Goal: Information Seeking & Learning: Compare options

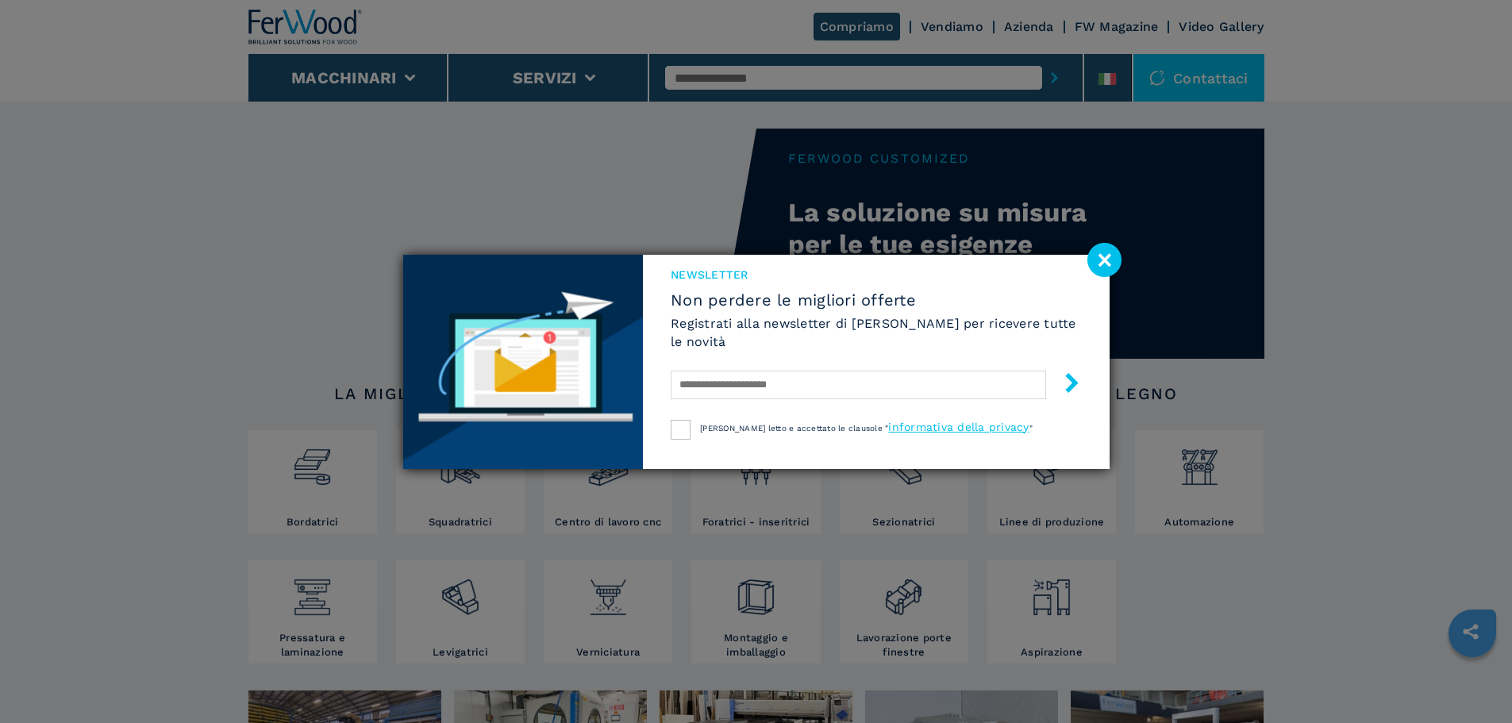
click at [1101, 260] on image at bounding box center [1105, 260] width 34 height 34
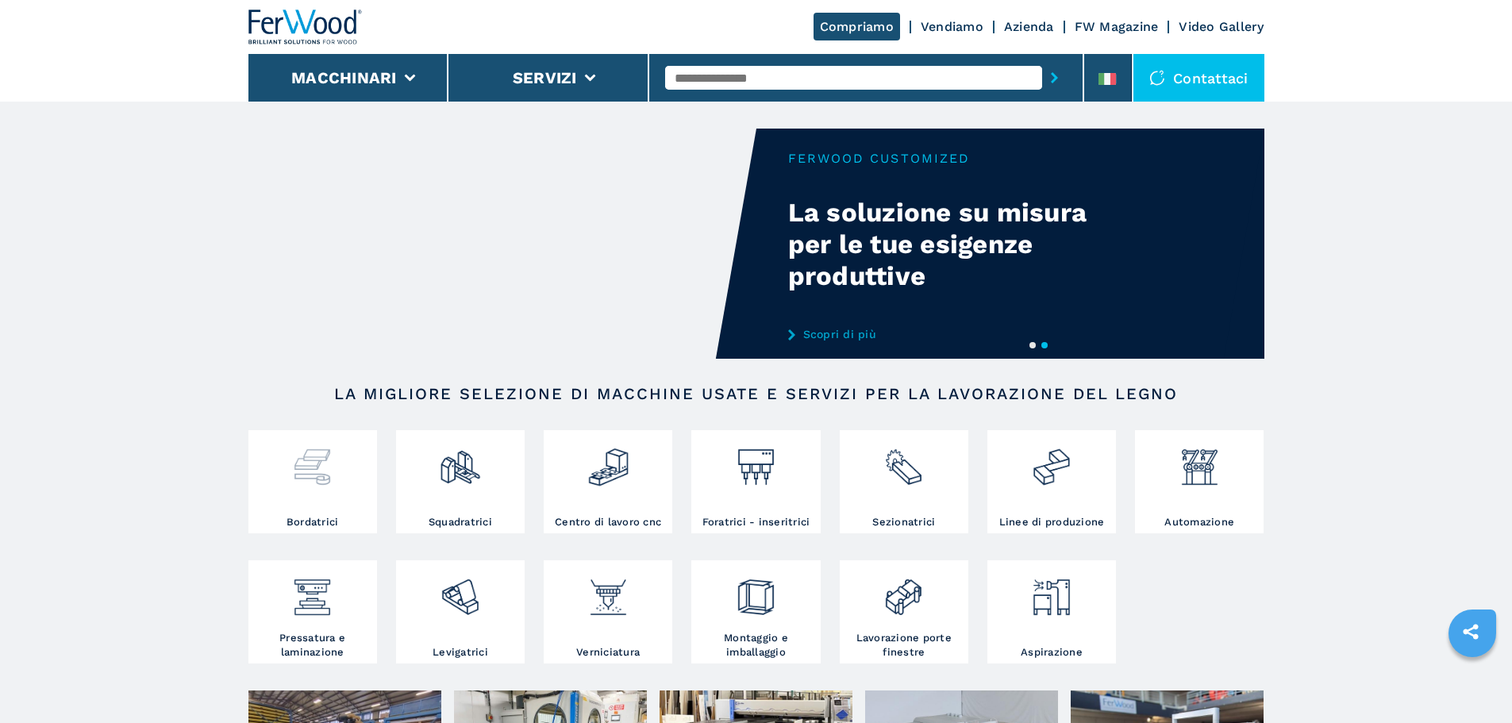
click at [353, 484] on div at bounding box center [312, 461] width 121 height 54
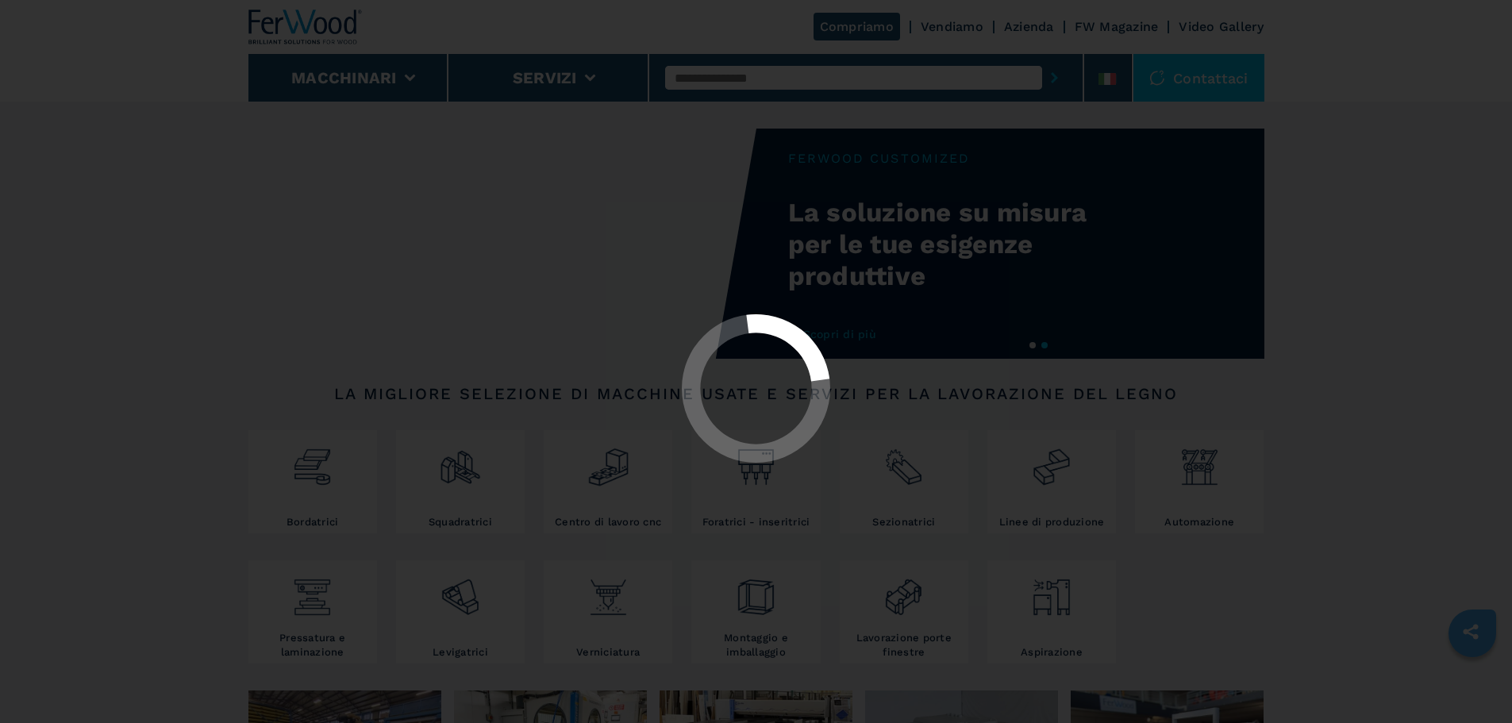
select select "**********"
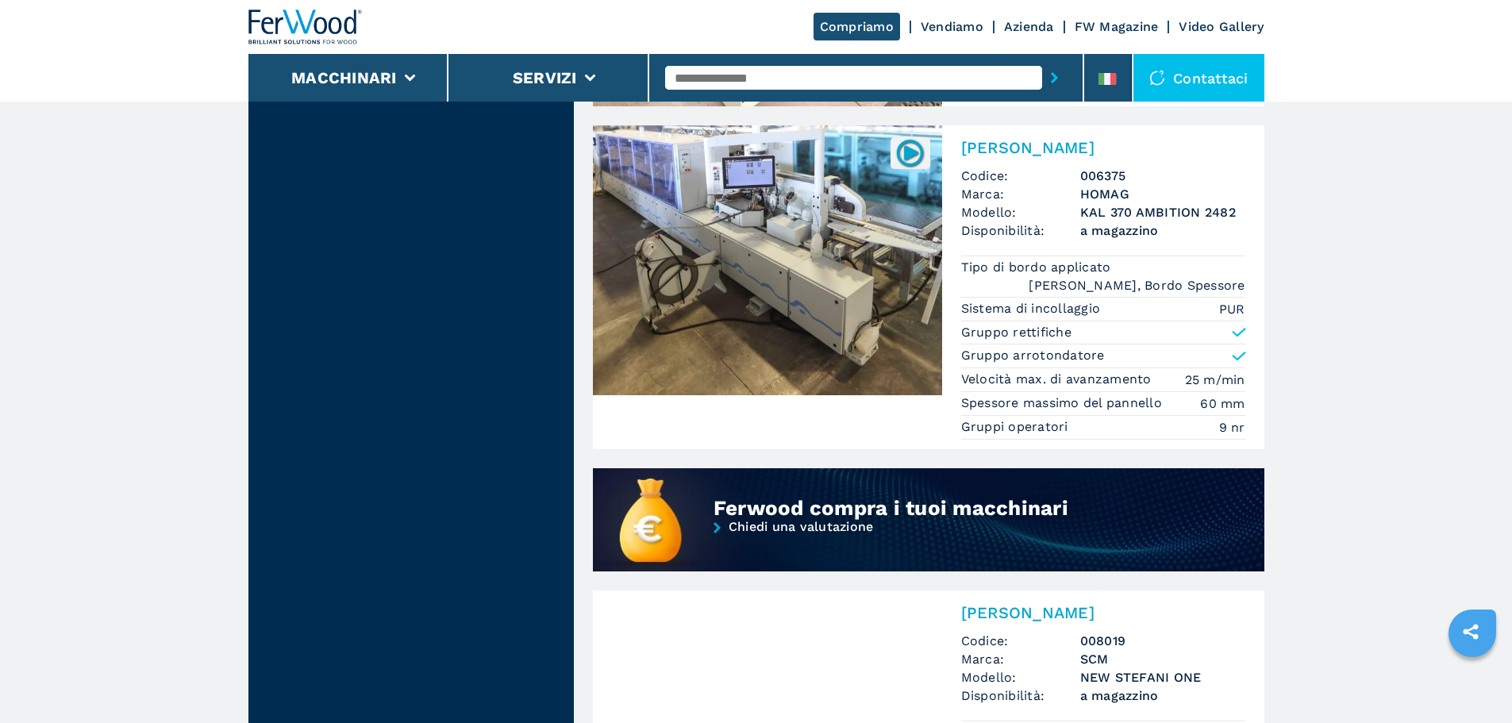
scroll to position [1032, 0]
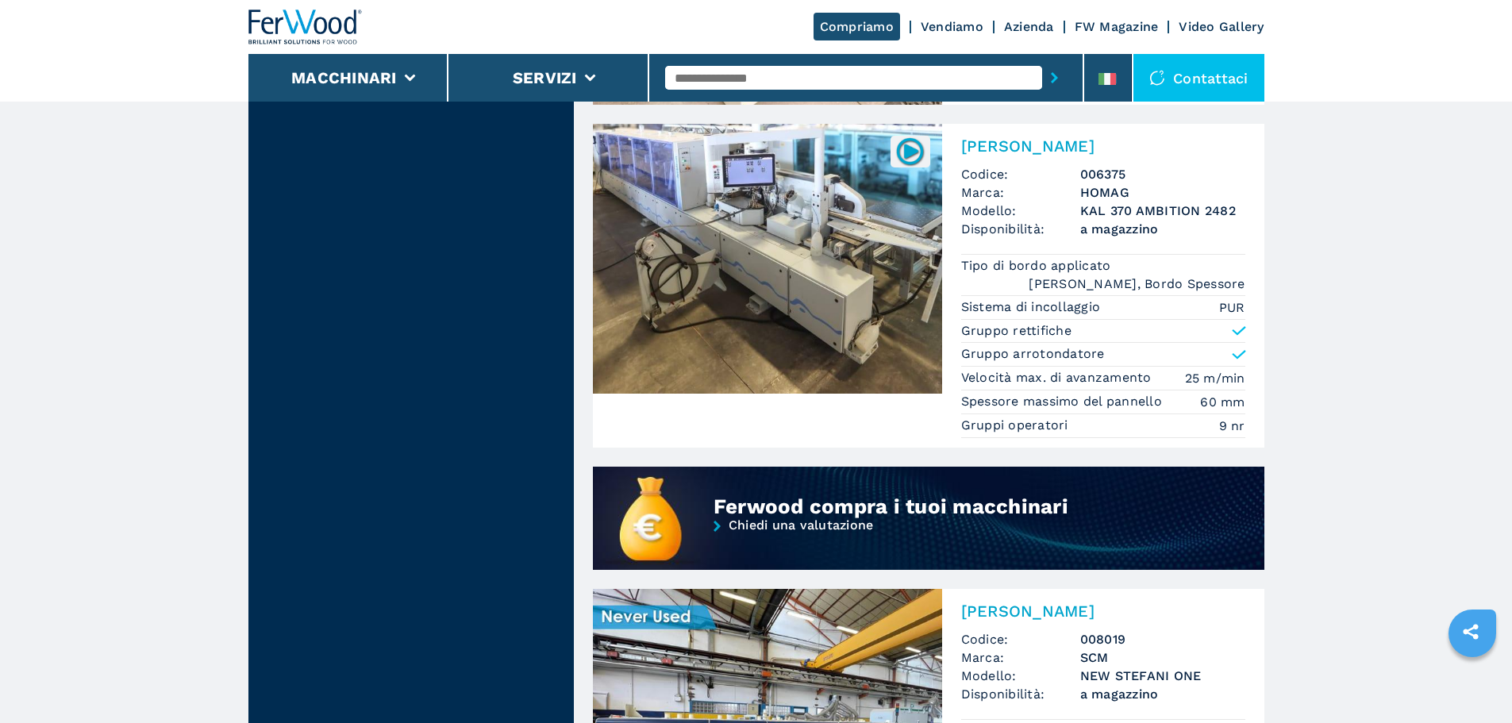
click at [824, 227] on img at bounding box center [767, 259] width 349 height 270
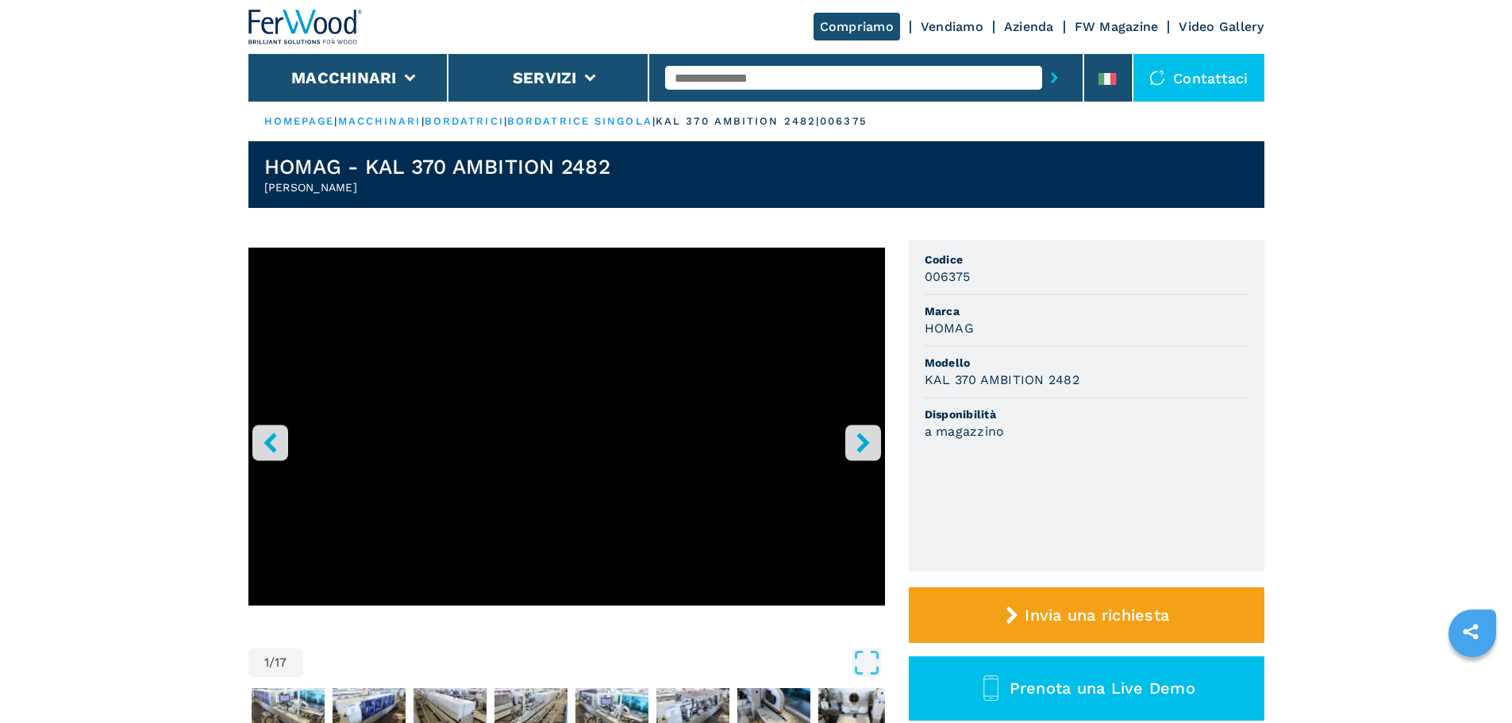
select select "**********"
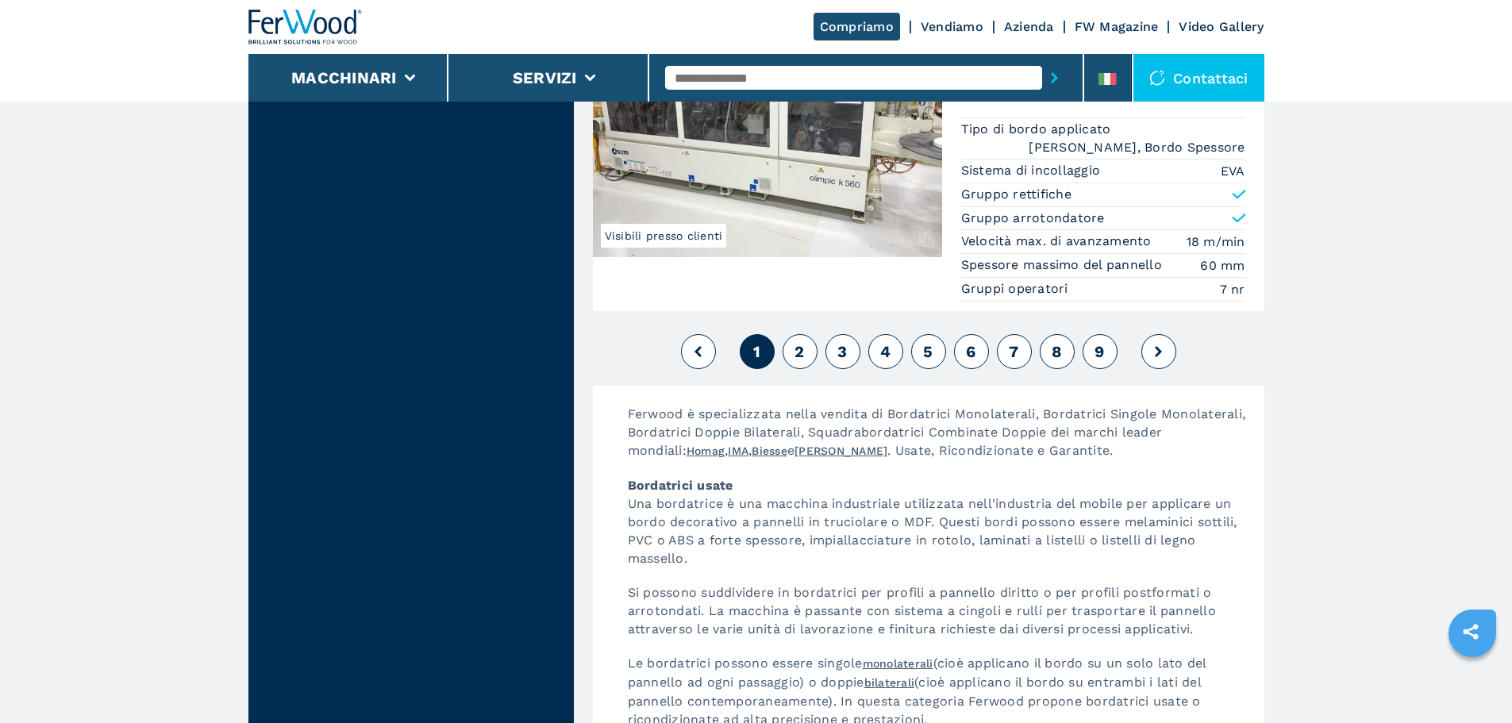
scroll to position [4207, 0]
click at [800, 340] on span "2" at bounding box center [800, 349] width 10 height 19
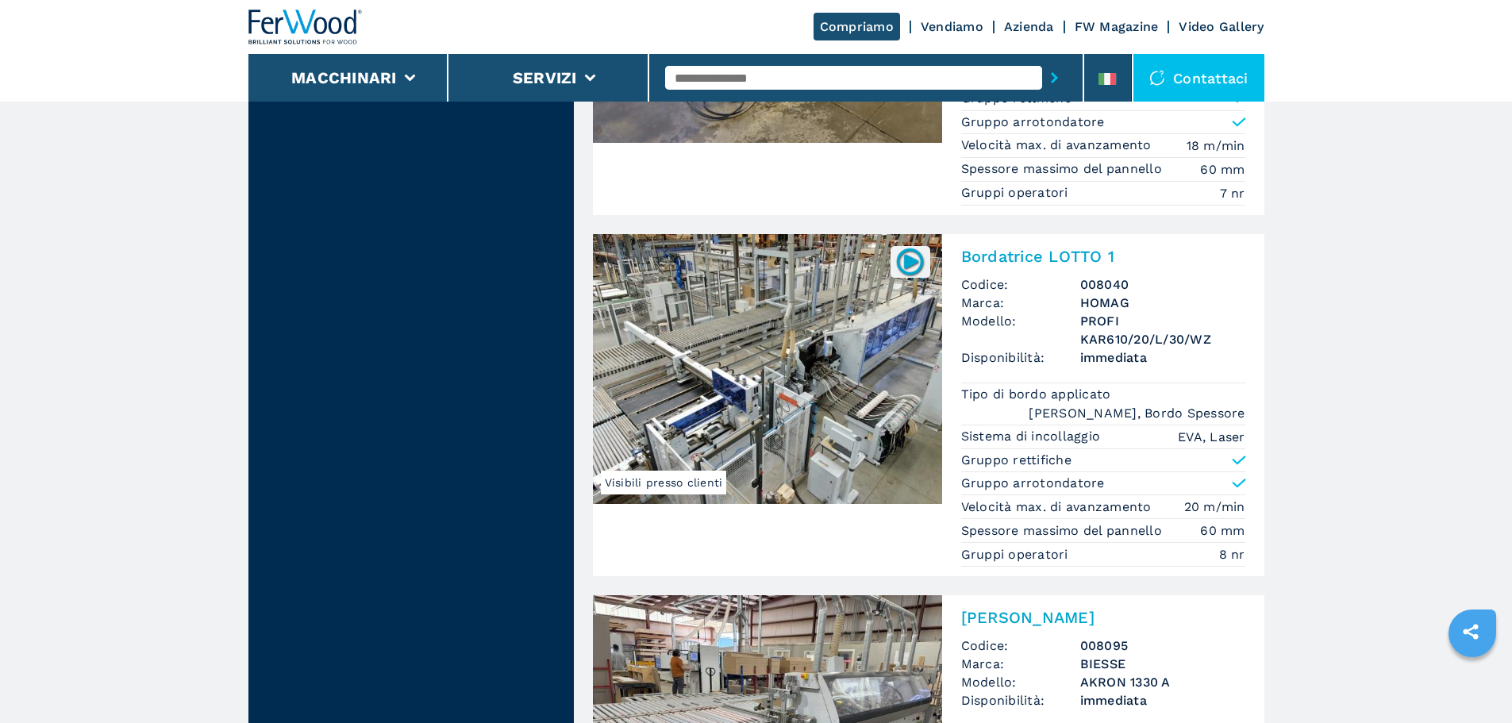
scroll to position [1826, 0]
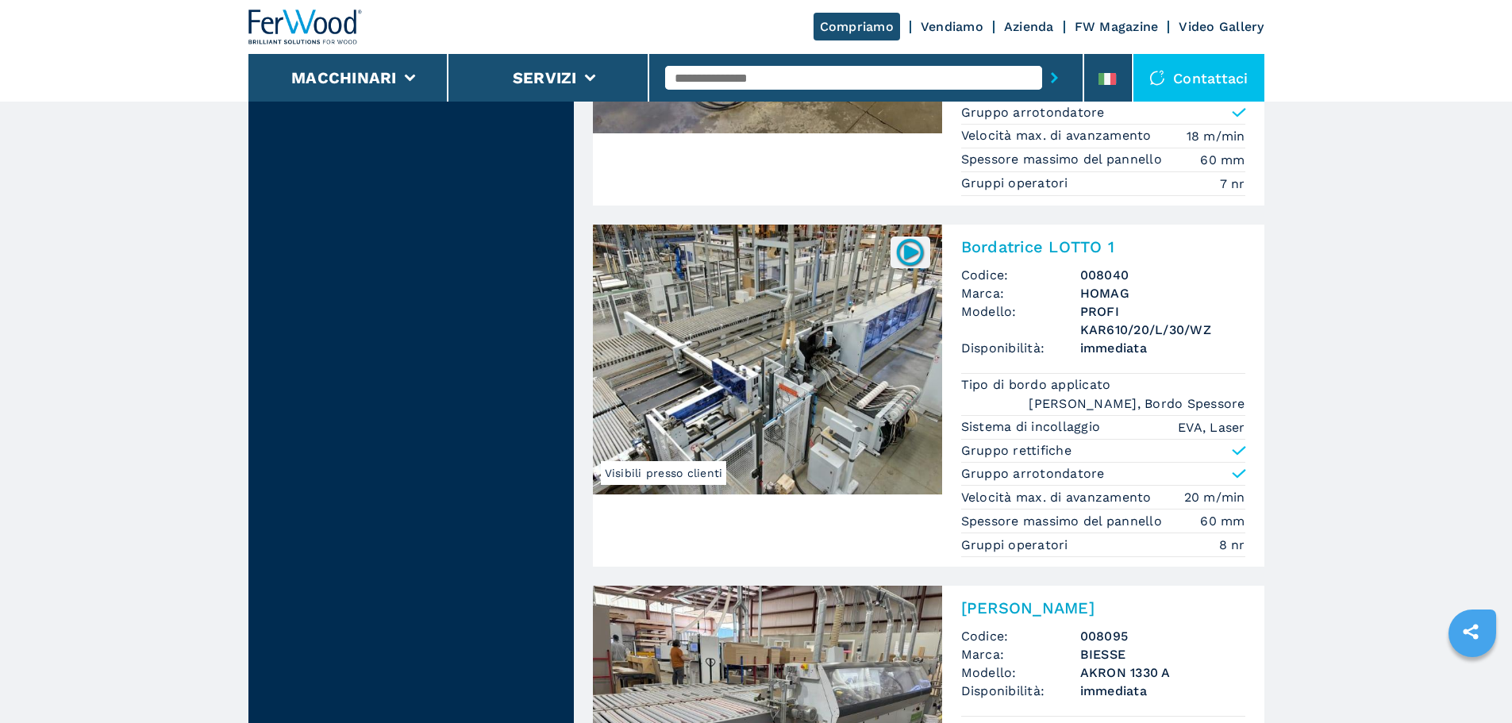
click at [836, 367] on img at bounding box center [767, 360] width 349 height 270
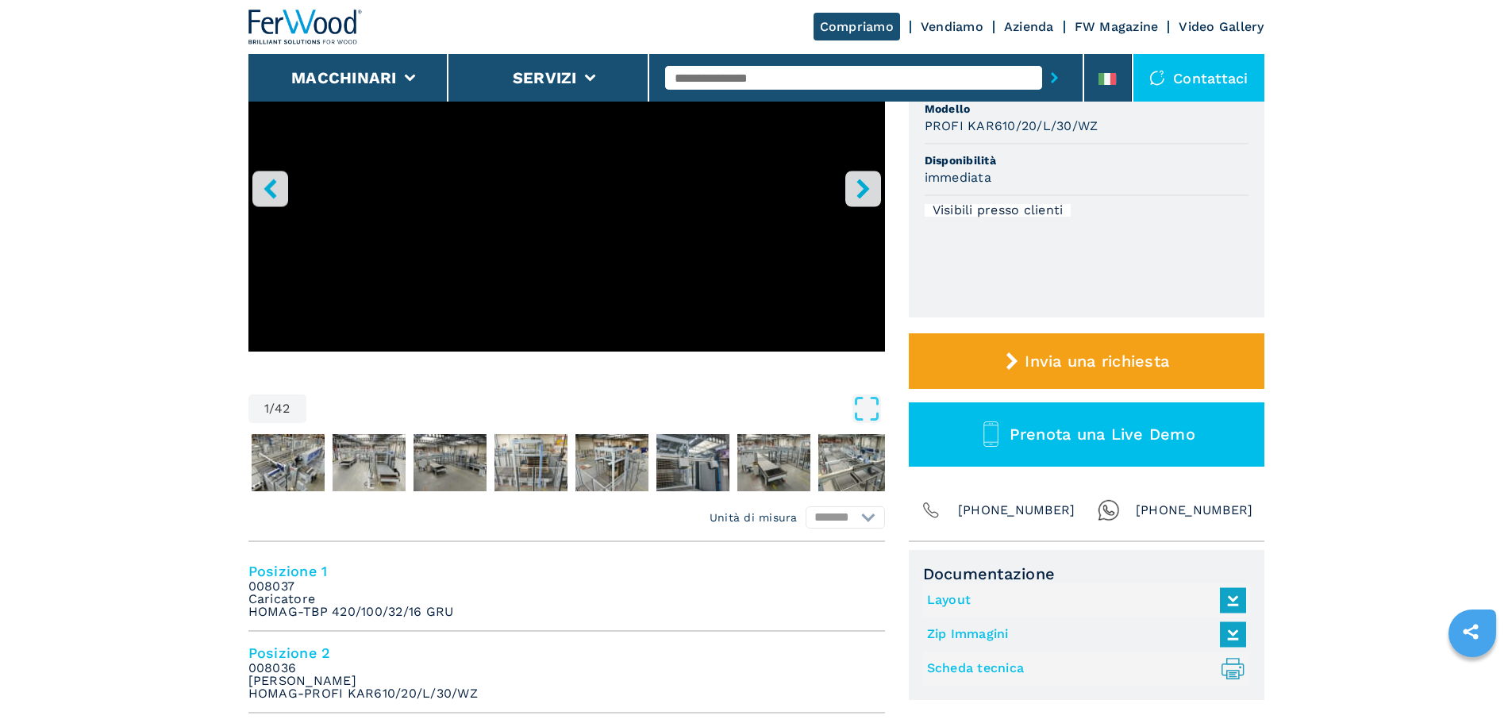
scroll to position [79, 0]
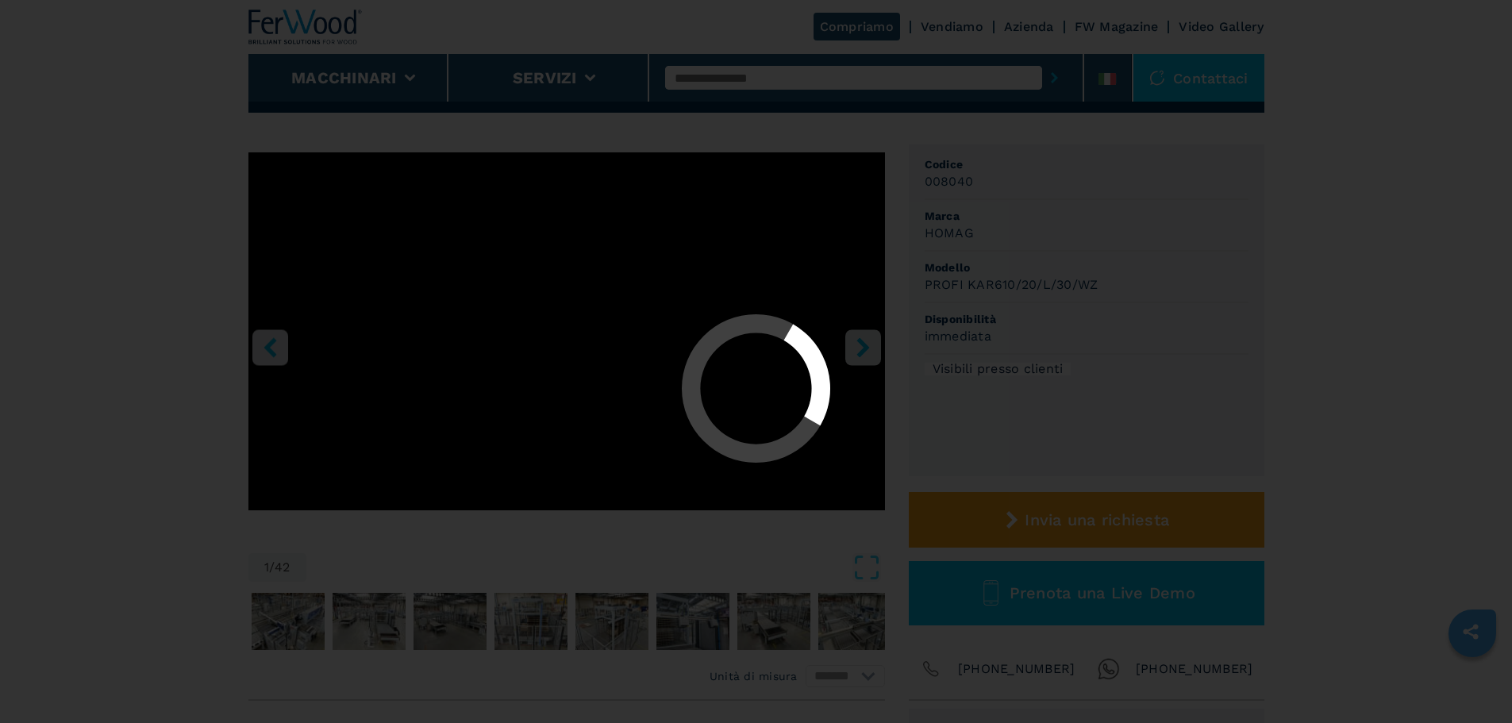
select select "**********"
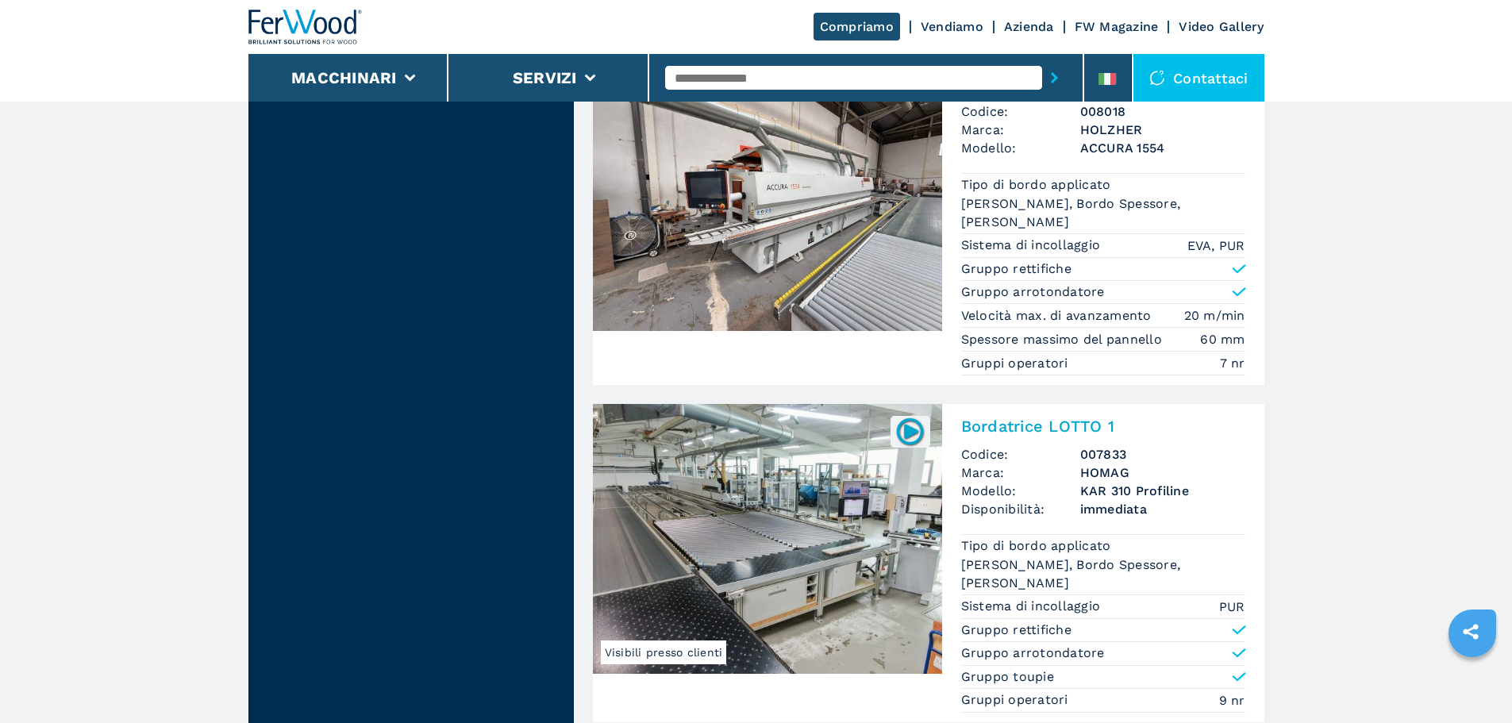
scroll to position [3969, 0]
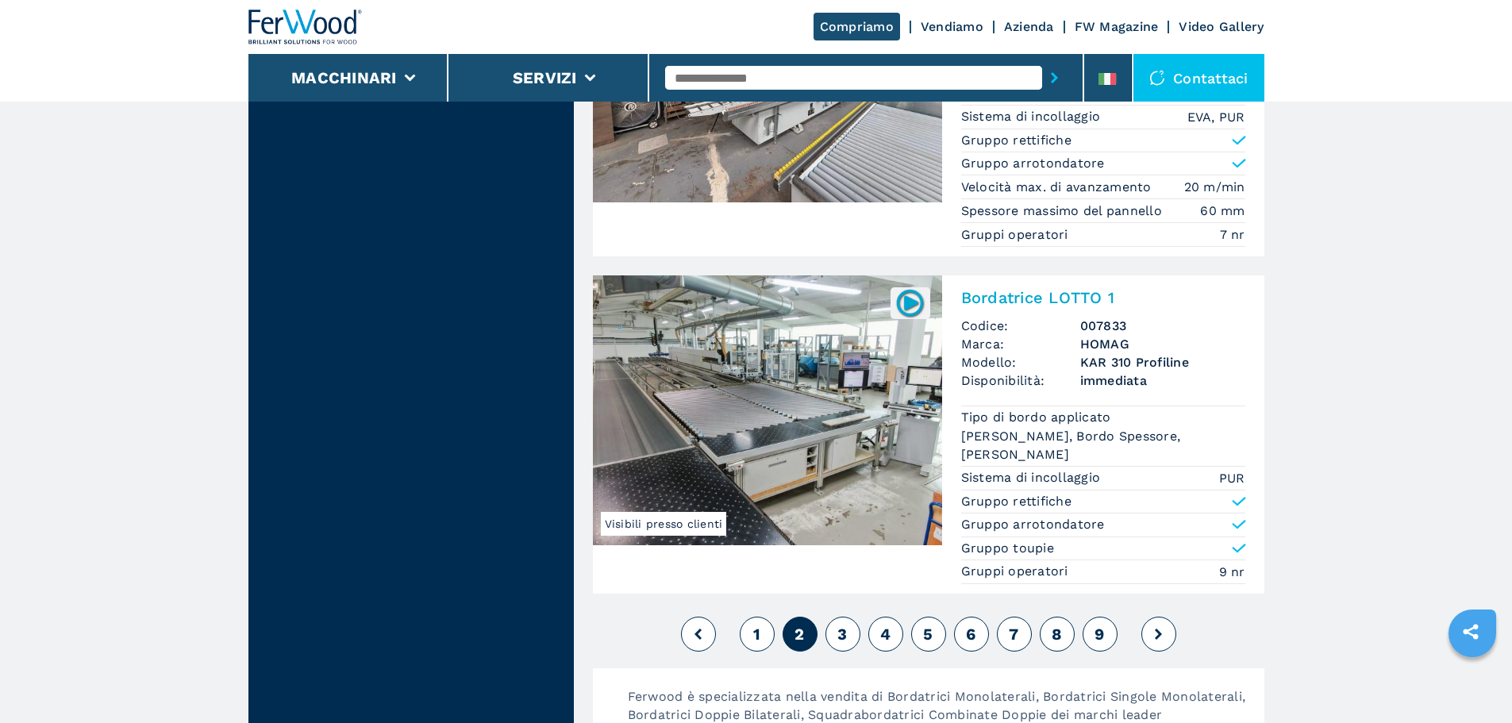
click at [811, 382] on img at bounding box center [767, 410] width 349 height 270
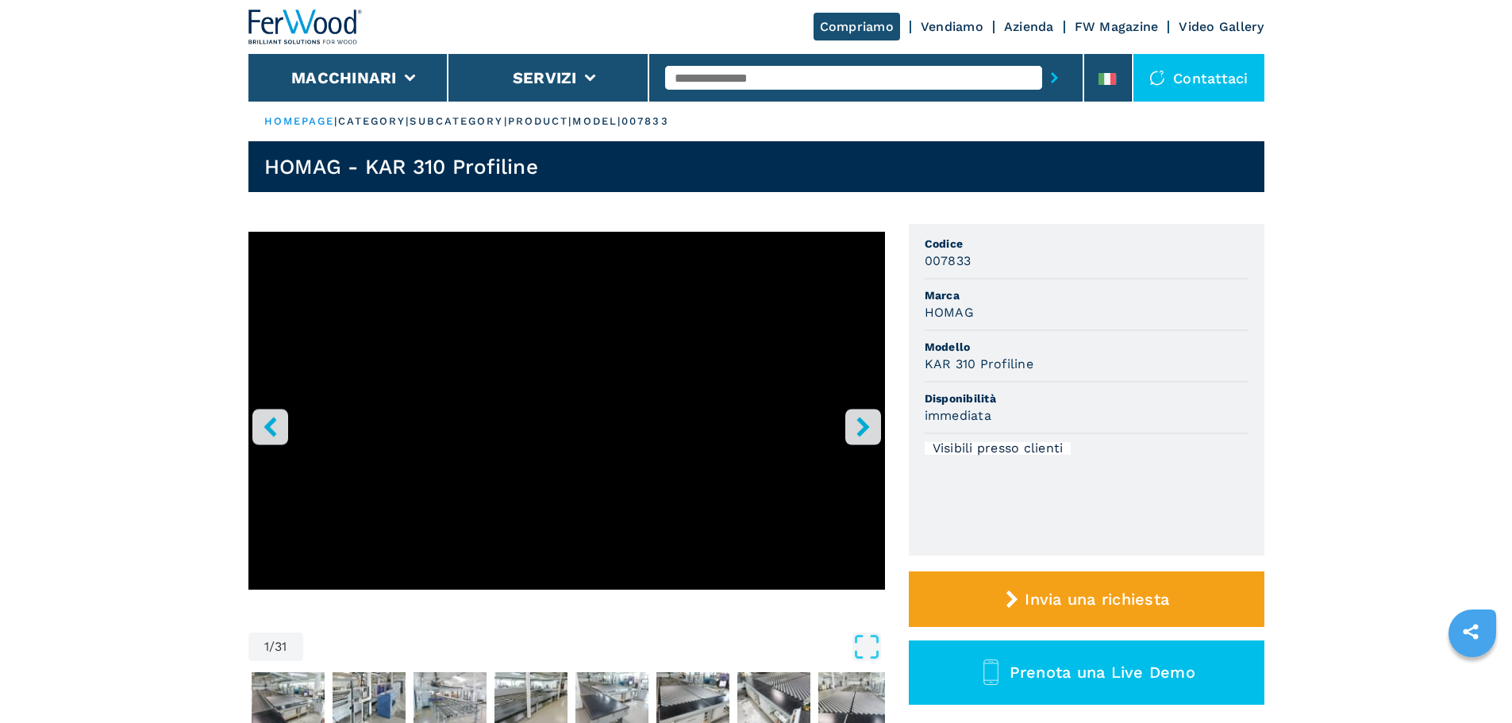
click at [864, 423] on icon "right-button" at bounding box center [863, 427] width 13 height 20
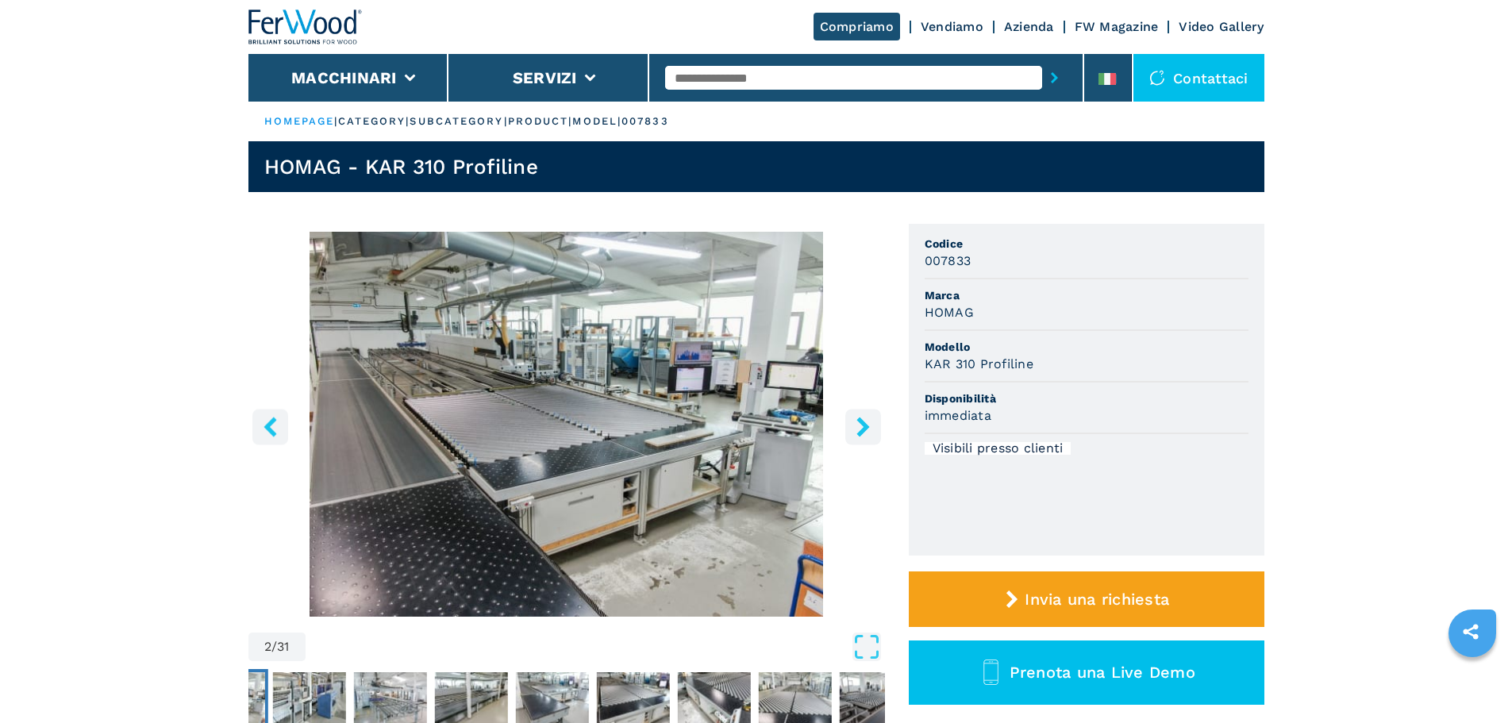
click at [864, 423] on icon "right-button" at bounding box center [863, 427] width 13 height 20
click at [858, 425] on icon "right-button" at bounding box center [863, 427] width 20 height 20
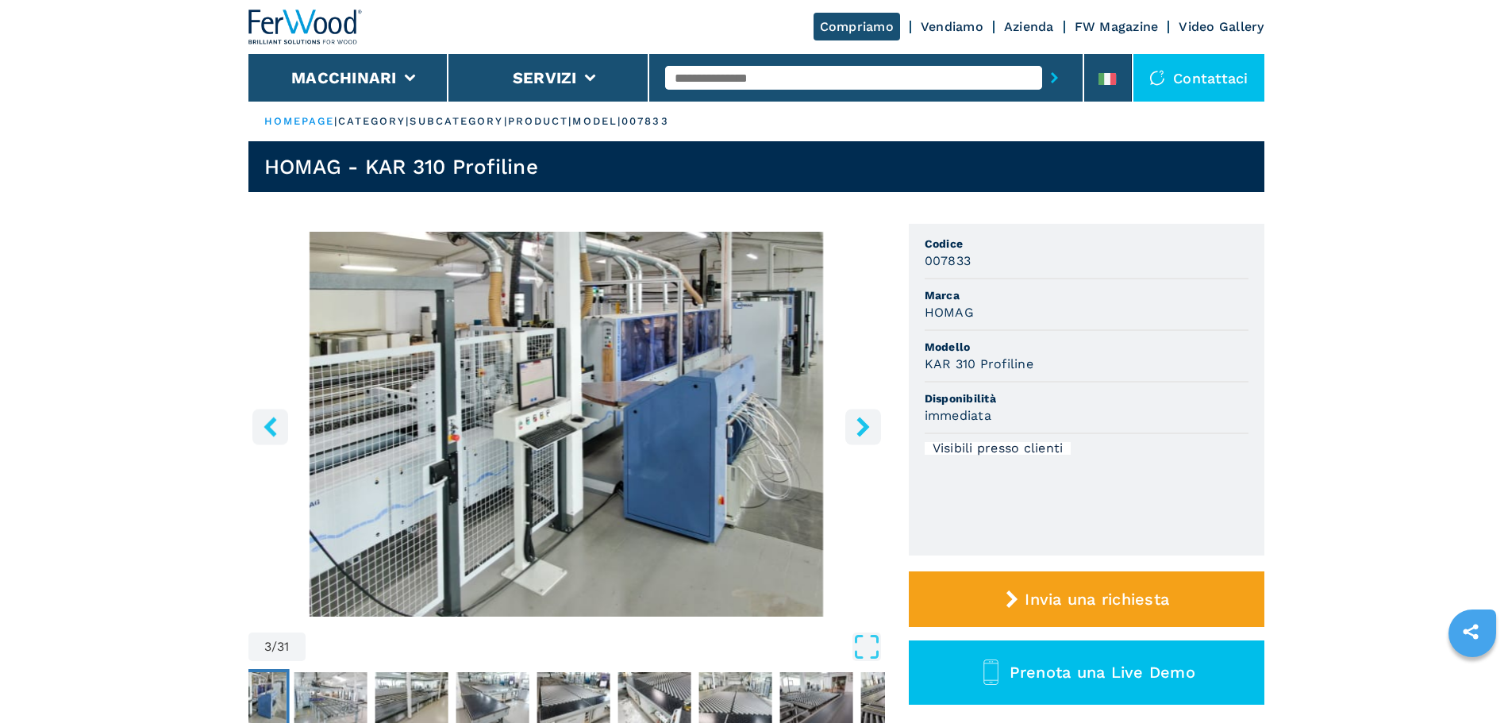
click at [858, 425] on icon "right-button" at bounding box center [863, 427] width 20 height 20
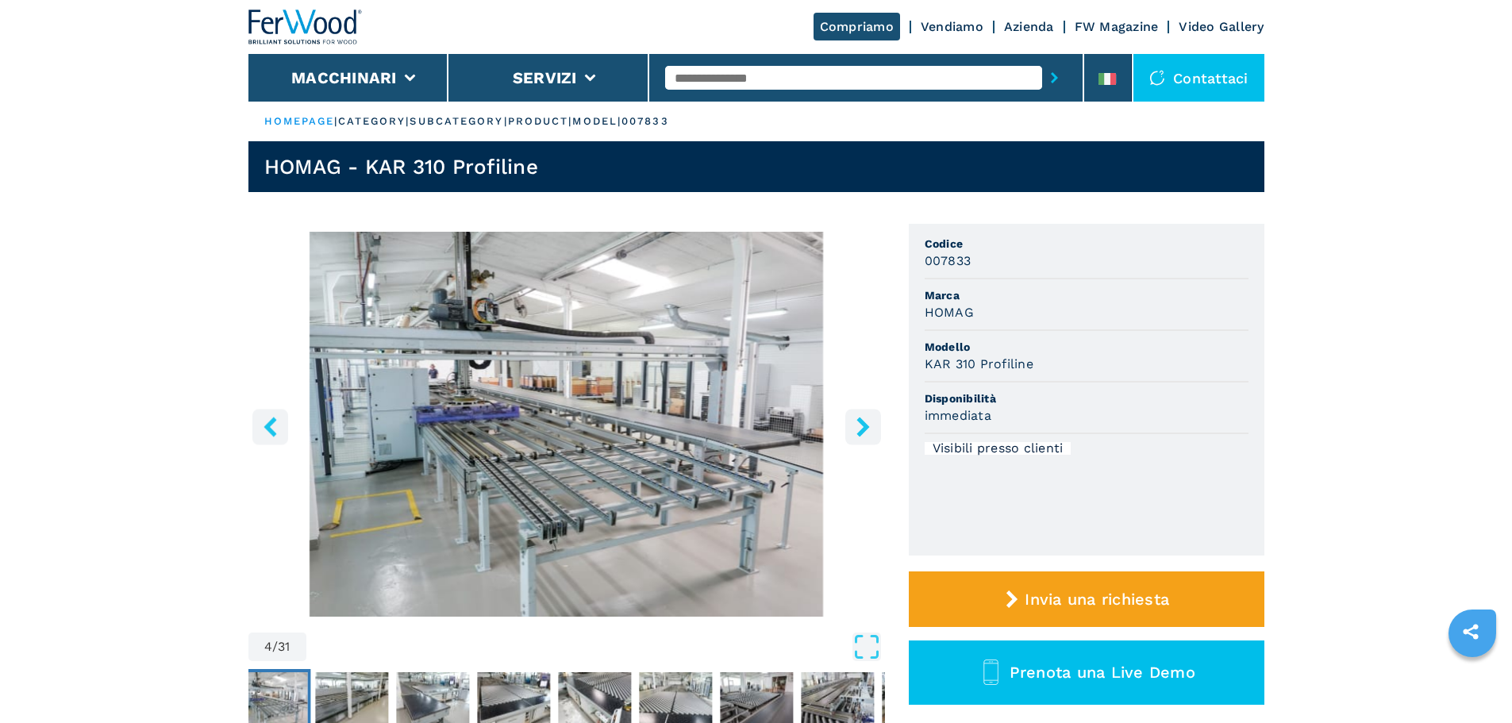
click at [858, 425] on icon "right-button" at bounding box center [863, 427] width 20 height 20
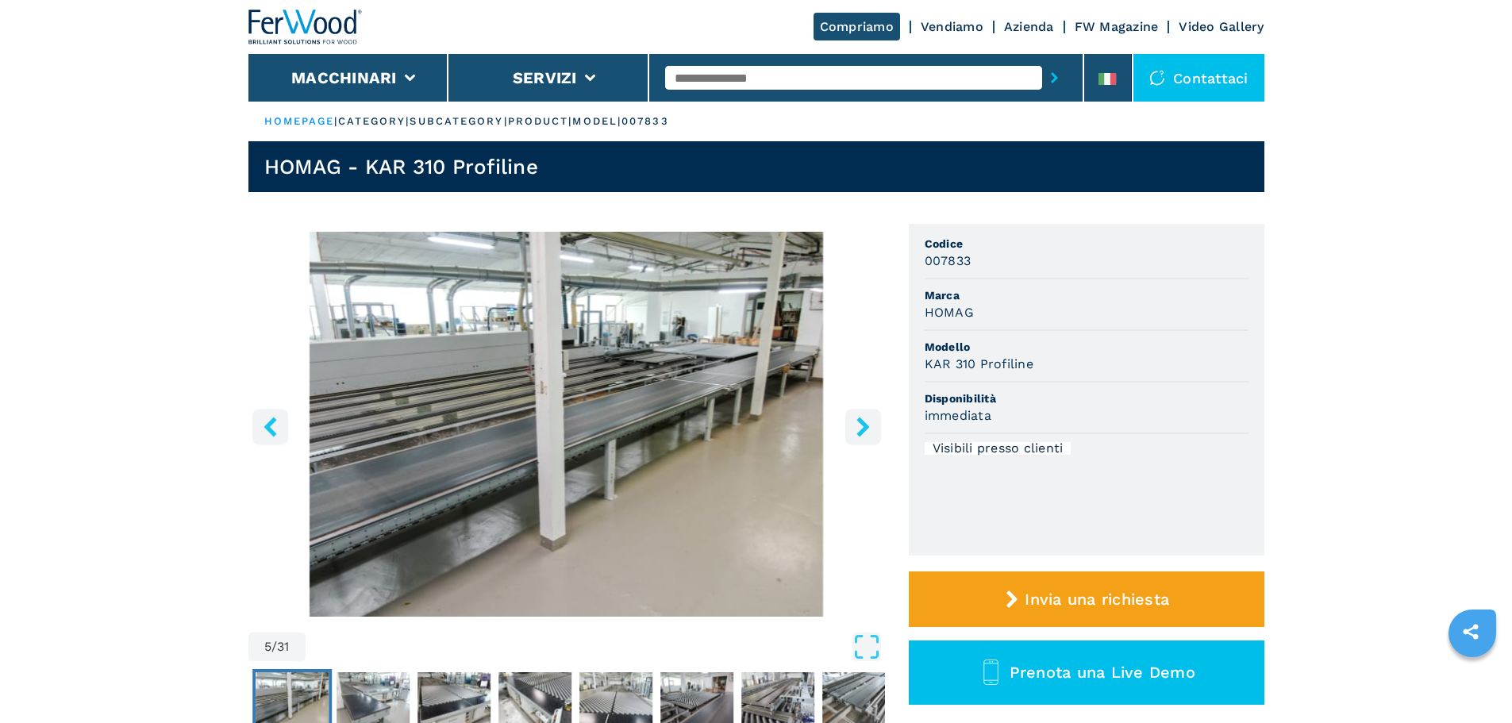
click at [858, 425] on icon "right-button" at bounding box center [863, 427] width 20 height 20
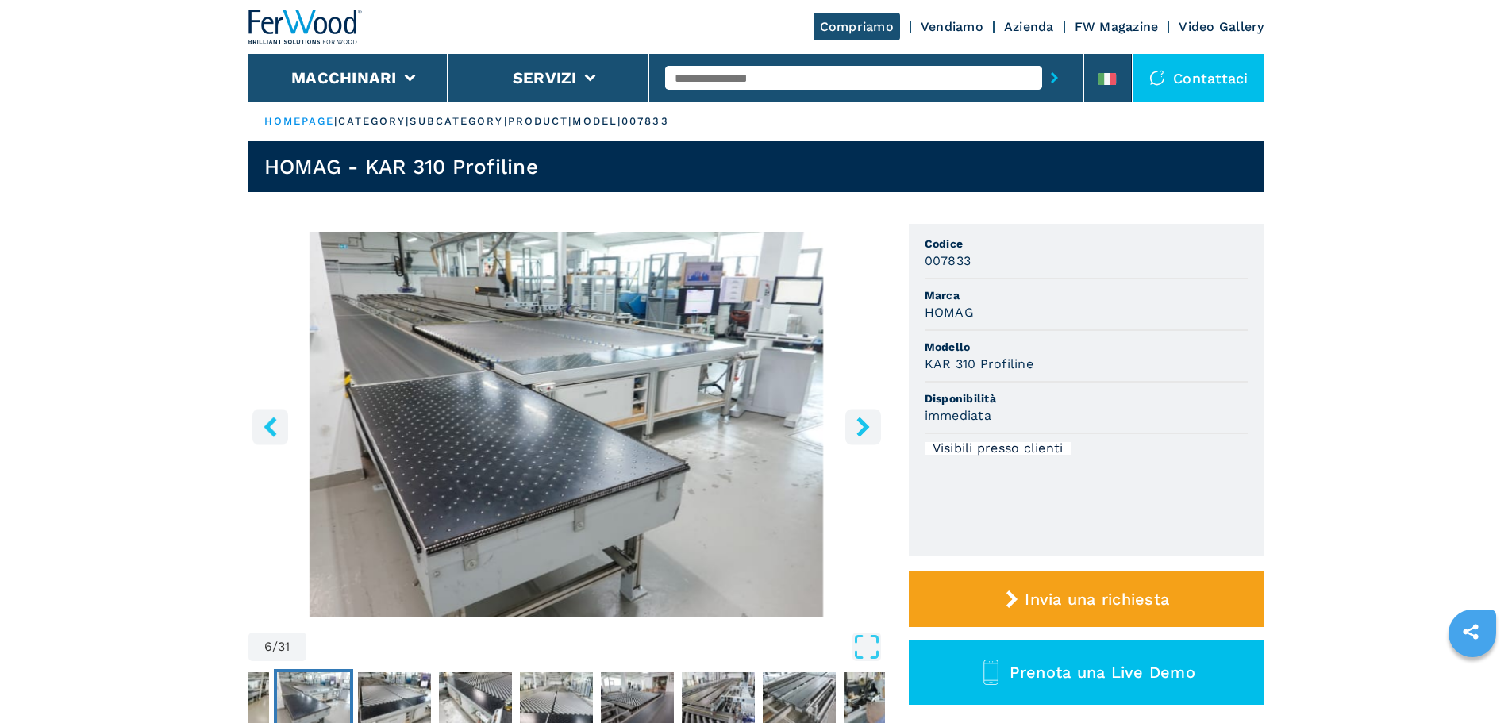
click at [858, 425] on icon "right-button" at bounding box center [863, 427] width 20 height 20
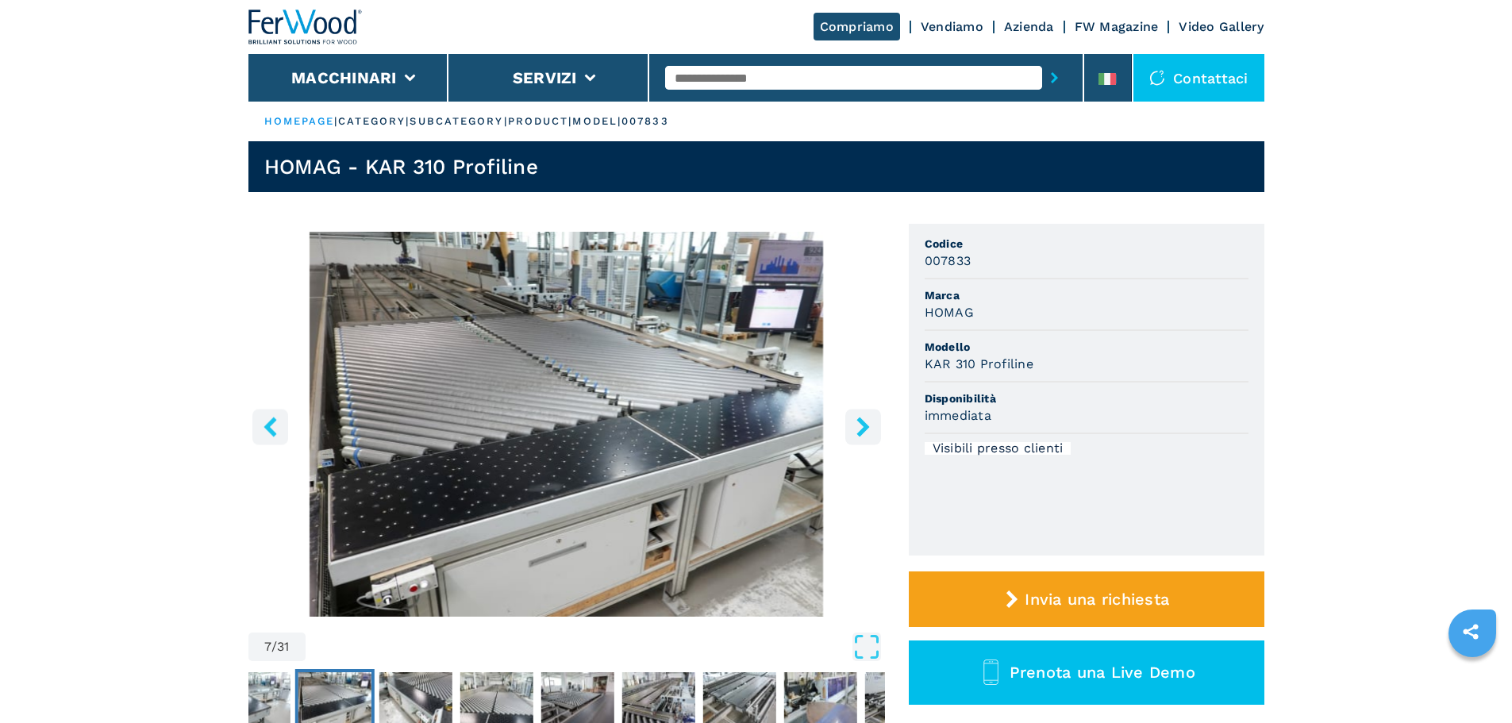
click at [858, 425] on icon "right-button" at bounding box center [863, 427] width 20 height 20
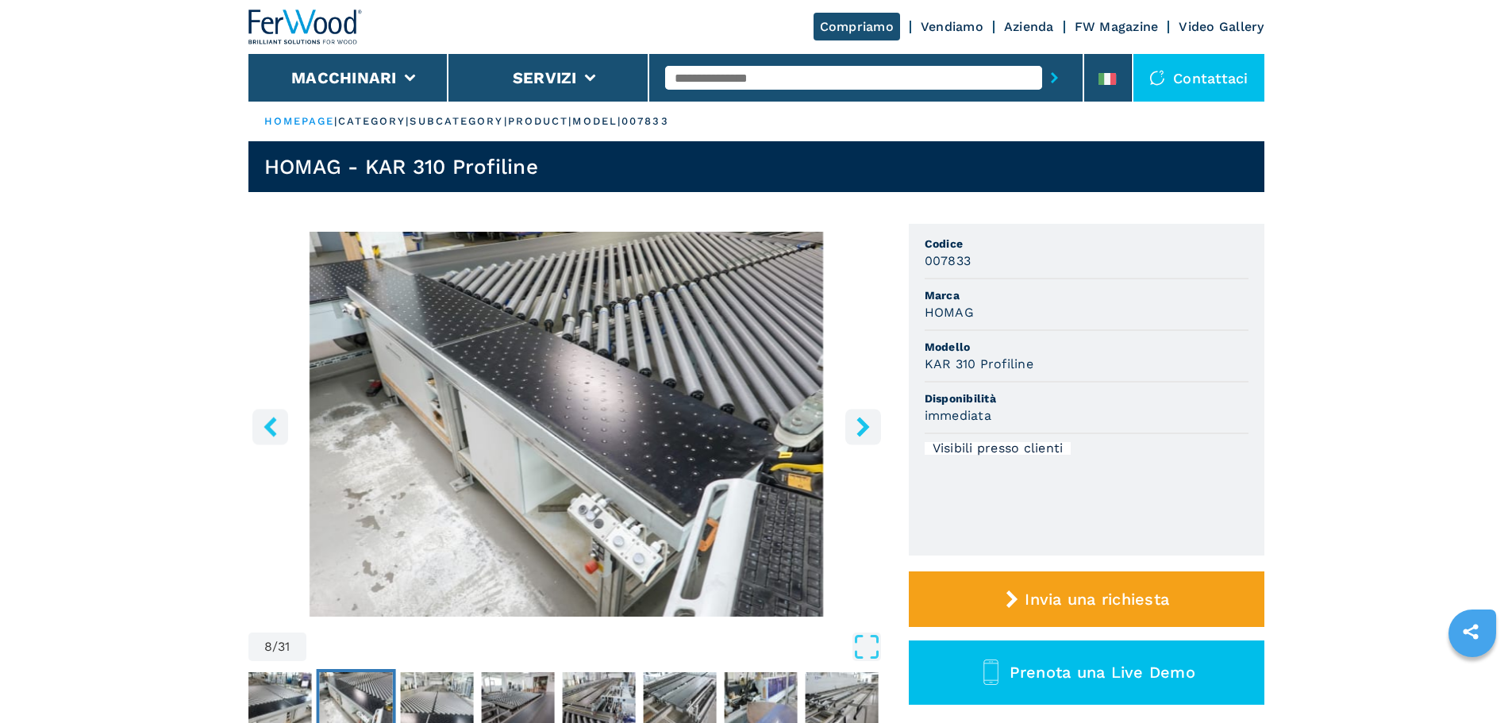
click at [858, 425] on icon "right-button" at bounding box center [863, 427] width 20 height 20
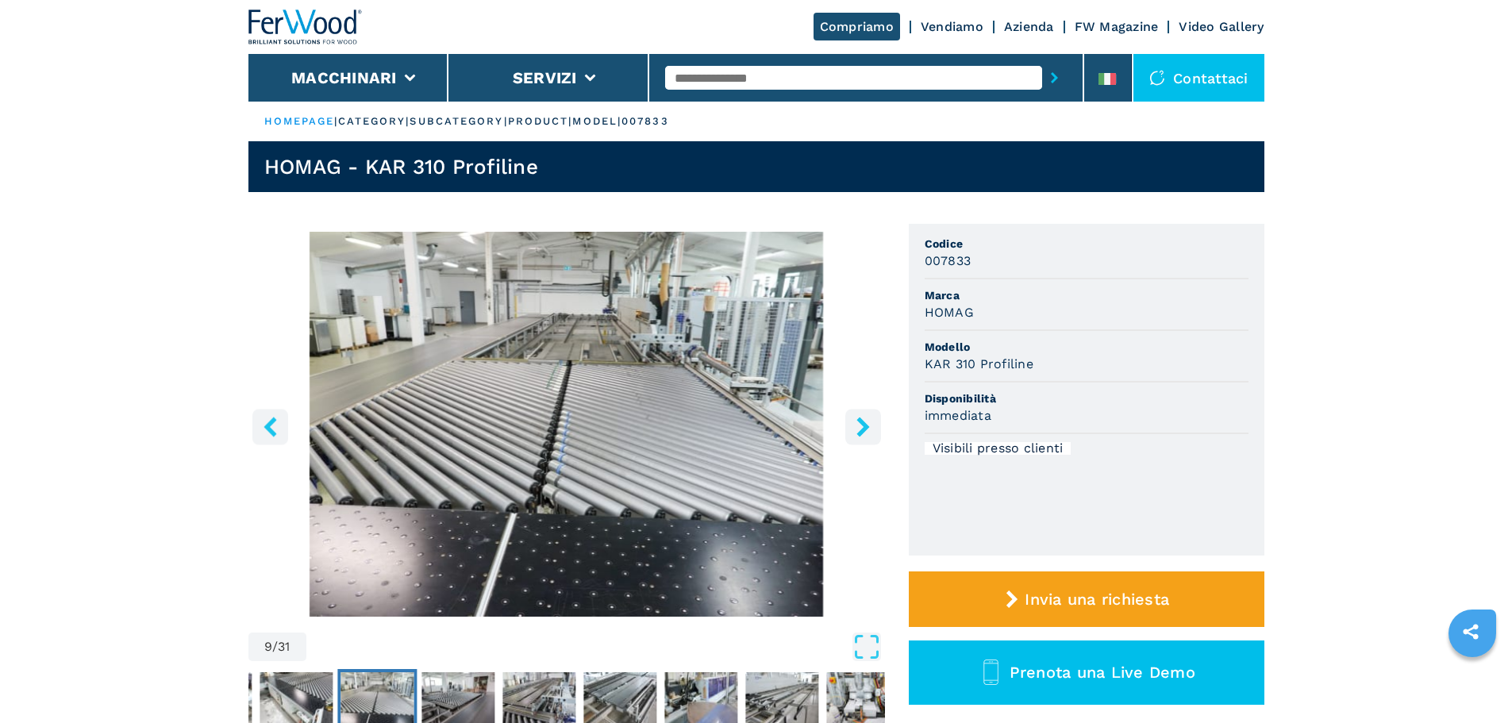
click at [858, 425] on icon "right-button" at bounding box center [863, 427] width 20 height 20
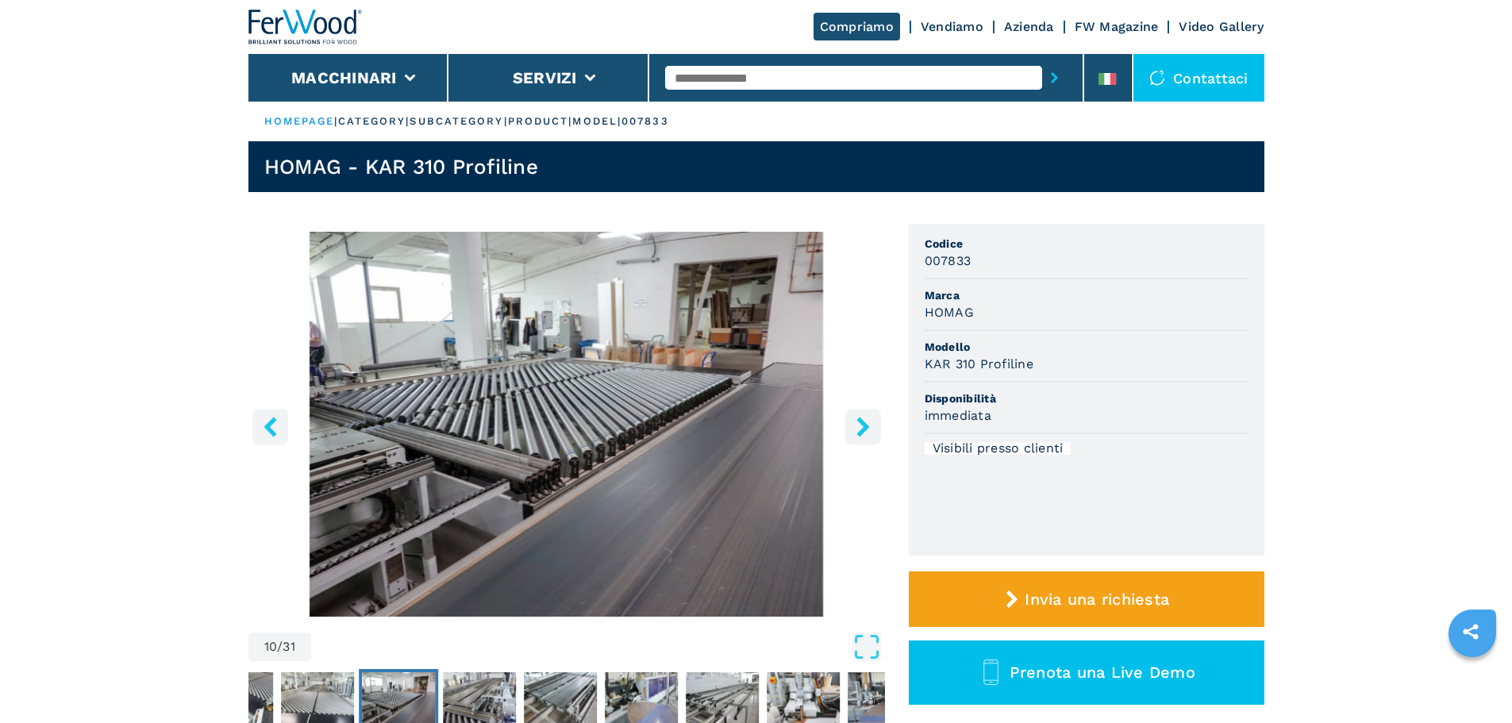
click at [858, 425] on icon "right-button" at bounding box center [863, 427] width 20 height 20
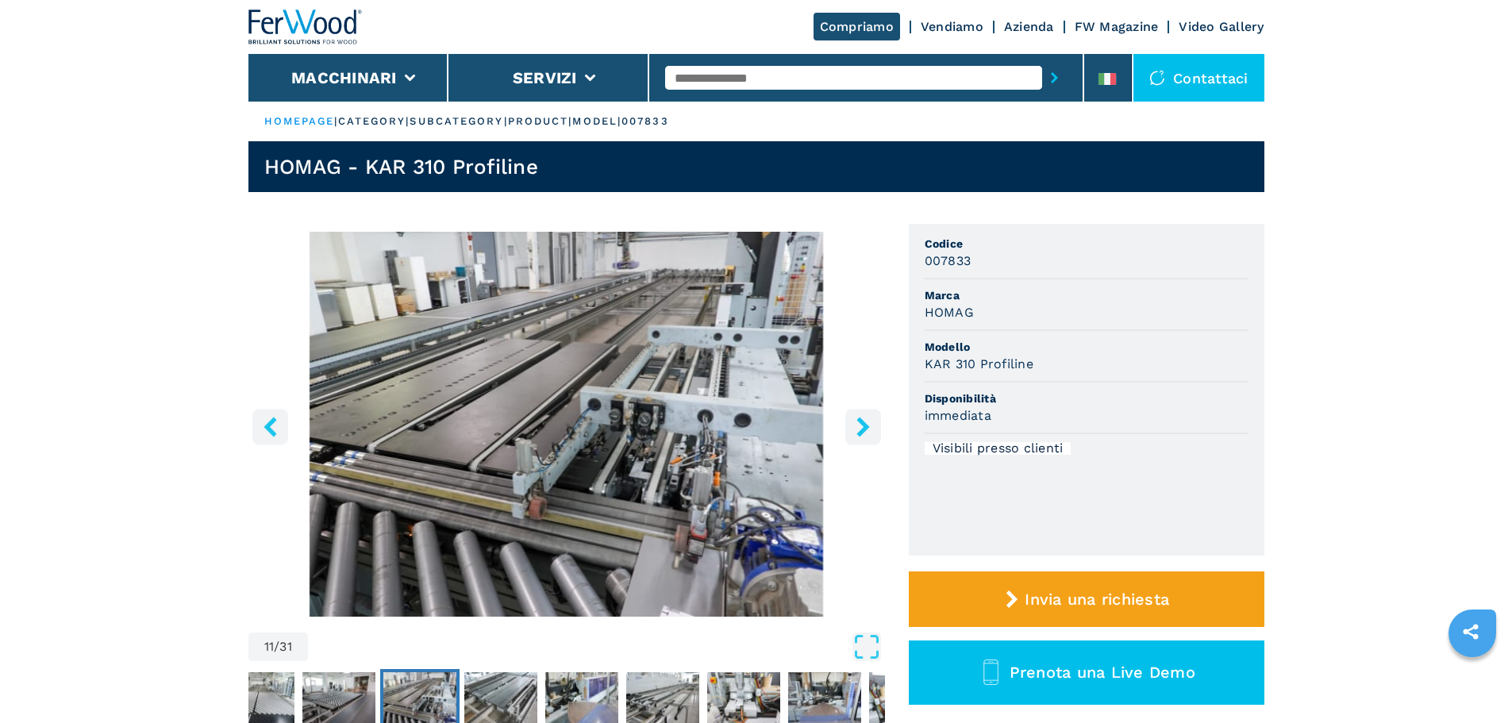
click at [858, 425] on icon "right-button" at bounding box center [863, 427] width 20 height 20
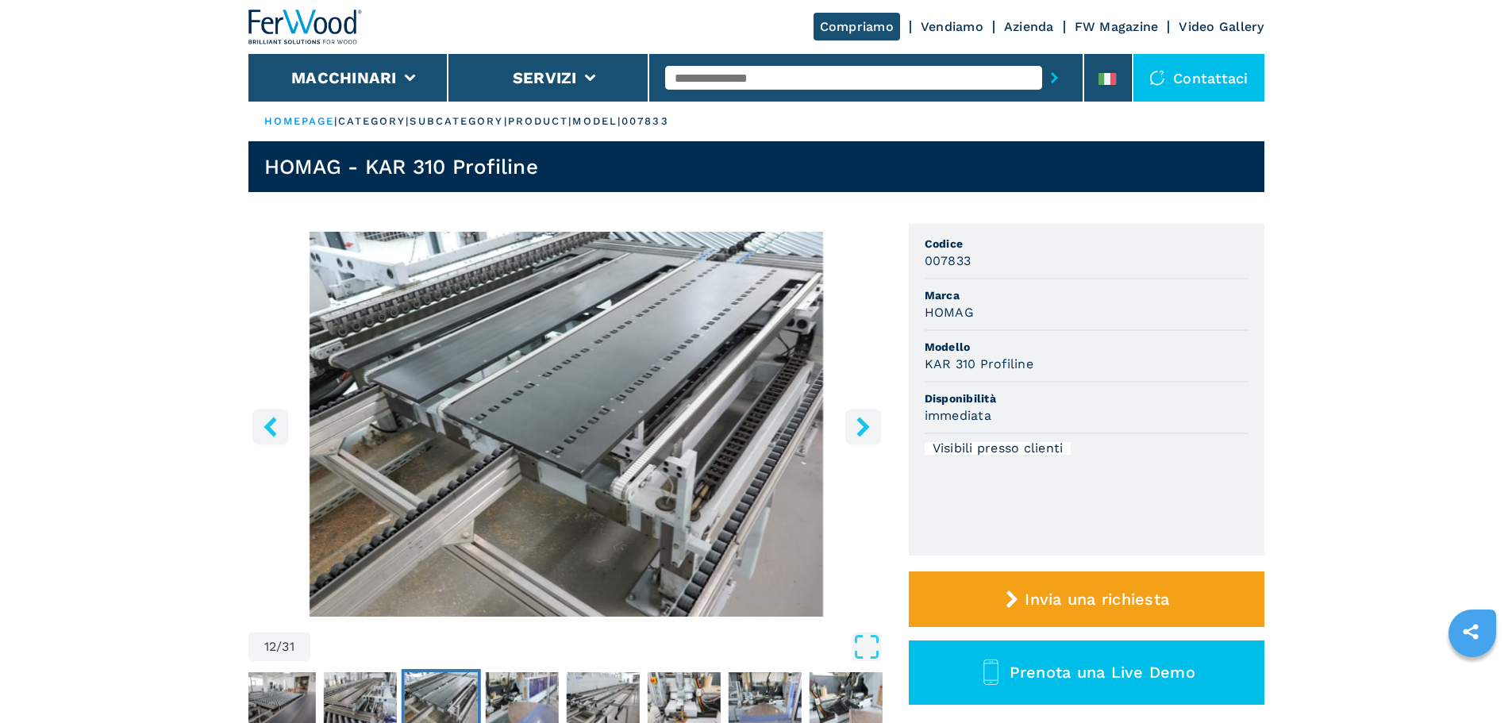
click at [858, 425] on icon "right-button" at bounding box center [863, 427] width 20 height 20
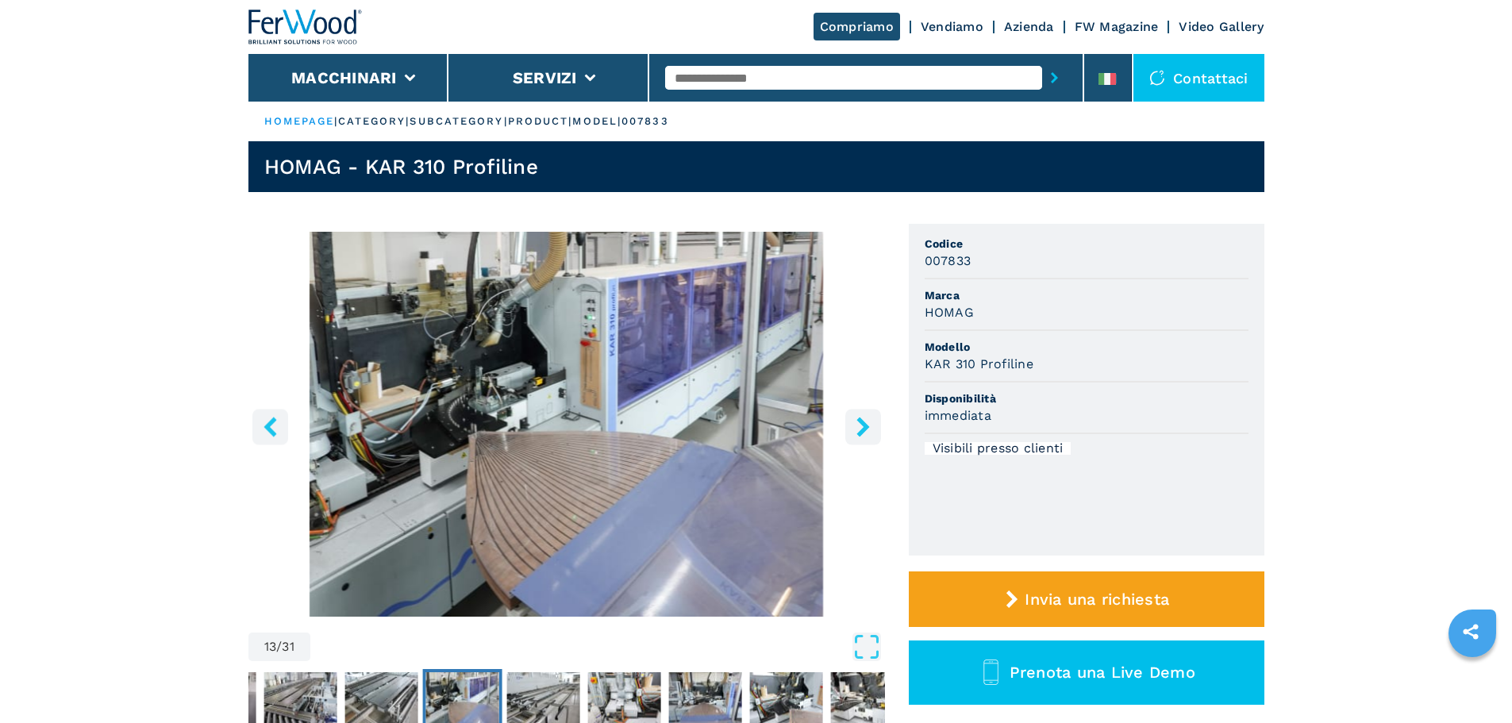
click at [858, 425] on icon "right-button" at bounding box center [863, 427] width 20 height 20
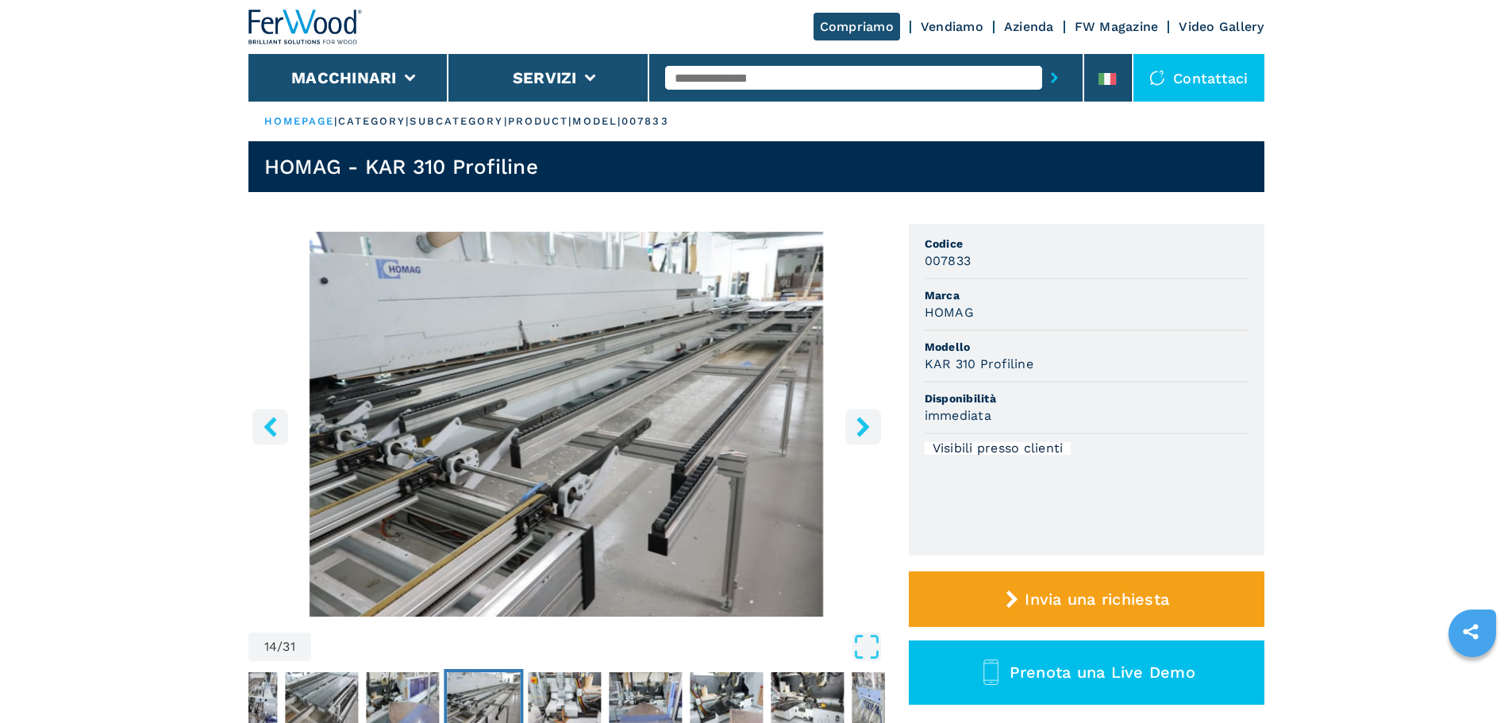
click at [858, 425] on icon "right-button" at bounding box center [863, 427] width 20 height 20
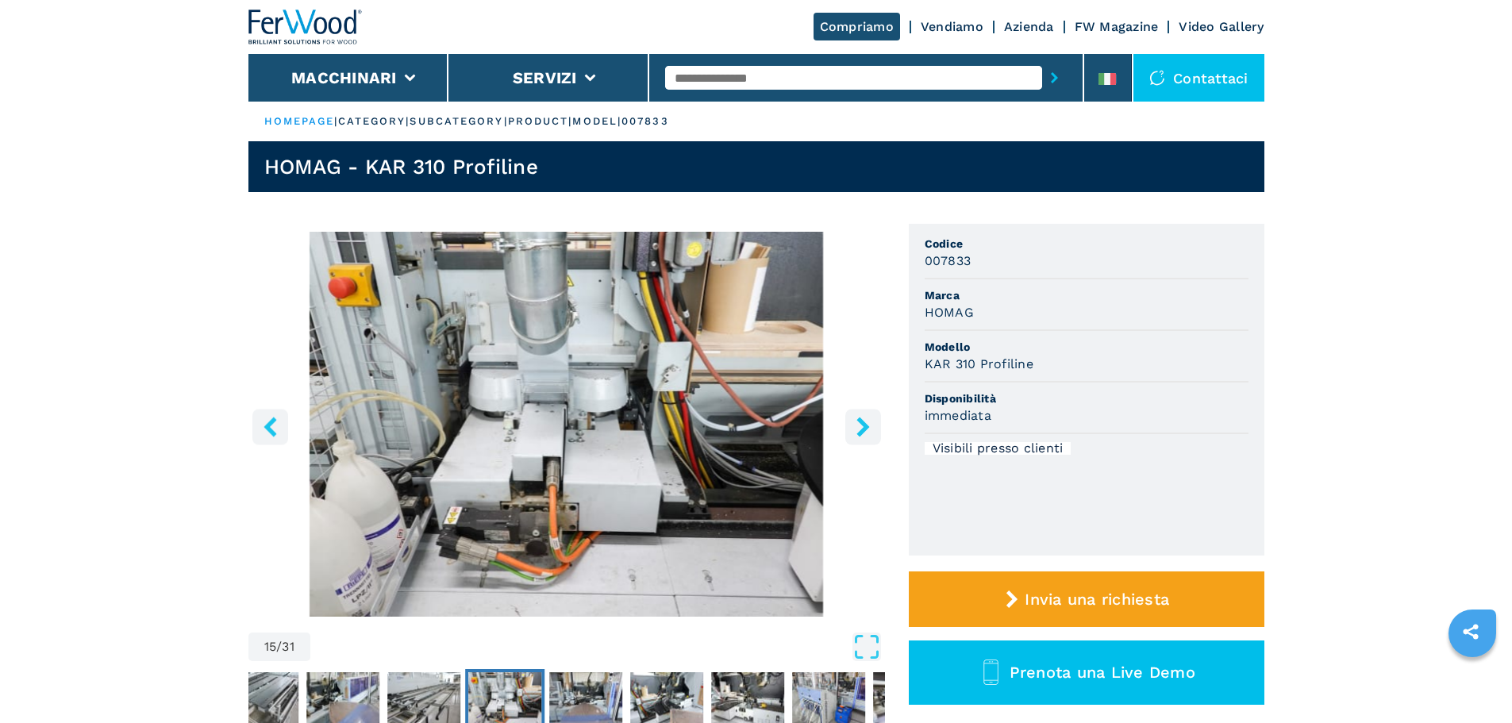
click at [858, 425] on icon "right-button" at bounding box center [863, 427] width 20 height 20
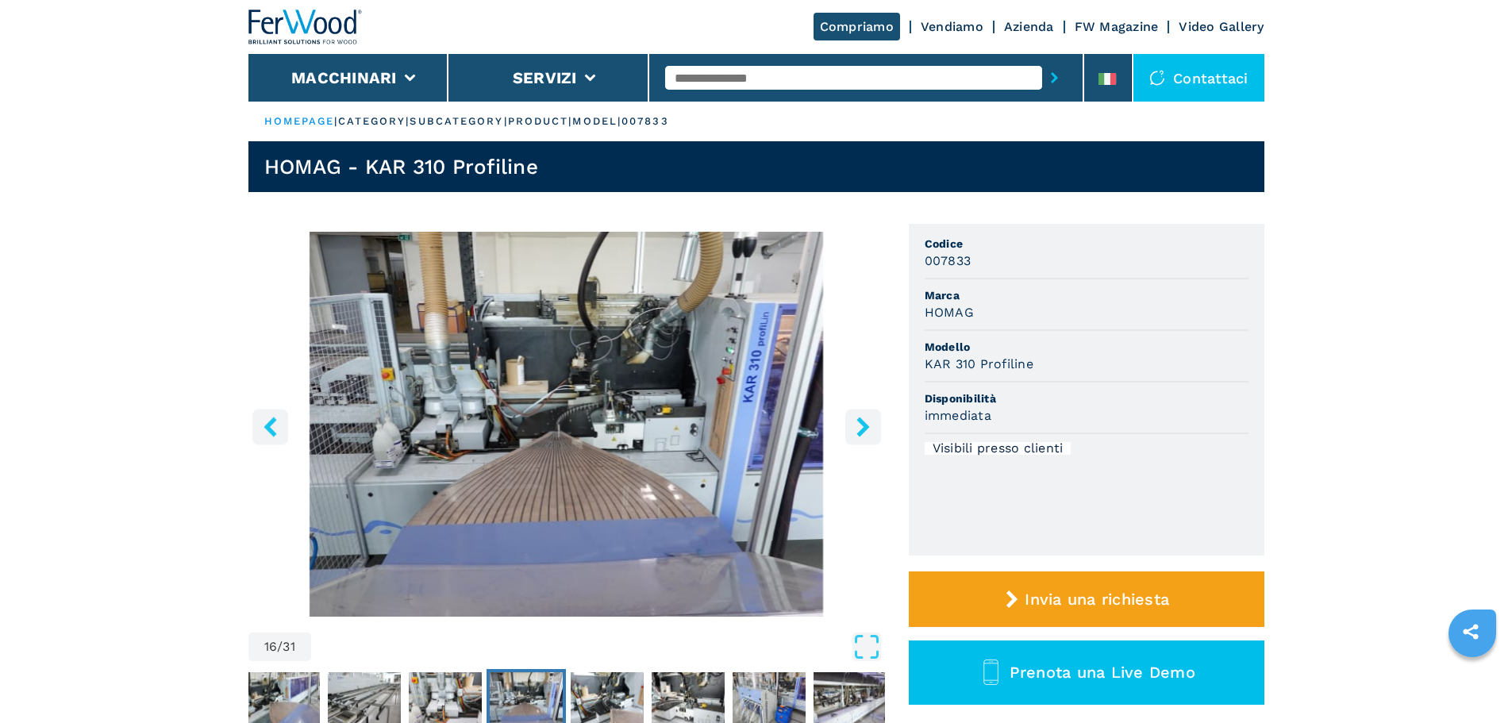
click at [858, 425] on icon "right-button" at bounding box center [863, 427] width 20 height 20
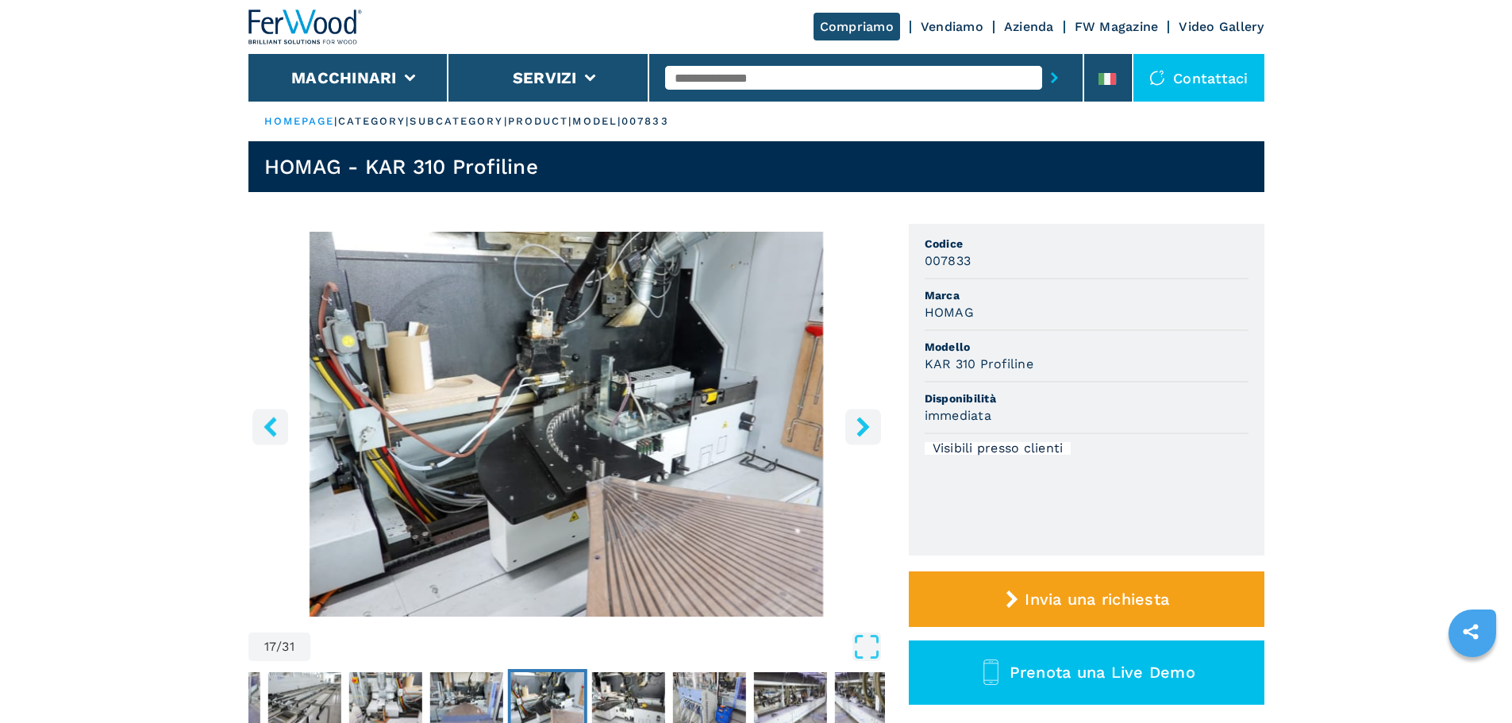
click at [858, 425] on icon "right-button" at bounding box center [863, 427] width 20 height 20
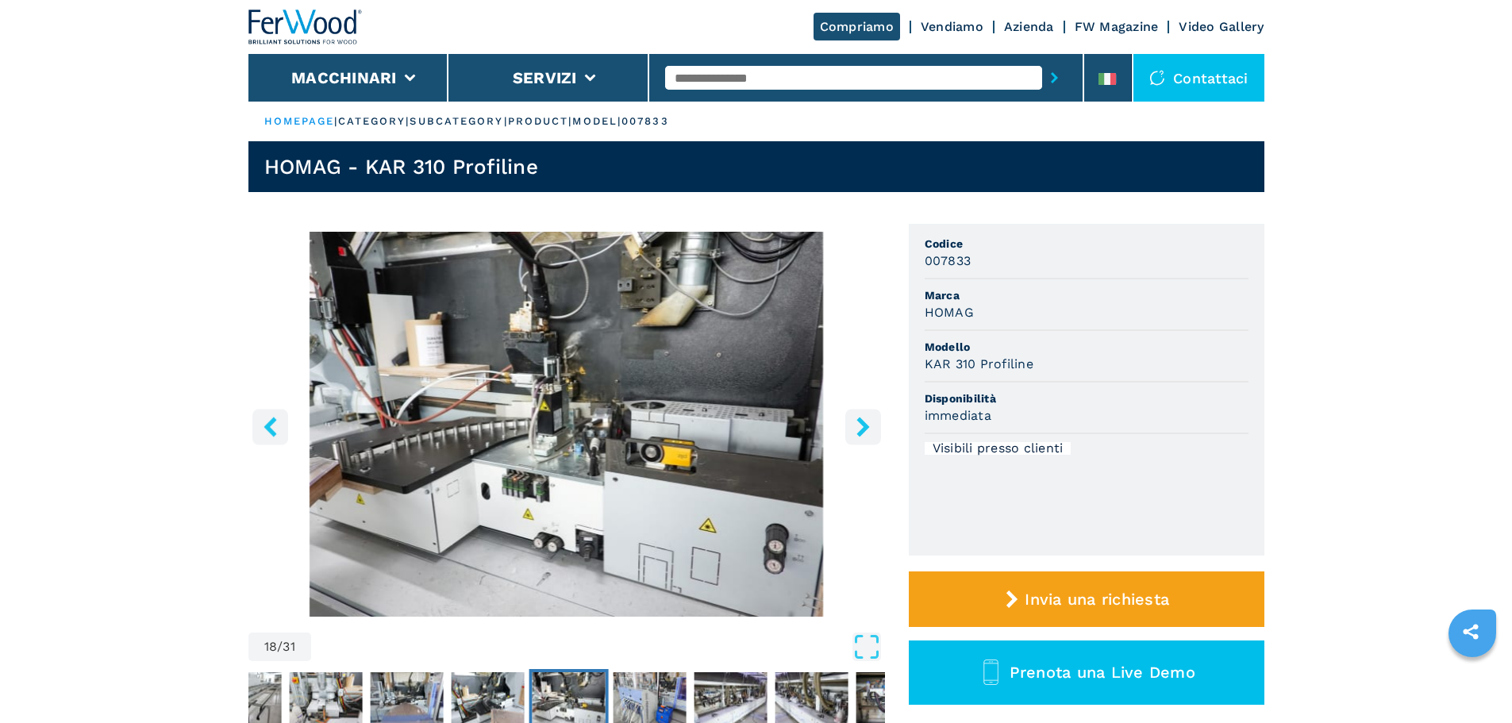
click at [858, 425] on icon "right-button" at bounding box center [863, 427] width 20 height 20
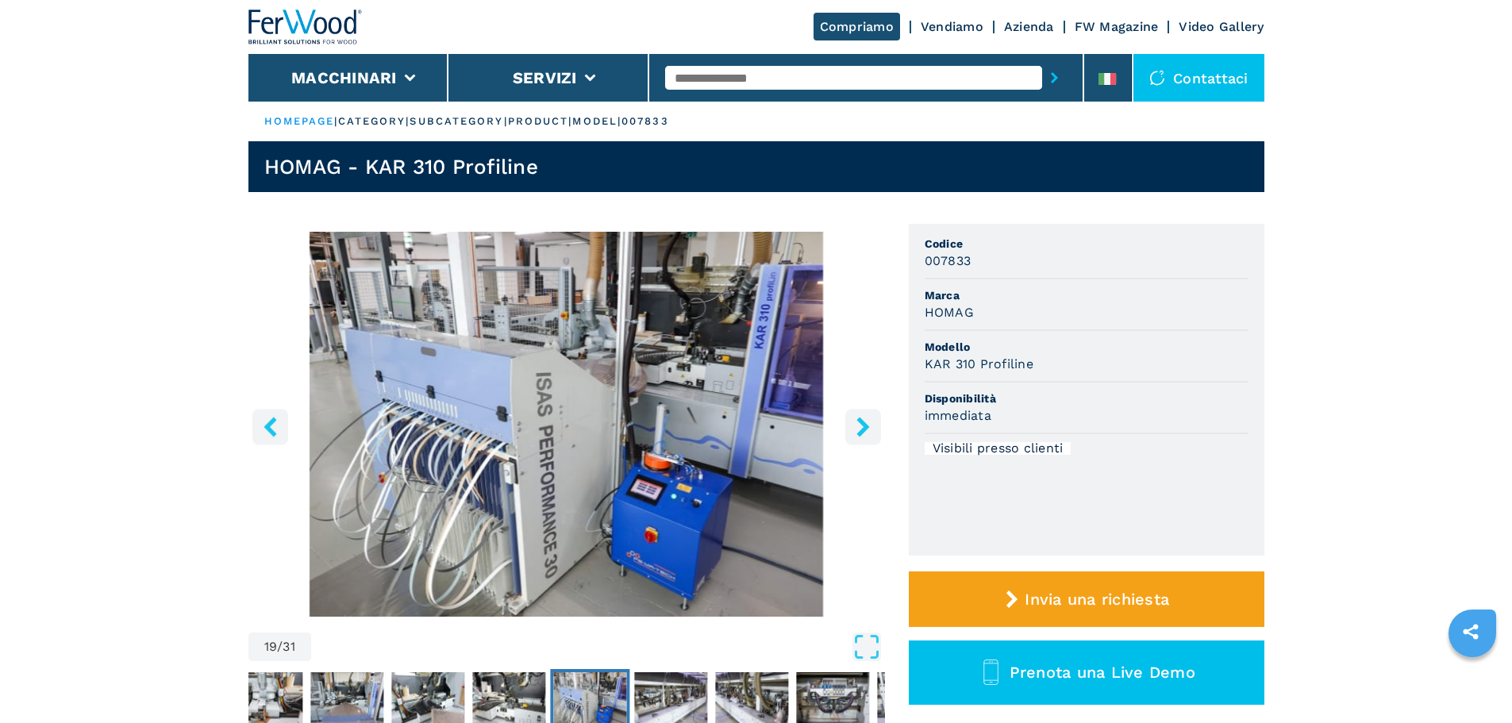
click at [858, 425] on icon "right-button" at bounding box center [863, 427] width 20 height 20
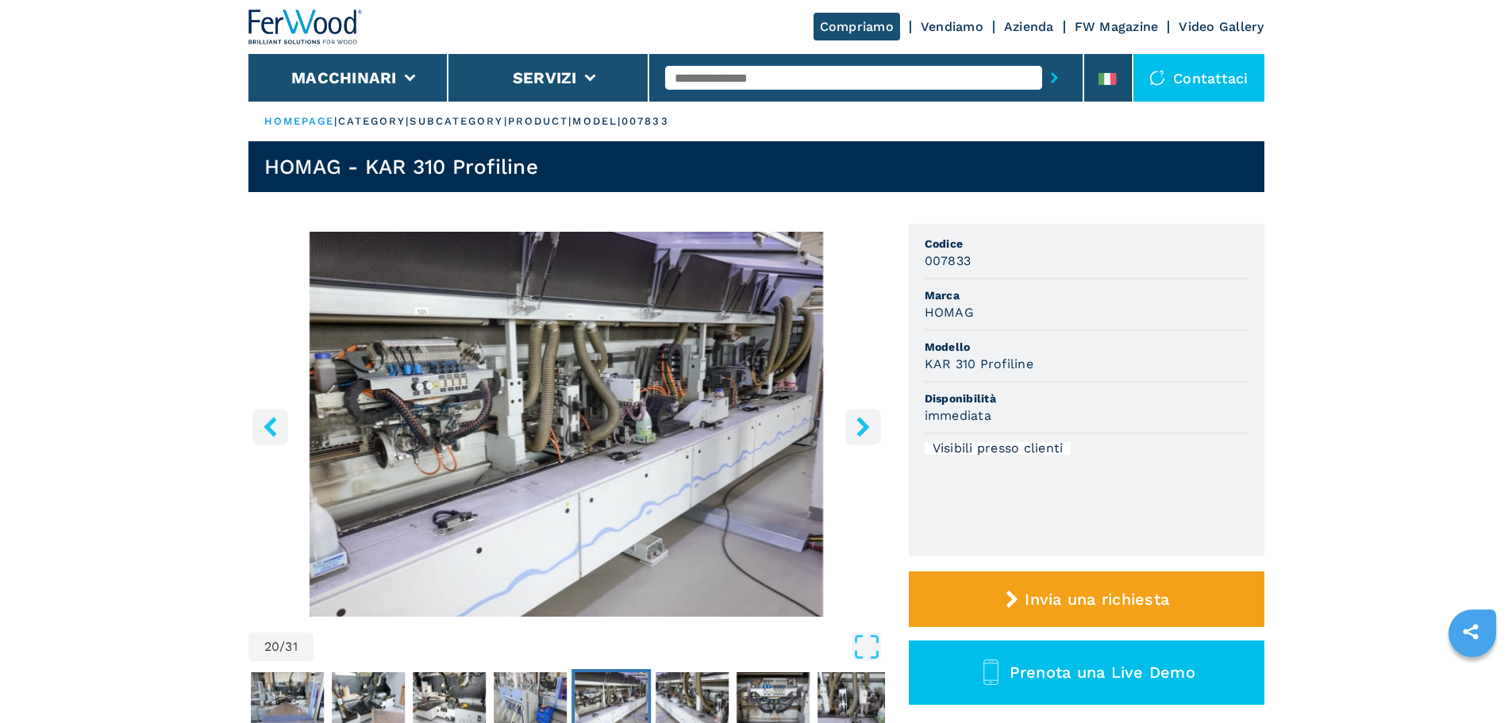
click at [858, 425] on icon "right-button" at bounding box center [863, 427] width 20 height 20
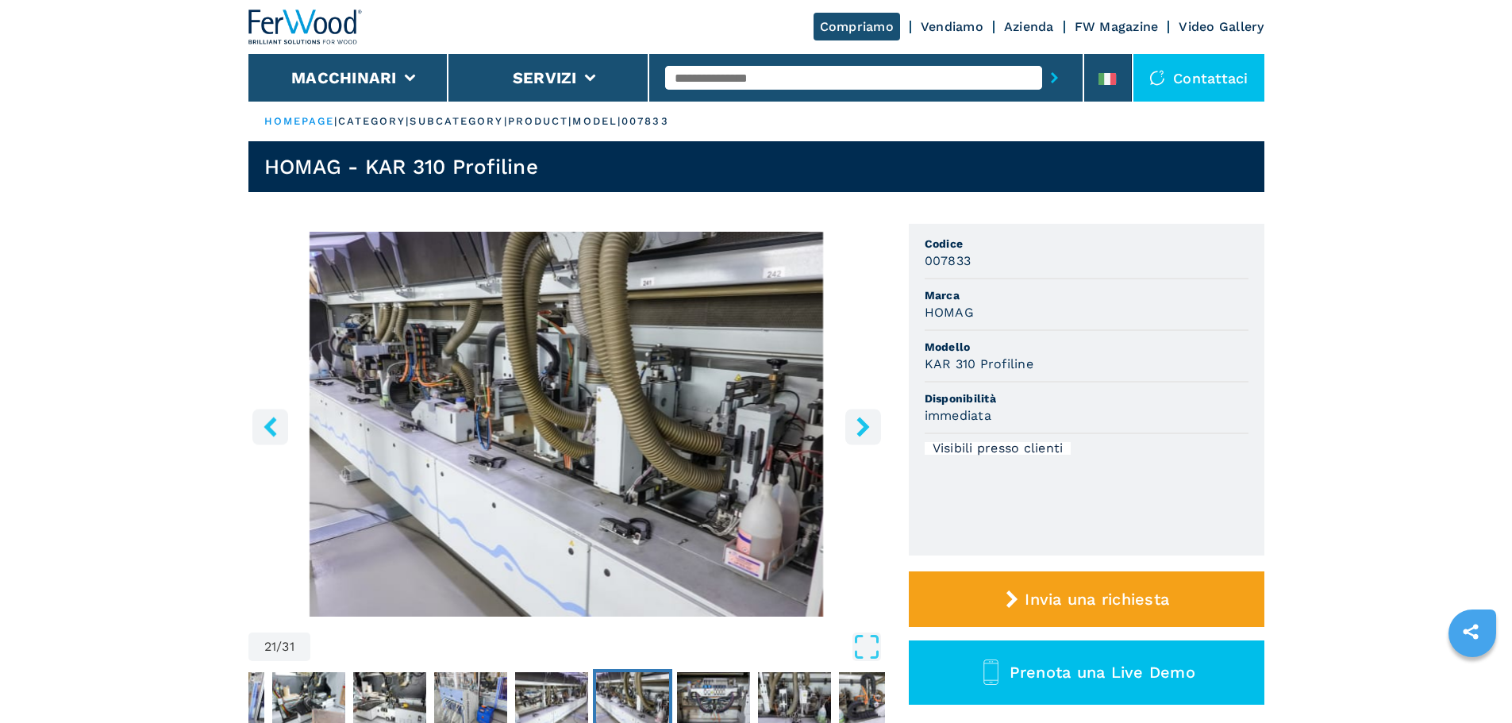
click at [858, 425] on icon "right-button" at bounding box center [863, 427] width 20 height 20
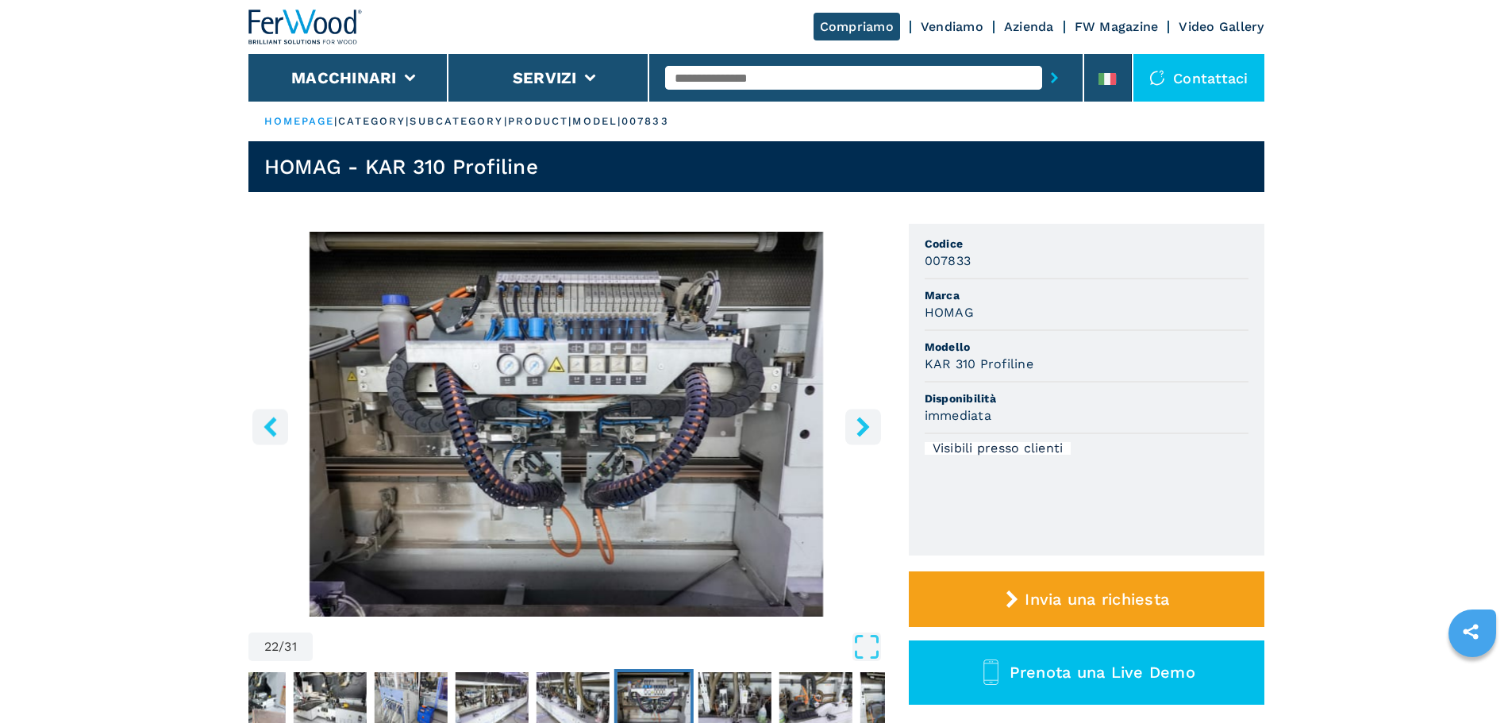
click at [858, 425] on icon "right-button" at bounding box center [863, 427] width 20 height 20
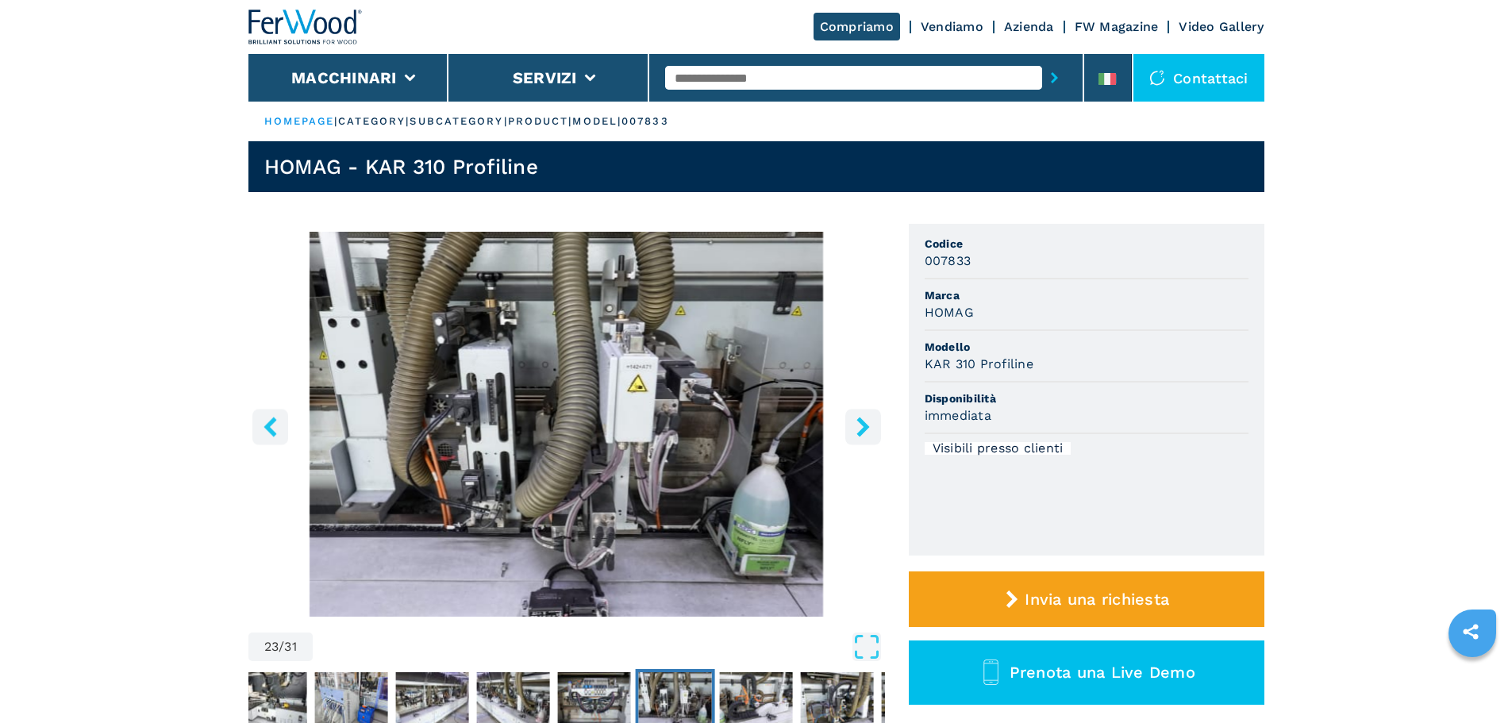
click at [858, 425] on icon "right-button" at bounding box center [863, 427] width 20 height 20
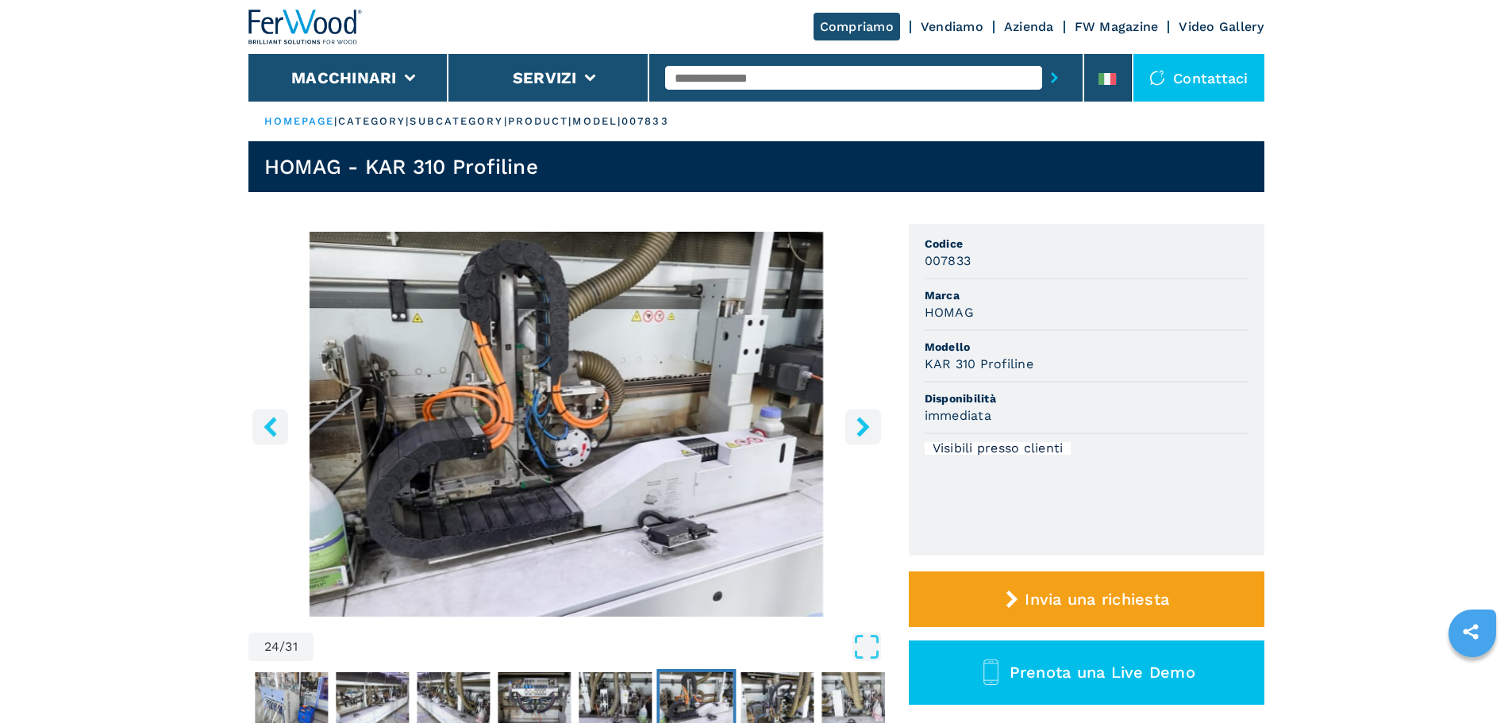
click at [858, 425] on icon "right-button" at bounding box center [863, 427] width 20 height 20
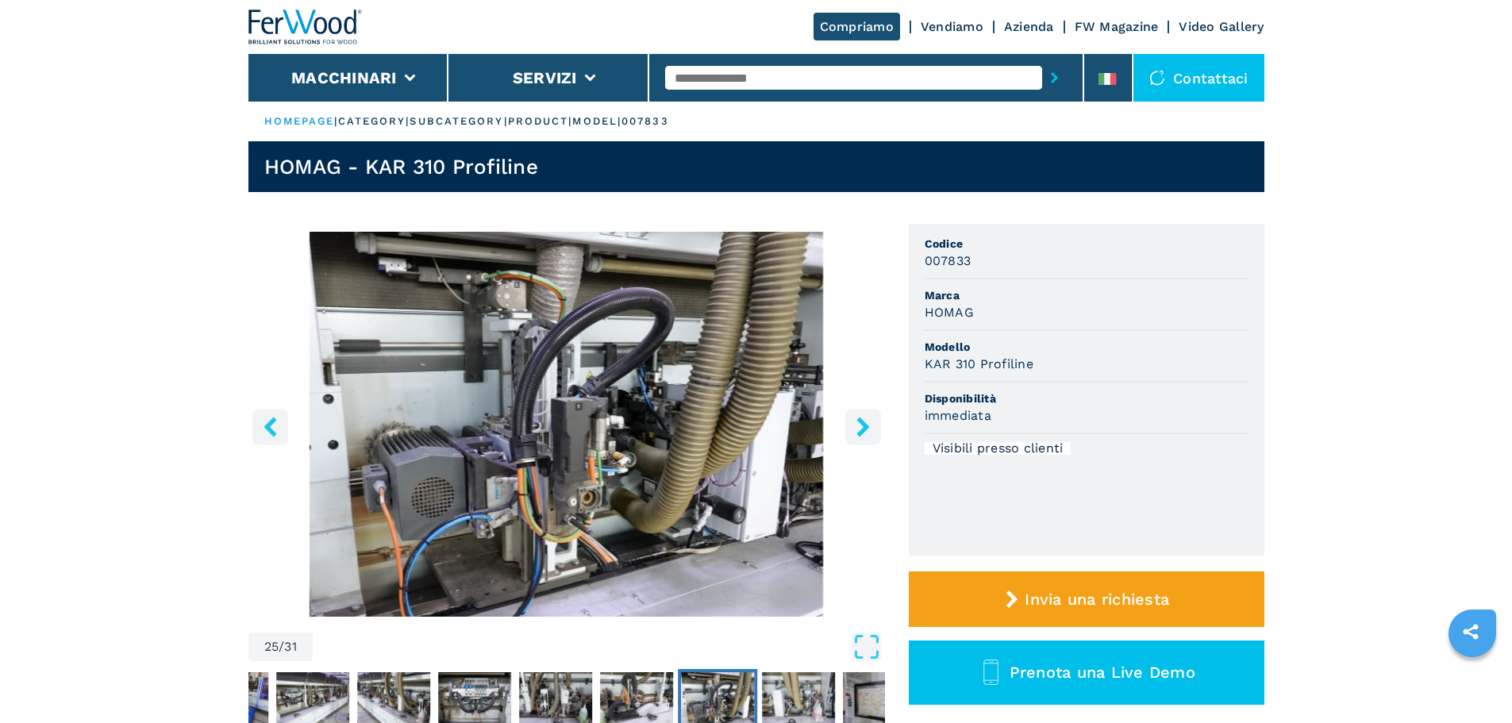
click at [857, 424] on icon "right-button" at bounding box center [863, 427] width 20 height 20
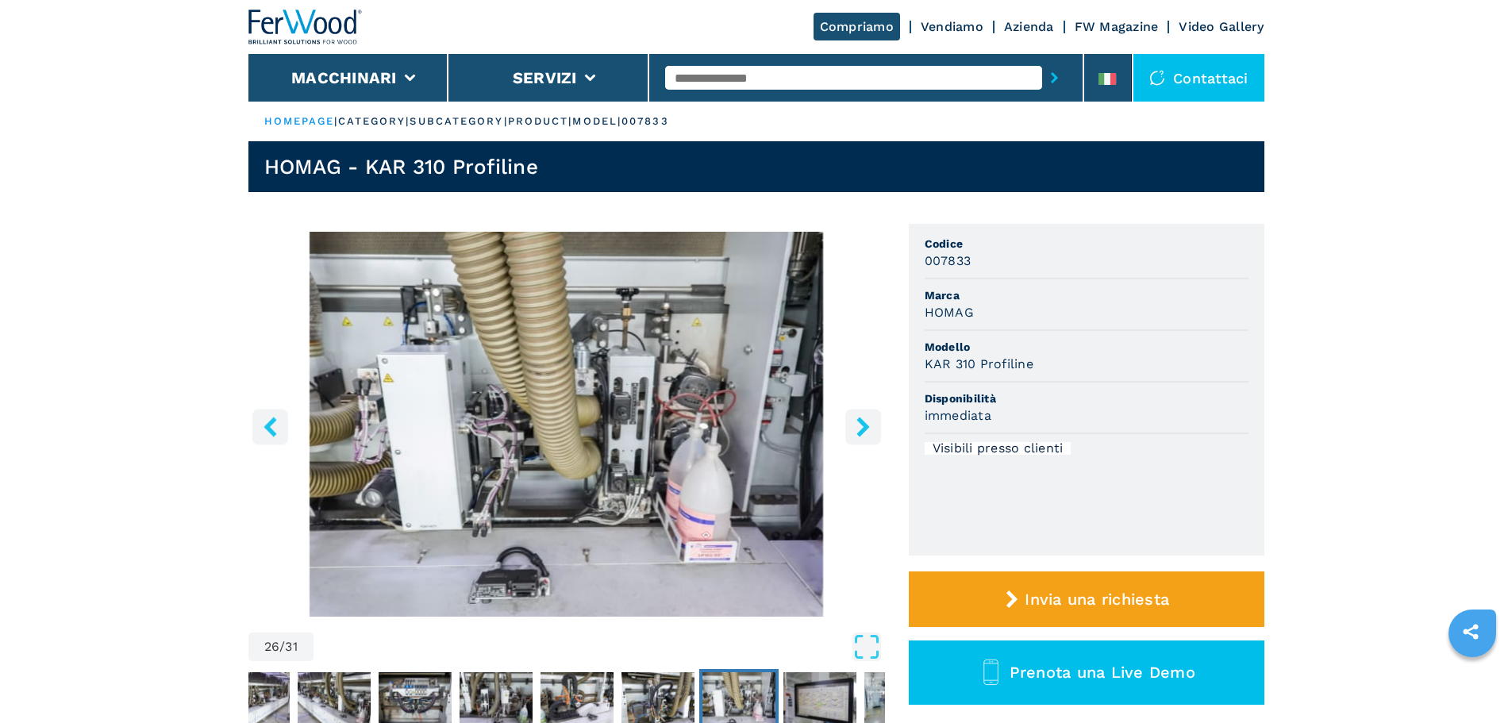
click at [857, 424] on icon "right-button" at bounding box center [863, 427] width 20 height 20
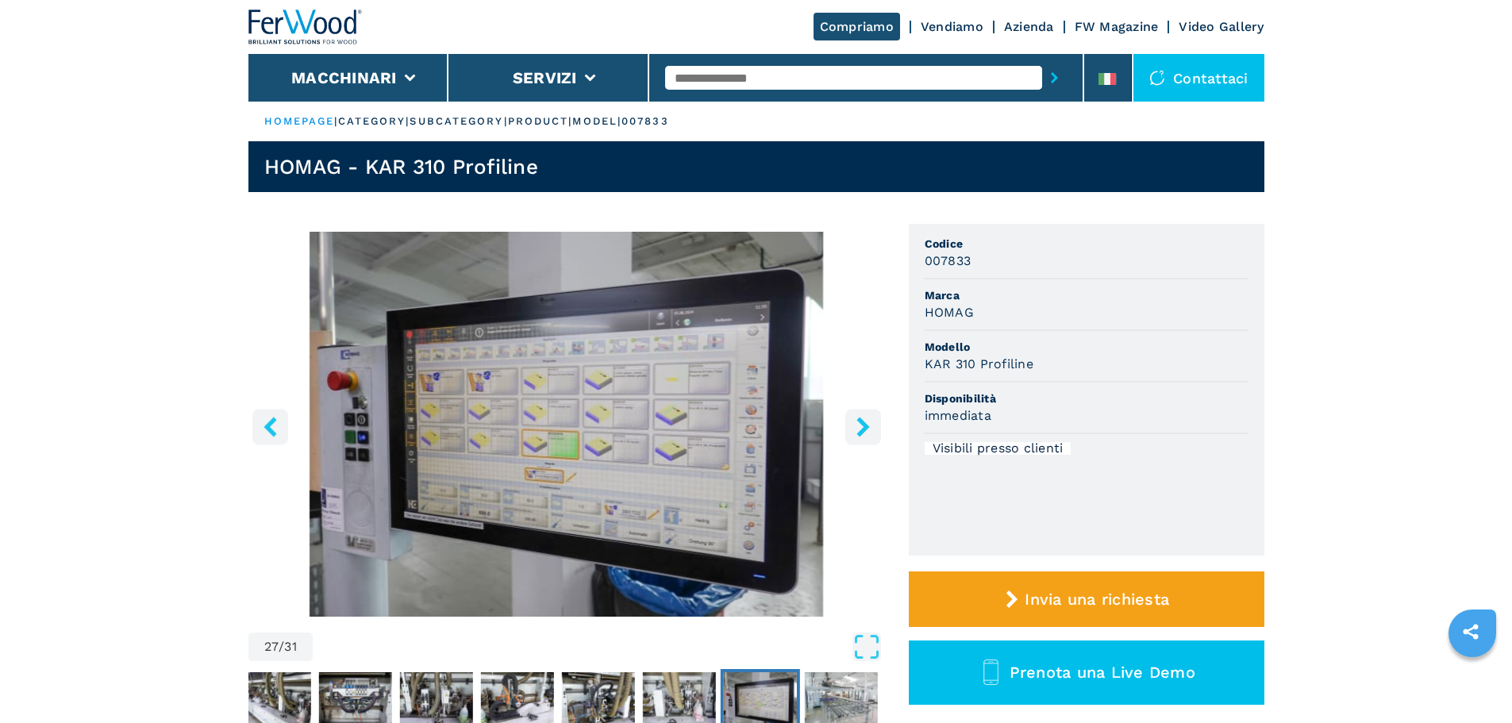
click at [856, 424] on icon "right-button" at bounding box center [863, 427] width 20 height 20
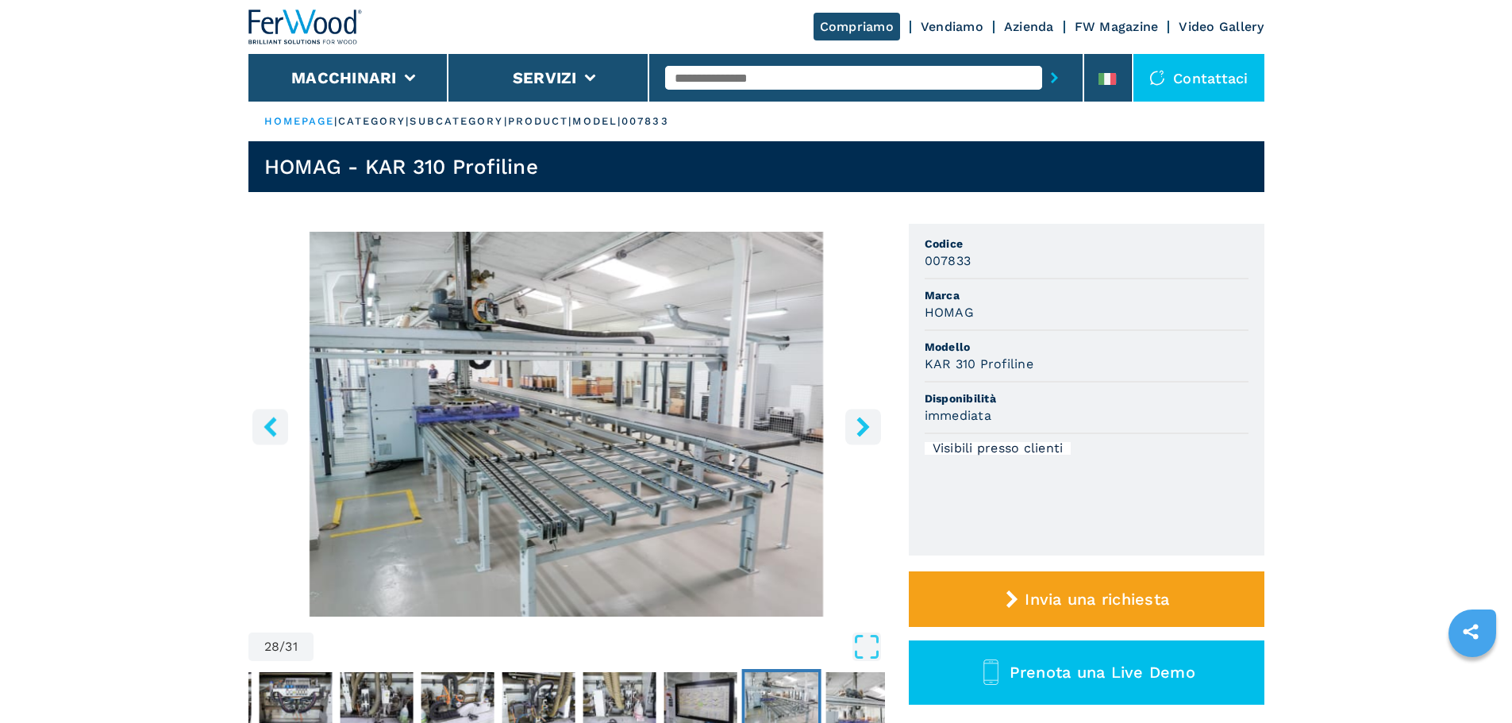
click at [854, 424] on icon "right-button" at bounding box center [863, 427] width 20 height 20
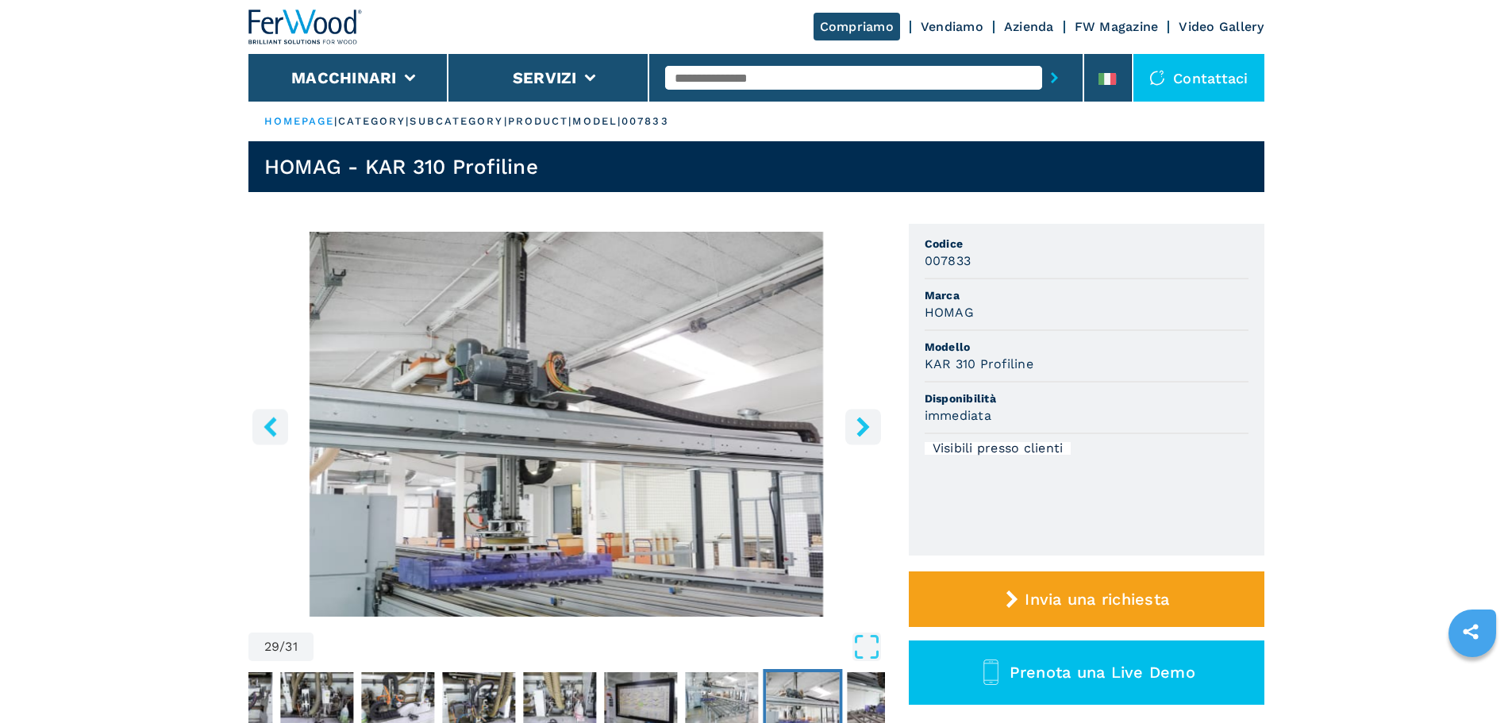
click at [854, 424] on icon "right-button" at bounding box center [863, 427] width 20 height 20
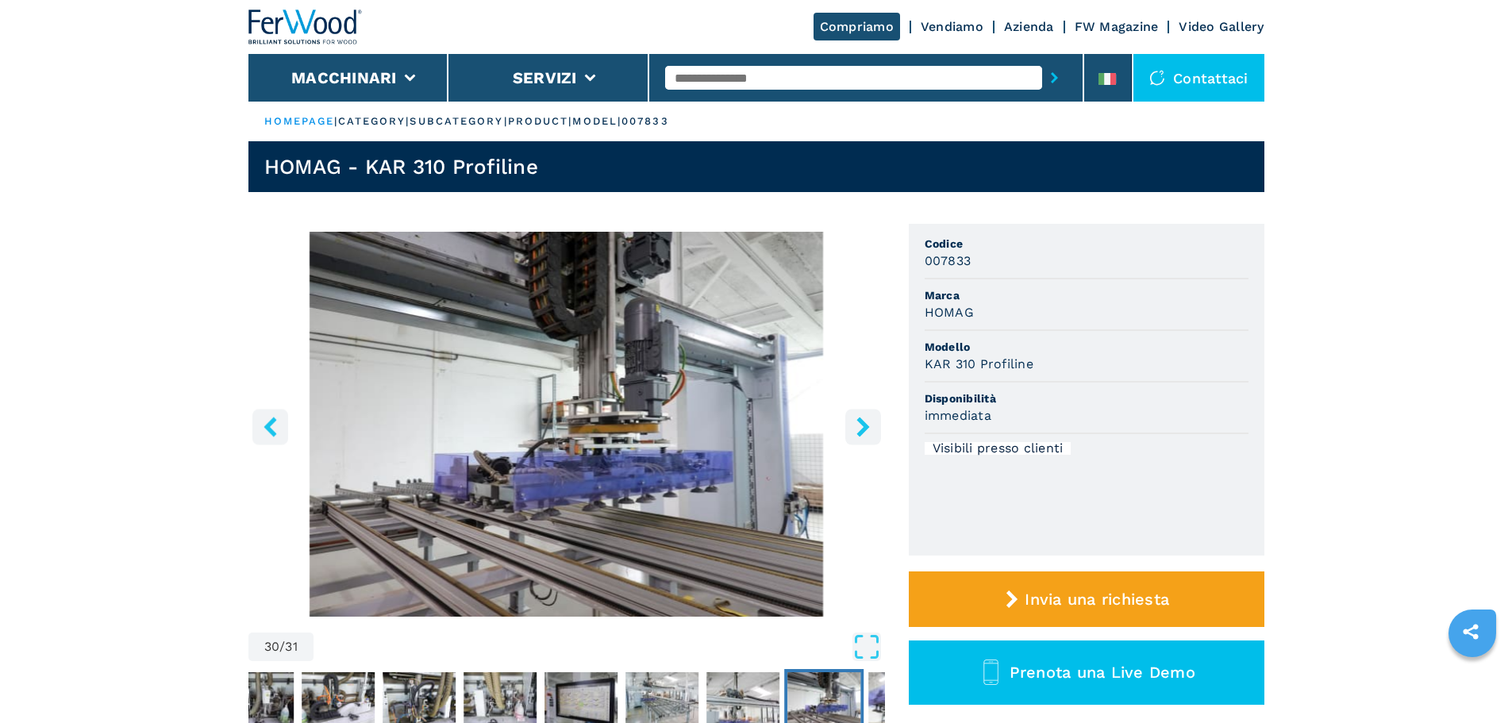
click at [854, 424] on icon "right-button" at bounding box center [863, 427] width 20 height 20
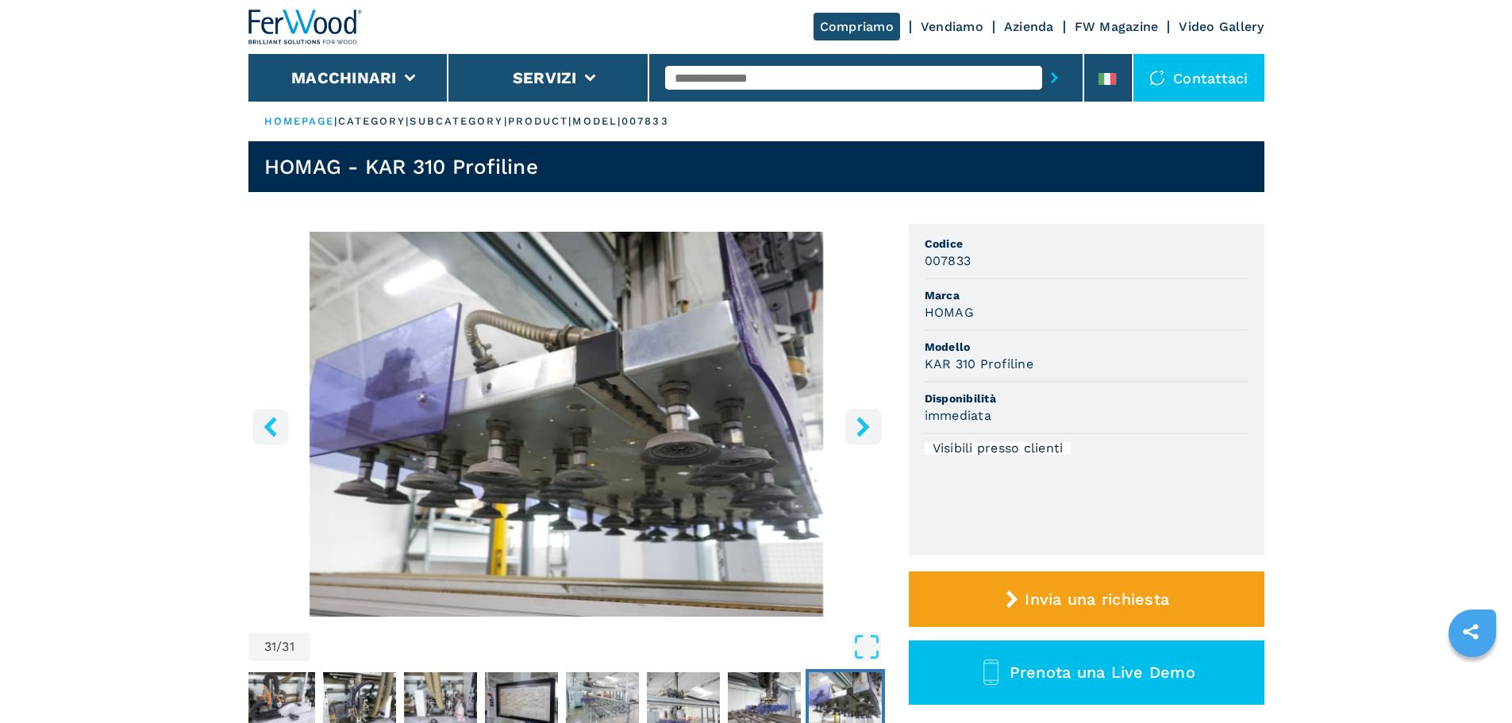
click at [854, 424] on icon "right-button" at bounding box center [863, 427] width 20 height 20
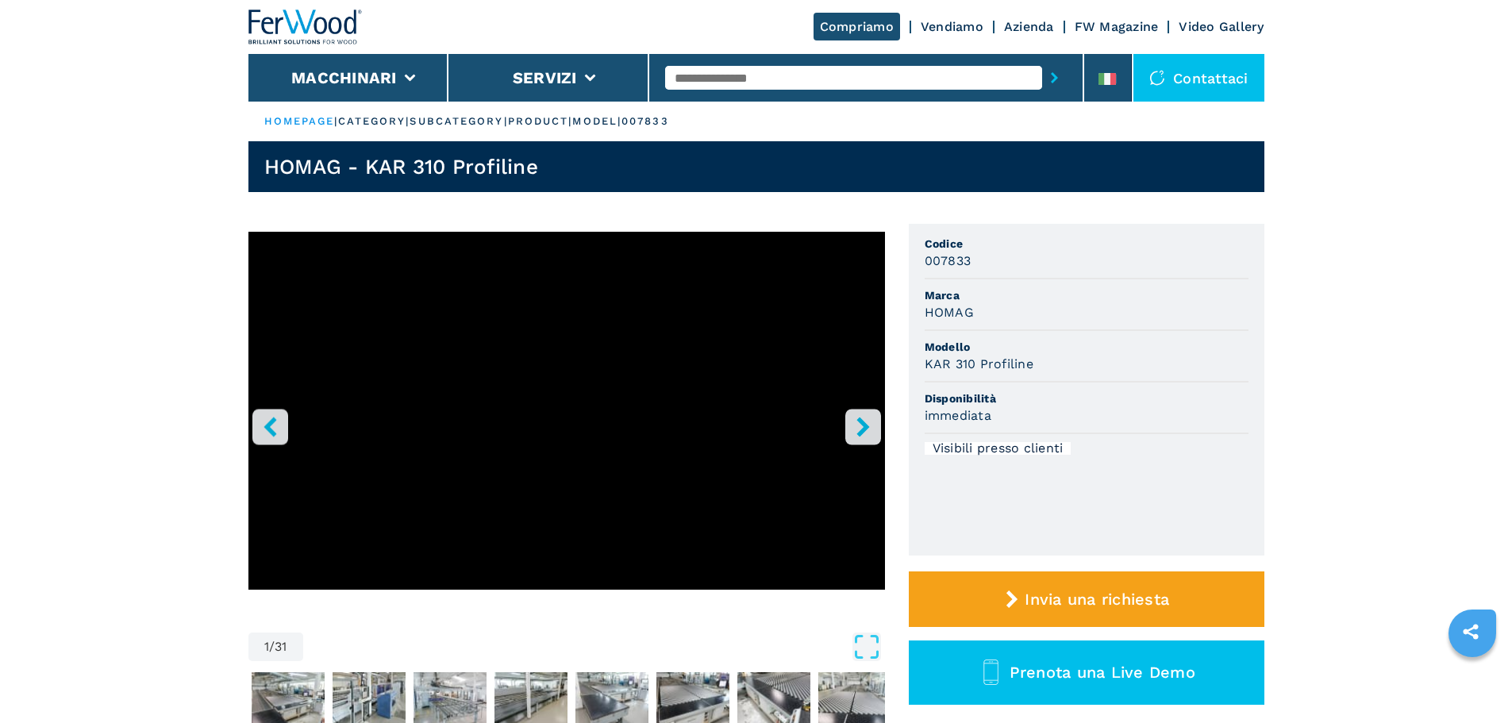
click at [854, 424] on icon "right-button" at bounding box center [863, 427] width 20 height 20
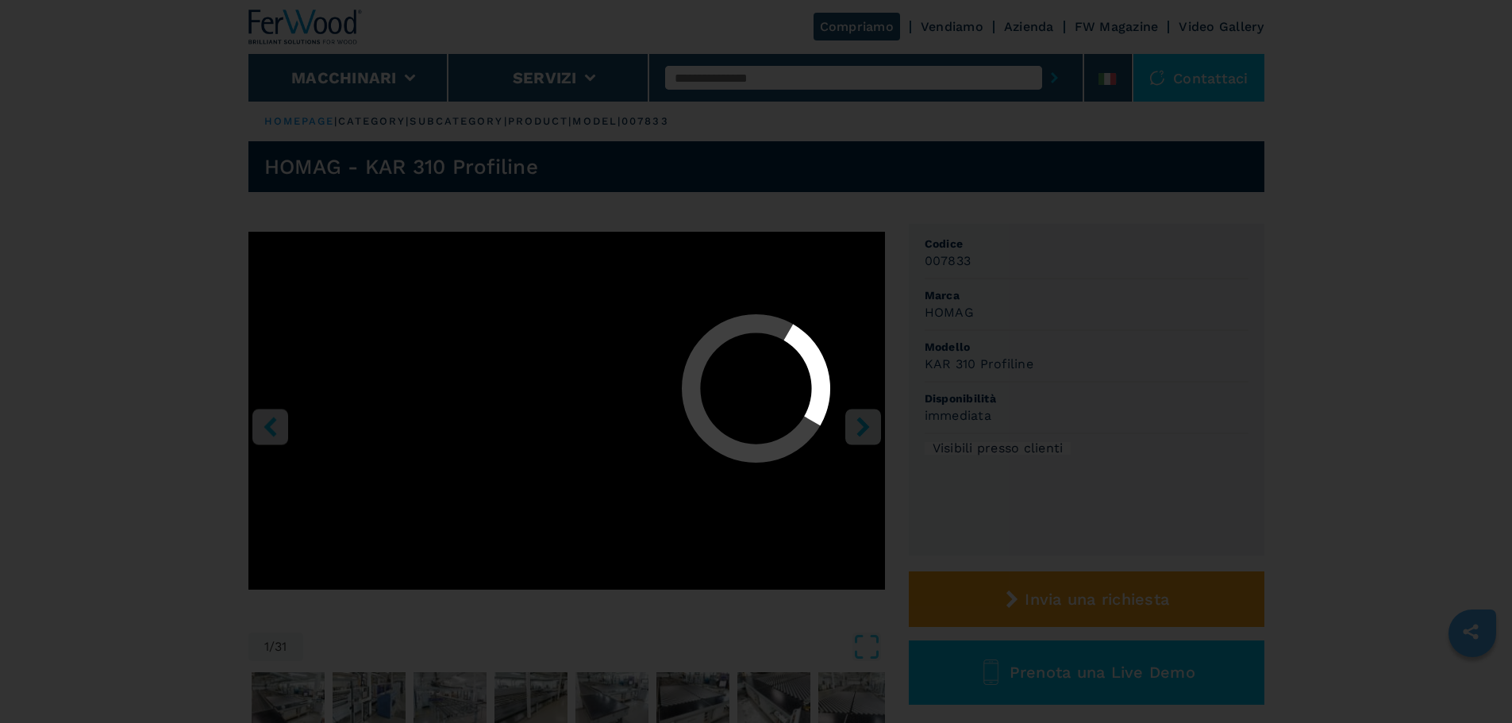
select select "**********"
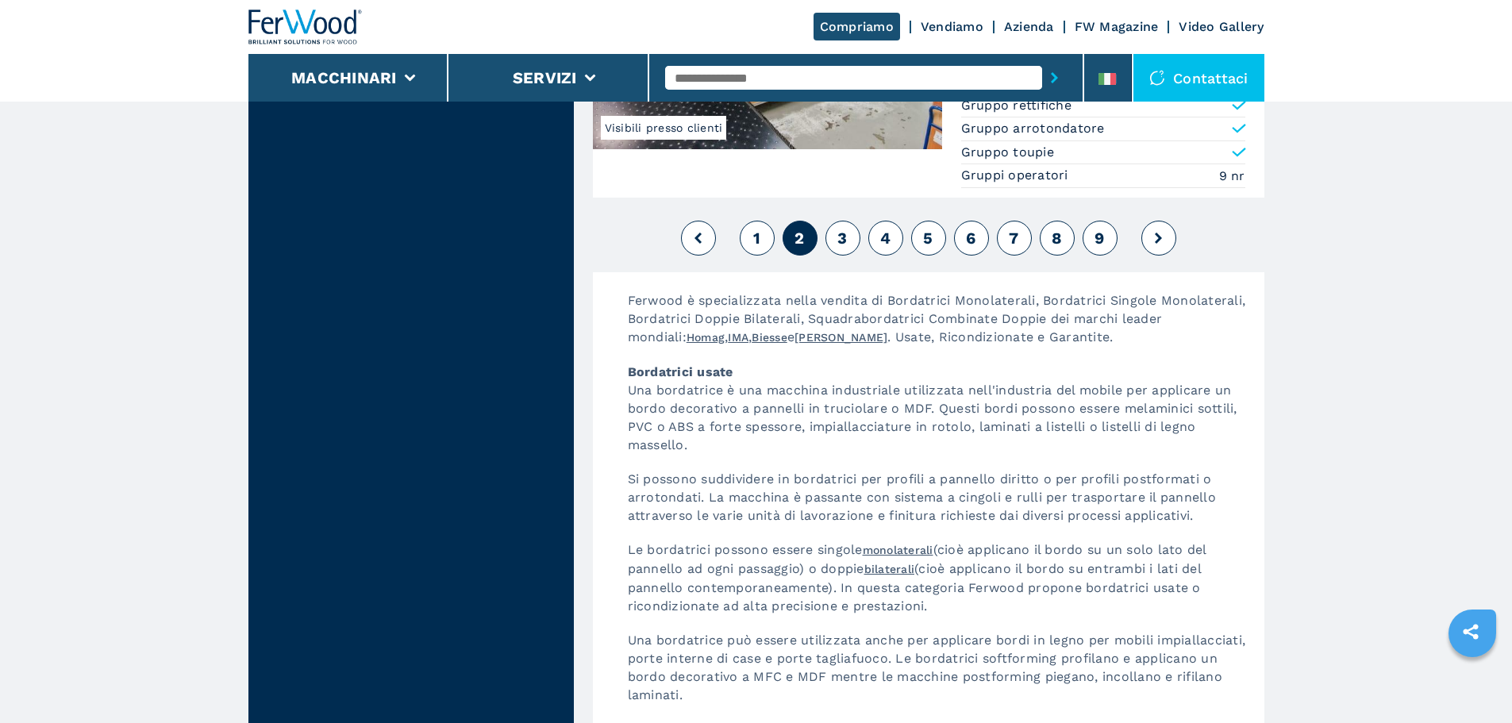
scroll to position [4366, 0]
click at [844, 228] on span "3" at bounding box center [843, 237] width 10 height 19
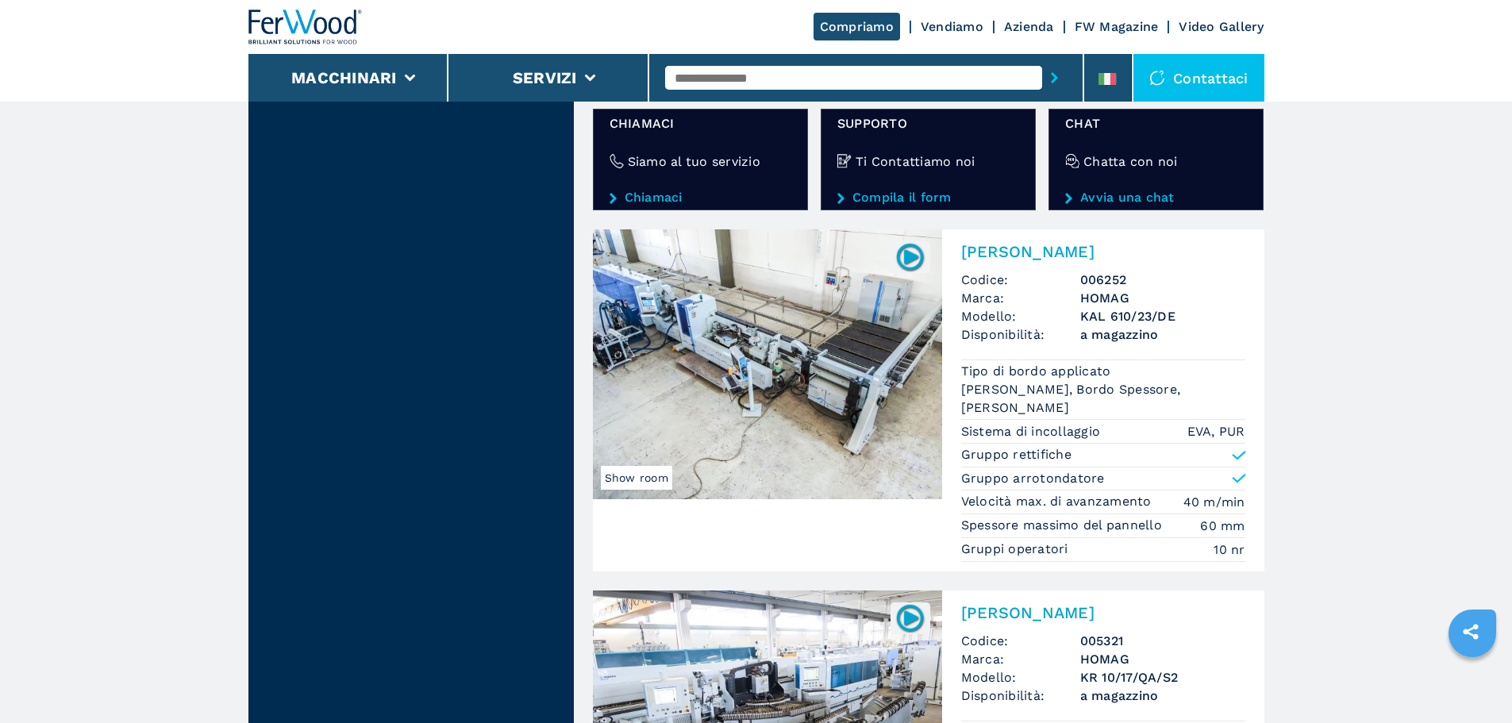
scroll to position [3017, 0]
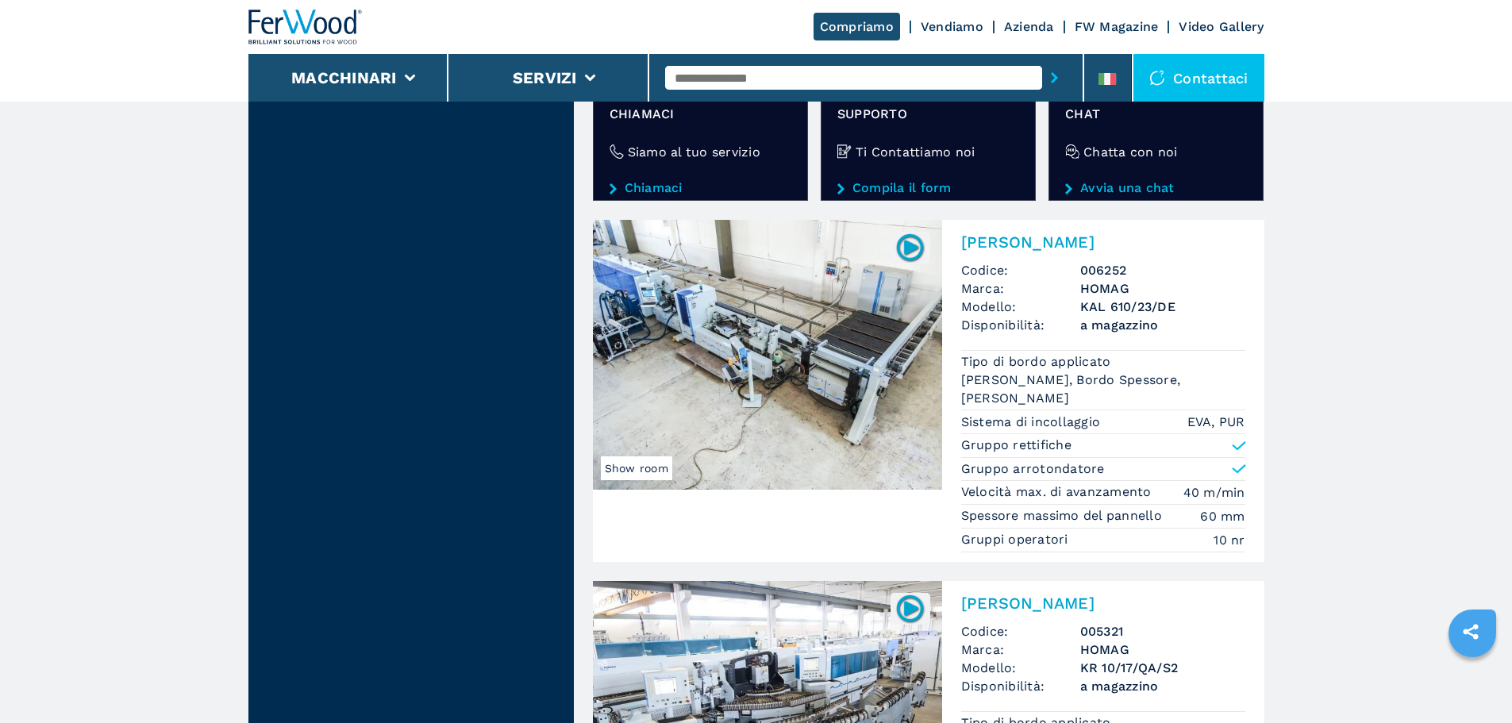
click at [780, 312] on img at bounding box center [767, 355] width 349 height 270
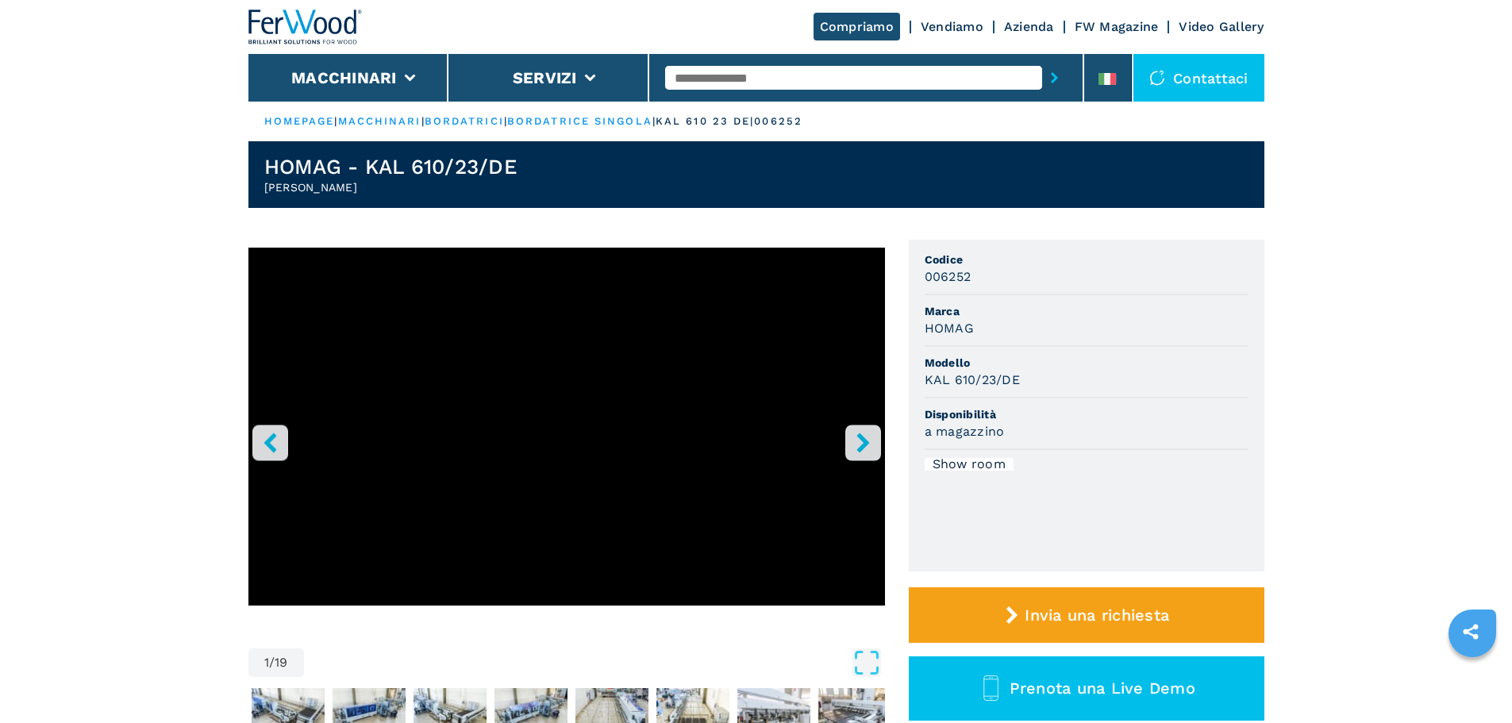
click at [872, 437] on icon "right-button" at bounding box center [863, 443] width 20 height 20
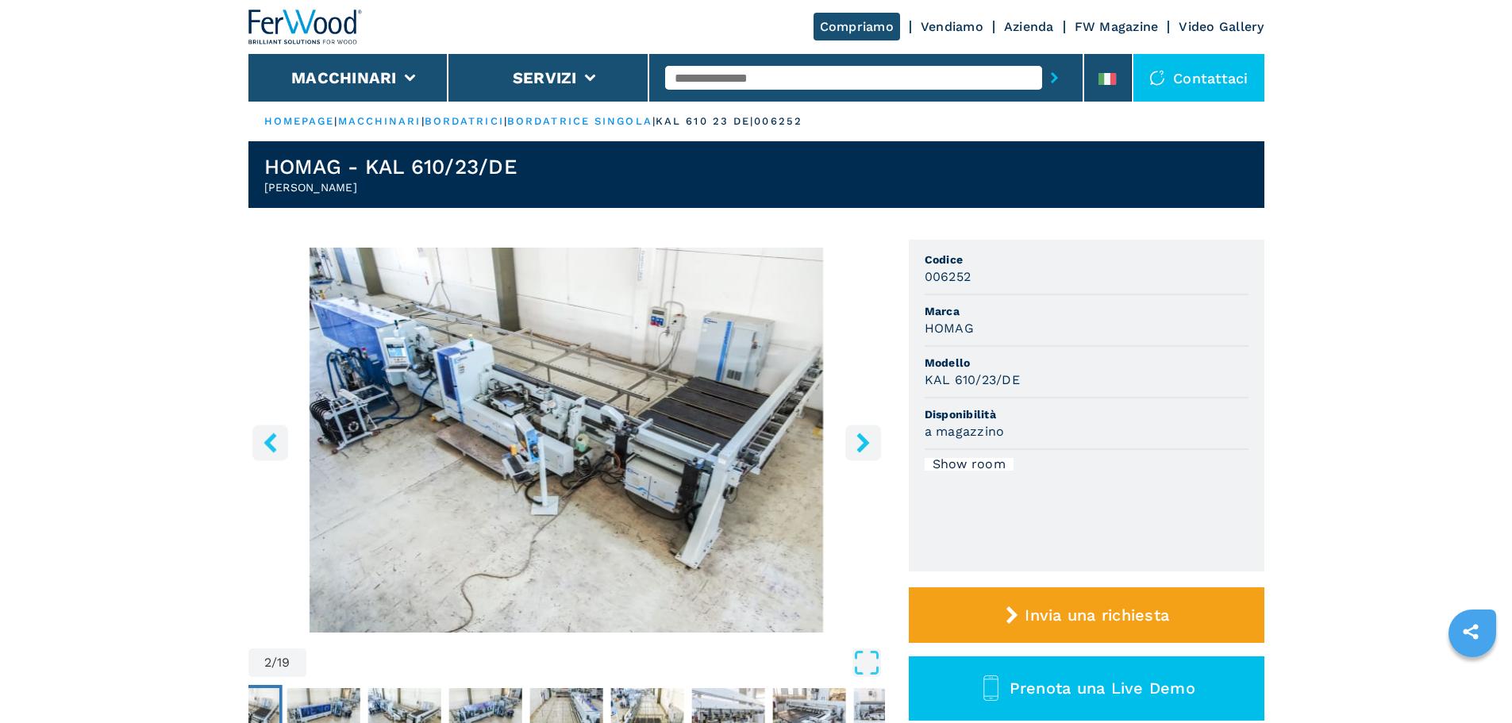
click at [863, 438] on icon "right-button" at bounding box center [863, 443] width 13 height 20
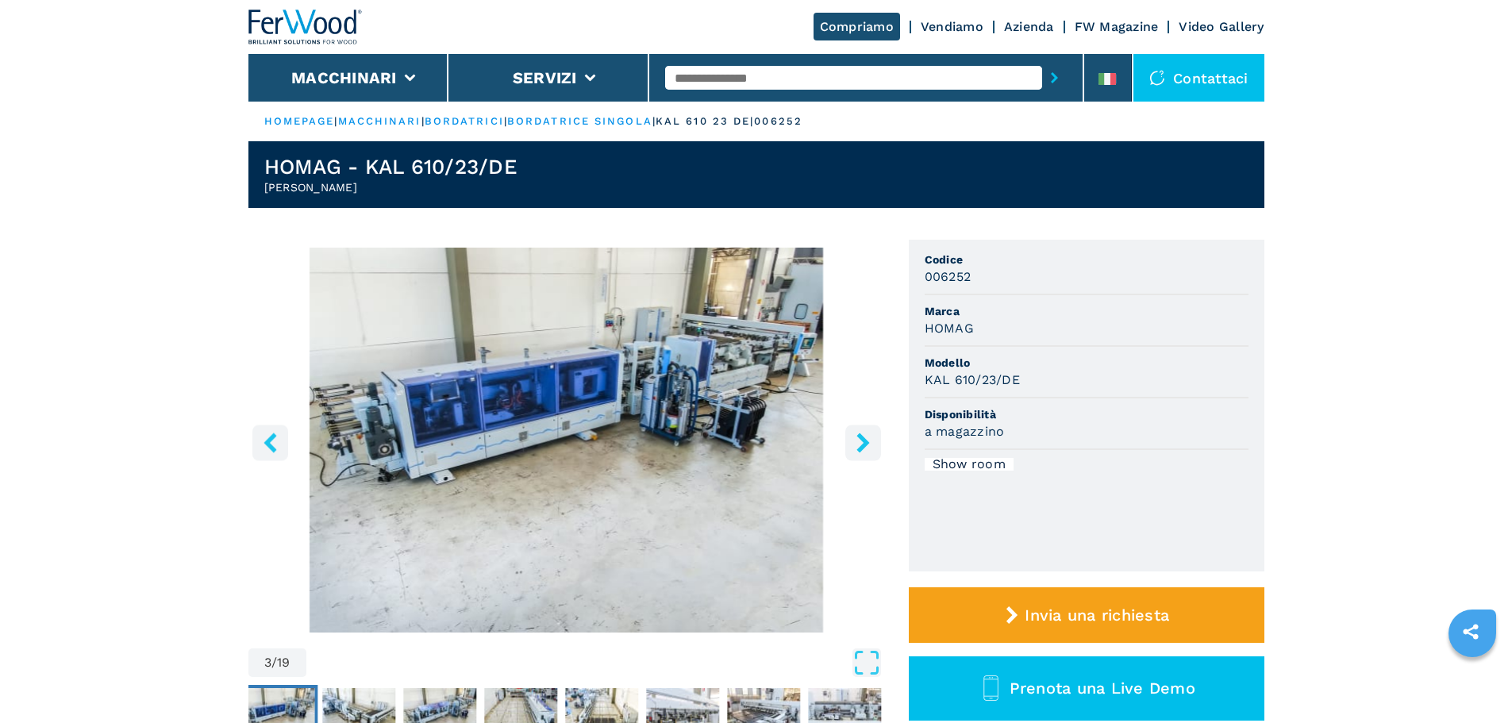
click at [863, 438] on icon "right-button" at bounding box center [863, 443] width 13 height 20
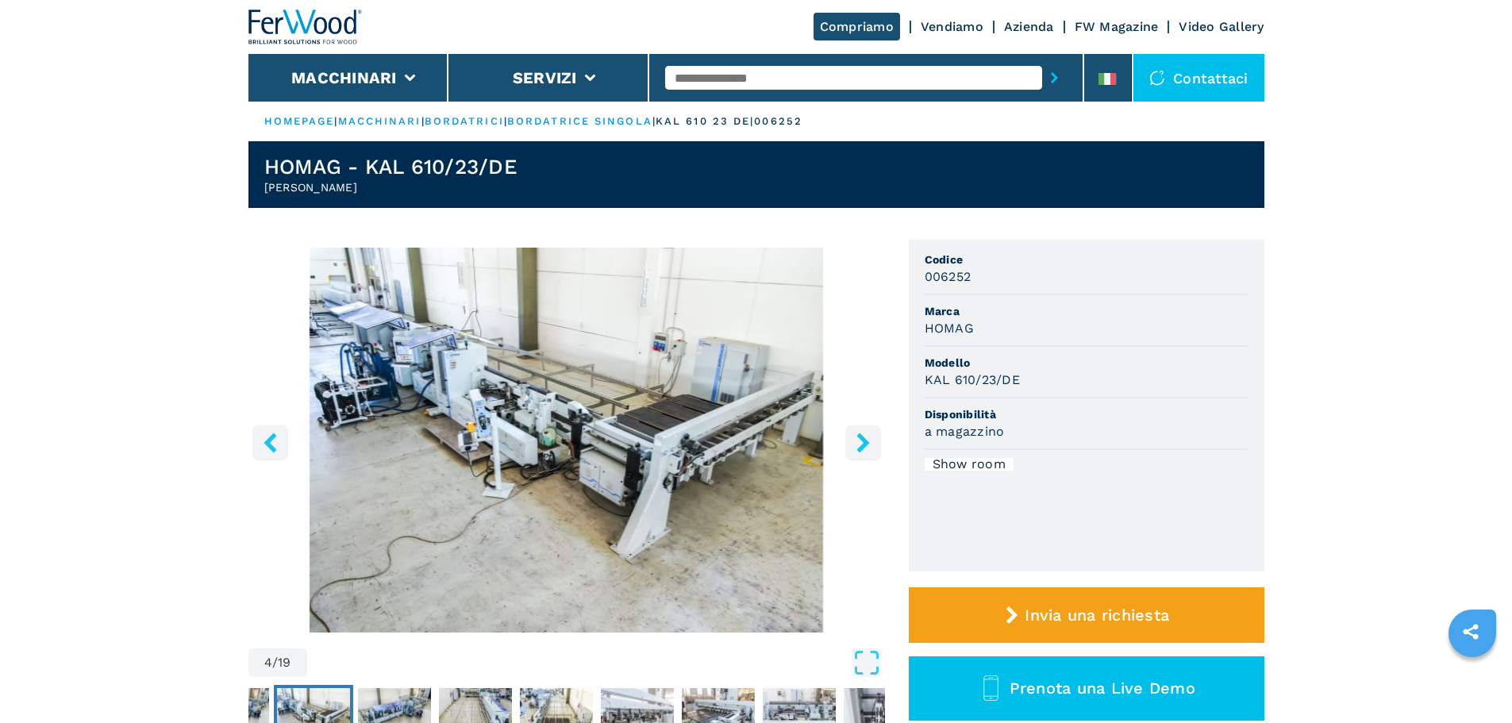
click at [863, 438] on icon "right-button" at bounding box center [863, 443] width 13 height 20
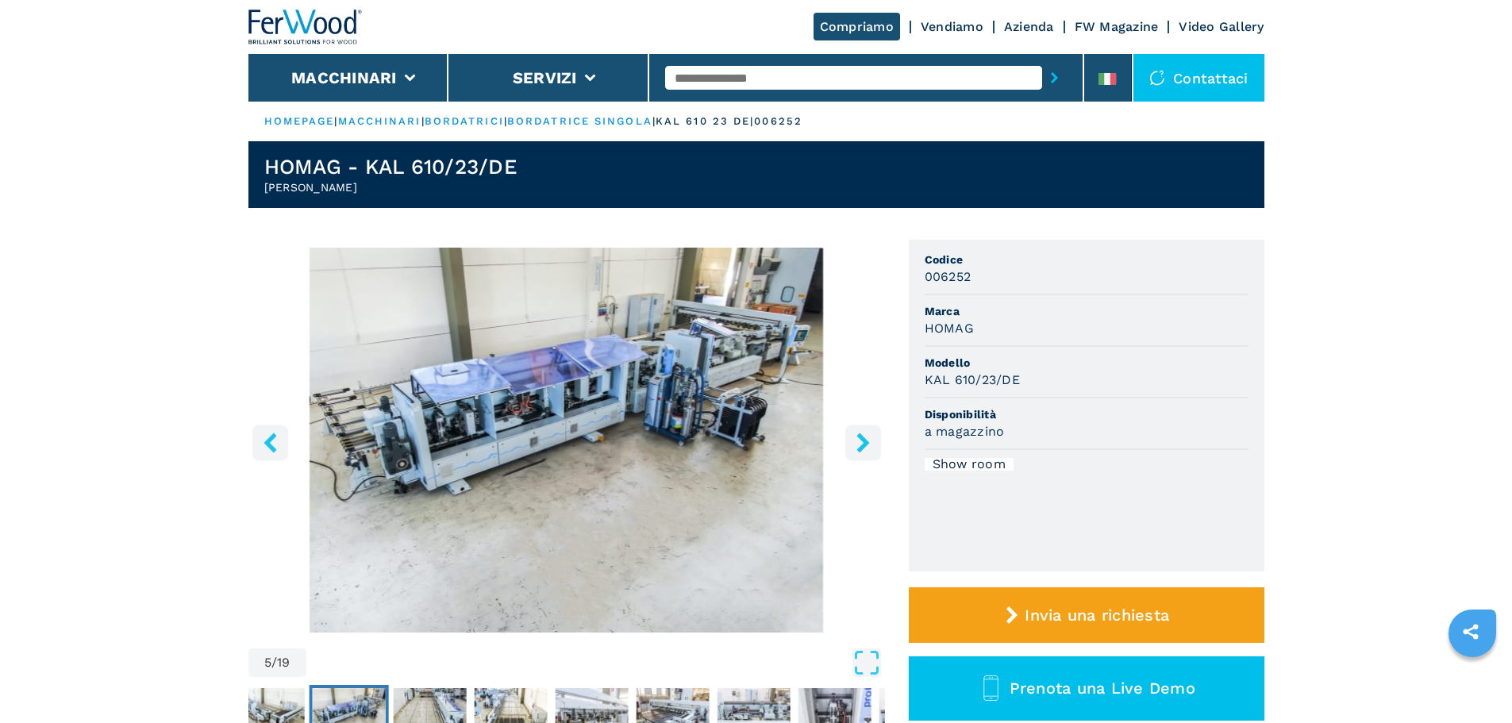
click at [863, 438] on icon "right-button" at bounding box center [863, 443] width 13 height 20
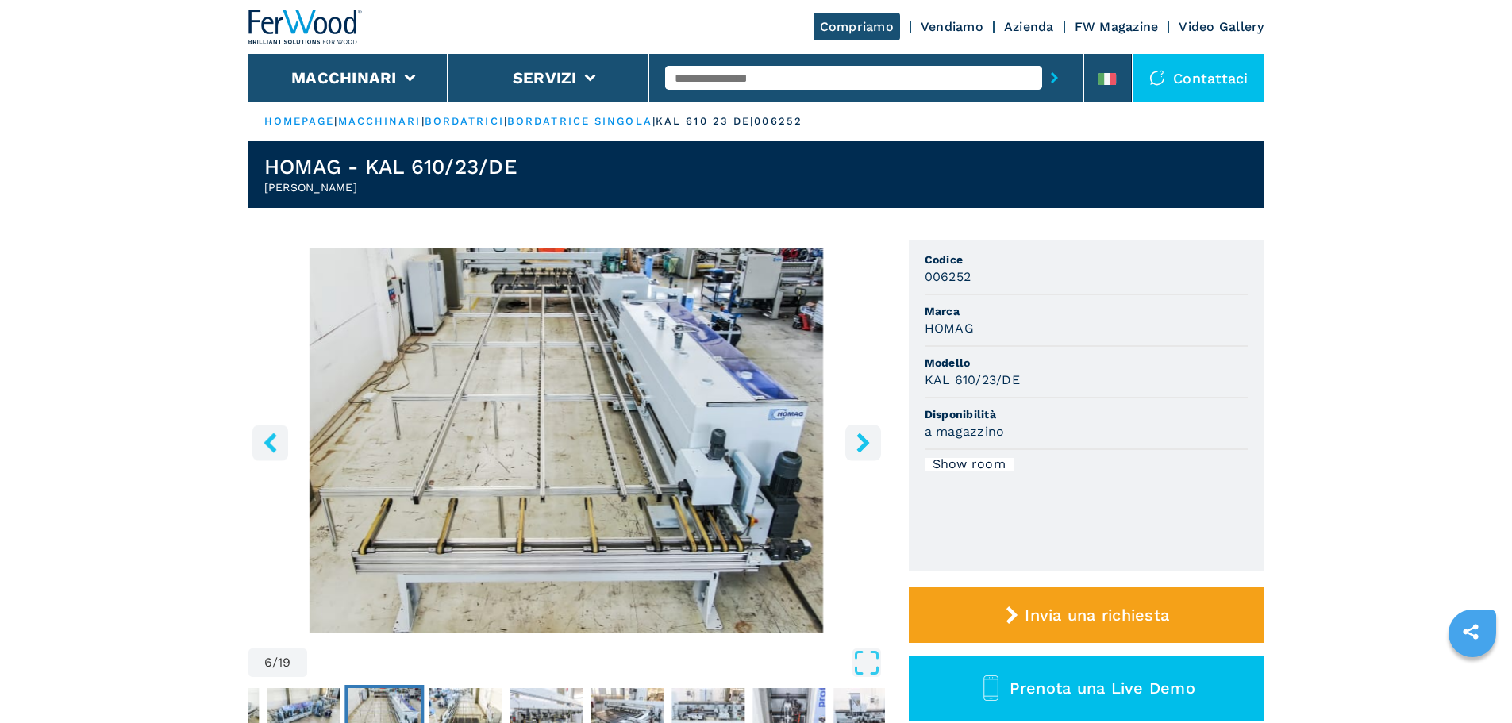
click at [863, 438] on icon "right-button" at bounding box center [863, 443] width 13 height 20
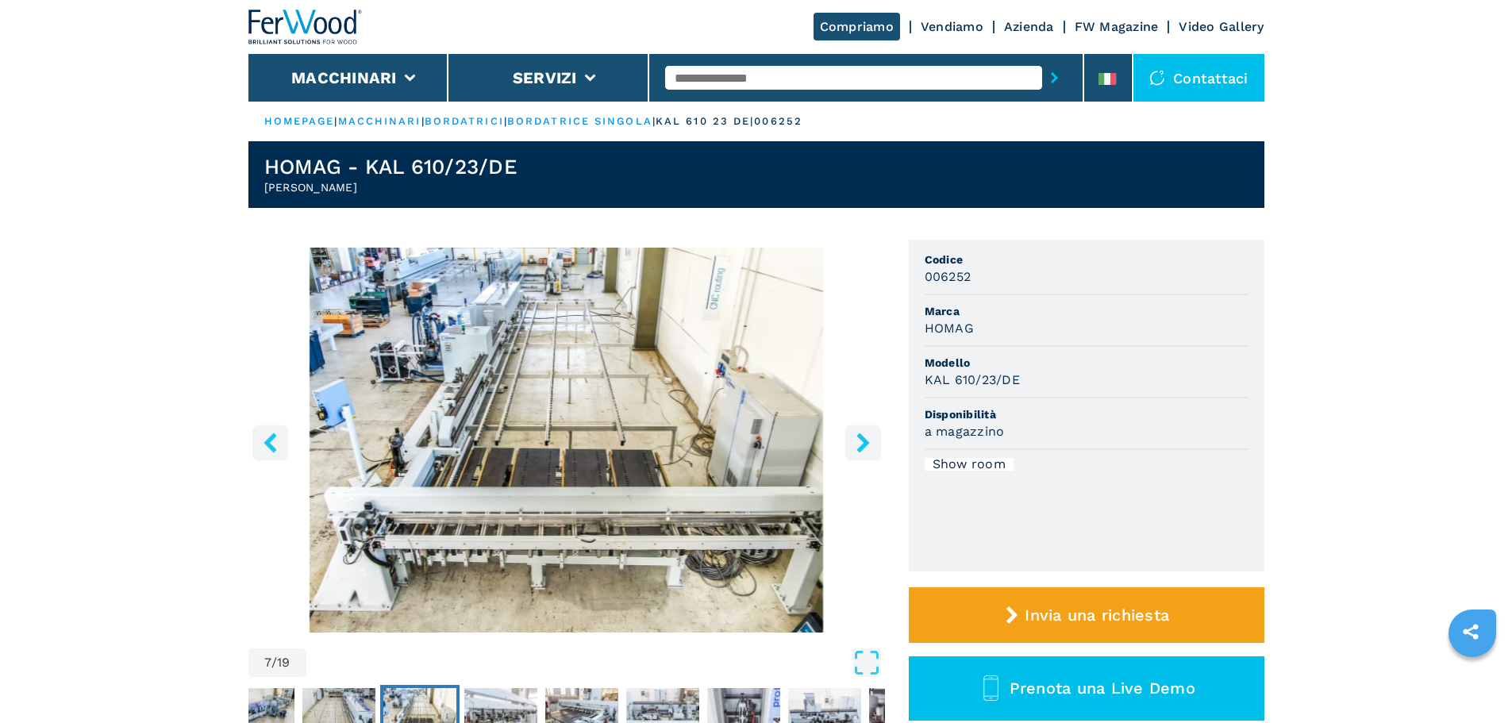
click at [863, 438] on icon "right-button" at bounding box center [863, 443] width 13 height 20
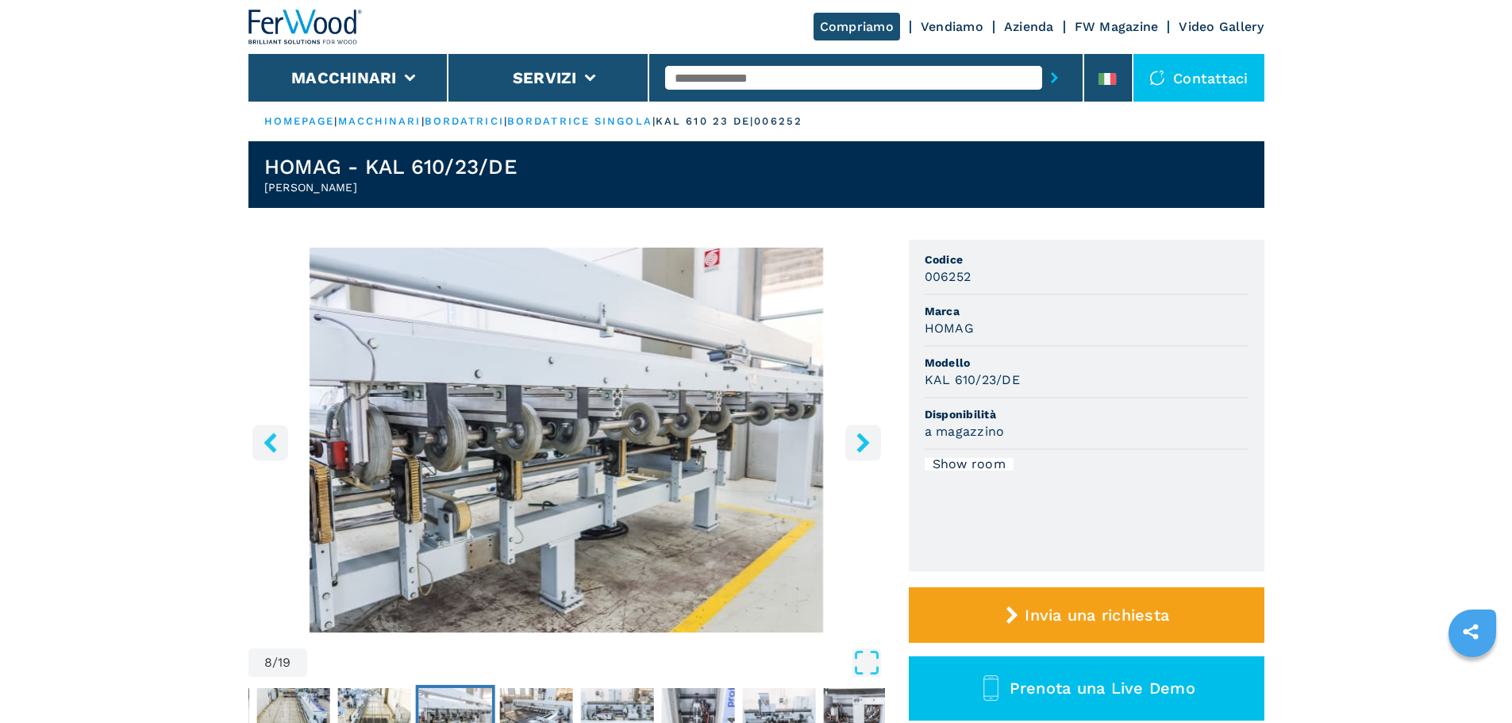
click at [863, 438] on icon "right-button" at bounding box center [863, 443] width 13 height 20
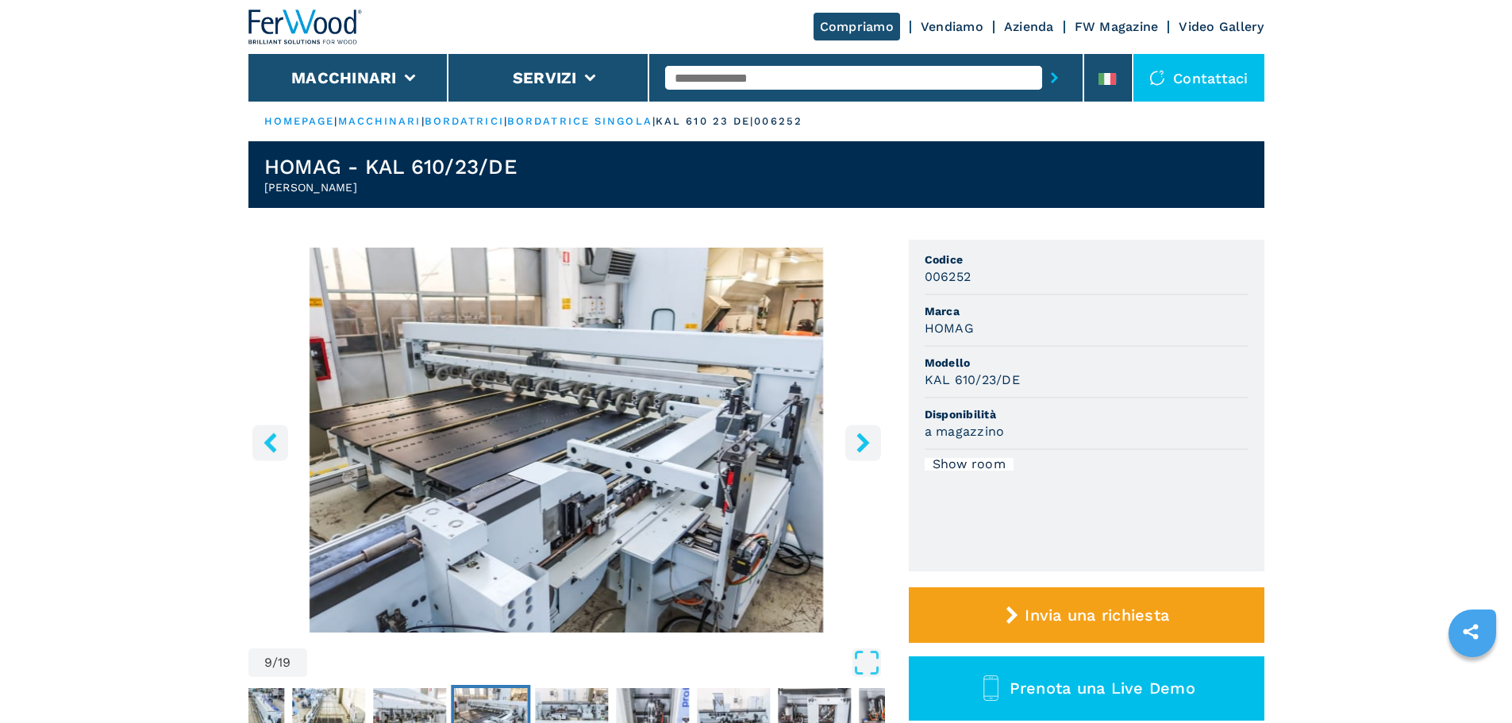
click at [863, 438] on icon "right-button" at bounding box center [863, 443] width 13 height 20
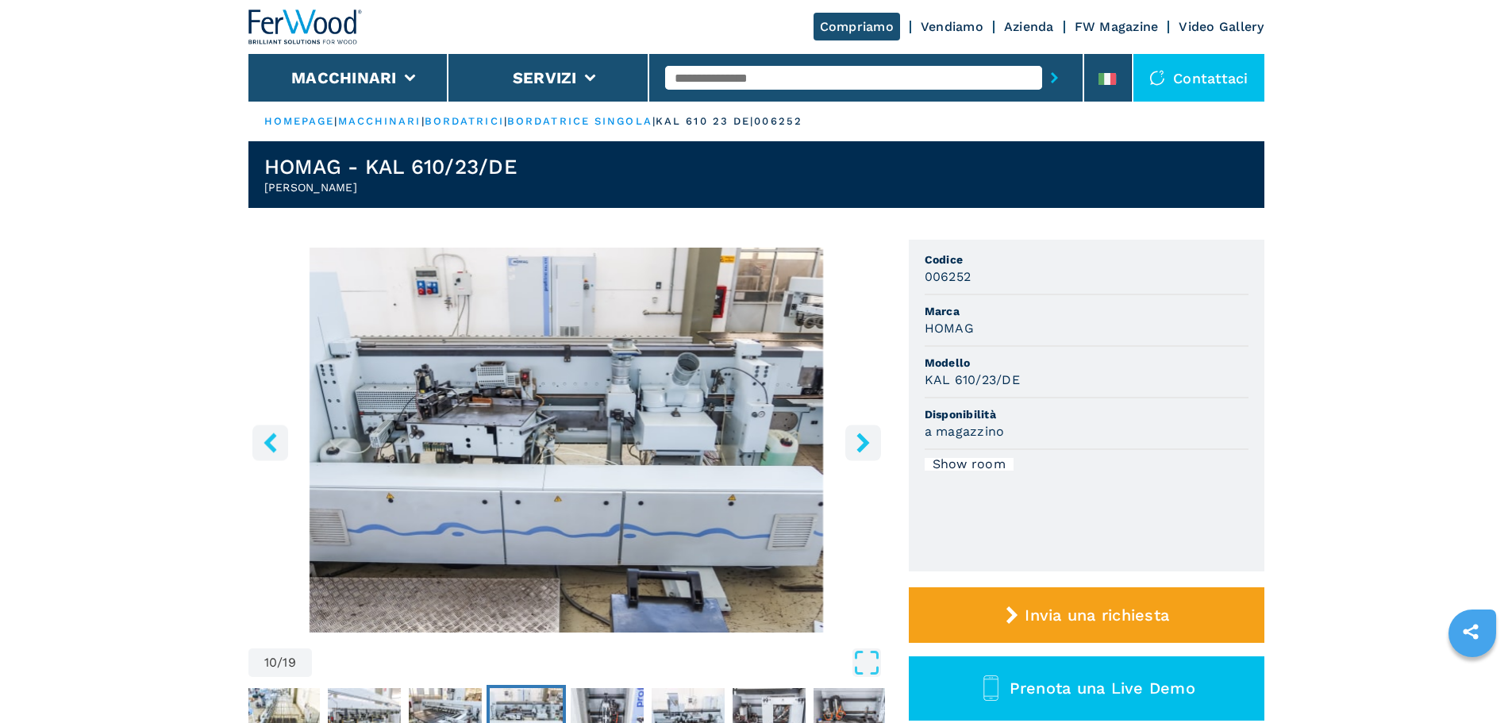
click at [861, 442] on icon "right-button" at bounding box center [863, 443] width 20 height 20
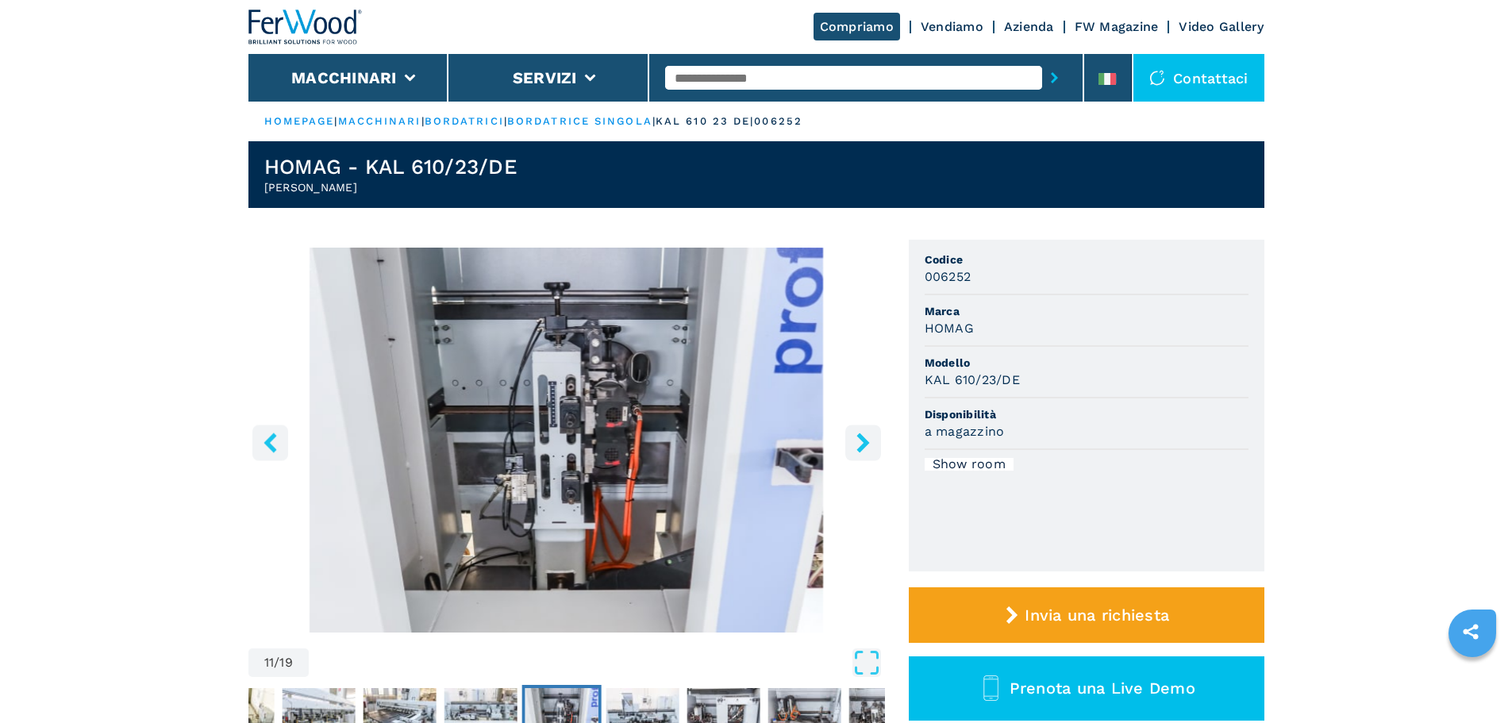
click at [861, 442] on icon "right-button" at bounding box center [863, 443] width 20 height 20
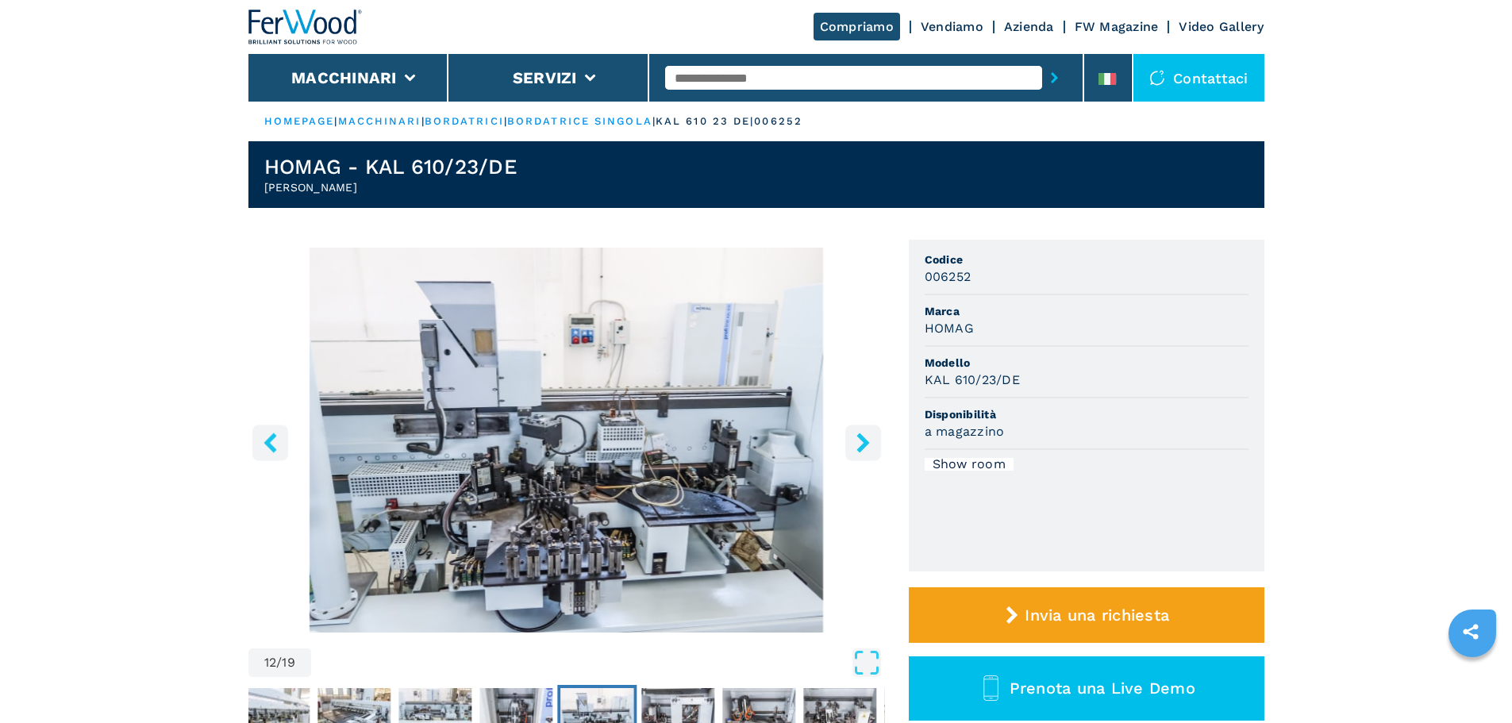
click at [861, 442] on icon "right-button" at bounding box center [863, 443] width 20 height 20
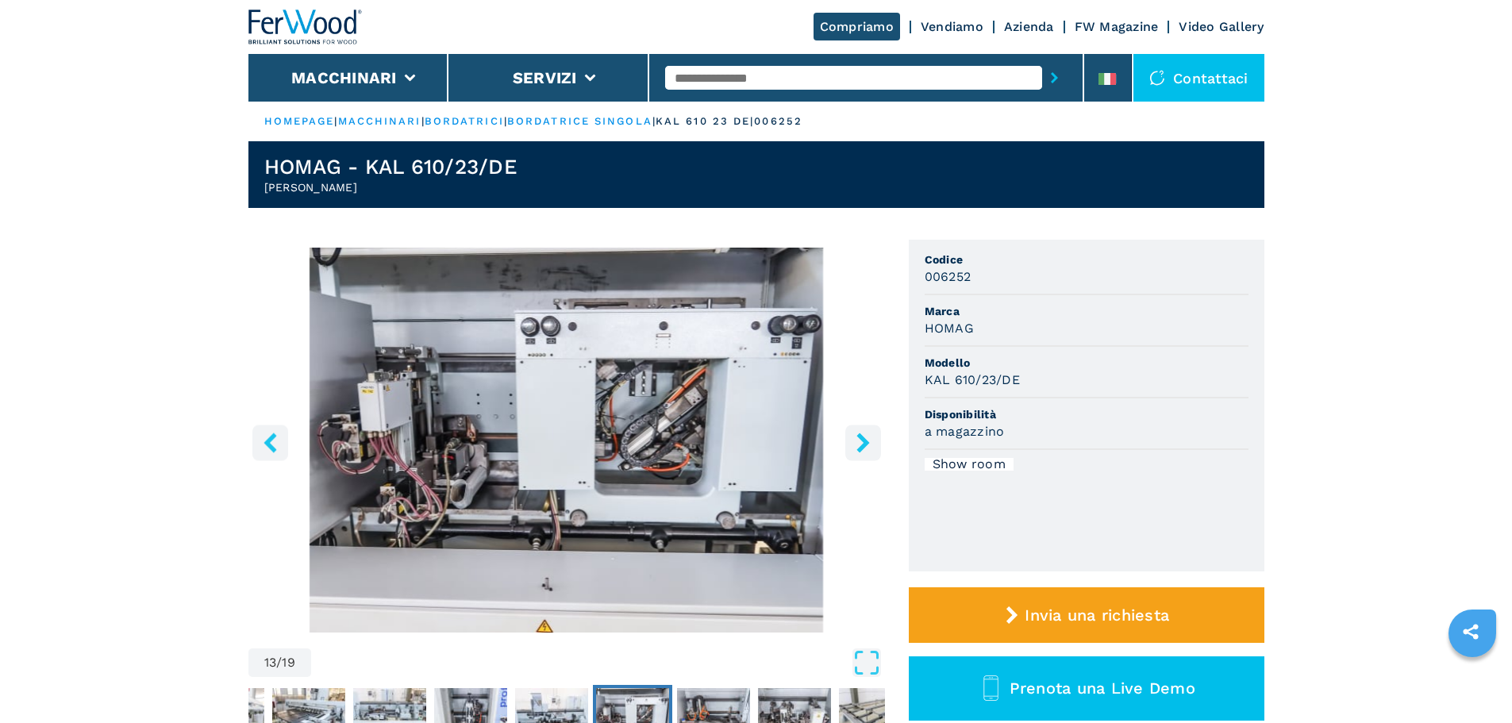
click at [861, 442] on icon "right-button" at bounding box center [863, 443] width 20 height 20
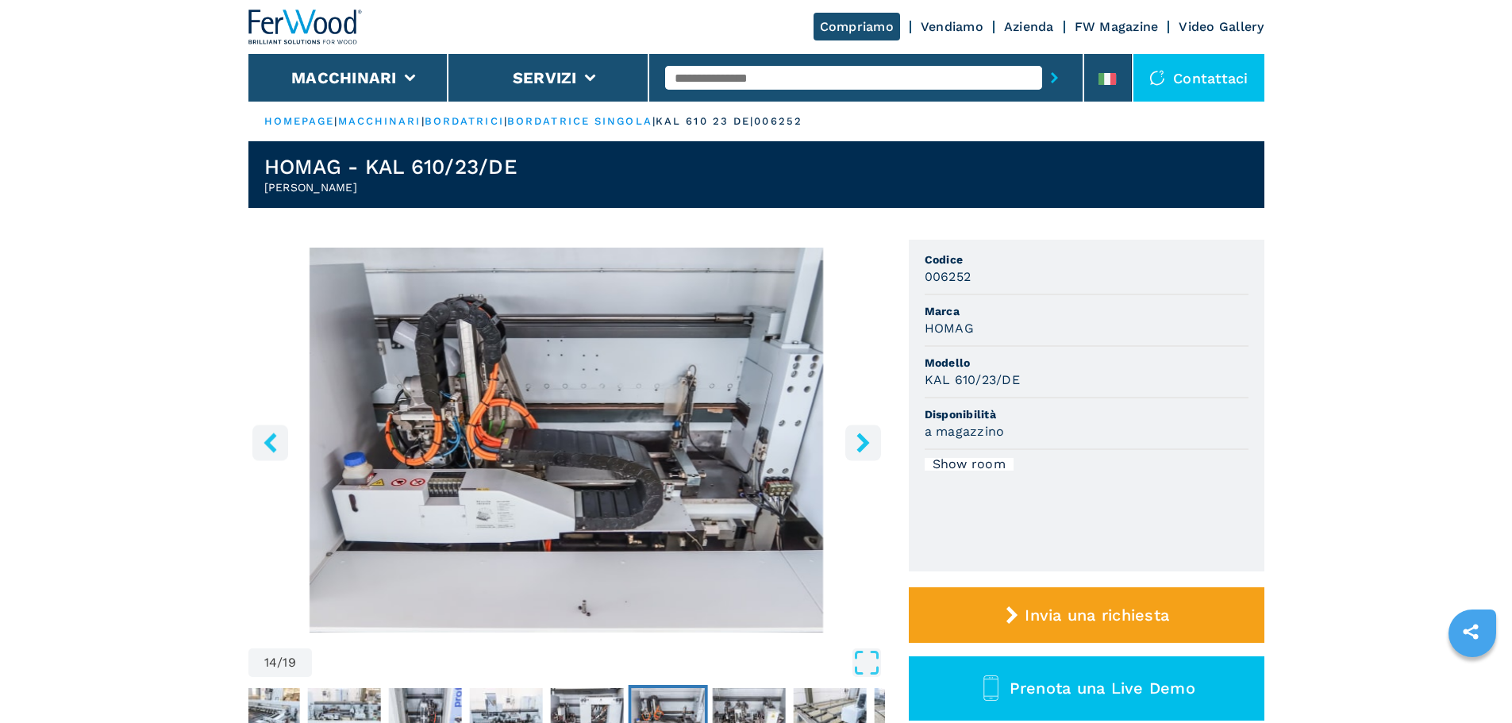
click at [861, 442] on icon "right-button" at bounding box center [863, 443] width 20 height 20
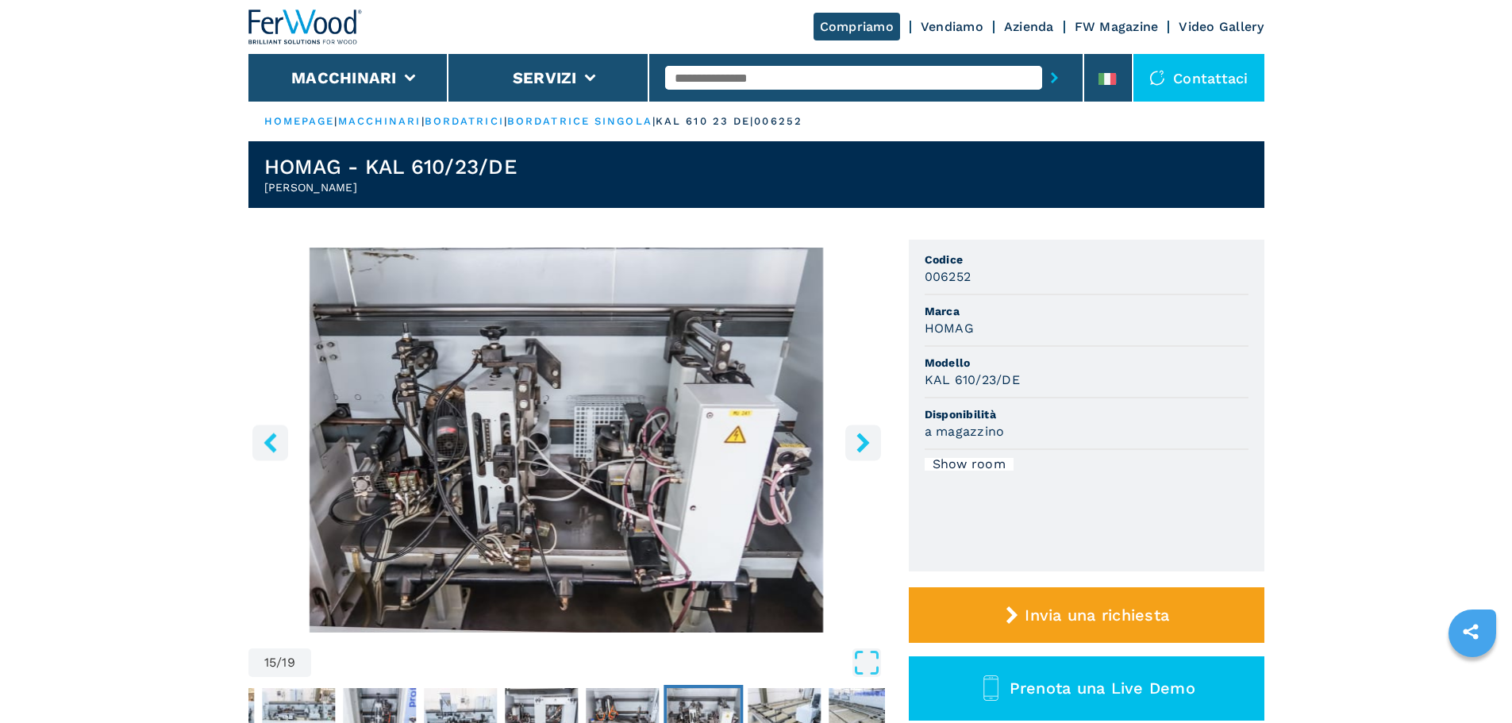
click at [861, 442] on icon "right-button" at bounding box center [863, 443] width 20 height 20
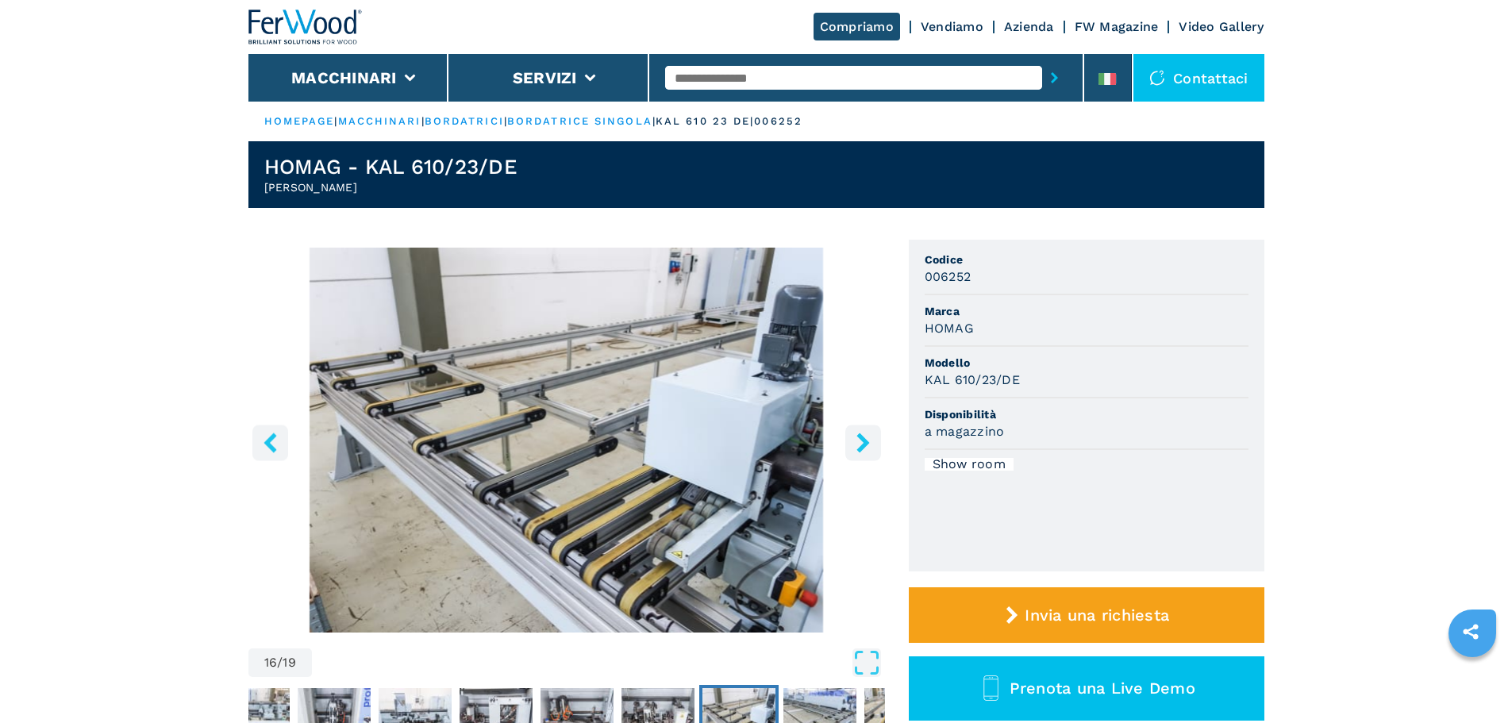
click at [861, 442] on icon "right-button" at bounding box center [863, 443] width 20 height 20
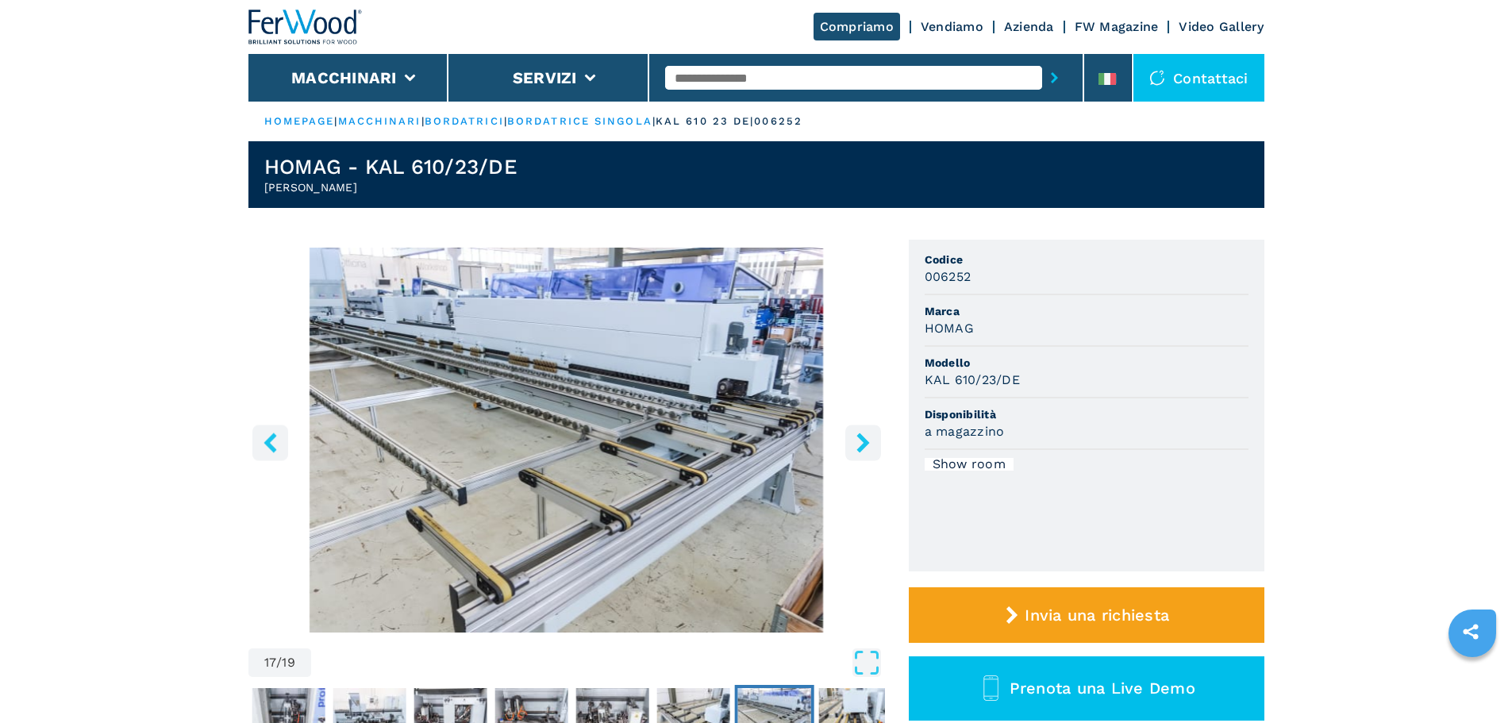
click at [861, 442] on icon "right-button" at bounding box center [863, 443] width 20 height 20
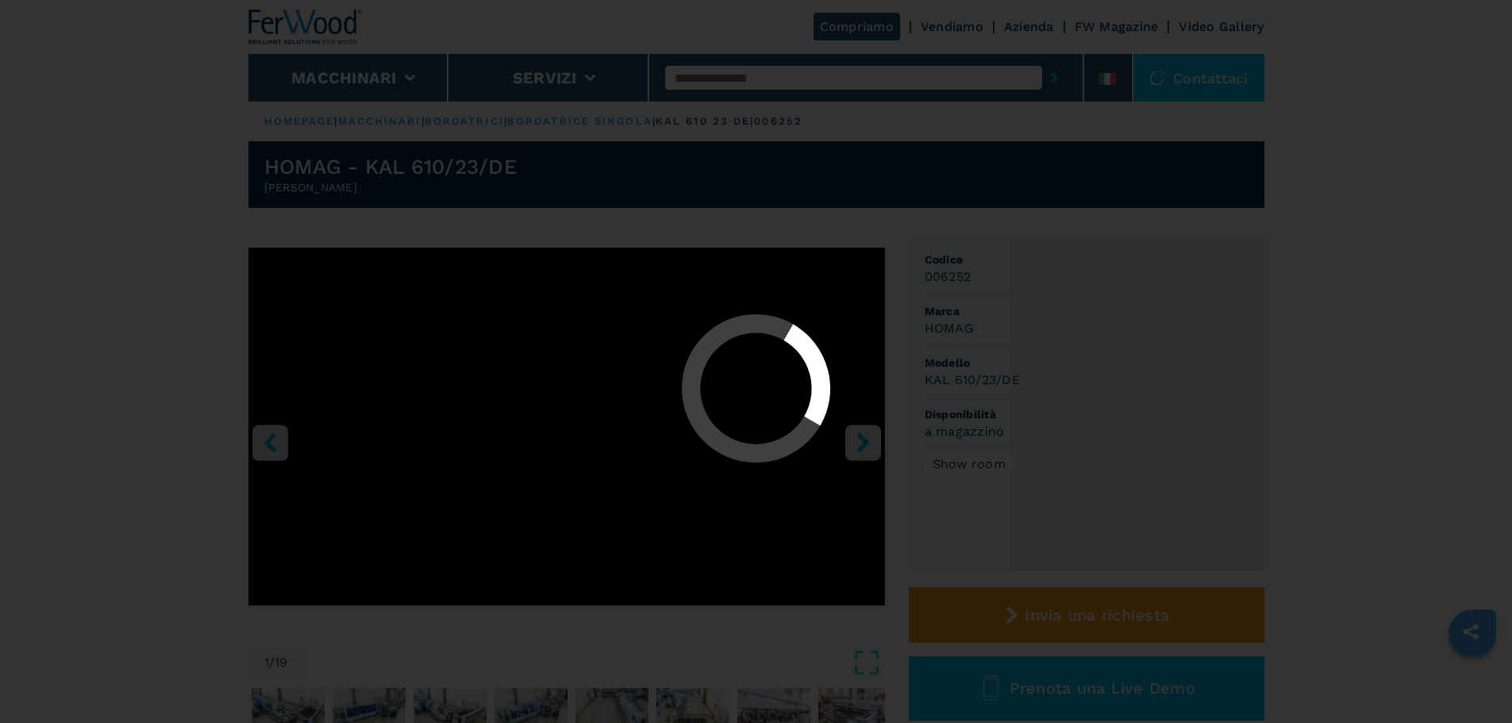
select select "**********"
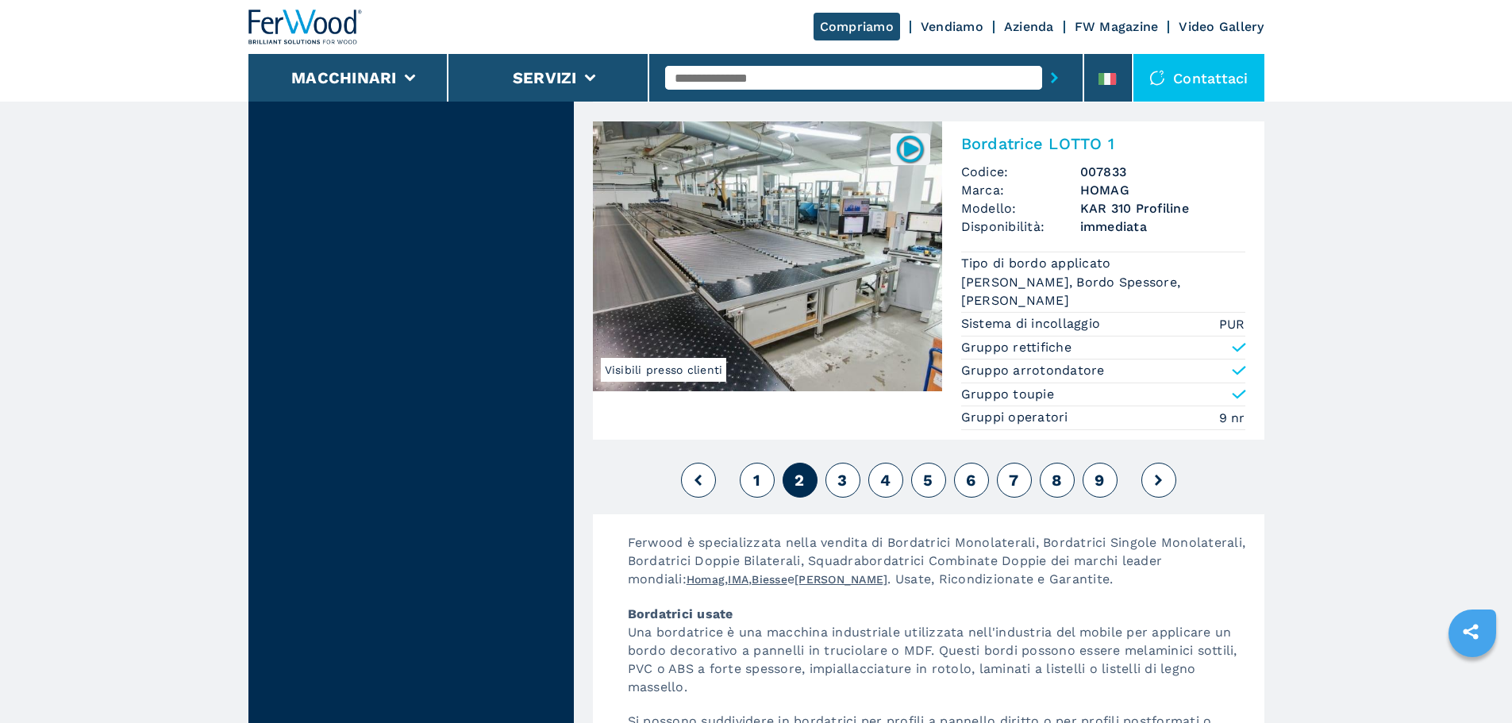
scroll to position [4207, 0]
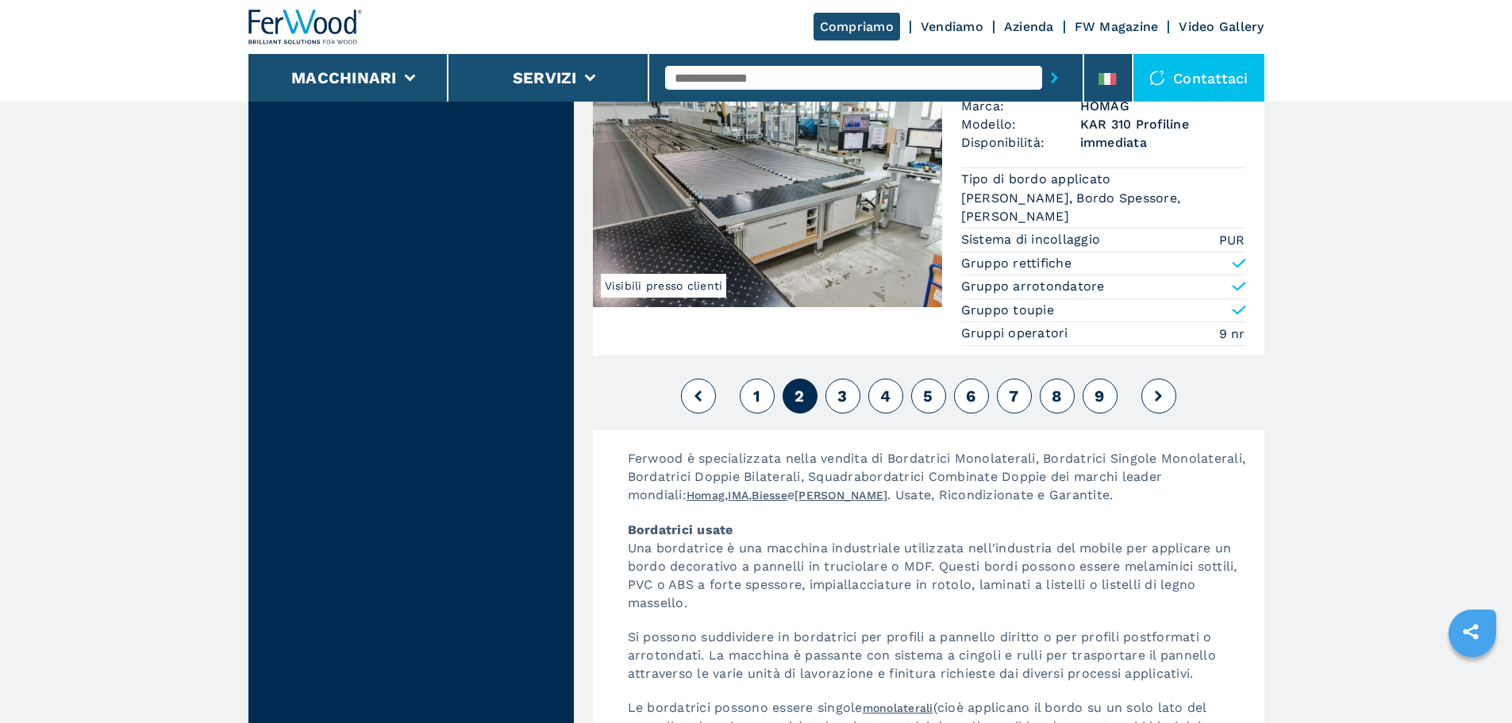
click at [843, 387] on span "3" at bounding box center [843, 396] width 10 height 19
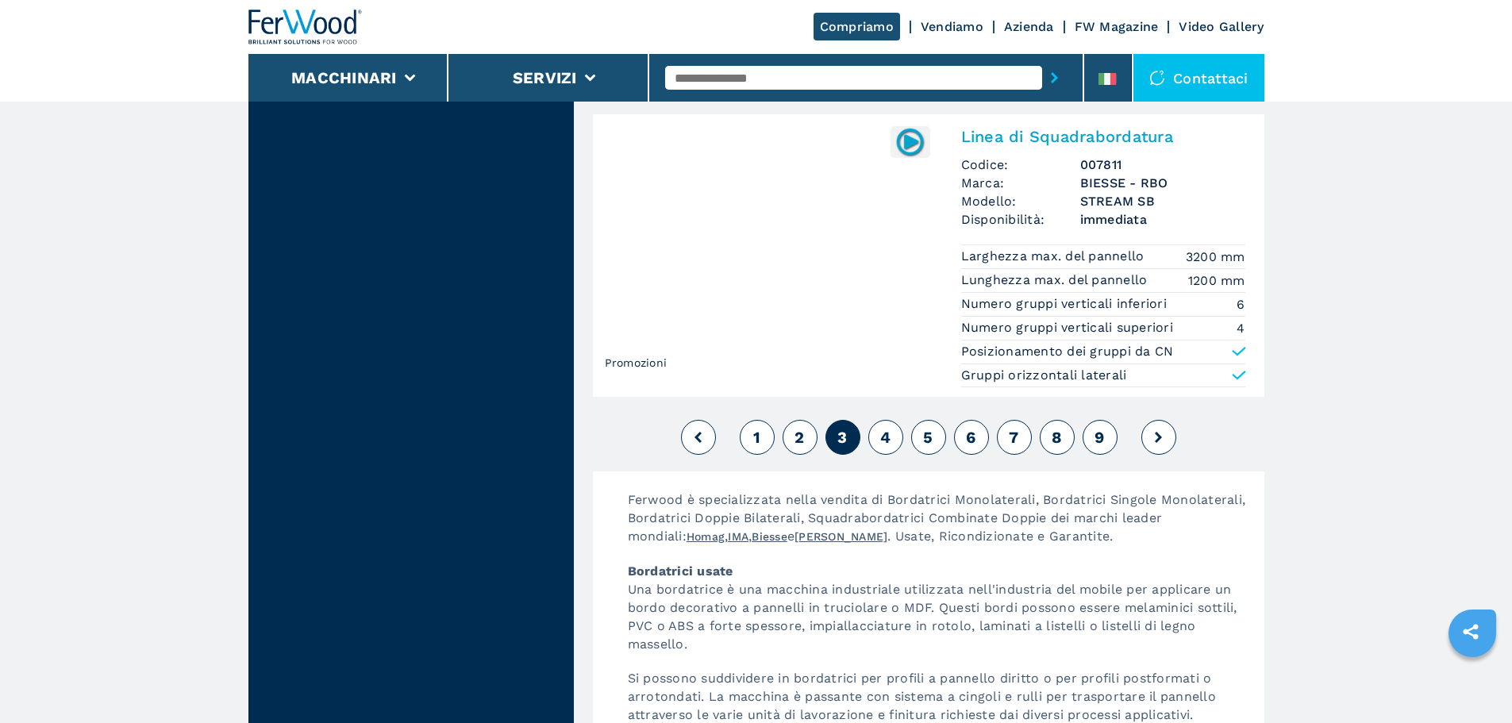
scroll to position [4218, 0]
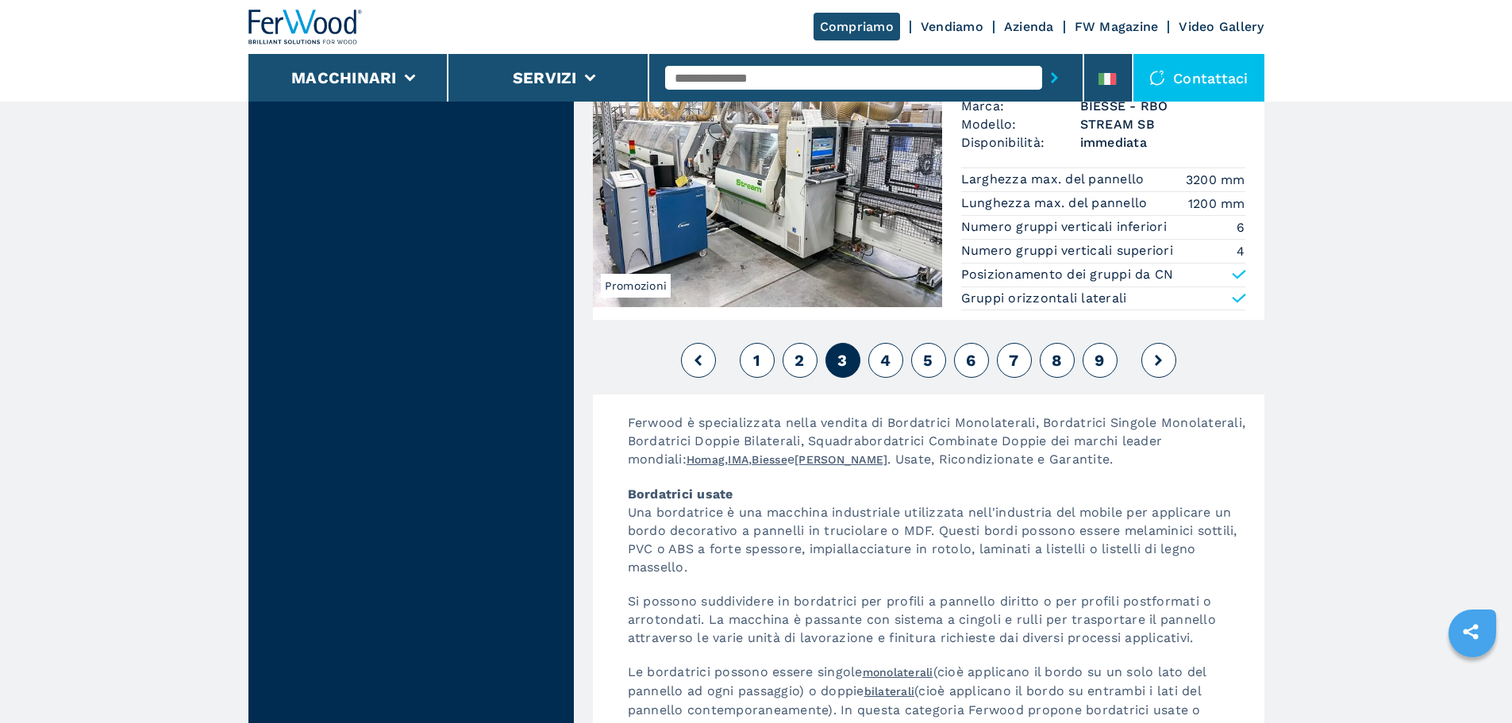
click at [879, 352] on button "4" at bounding box center [885, 360] width 35 height 35
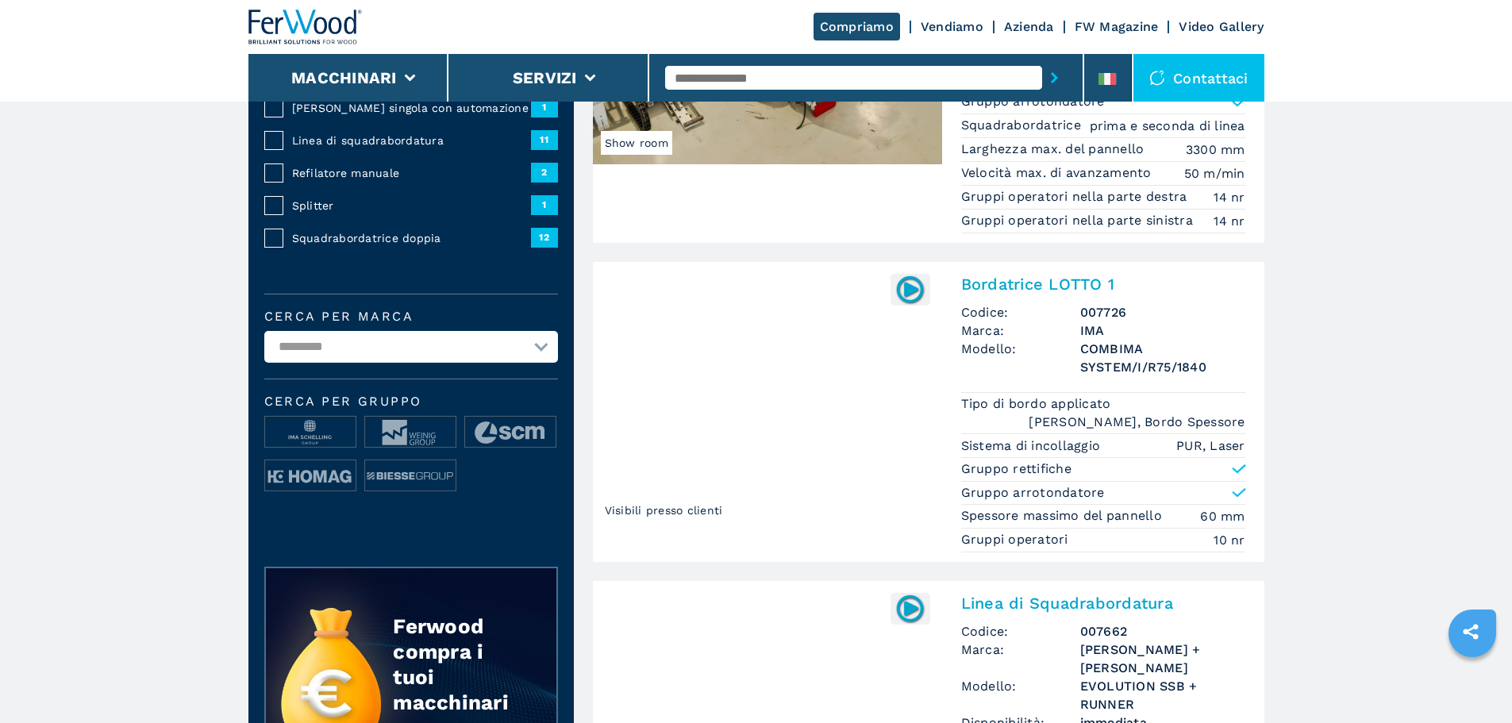
scroll to position [318, 0]
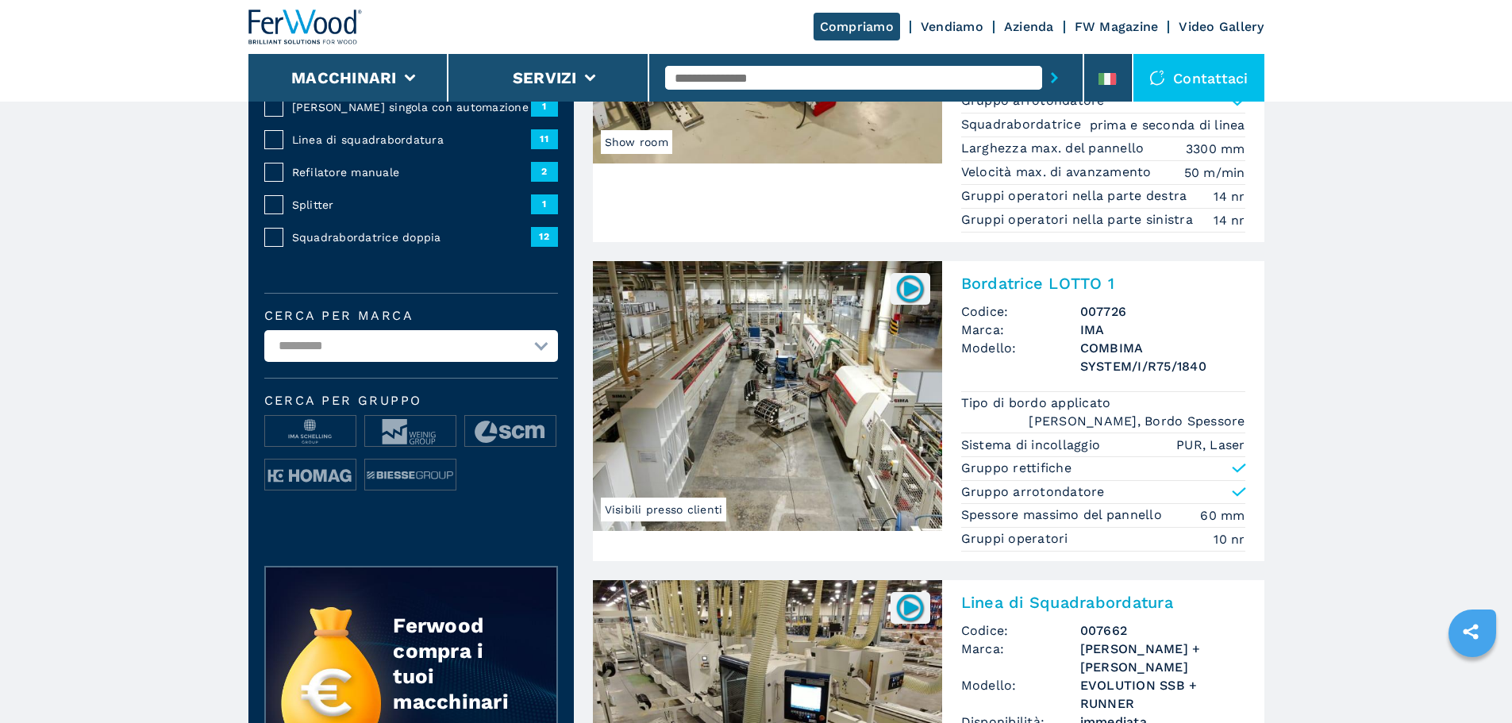
click at [865, 354] on img at bounding box center [767, 396] width 349 height 270
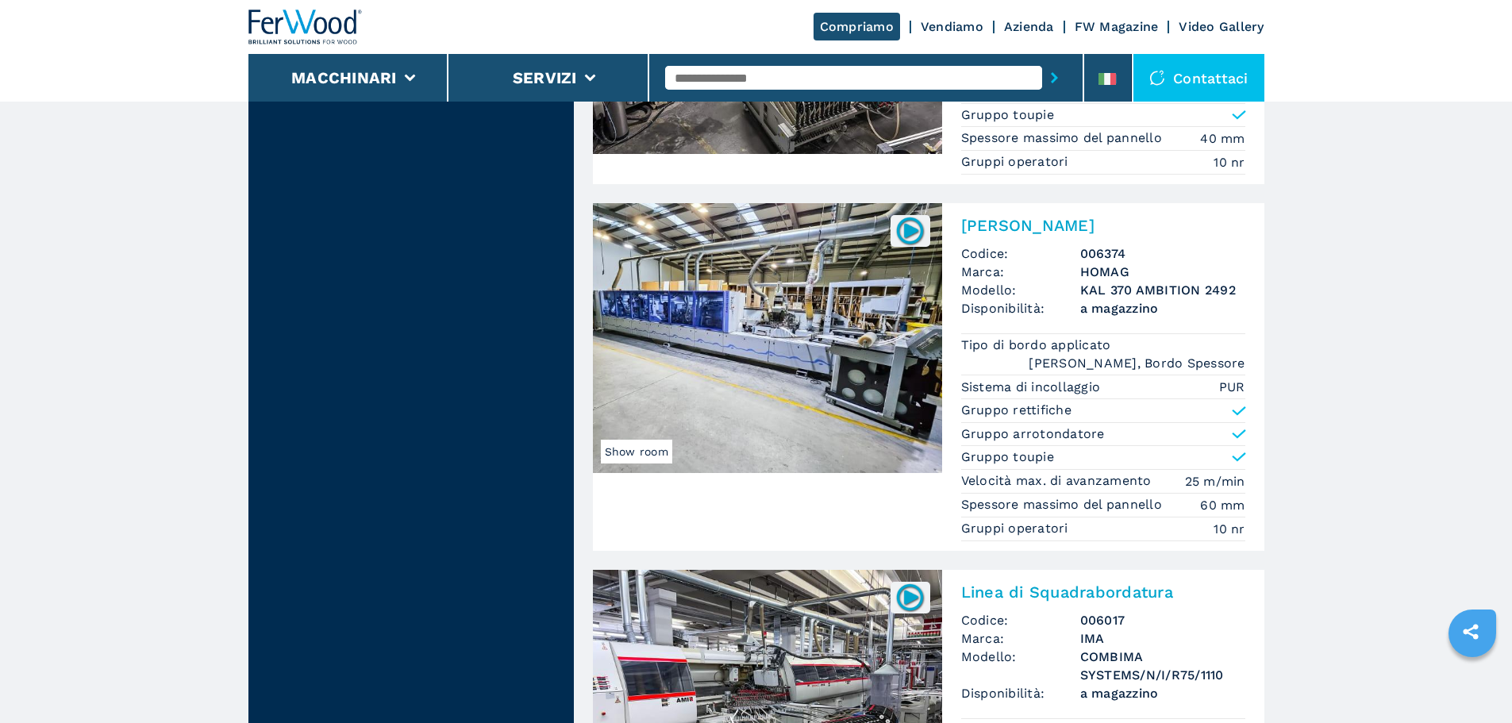
scroll to position [1905, 0]
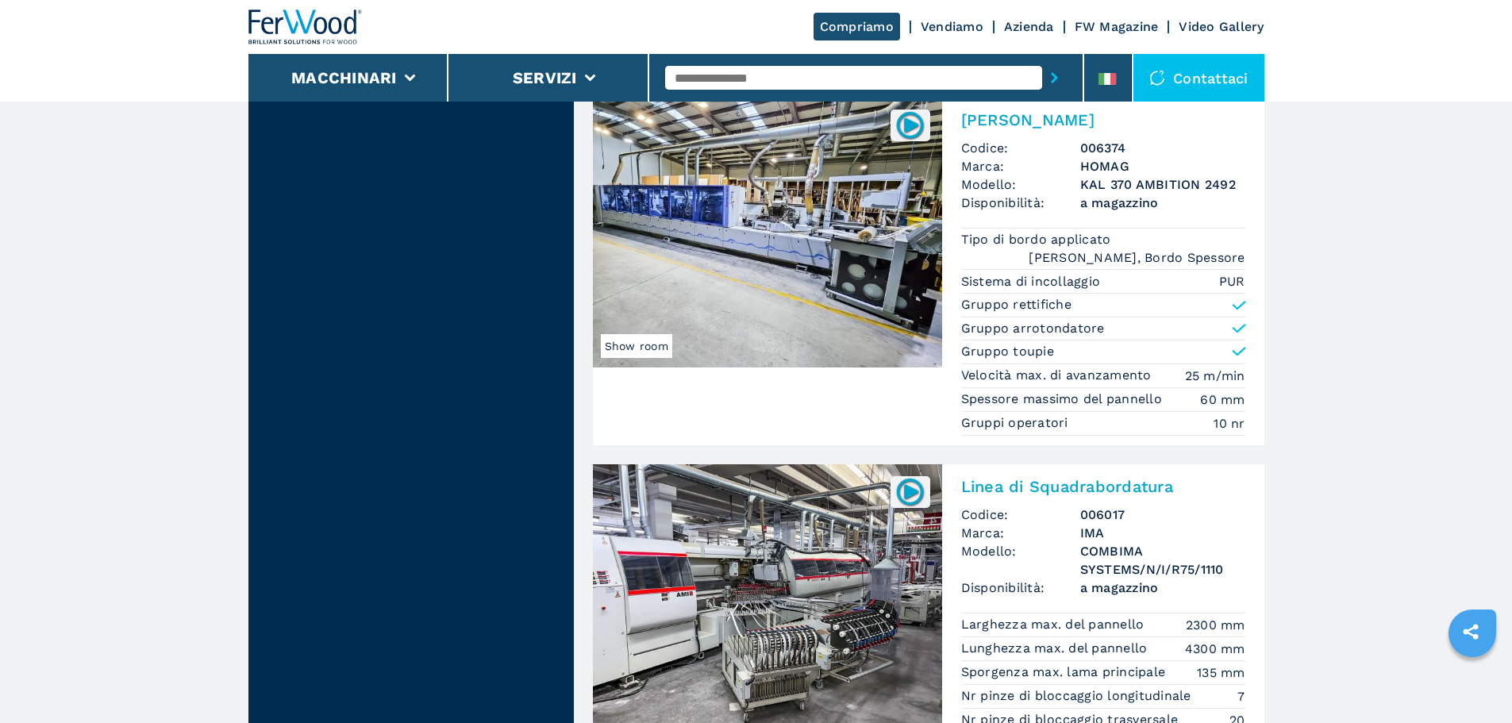
click at [730, 218] on img at bounding box center [767, 233] width 349 height 270
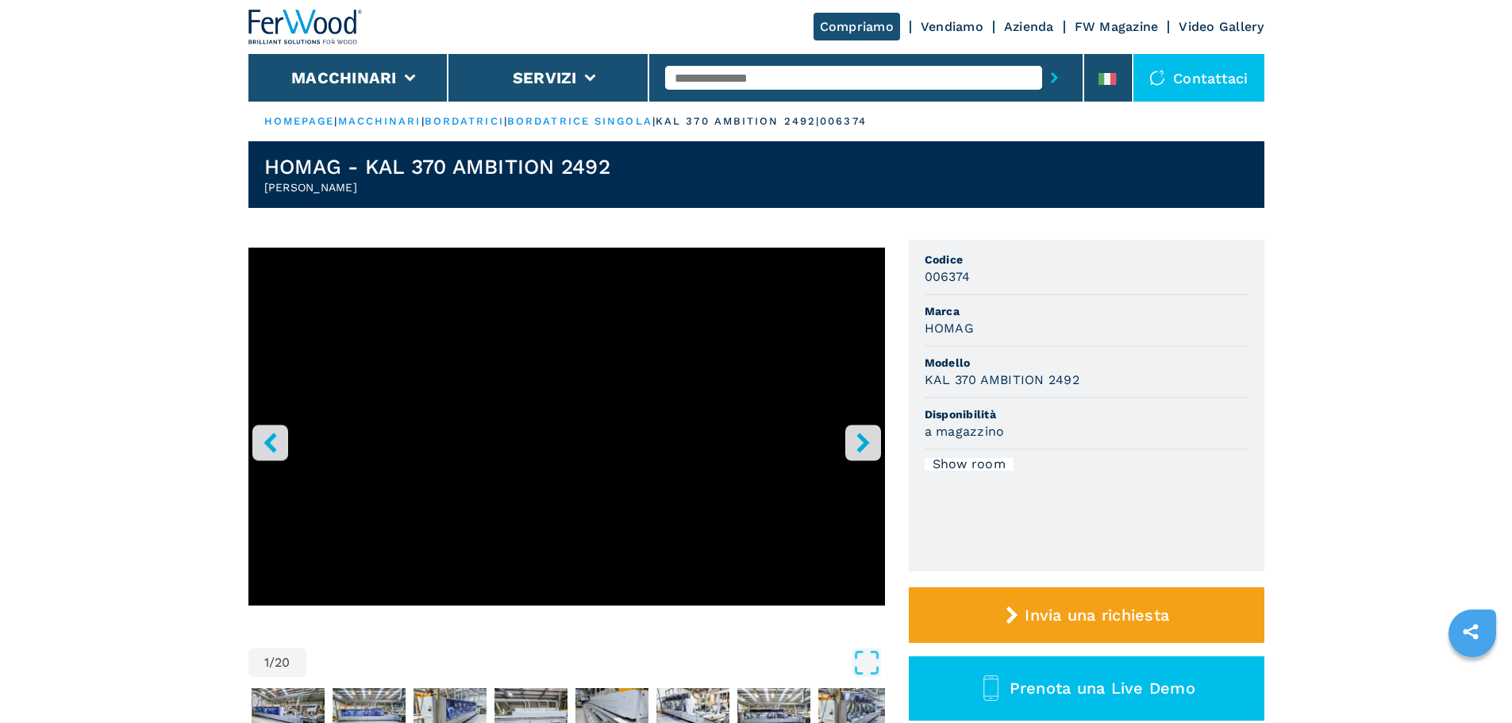
click at [872, 440] on icon "right-button" at bounding box center [863, 443] width 20 height 20
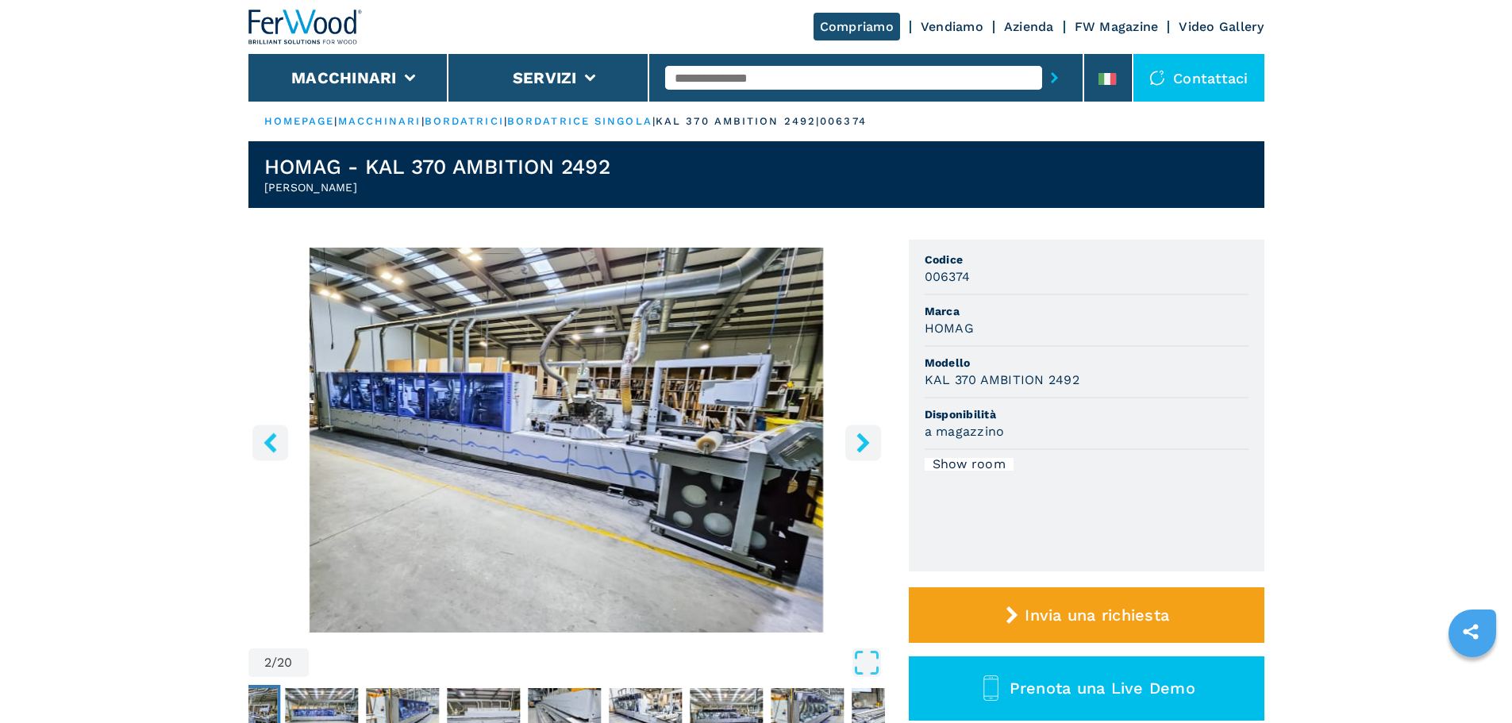
click at [872, 440] on icon "right-button" at bounding box center [863, 443] width 20 height 20
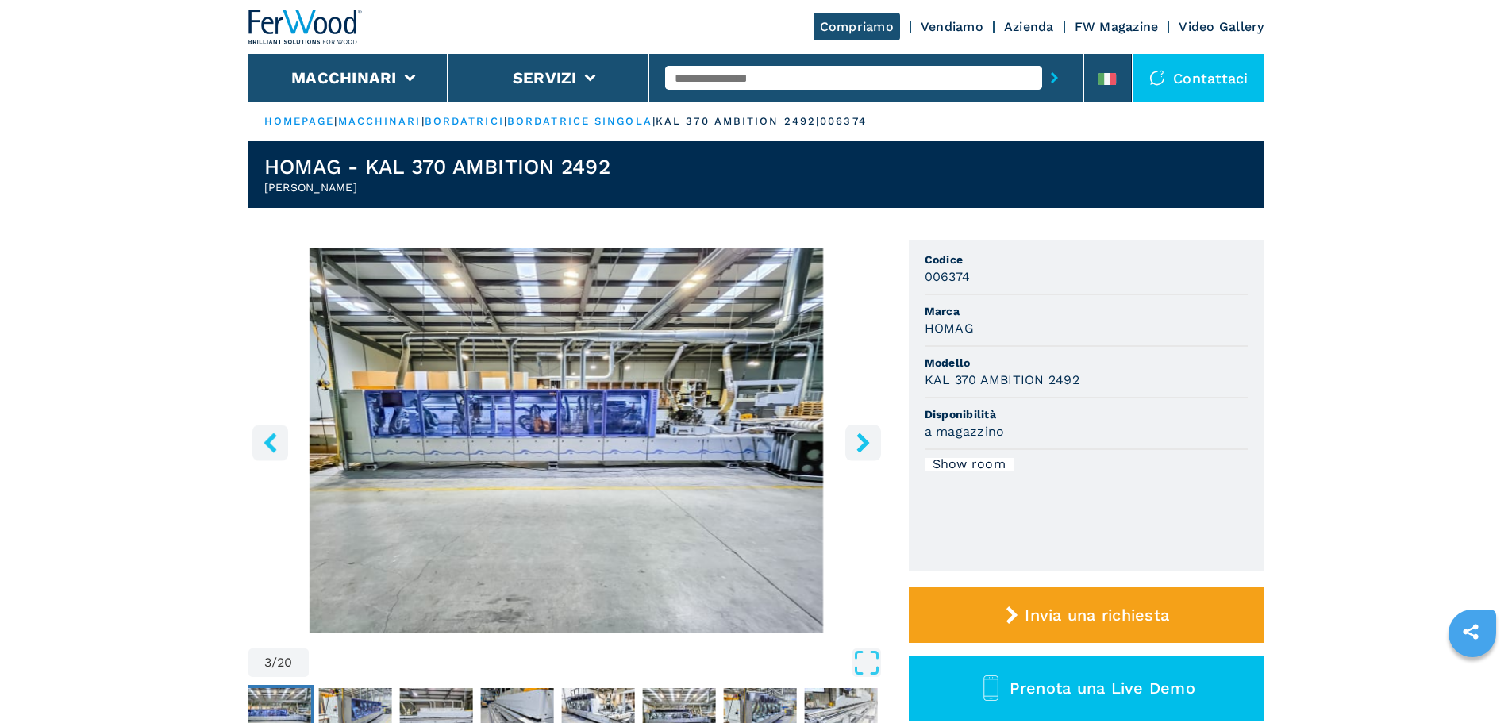
click at [872, 440] on icon "right-button" at bounding box center [863, 443] width 20 height 20
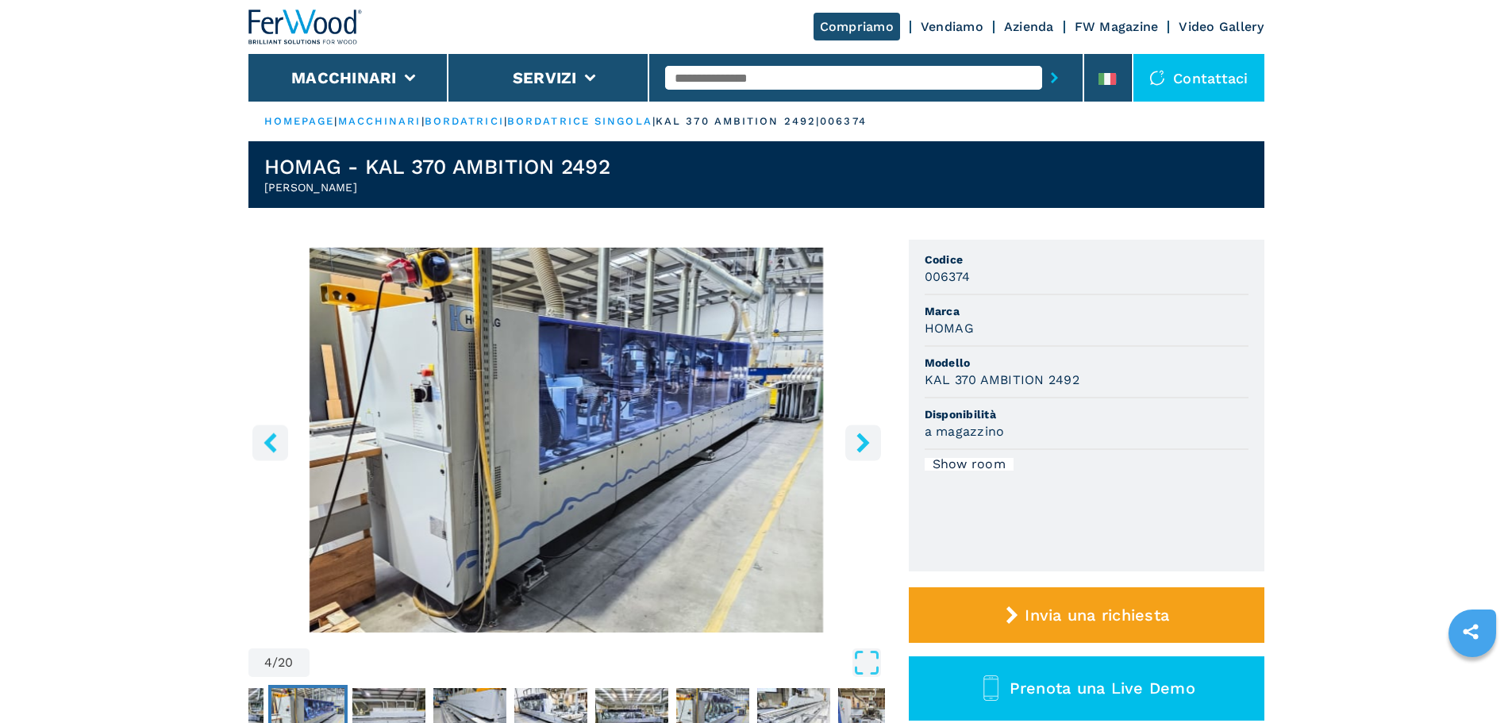
click at [870, 440] on icon "right-button" at bounding box center [863, 443] width 20 height 20
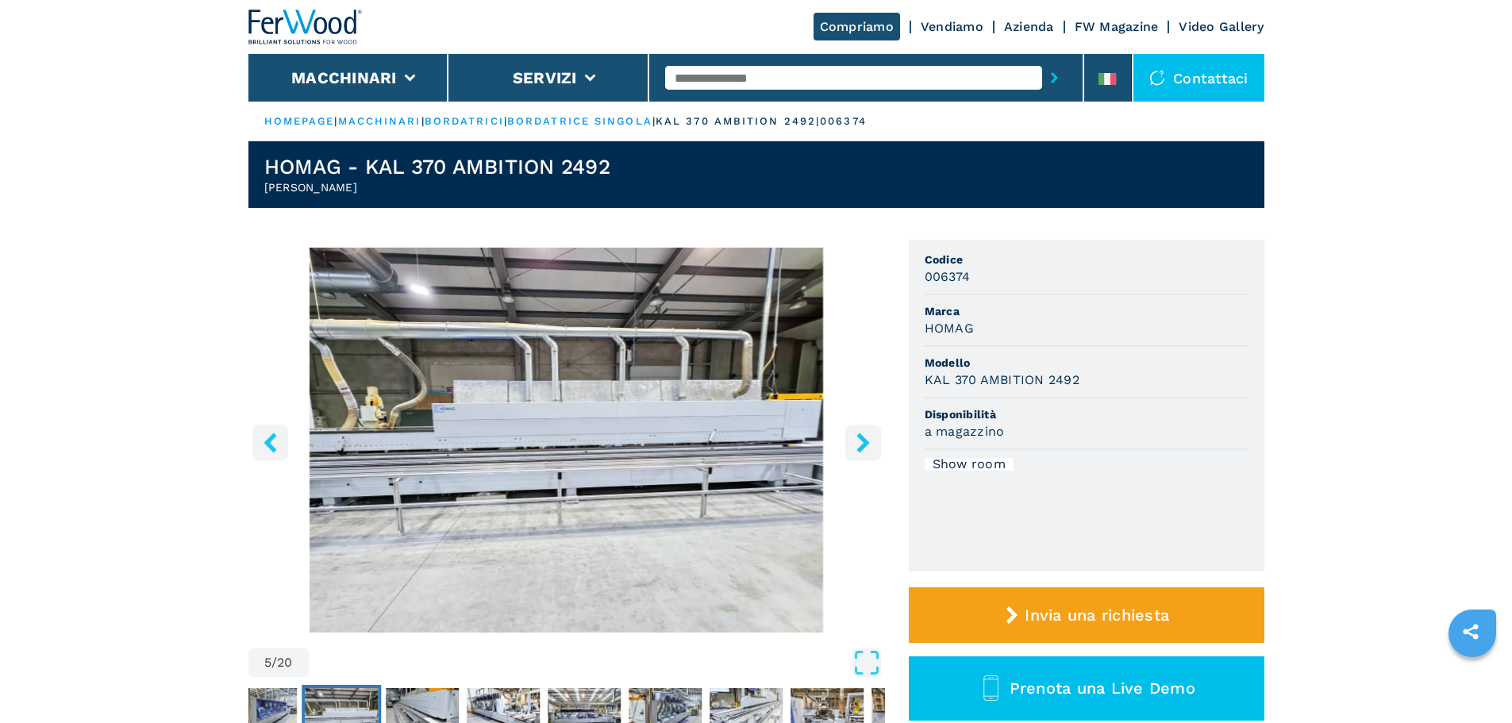
click at [866, 440] on icon "right-button" at bounding box center [863, 443] width 13 height 20
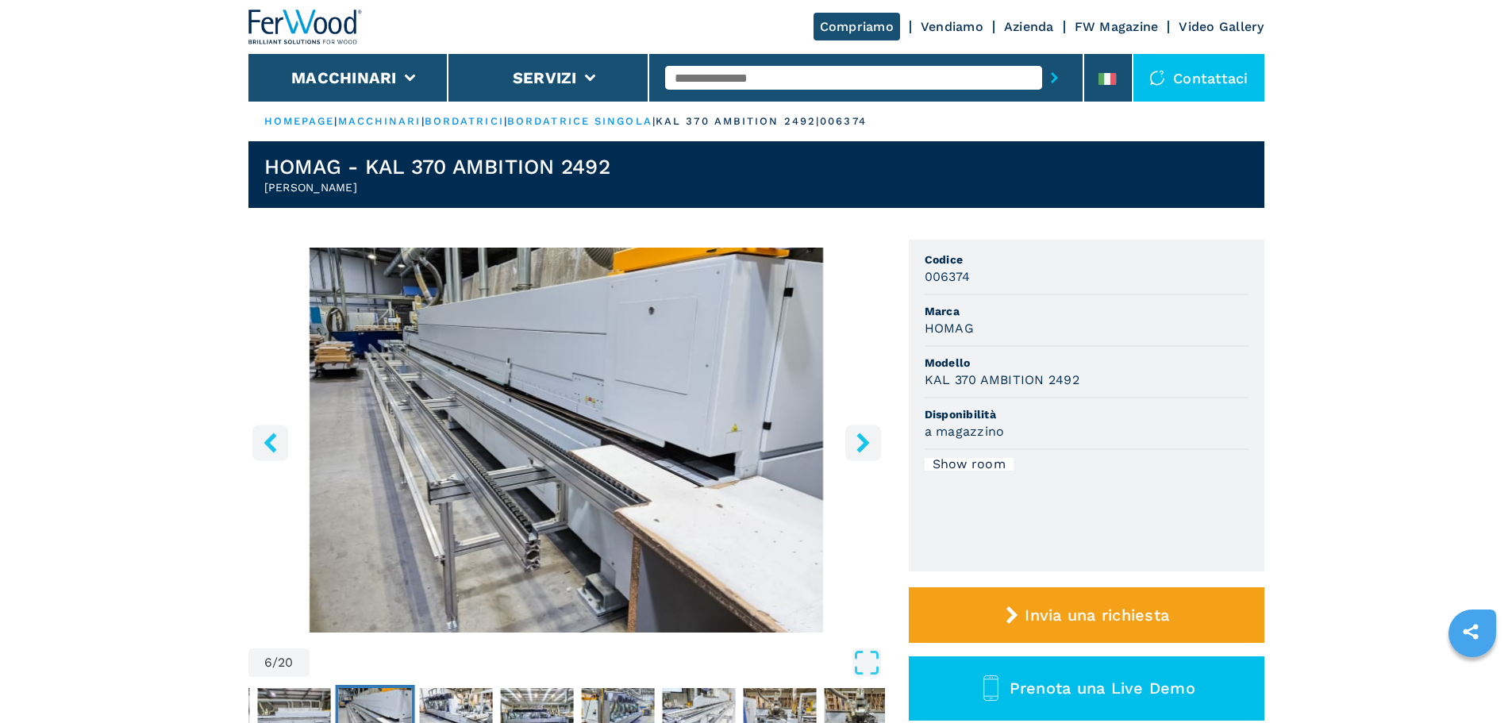
click at [865, 440] on icon "right-button" at bounding box center [863, 443] width 13 height 20
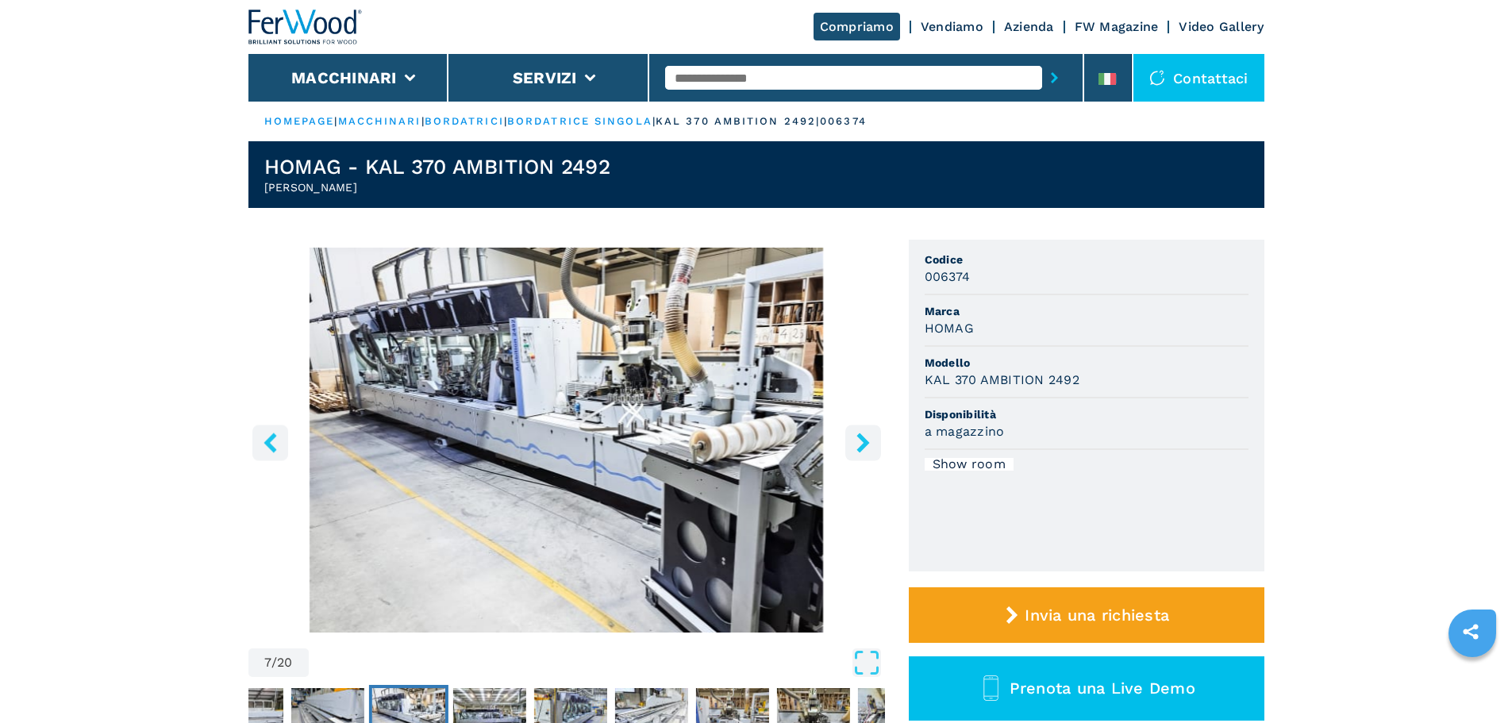
click at [865, 440] on icon "right-button" at bounding box center [863, 443] width 13 height 20
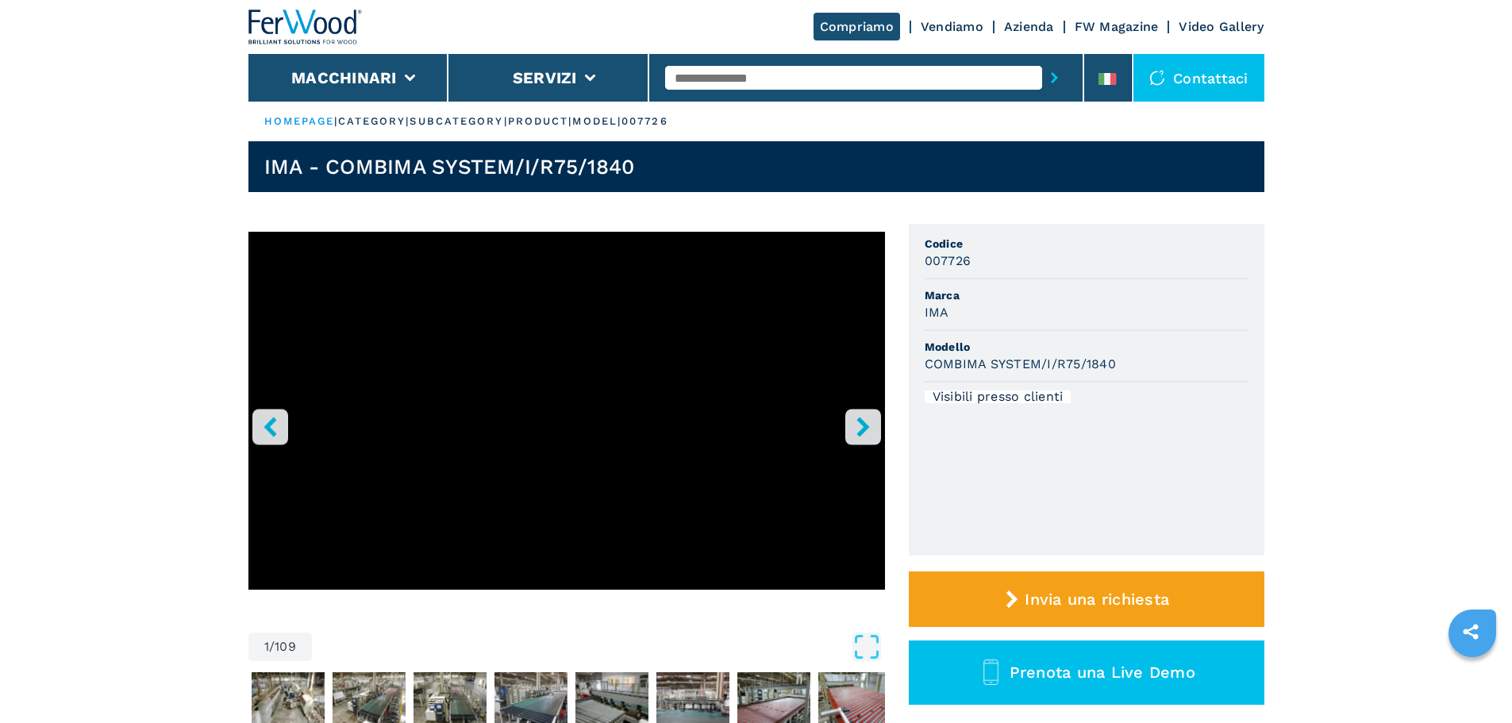
click at [868, 430] on icon "right-button" at bounding box center [863, 427] width 20 height 20
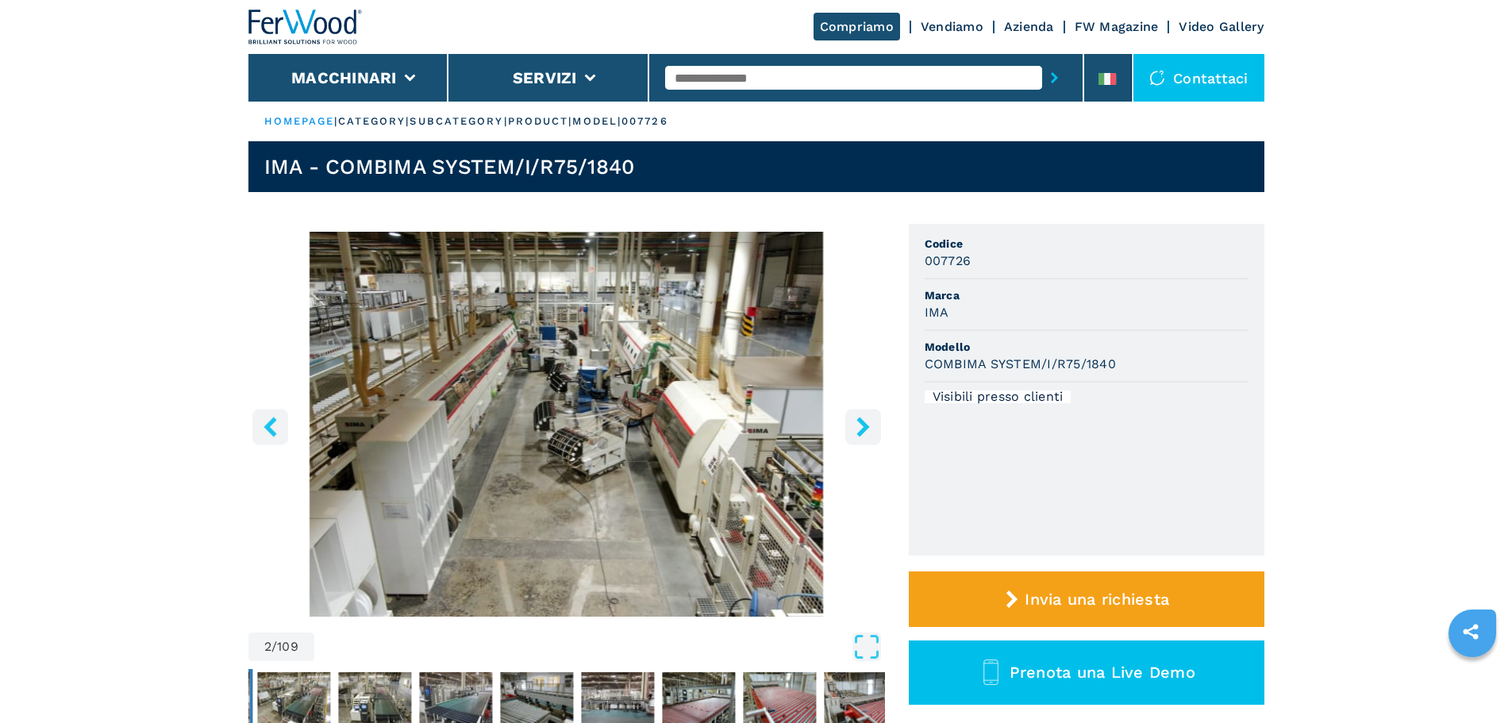
click at [868, 430] on icon "right-button" at bounding box center [863, 427] width 20 height 20
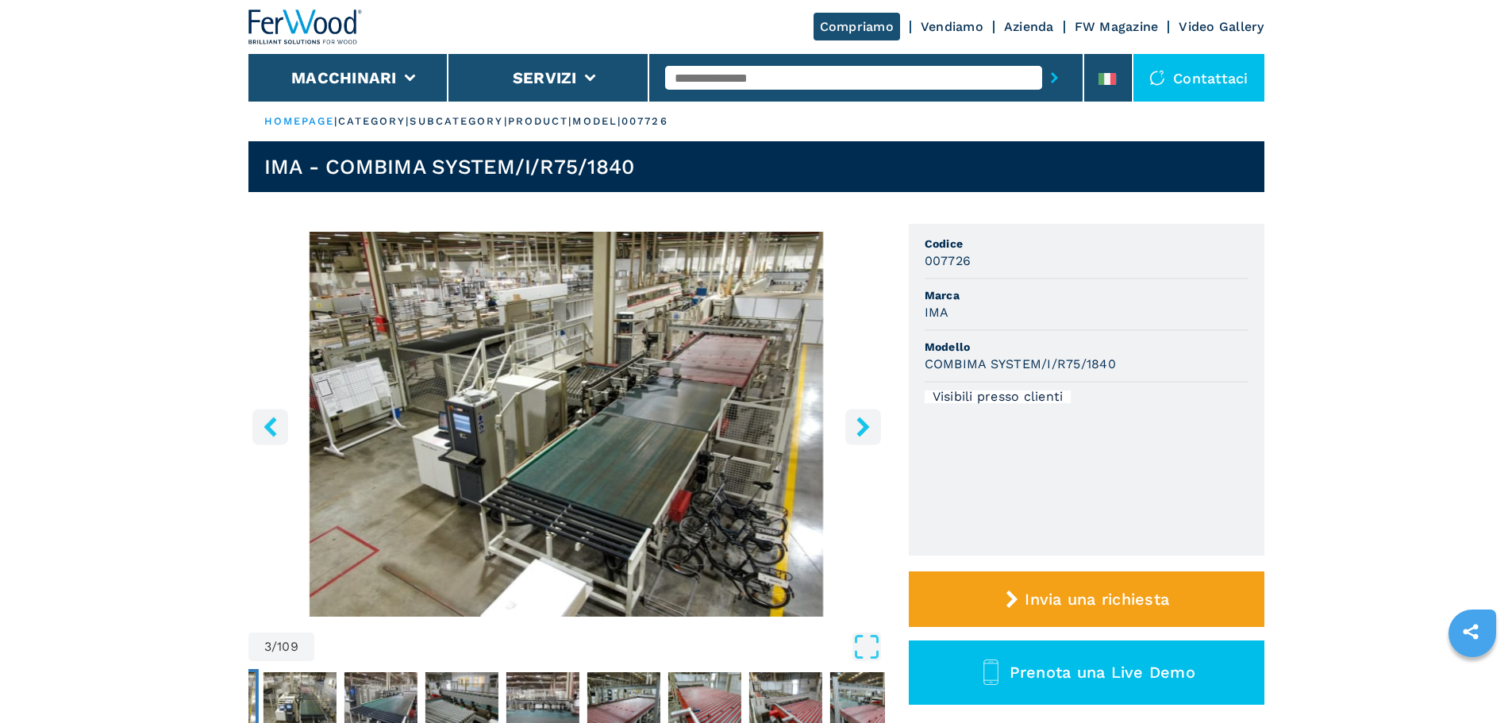
click at [868, 430] on icon "right-button" at bounding box center [863, 427] width 20 height 20
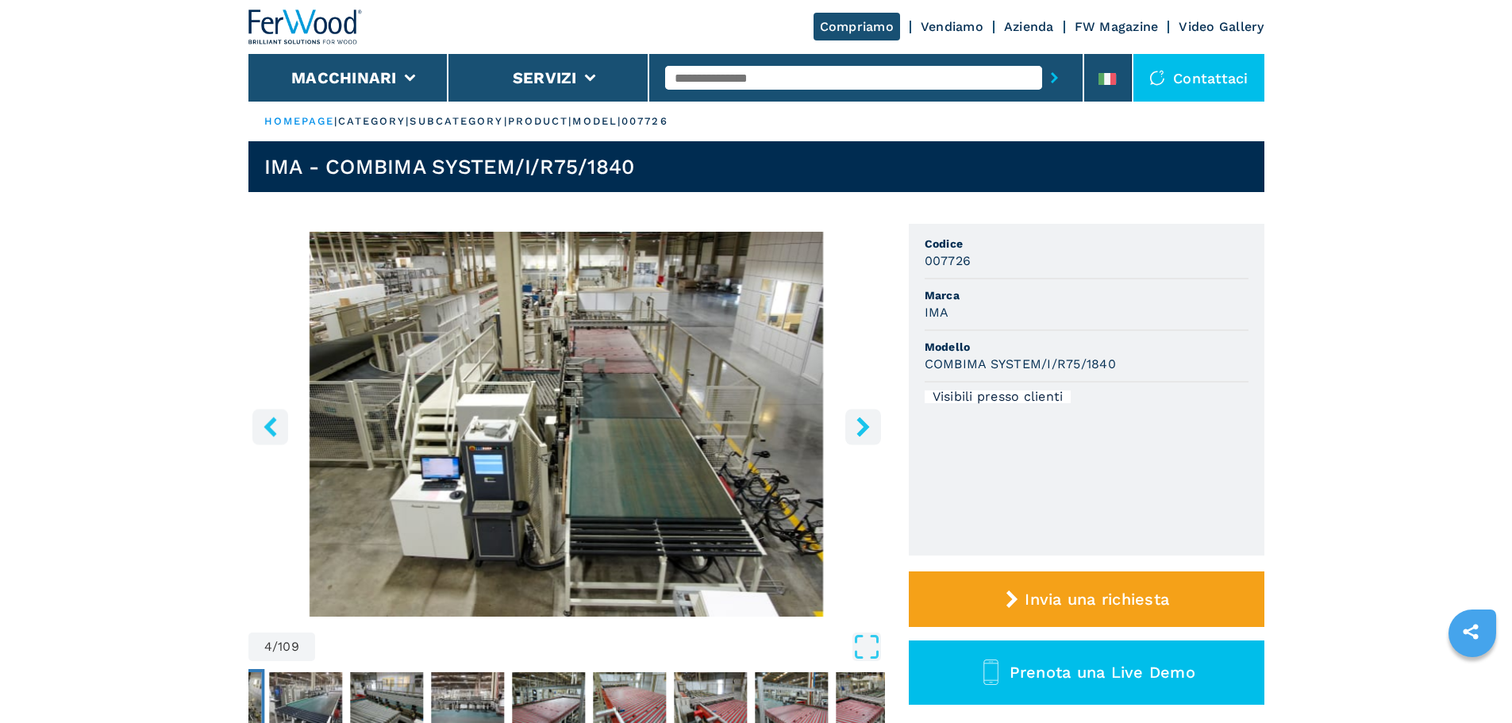
click at [868, 430] on icon "right-button" at bounding box center [863, 427] width 20 height 20
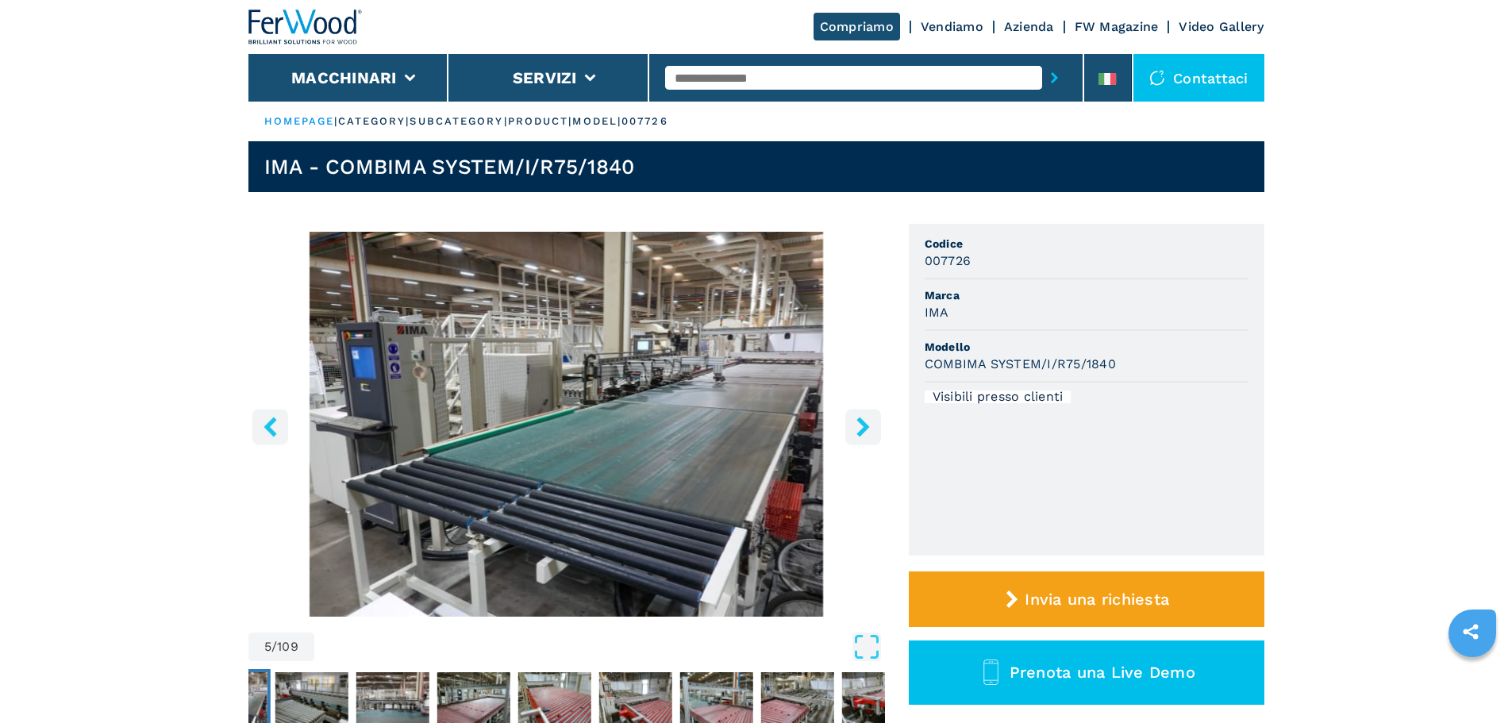
click at [868, 430] on icon "right-button" at bounding box center [863, 427] width 20 height 20
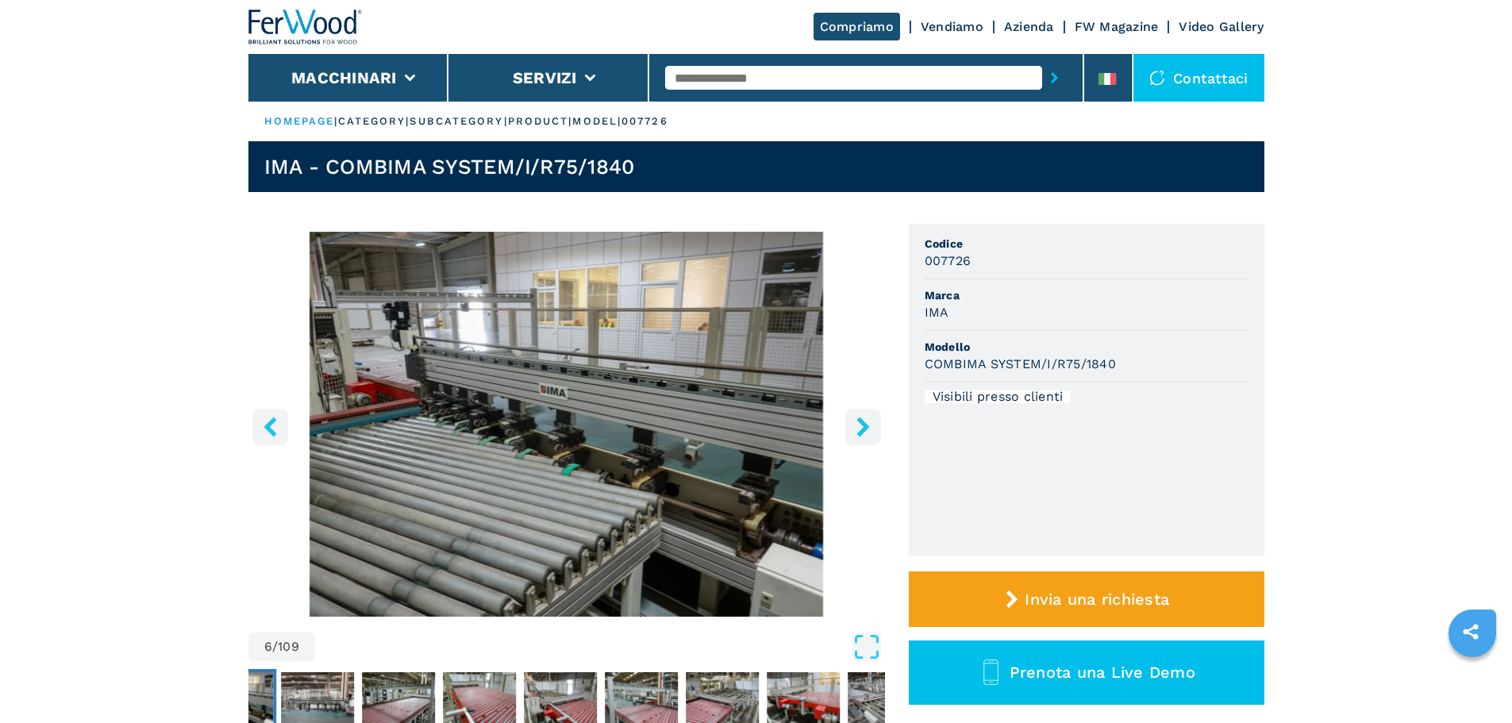
click at [868, 430] on icon "right-button" at bounding box center [863, 427] width 20 height 20
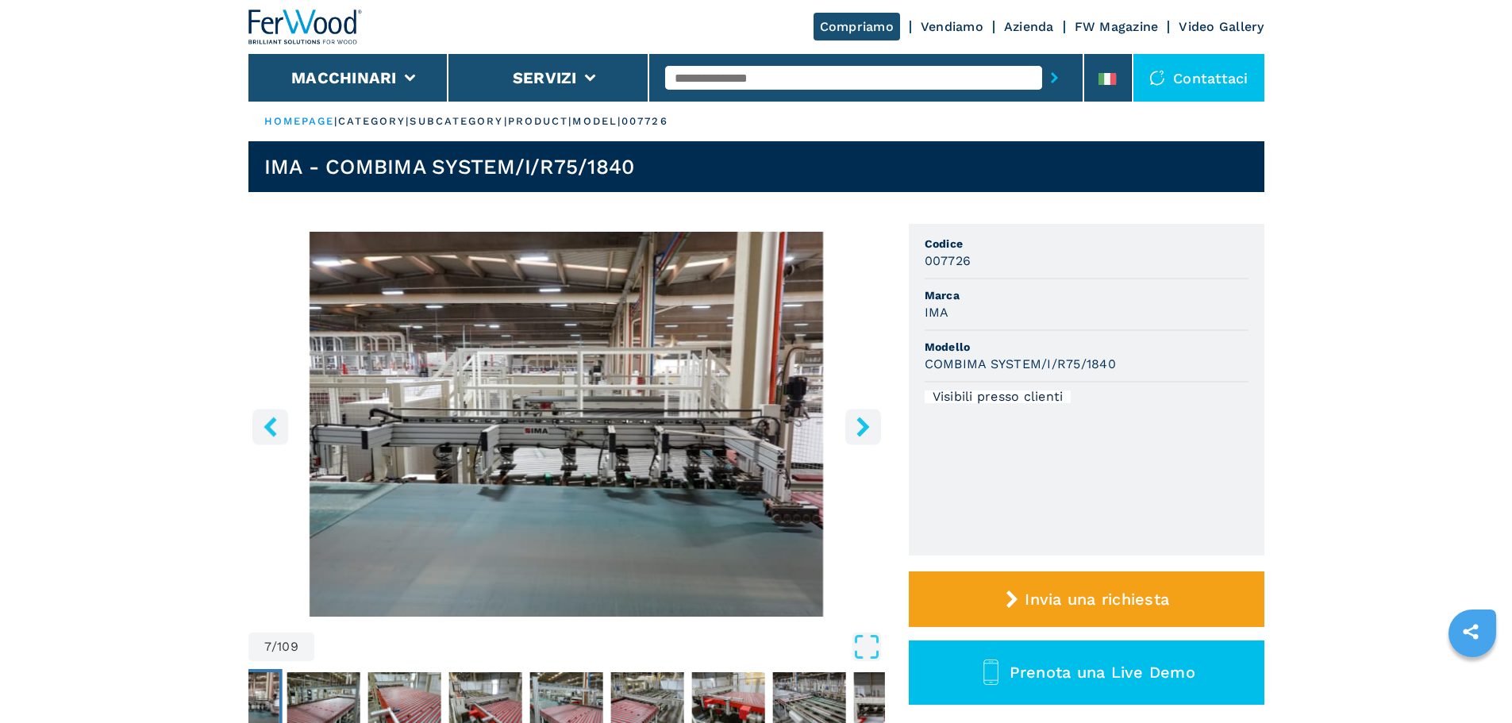
click at [868, 430] on icon "right-button" at bounding box center [863, 427] width 20 height 20
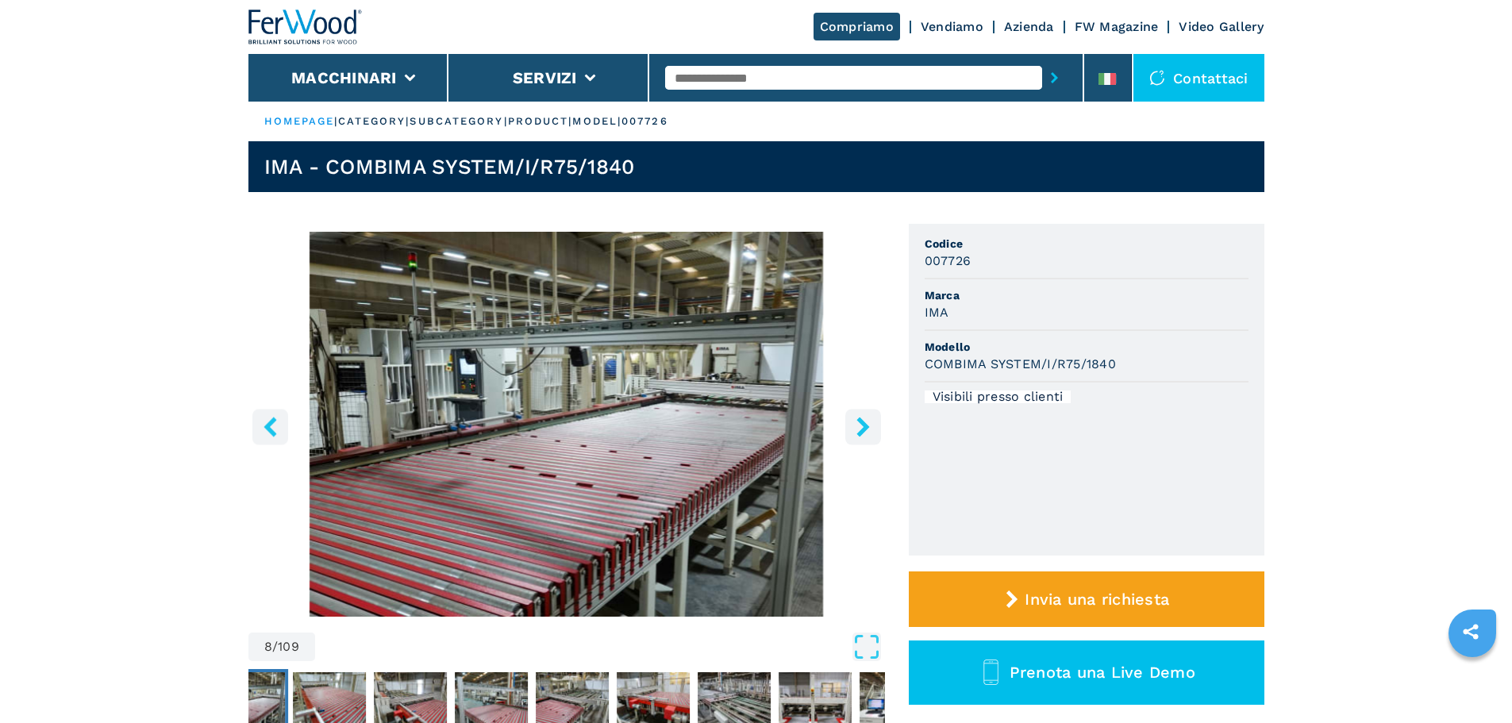
click at [868, 430] on icon "right-button" at bounding box center [863, 427] width 20 height 20
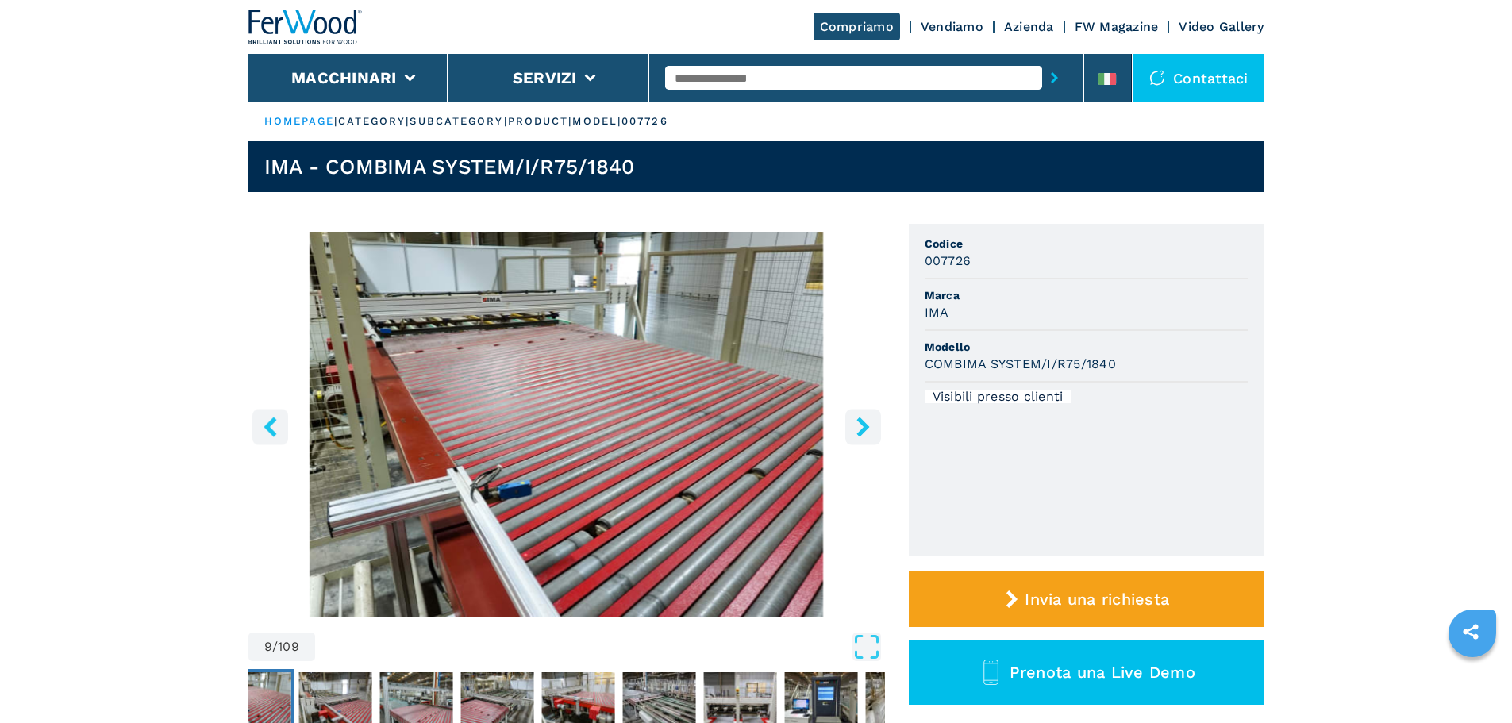
click at [868, 430] on icon "right-button" at bounding box center [863, 427] width 20 height 20
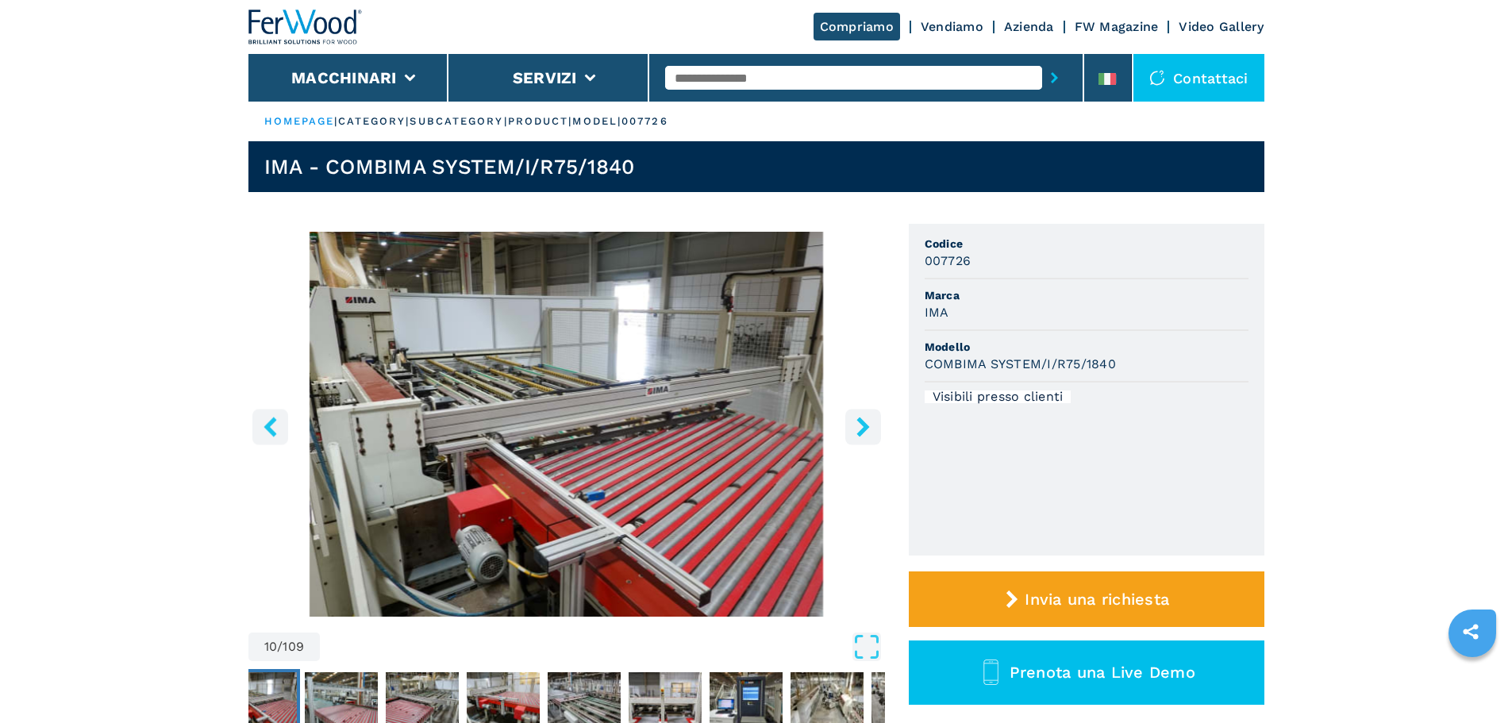
click at [868, 430] on icon "right-button" at bounding box center [863, 427] width 20 height 20
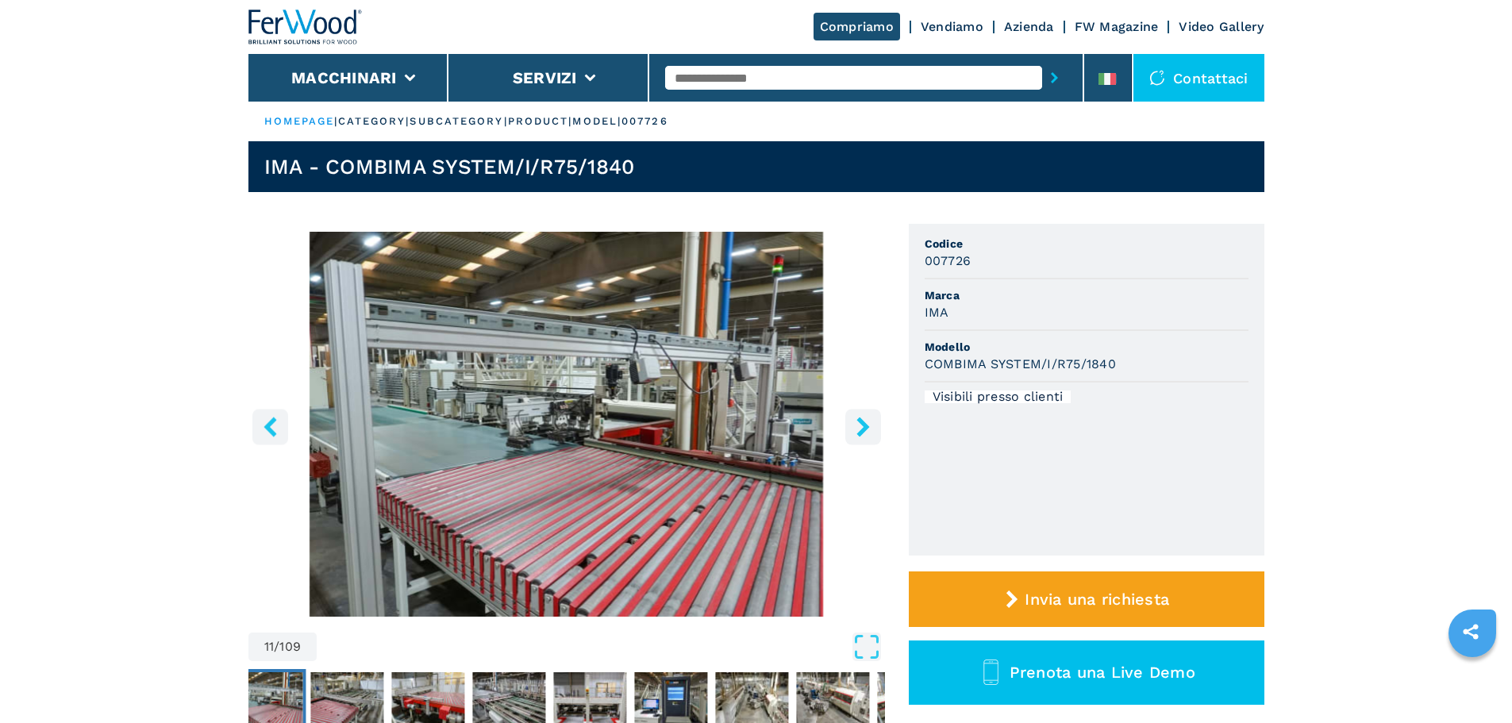
click at [868, 430] on icon "right-button" at bounding box center [863, 427] width 20 height 20
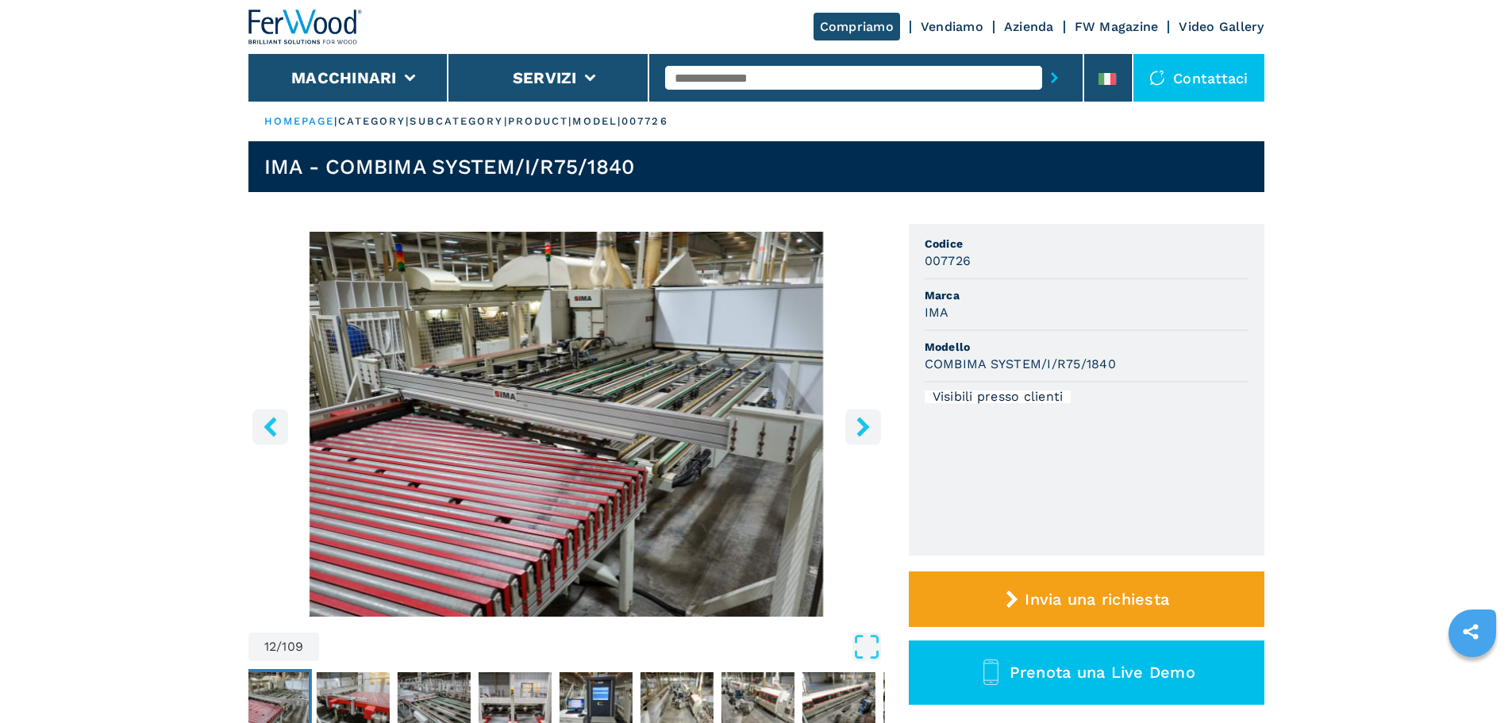
click at [868, 430] on icon "right-button" at bounding box center [863, 427] width 20 height 20
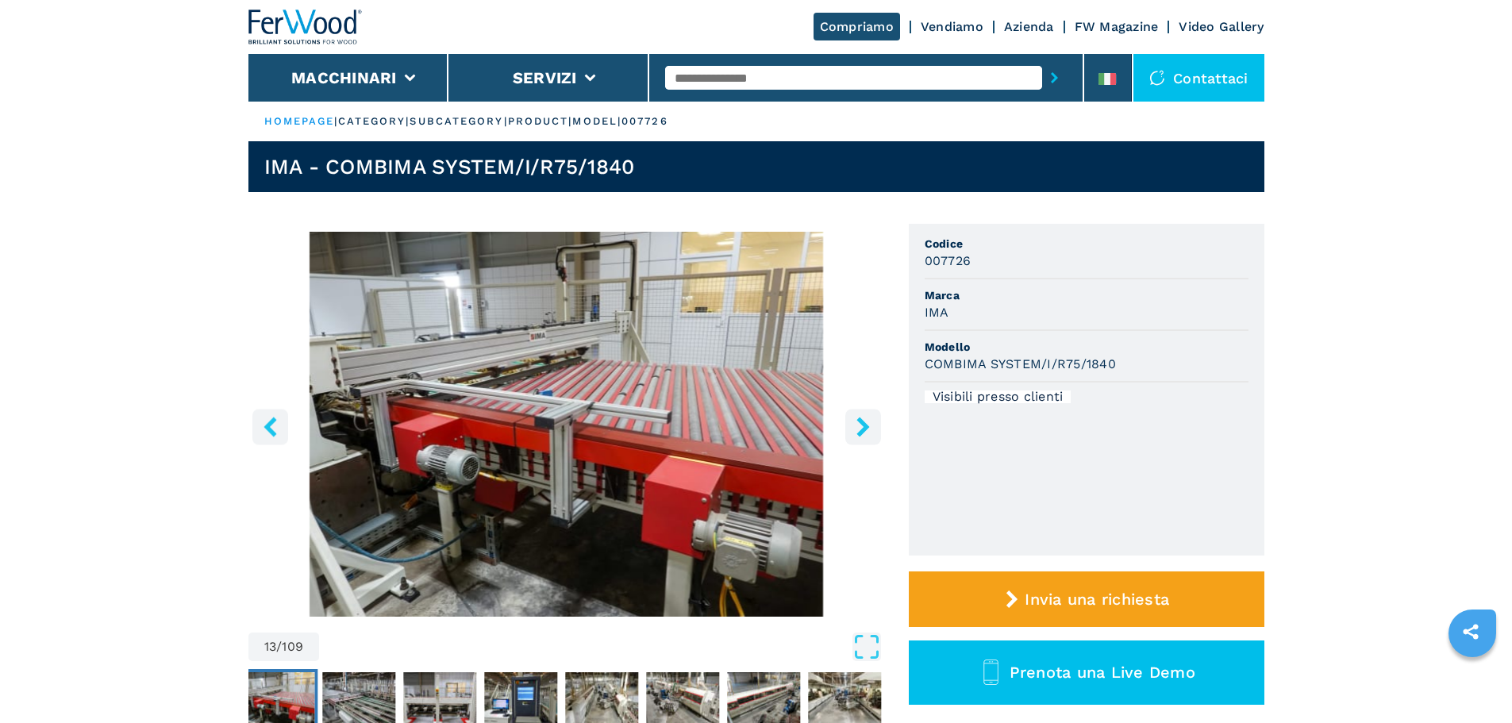
click at [868, 430] on icon "right-button" at bounding box center [863, 427] width 20 height 20
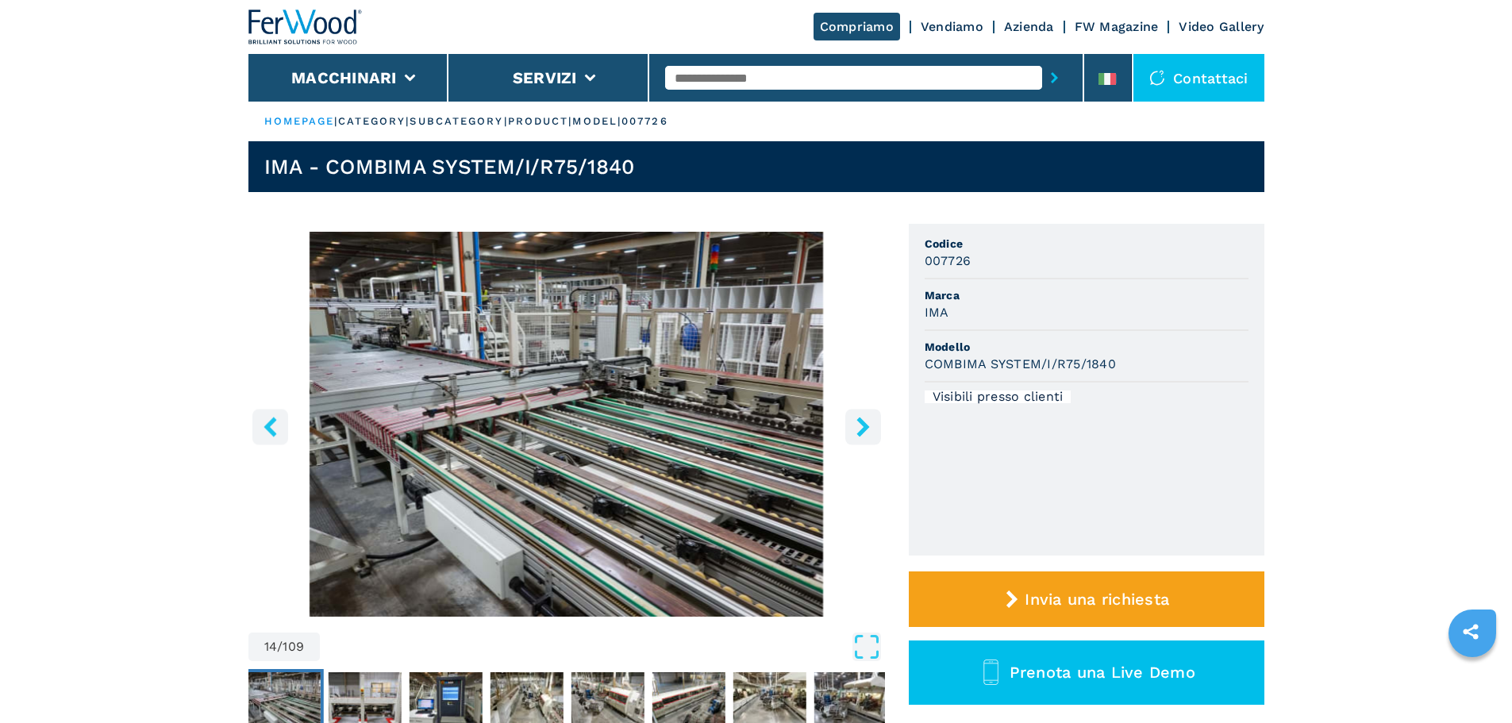
click at [868, 430] on icon "right-button" at bounding box center [863, 427] width 20 height 20
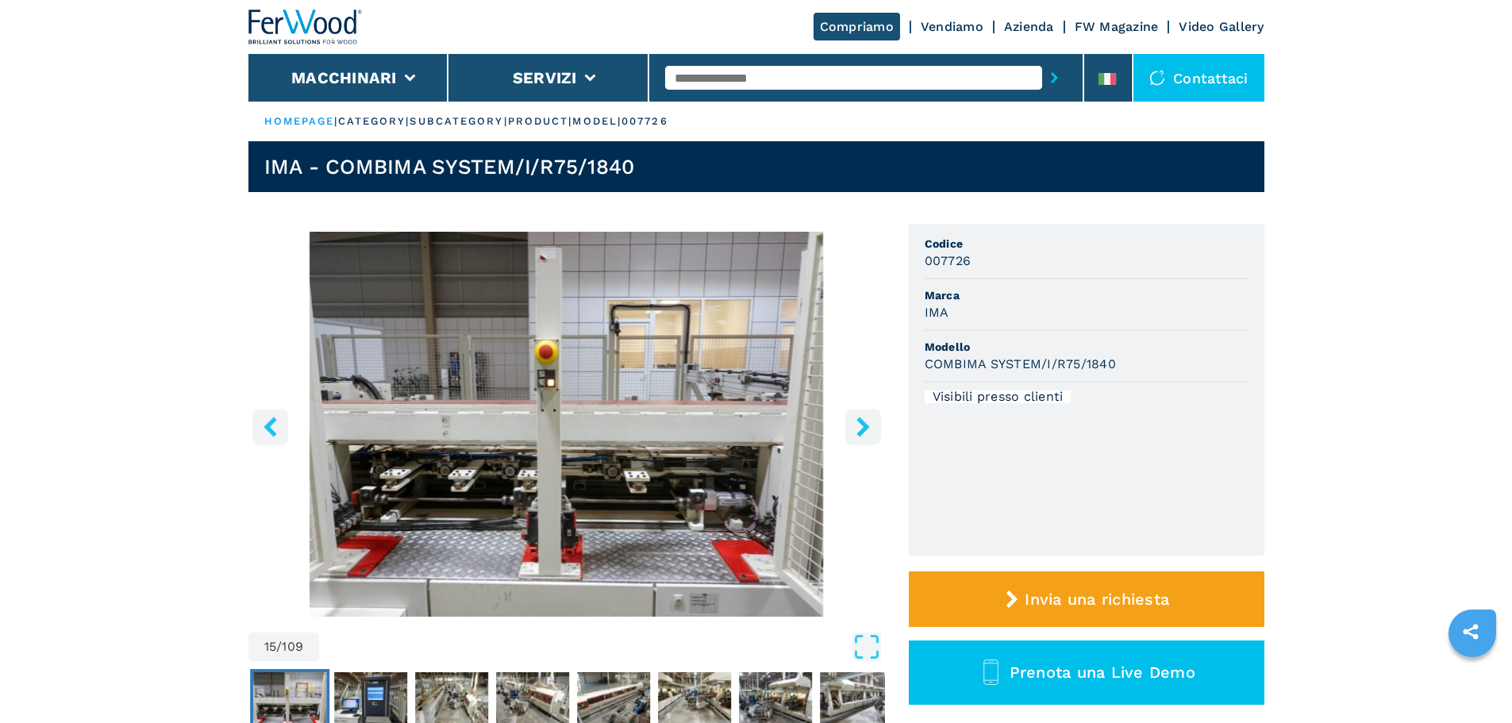
click at [868, 430] on icon "right-button" at bounding box center [863, 427] width 20 height 20
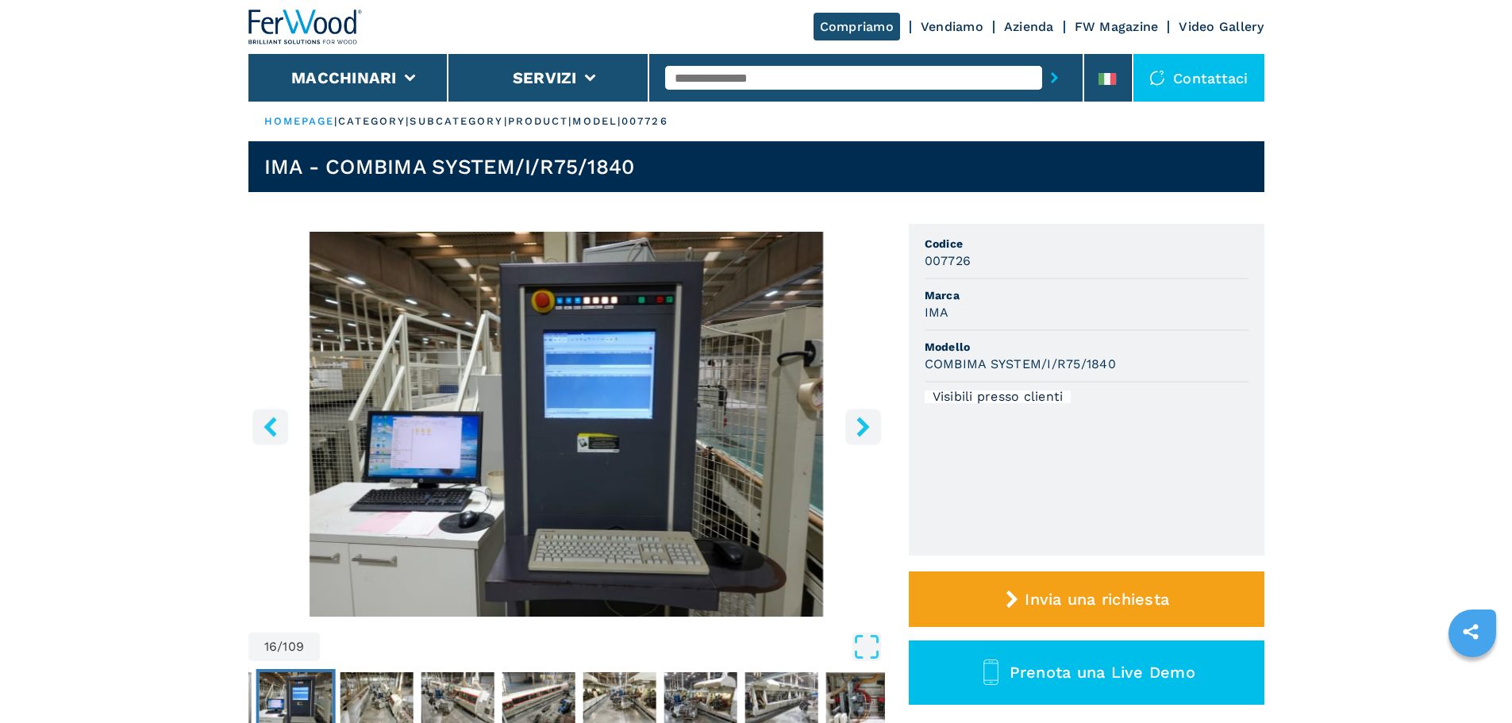
click at [868, 430] on icon "right-button" at bounding box center [863, 427] width 20 height 20
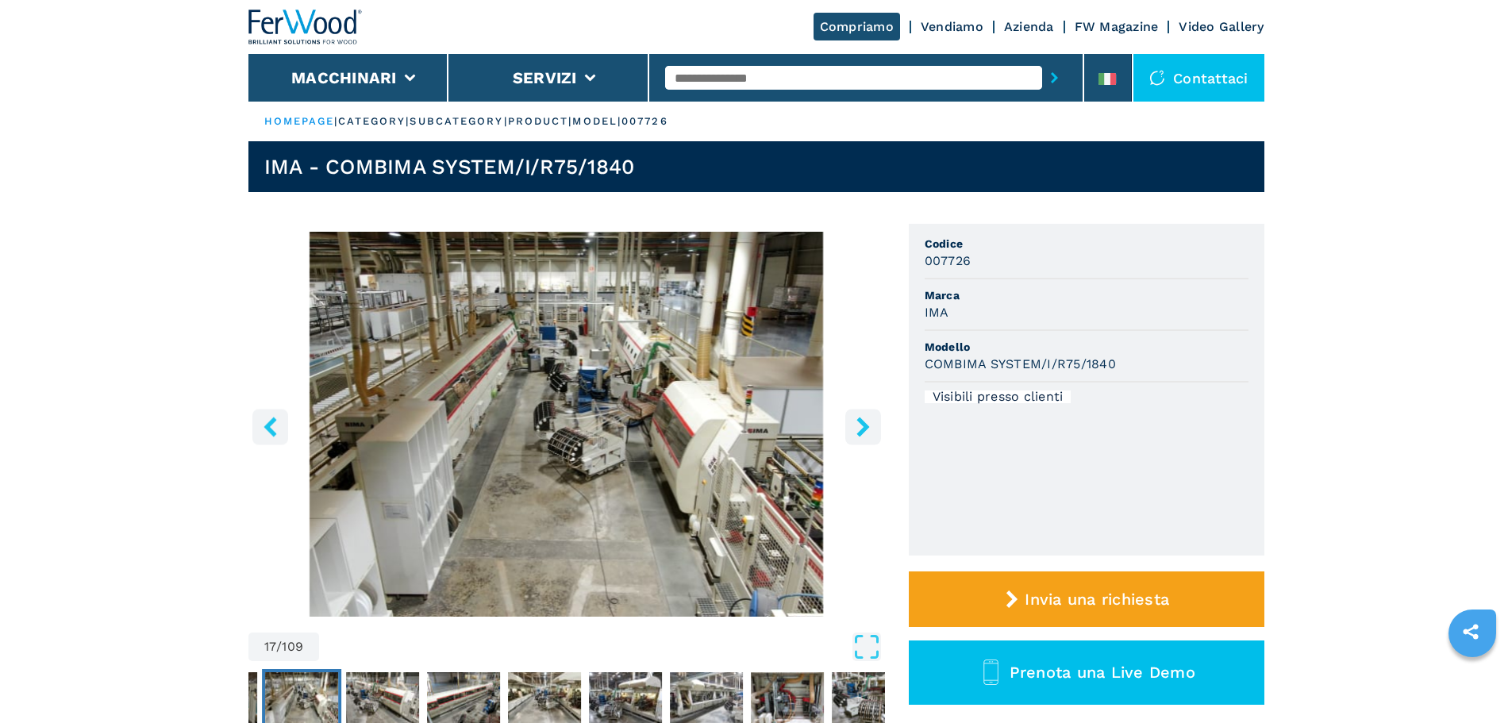
click at [868, 430] on icon "right-button" at bounding box center [863, 427] width 20 height 20
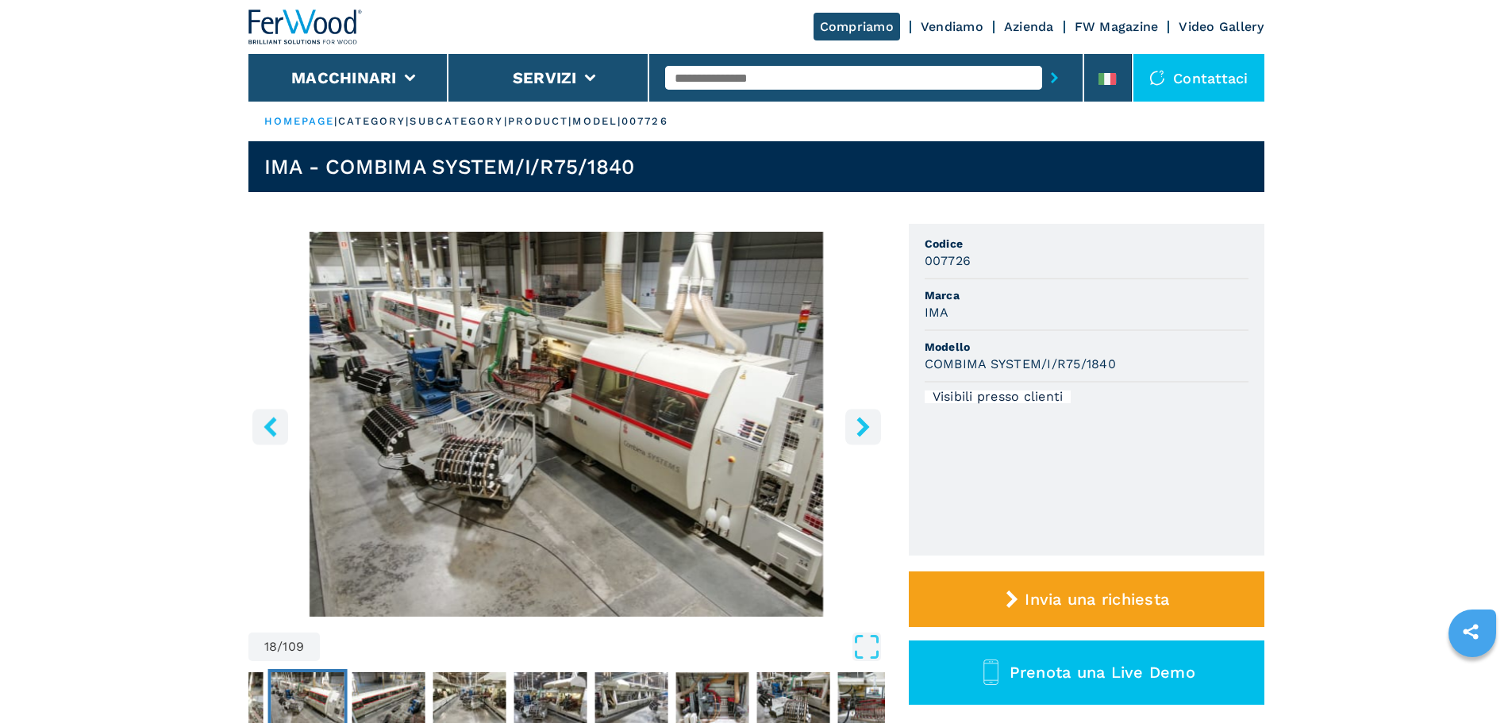
click at [868, 430] on icon "right-button" at bounding box center [863, 427] width 20 height 20
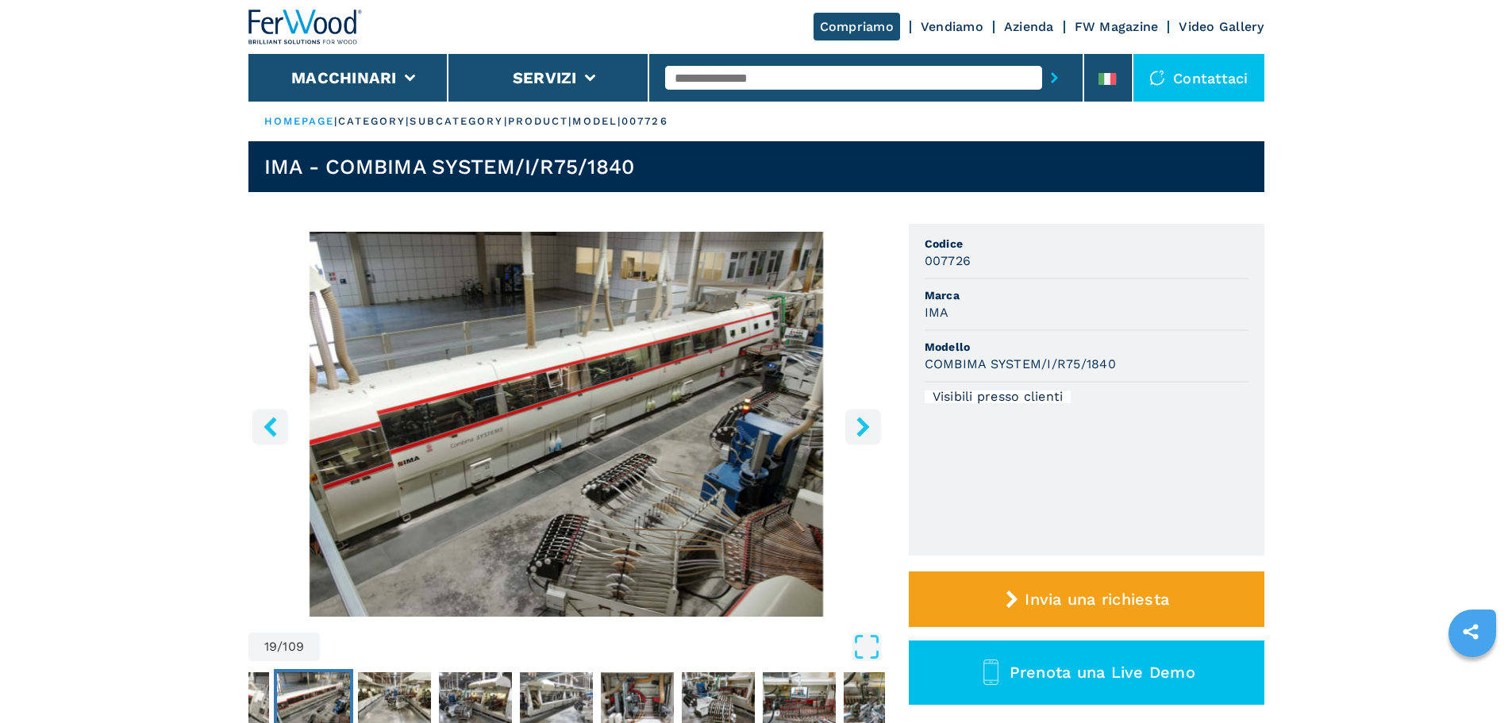
click at [868, 430] on icon "right-button" at bounding box center [863, 427] width 20 height 20
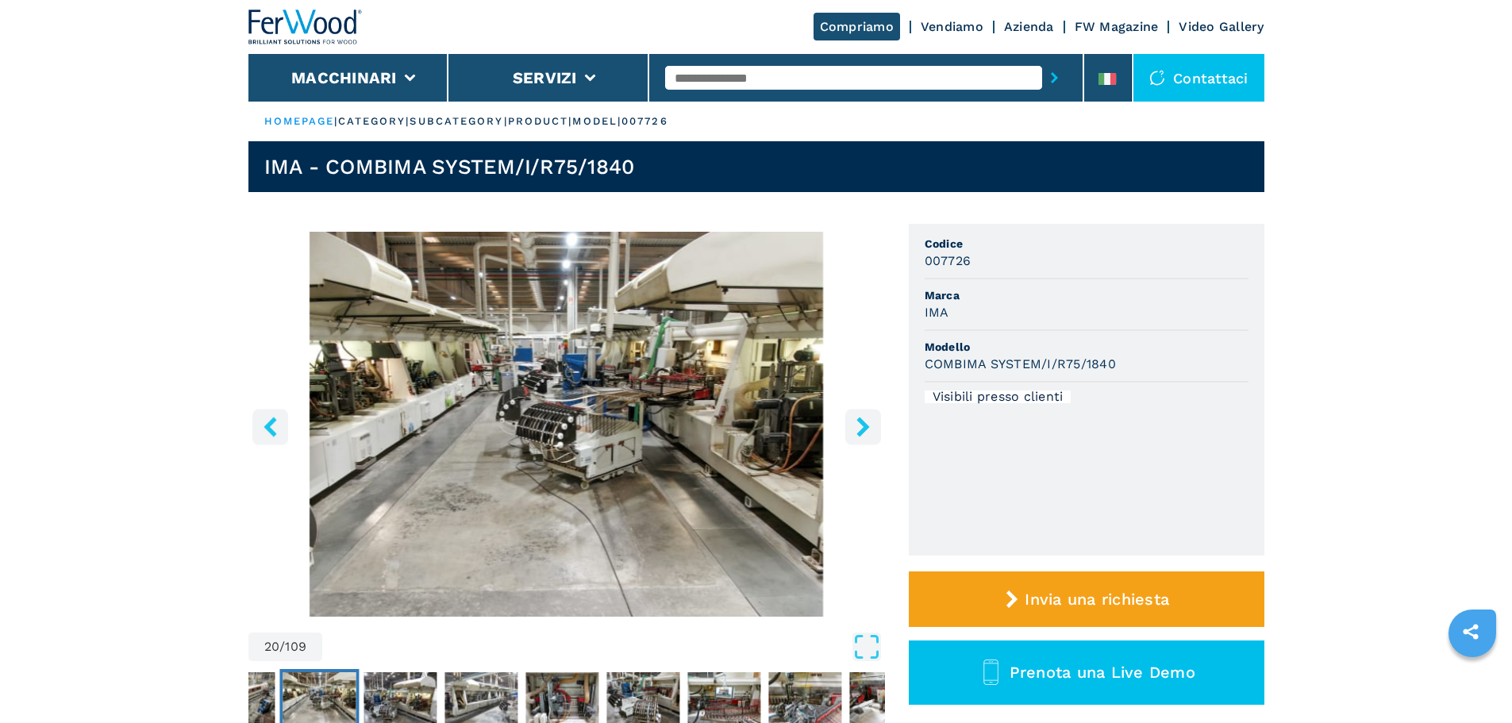
click at [868, 430] on icon "right-button" at bounding box center [863, 427] width 20 height 20
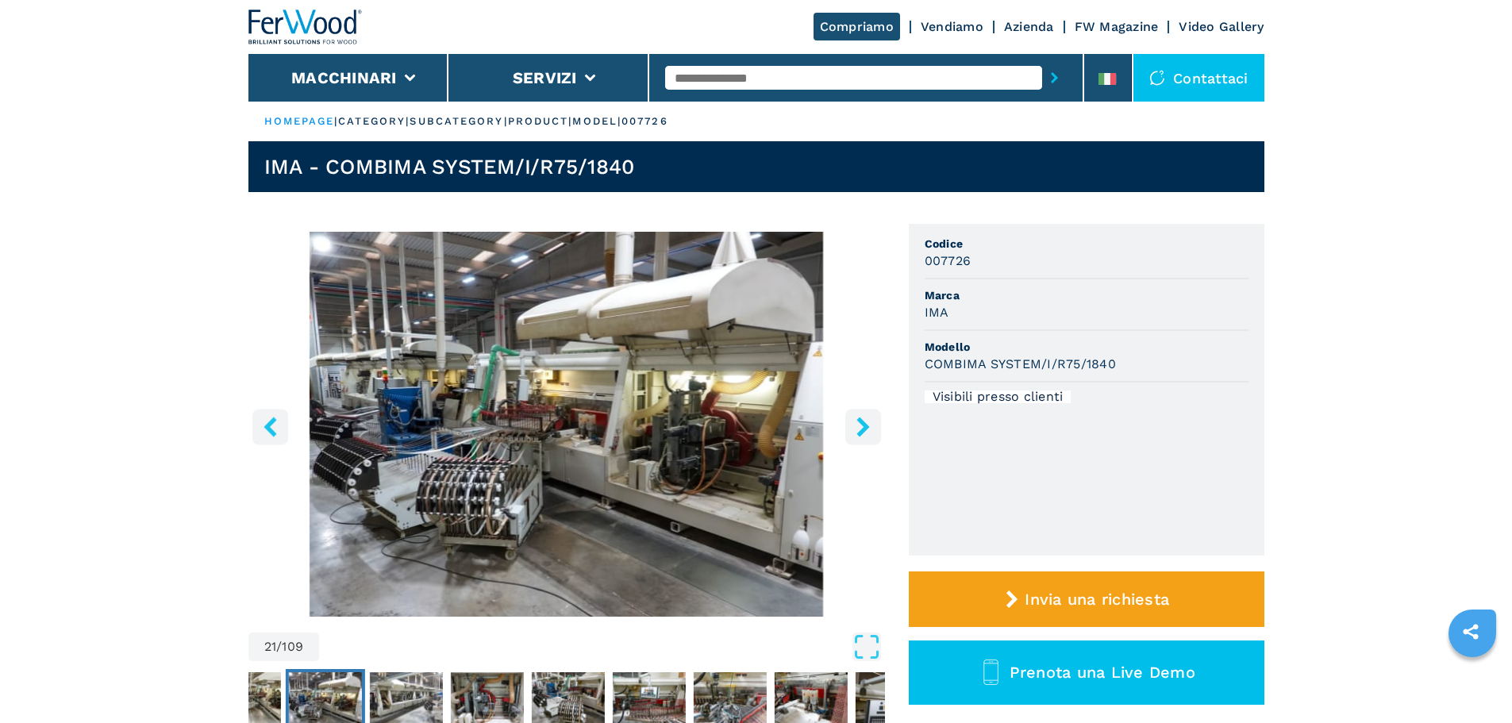
click at [867, 427] on icon "right-button" at bounding box center [863, 427] width 13 height 20
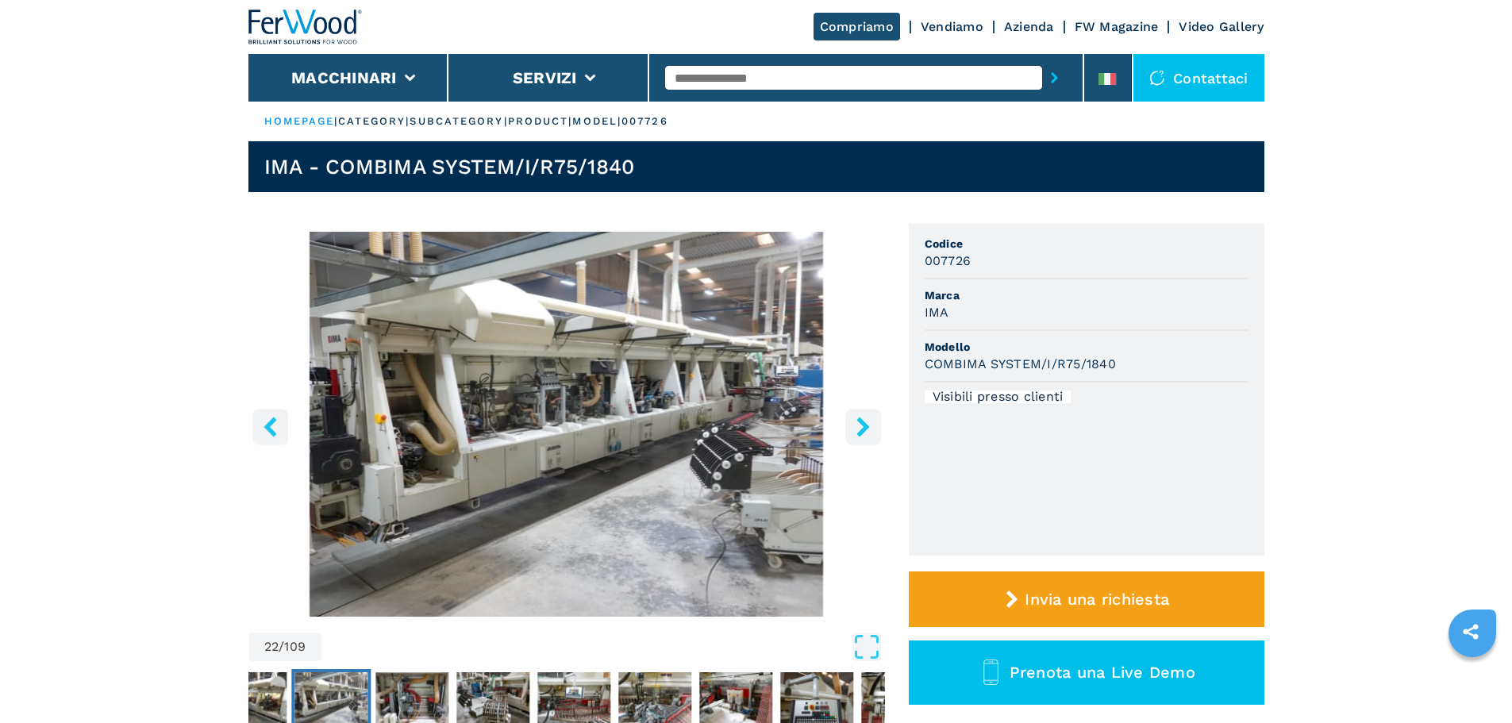
click at [867, 427] on icon "right-button" at bounding box center [863, 427] width 13 height 20
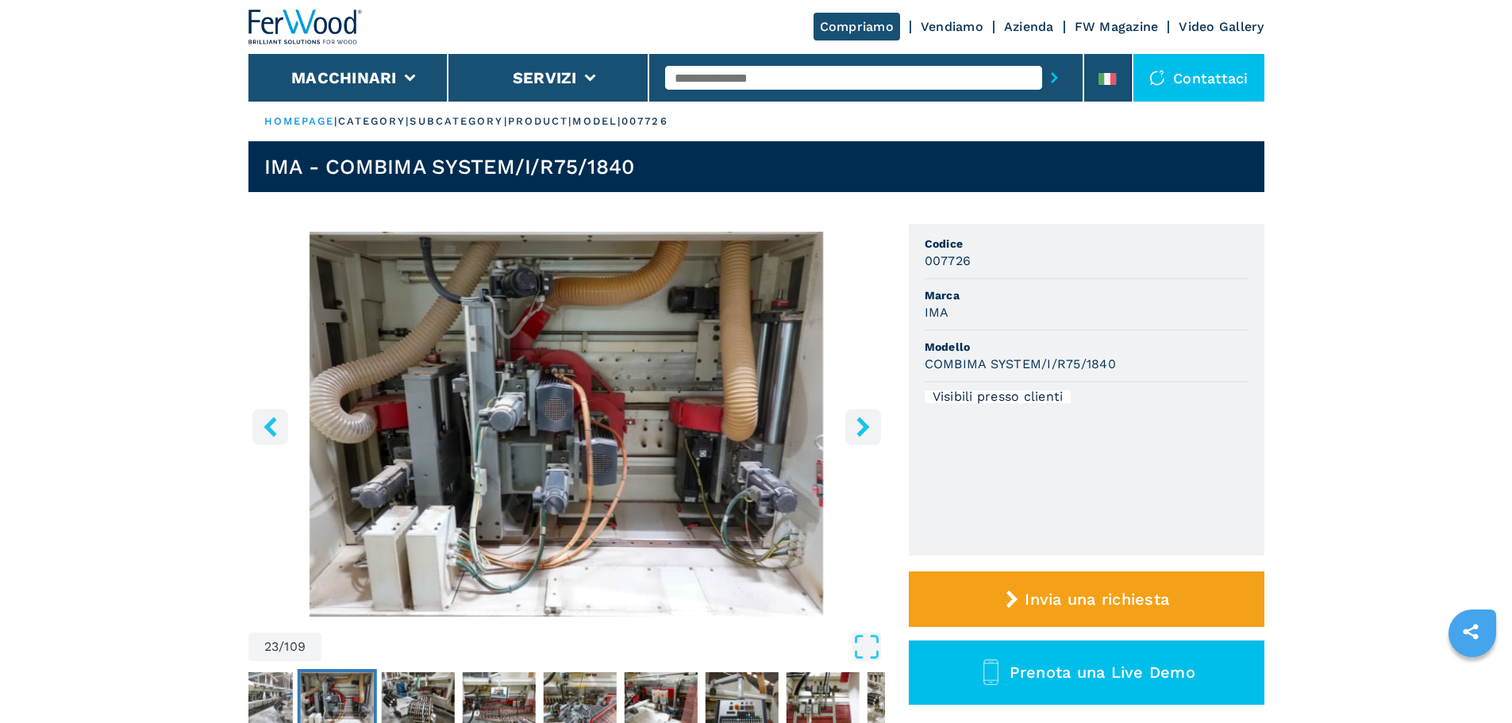
click at [868, 426] on icon "right-button" at bounding box center [863, 427] width 13 height 20
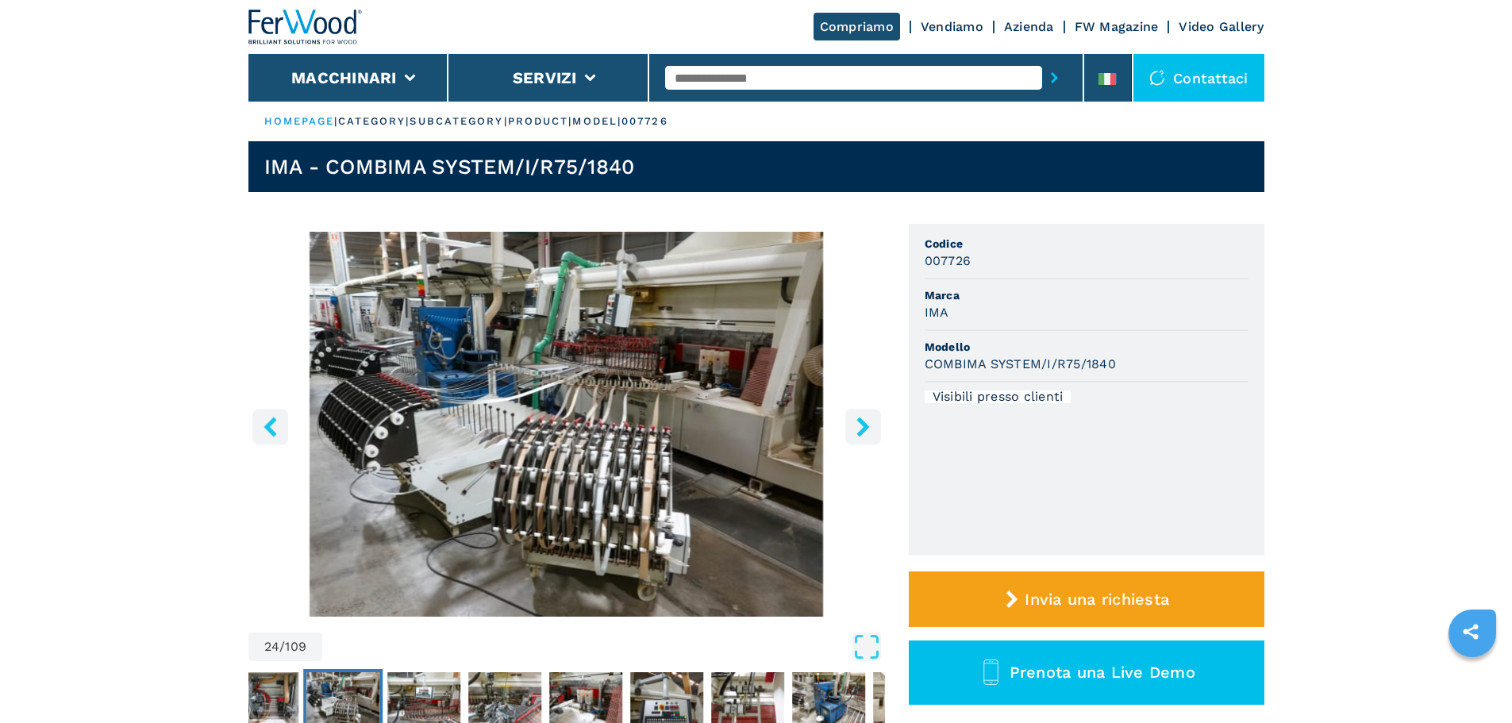
click at [868, 426] on icon "right-button" at bounding box center [863, 427] width 13 height 20
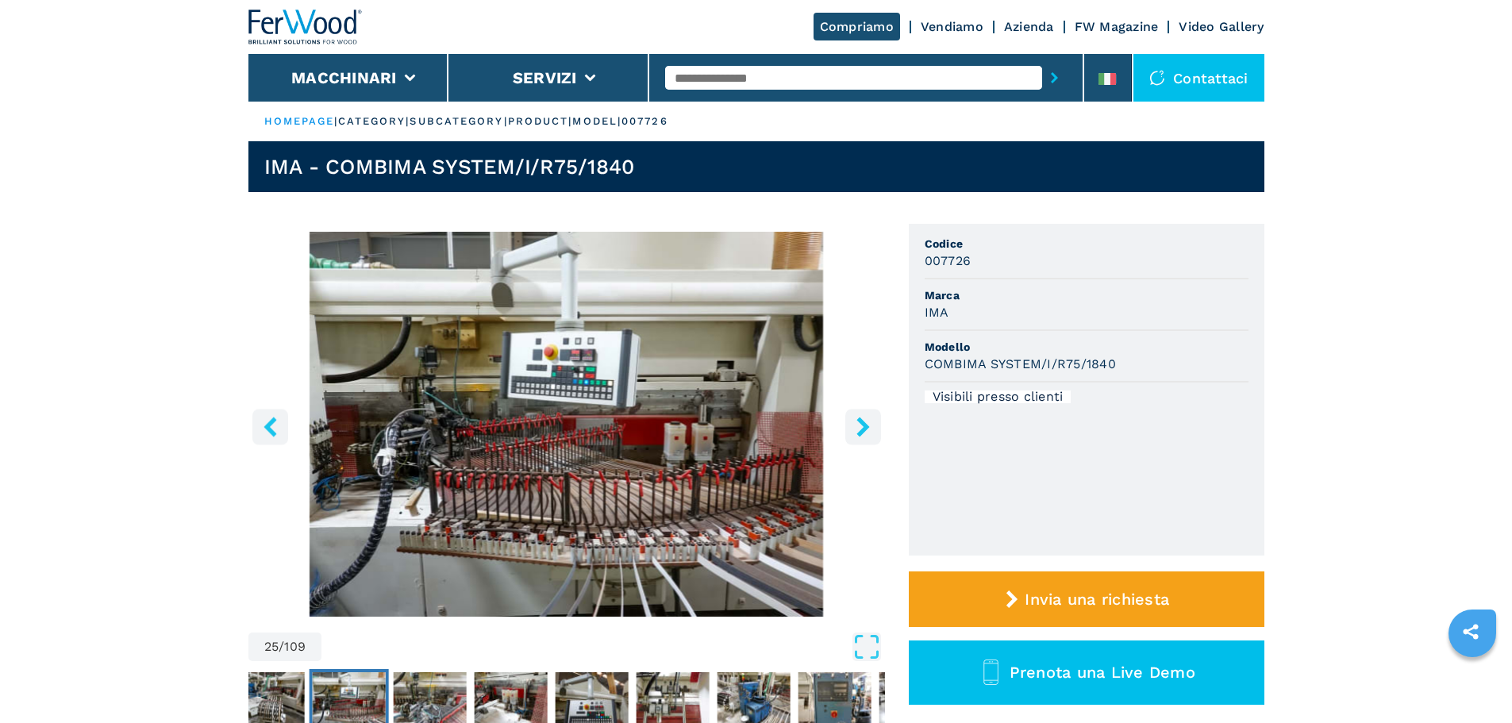
click at [868, 426] on icon "right-button" at bounding box center [863, 427] width 13 height 20
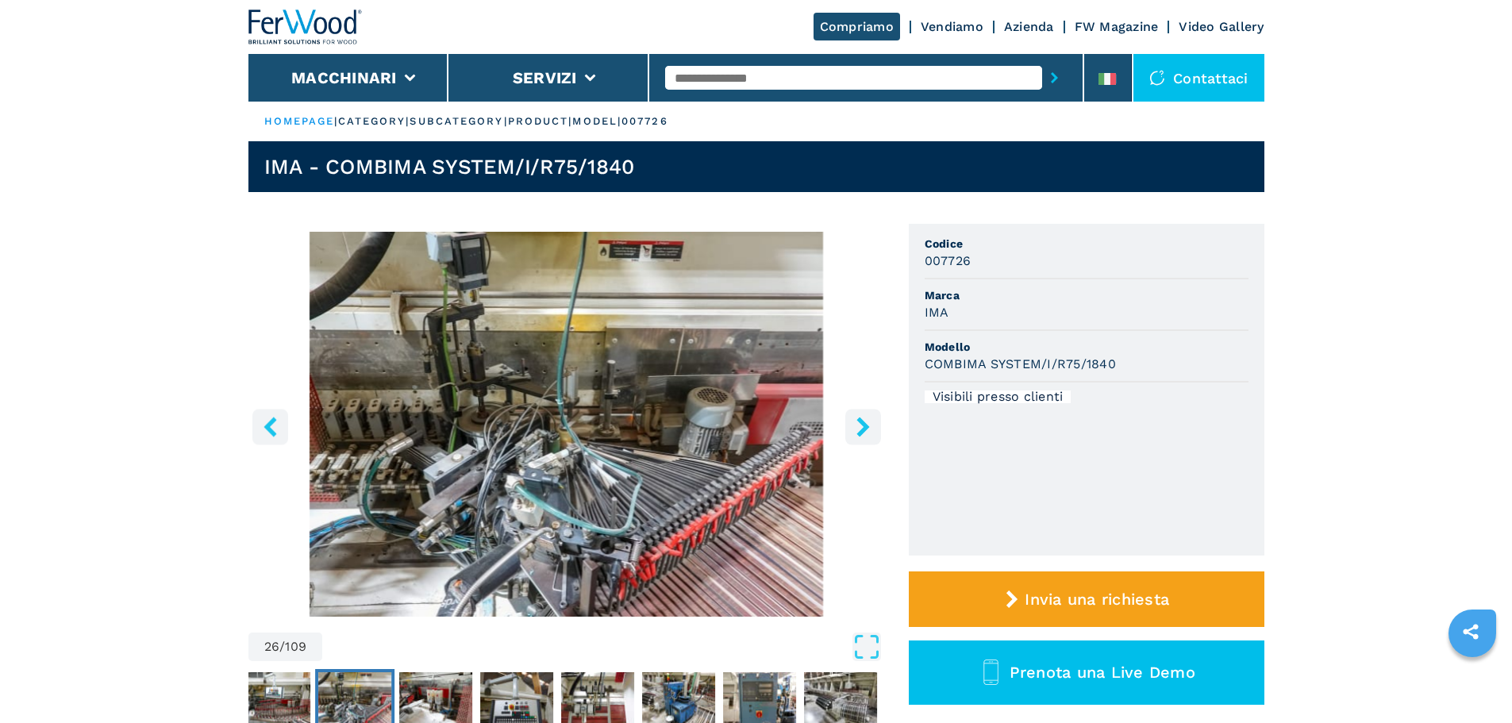
click at [866, 428] on icon "right-button" at bounding box center [863, 427] width 13 height 20
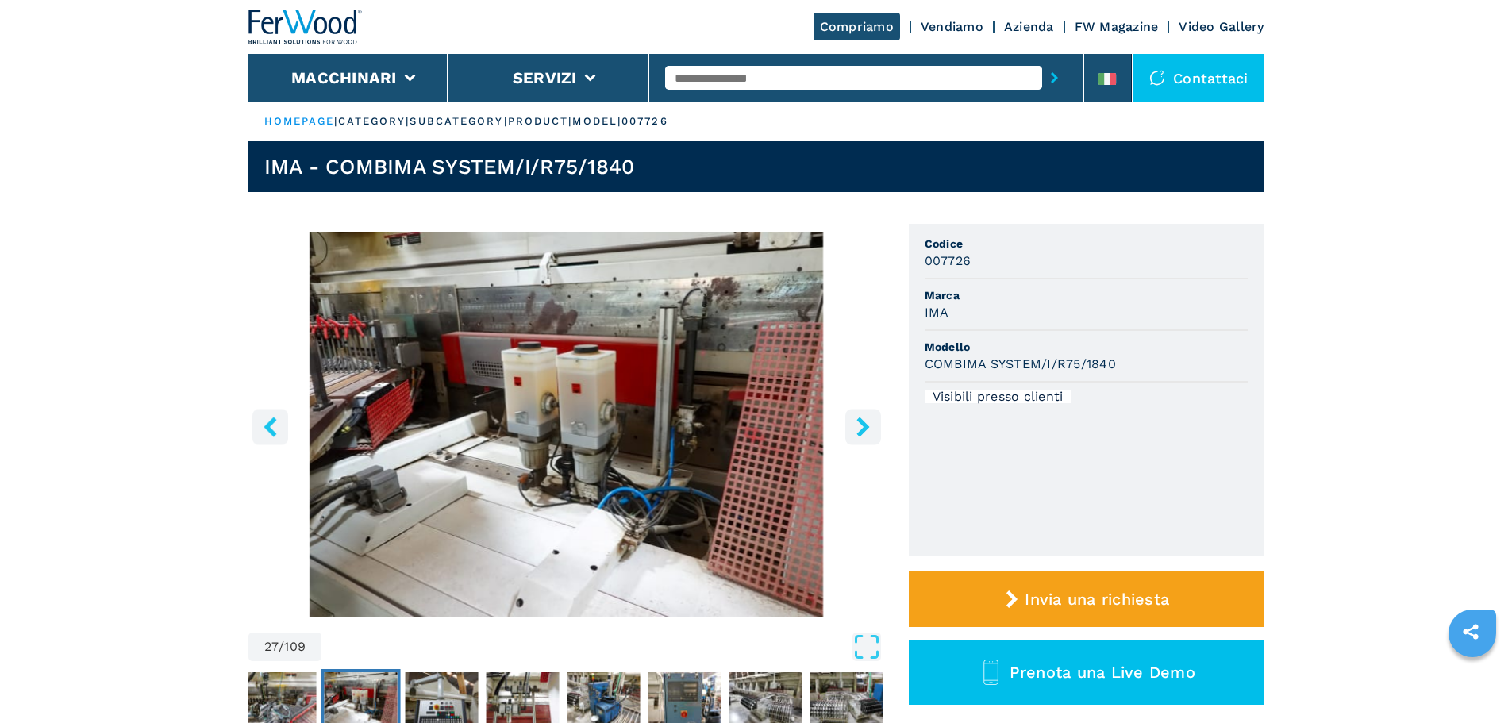
click at [866, 428] on icon "right-button" at bounding box center [863, 427] width 13 height 20
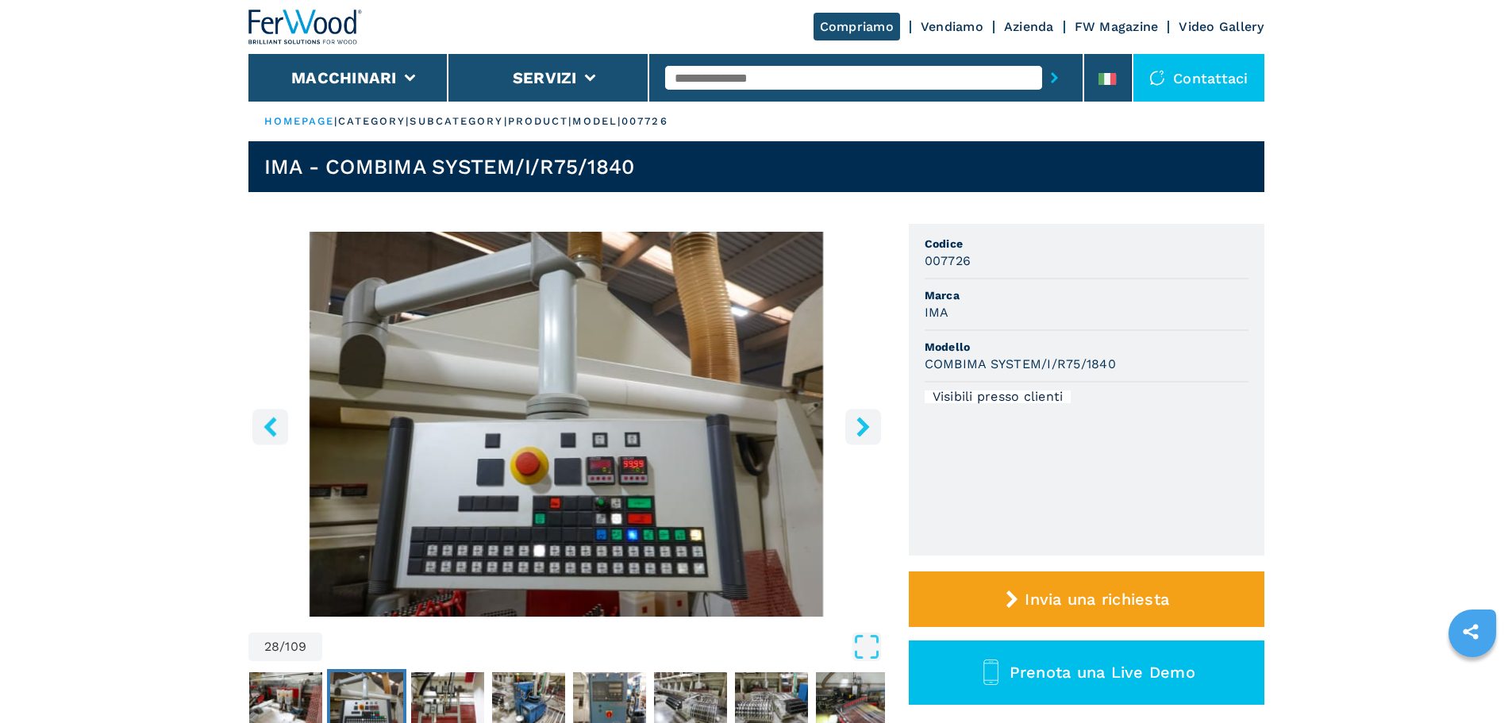
click at [866, 428] on icon "right-button" at bounding box center [863, 427] width 13 height 20
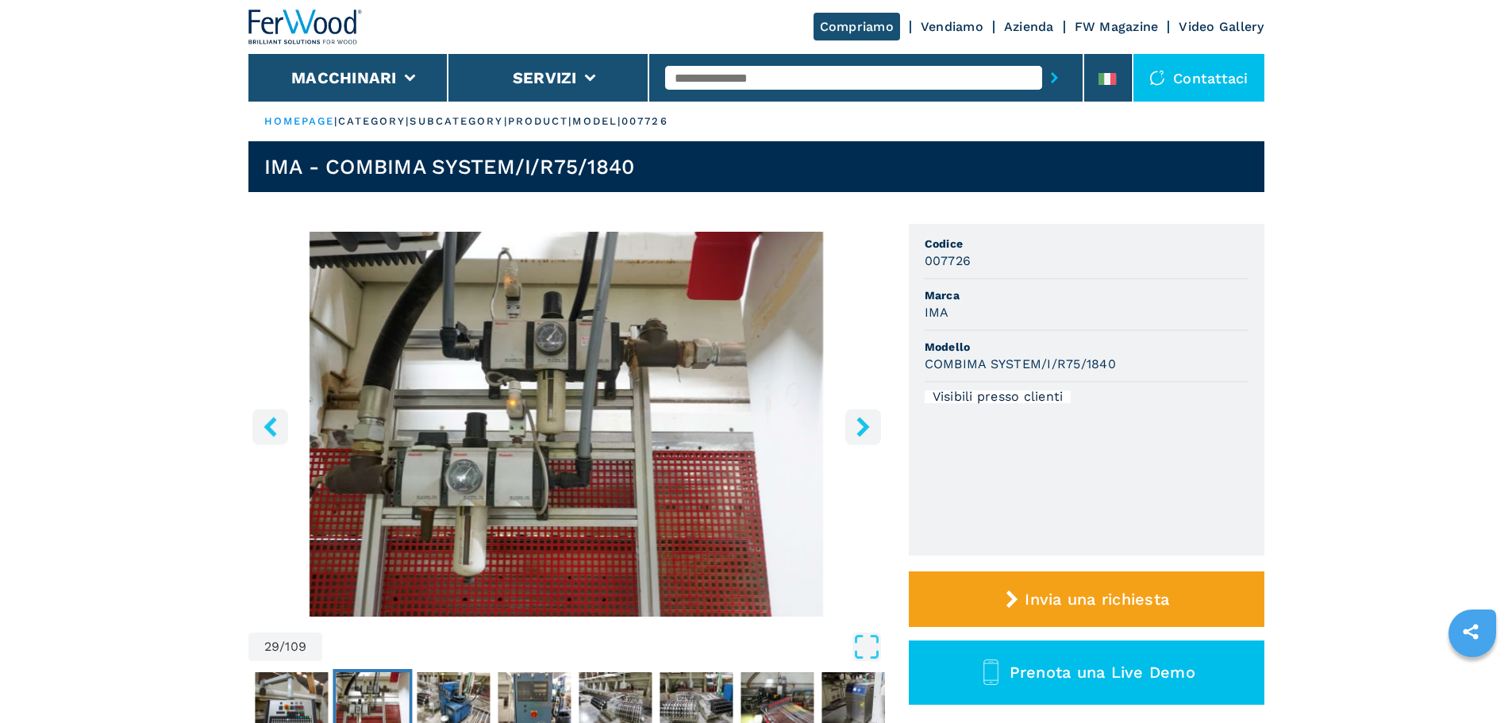
click at [866, 428] on icon "right-button" at bounding box center [863, 427] width 13 height 20
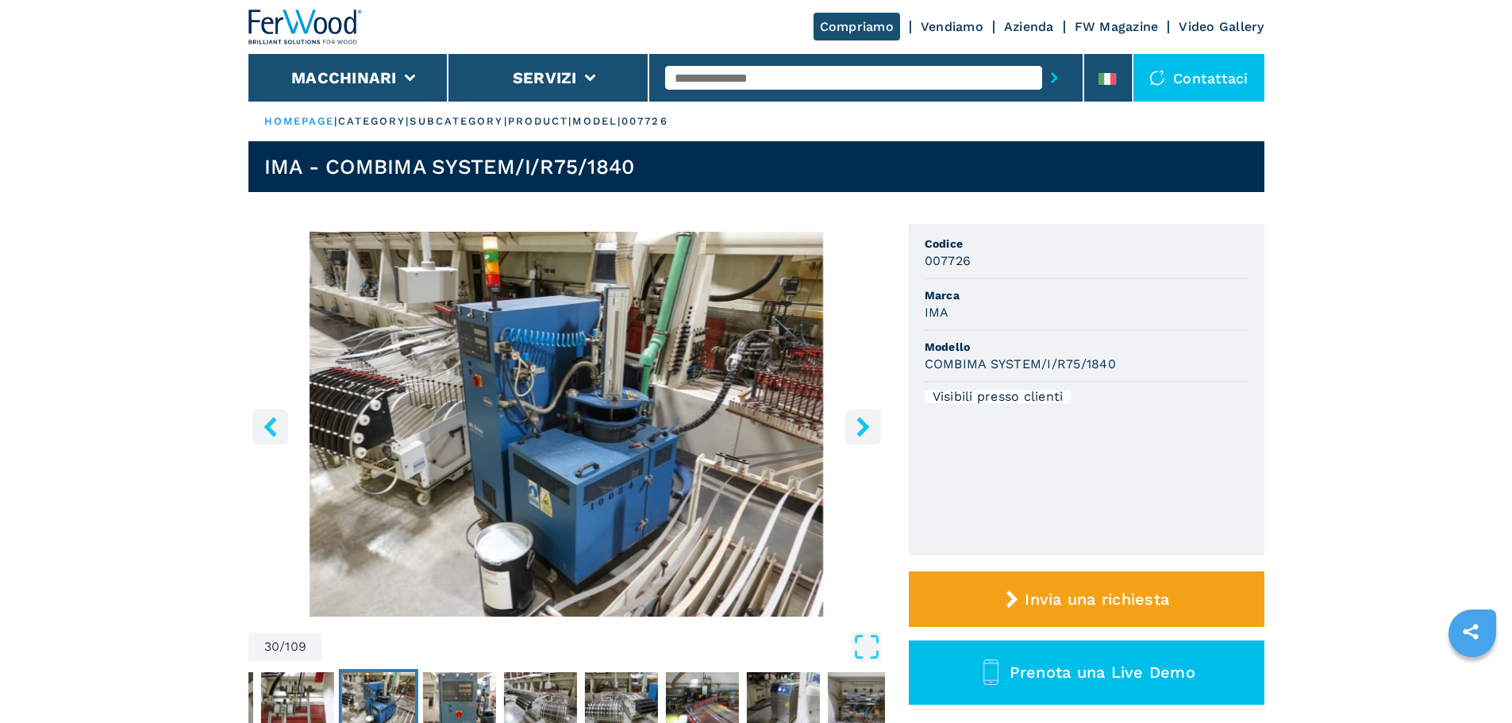
click at [866, 428] on icon "right-button" at bounding box center [863, 427] width 13 height 20
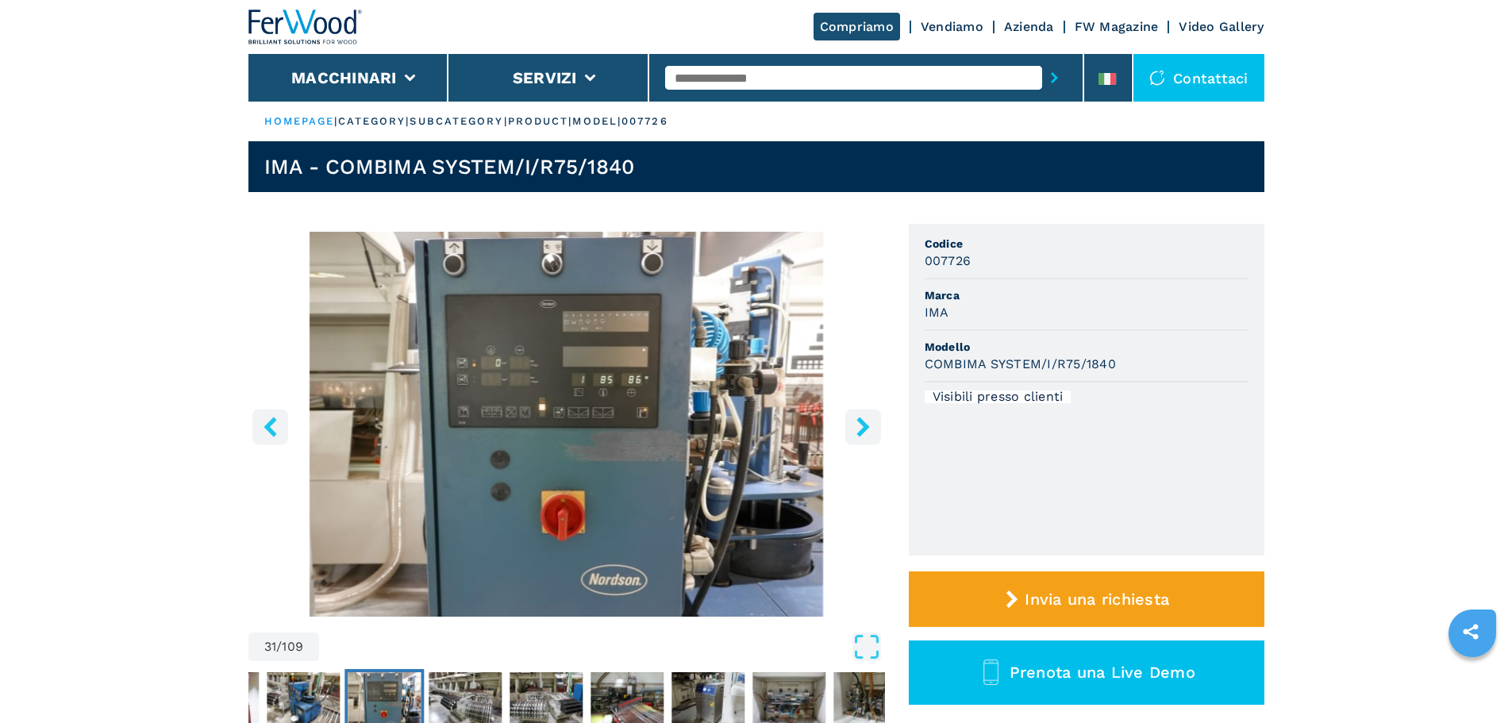
click at [866, 428] on icon "right-button" at bounding box center [863, 427] width 13 height 20
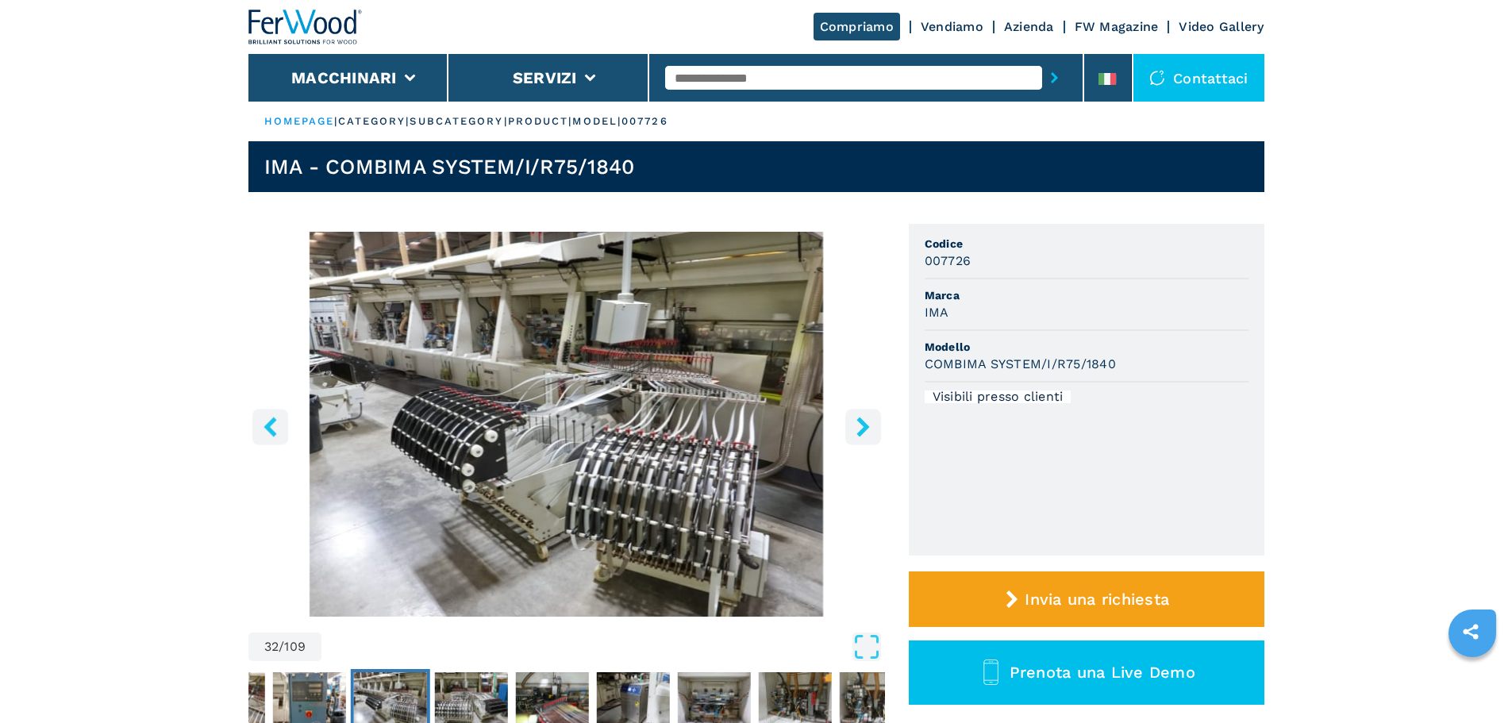
click at [866, 429] on icon "right-button" at bounding box center [863, 427] width 13 height 20
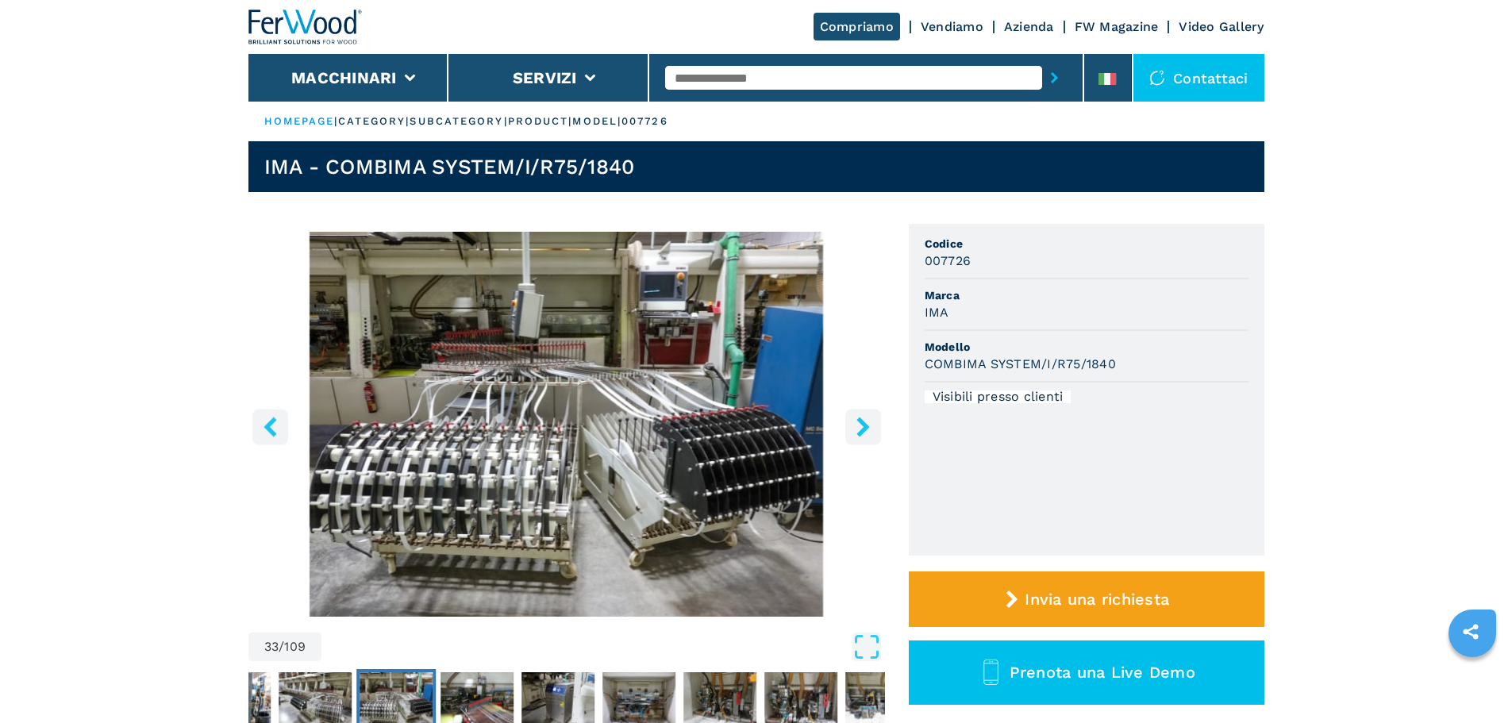
click at [866, 429] on icon "right-button" at bounding box center [863, 427] width 13 height 20
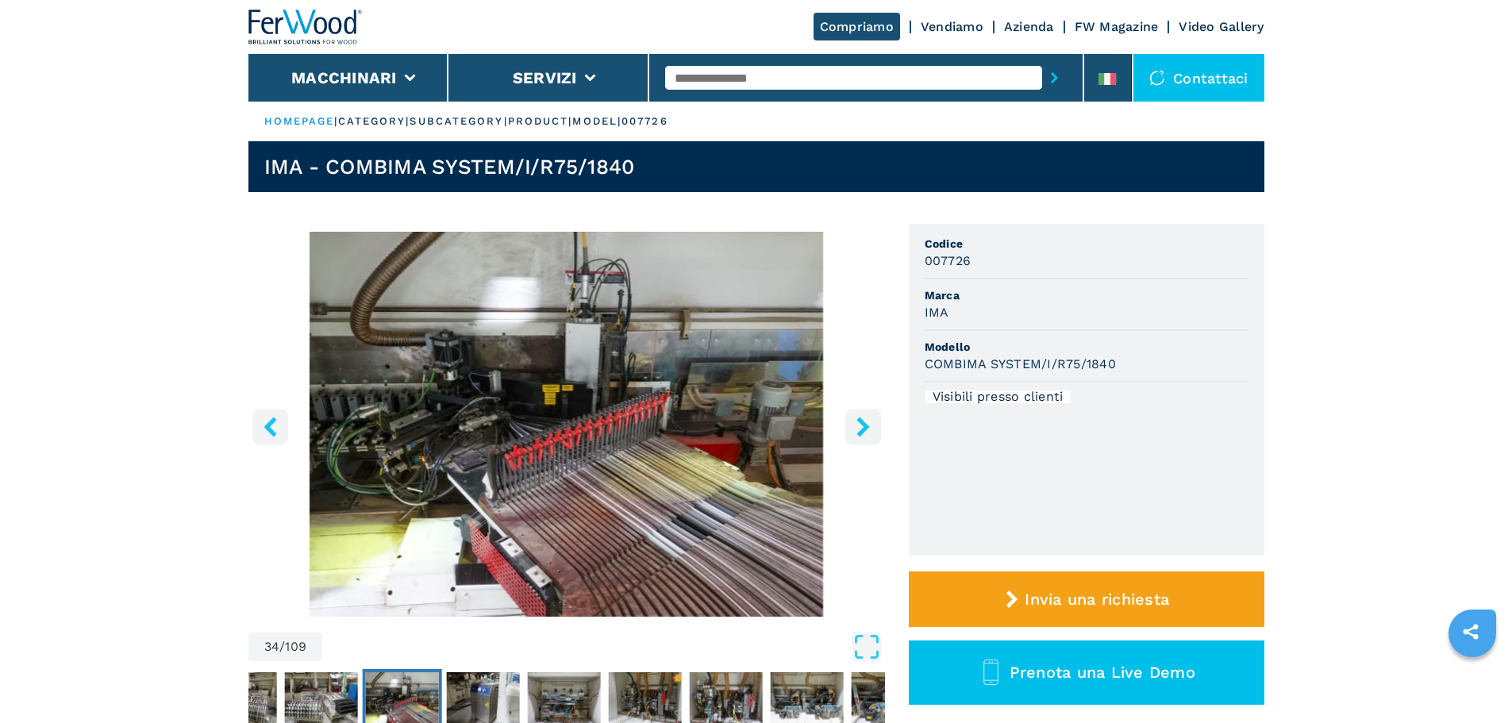
click at [866, 429] on icon "right-button" at bounding box center [863, 427] width 13 height 20
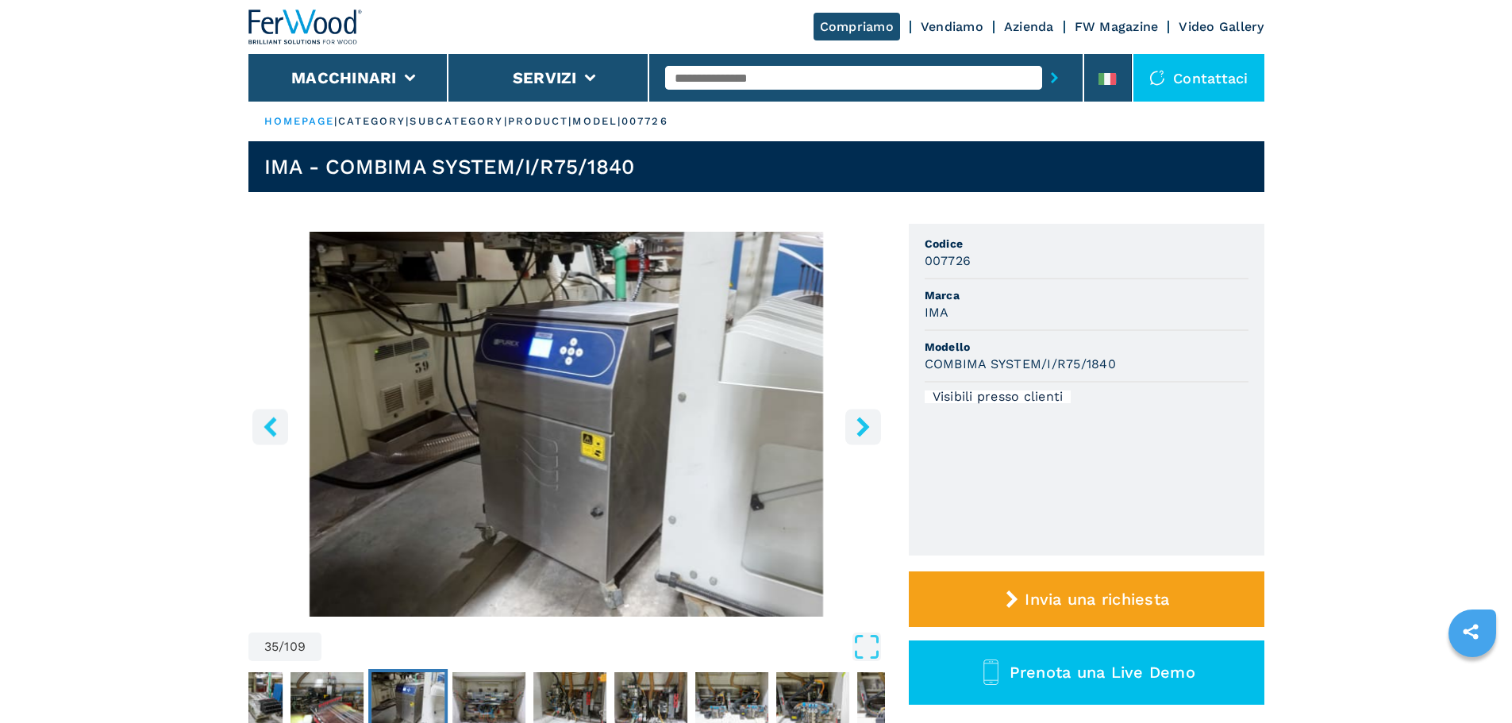
click at [866, 429] on icon "right-button" at bounding box center [863, 427] width 13 height 20
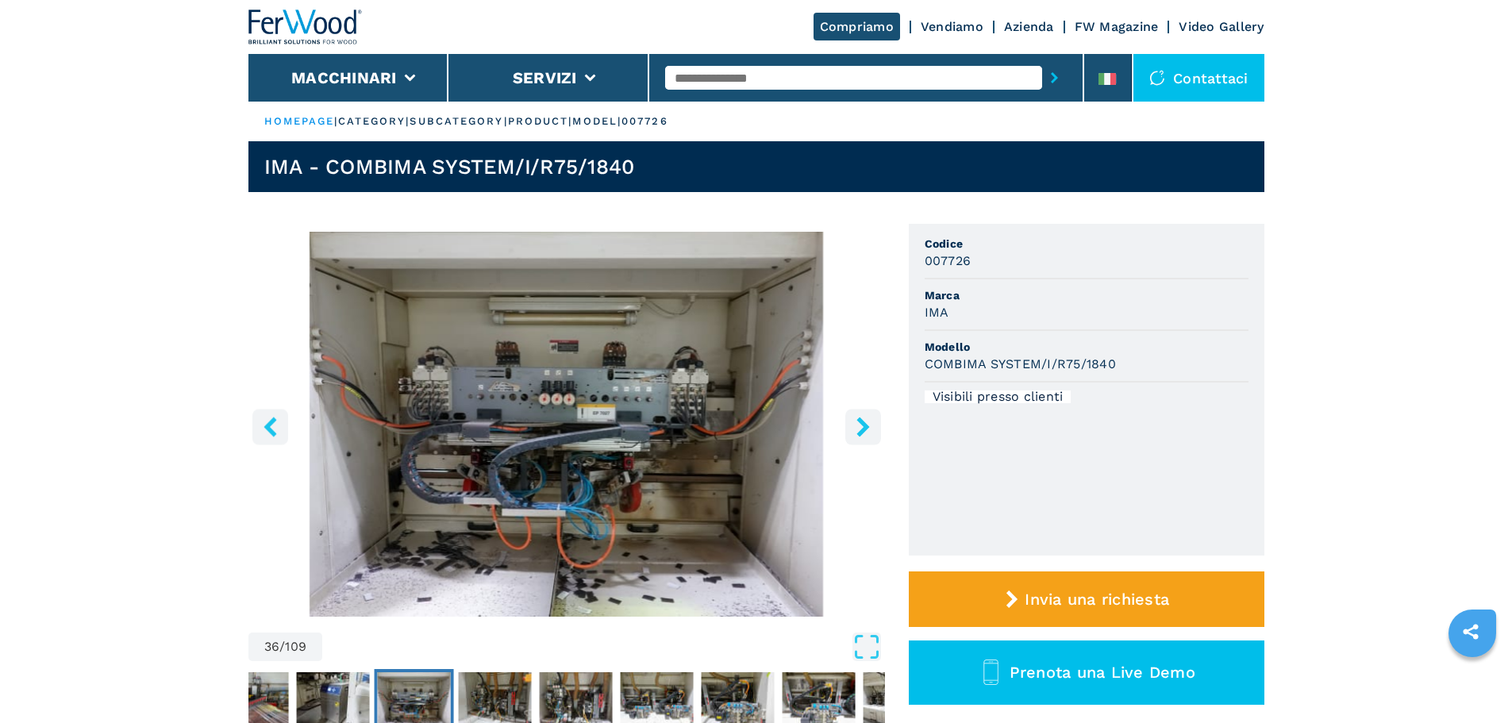
click at [866, 429] on icon "right-button" at bounding box center [863, 427] width 13 height 20
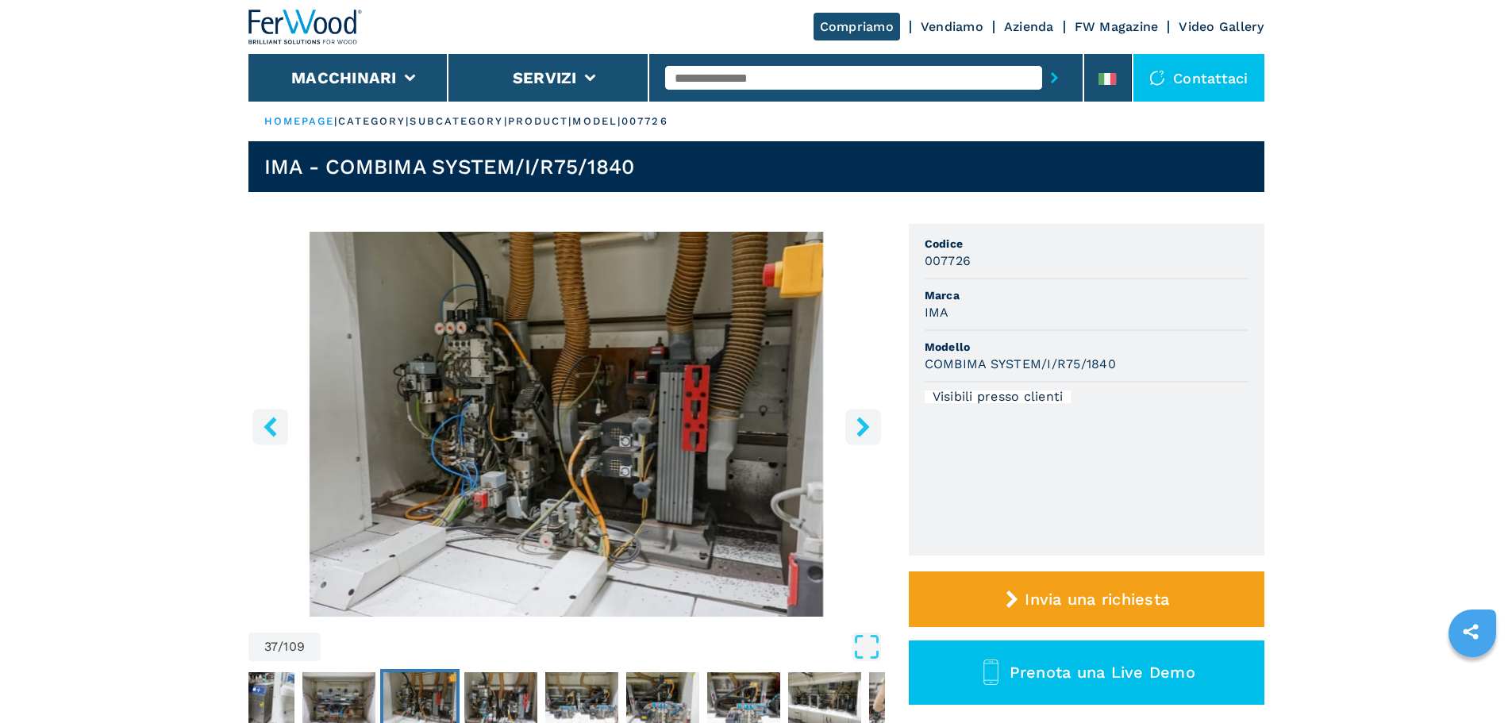
click at [866, 429] on icon "right-button" at bounding box center [863, 427] width 13 height 20
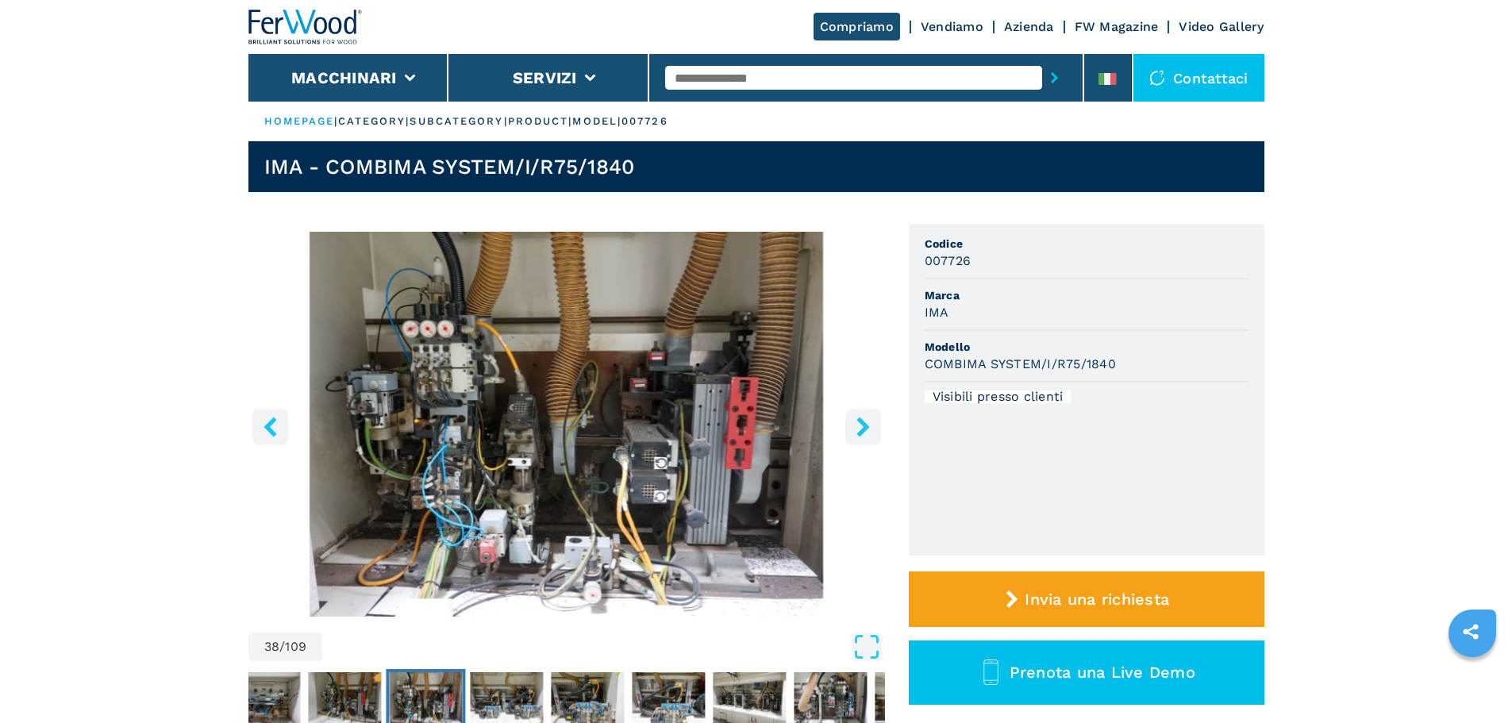
click at [866, 429] on icon "right-button" at bounding box center [863, 427] width 13 height 20
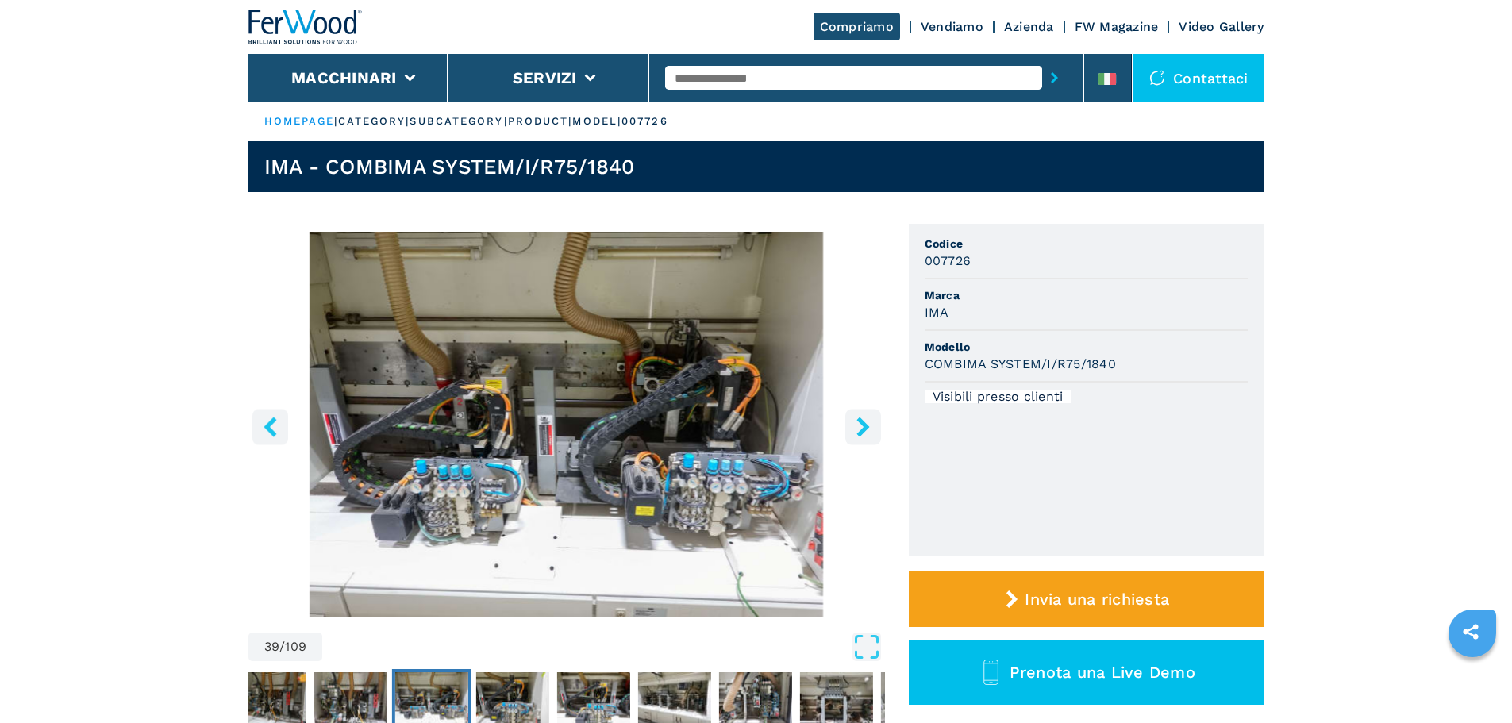
click at [867, 429] on icon "right-button" at bounding box center [863, 427] width 20 height 20
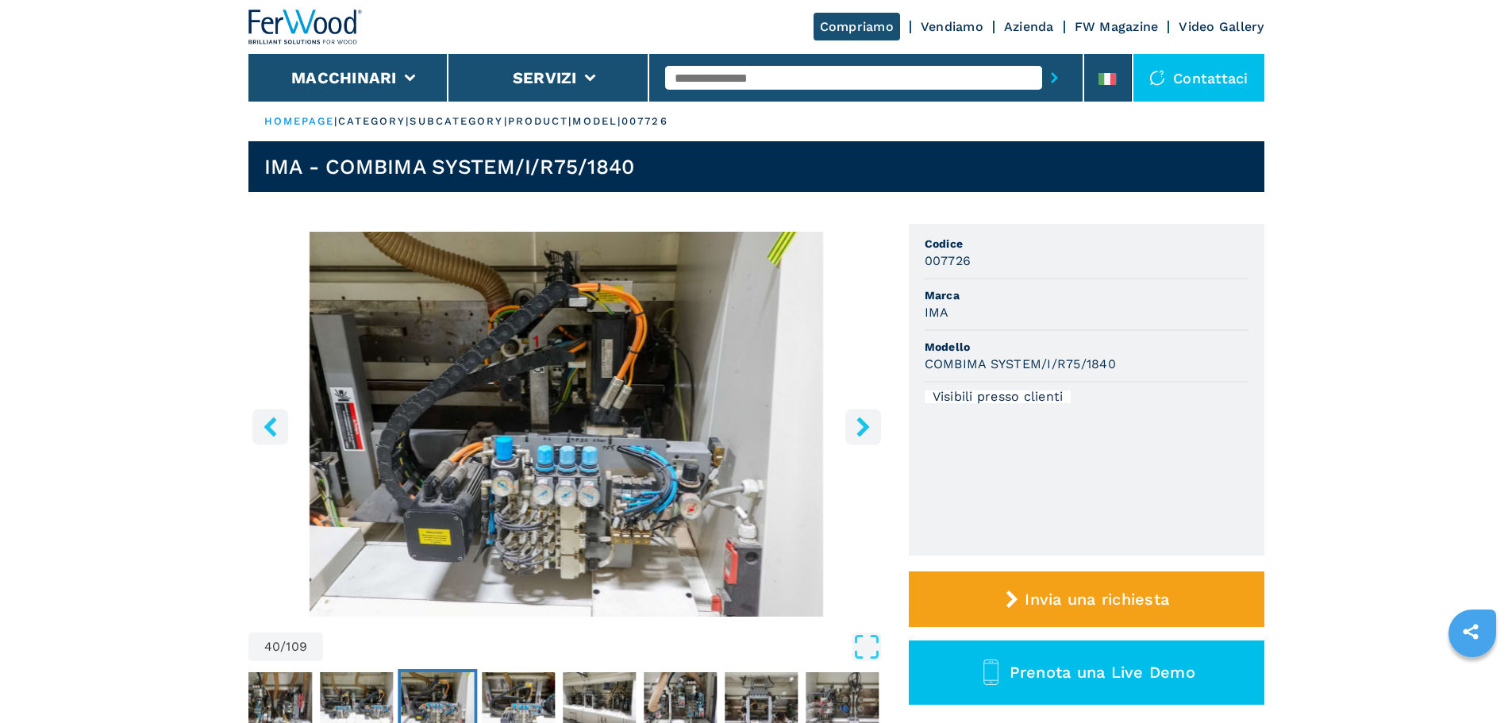
click at [867, 429] on icon "right-button" at bounding box center [863, 427] width 20 height 20
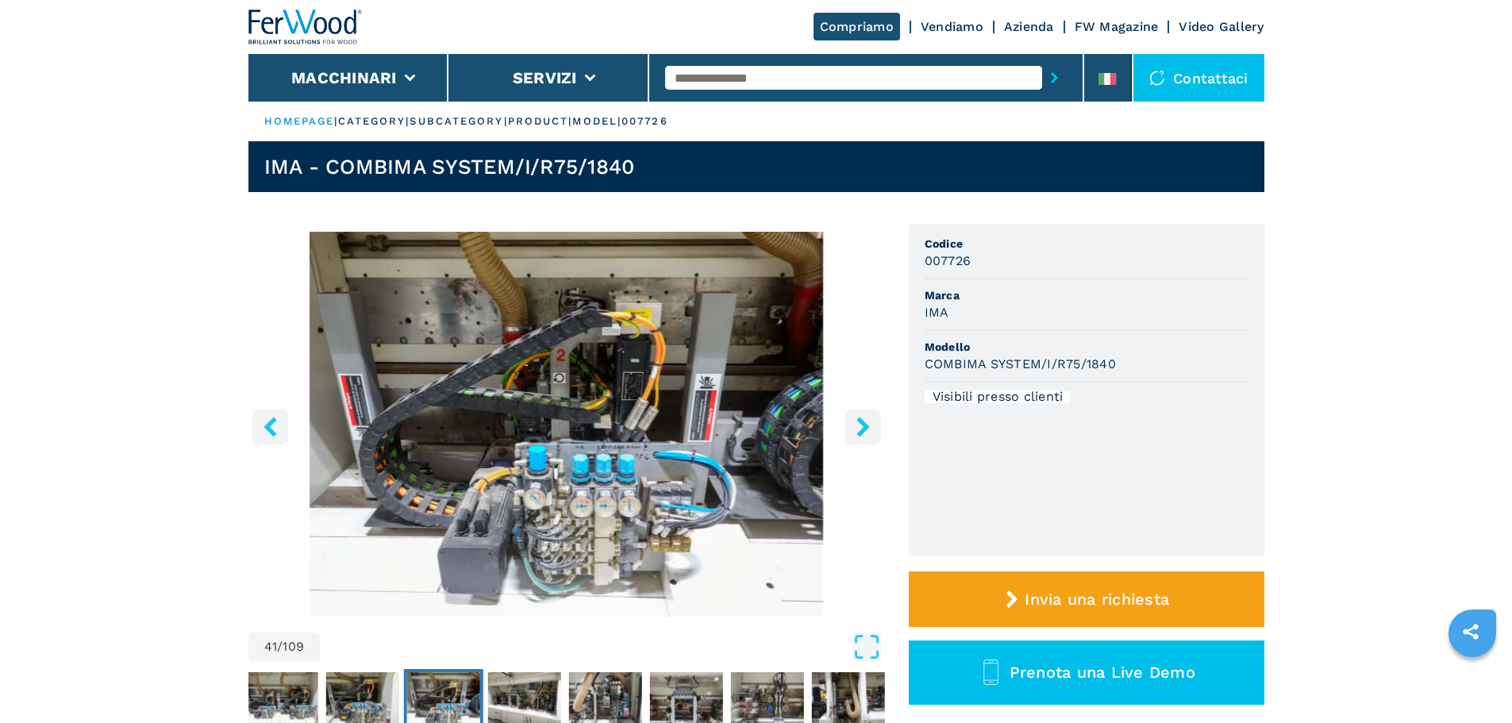
click at [867, 429] on icon "right-button" at bounding box center [863, 427] width 20 height 20
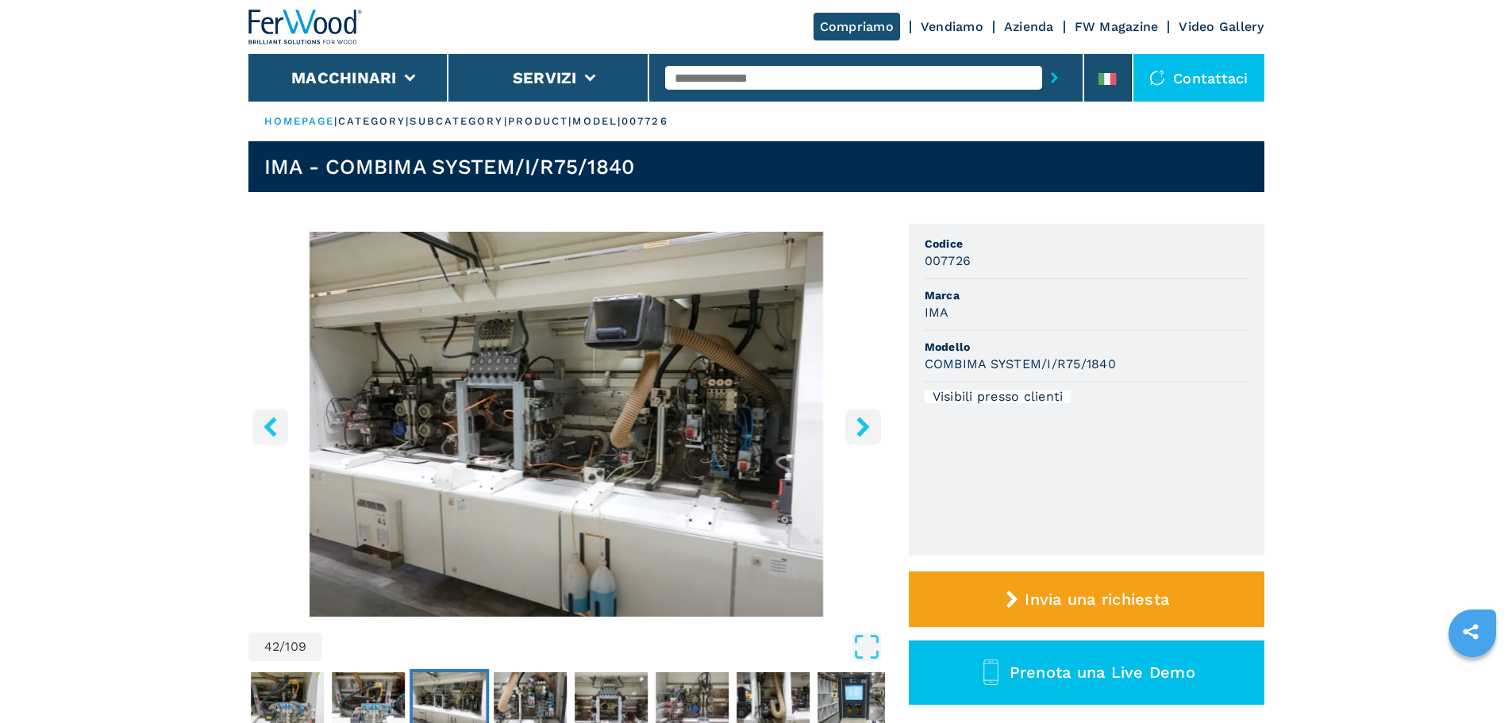
click at [867, 430] on icon "right-button" at bounding box center [863, 427] width 20 height 20
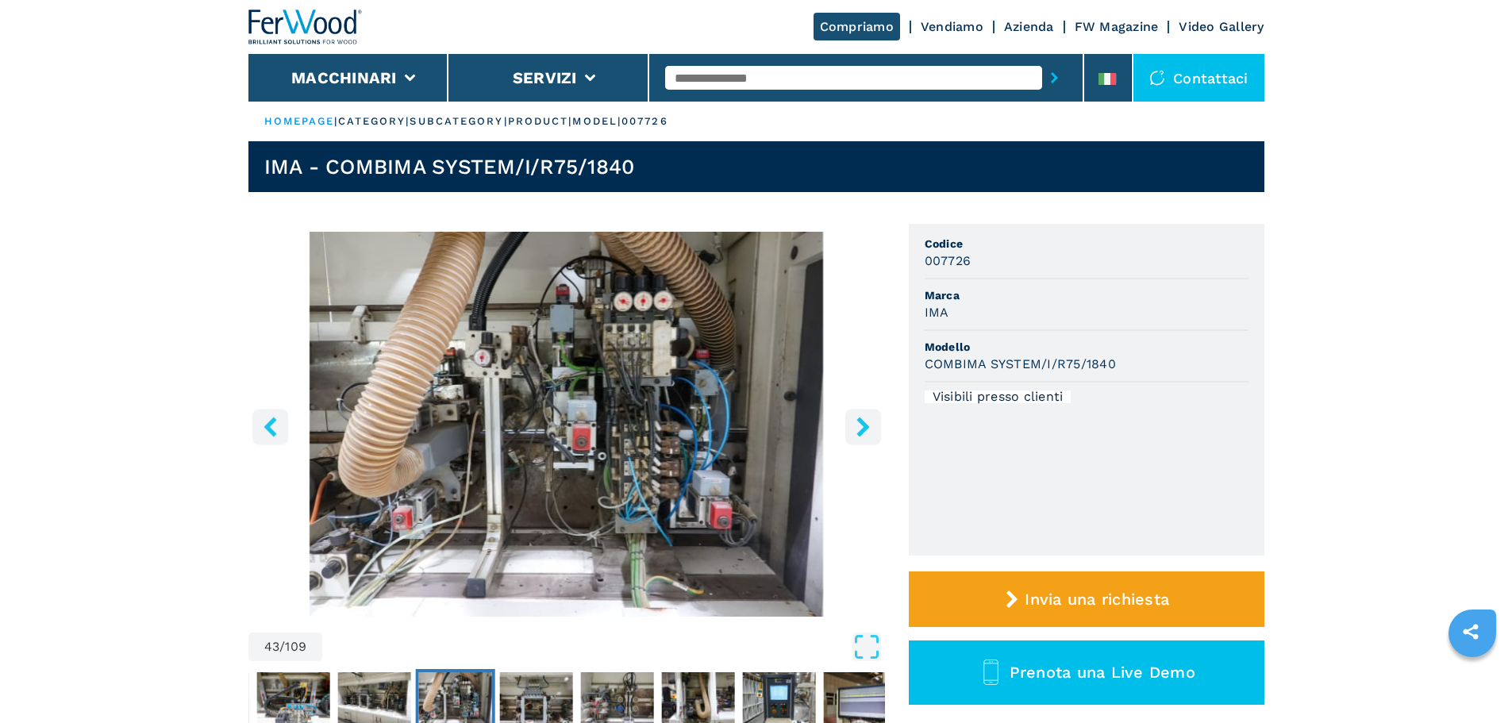
click at [867, 431] on icon "right-button" at bounding box center [863, 427] width 20 height 20
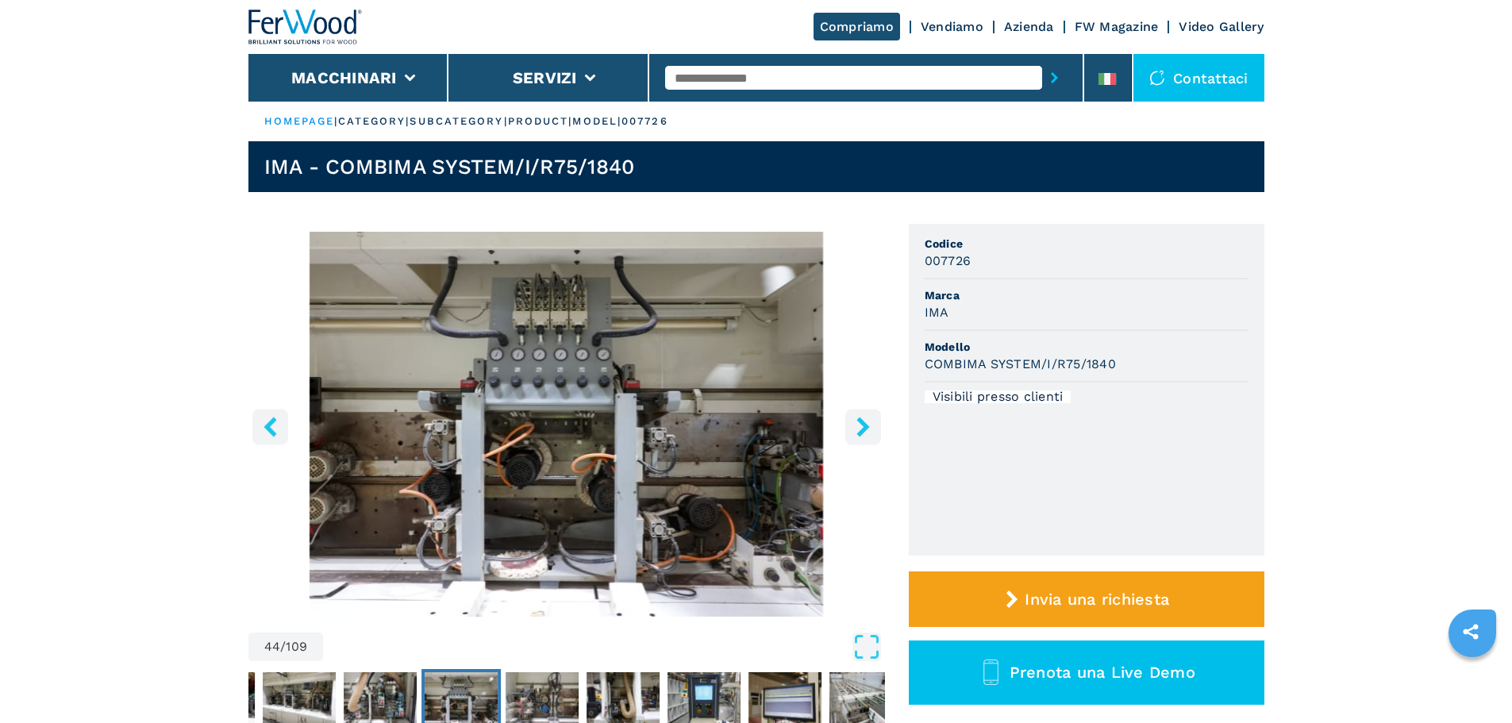
click at [867, 431] on icon "right-button" at bounding box center [863, 427] width 20 height 20
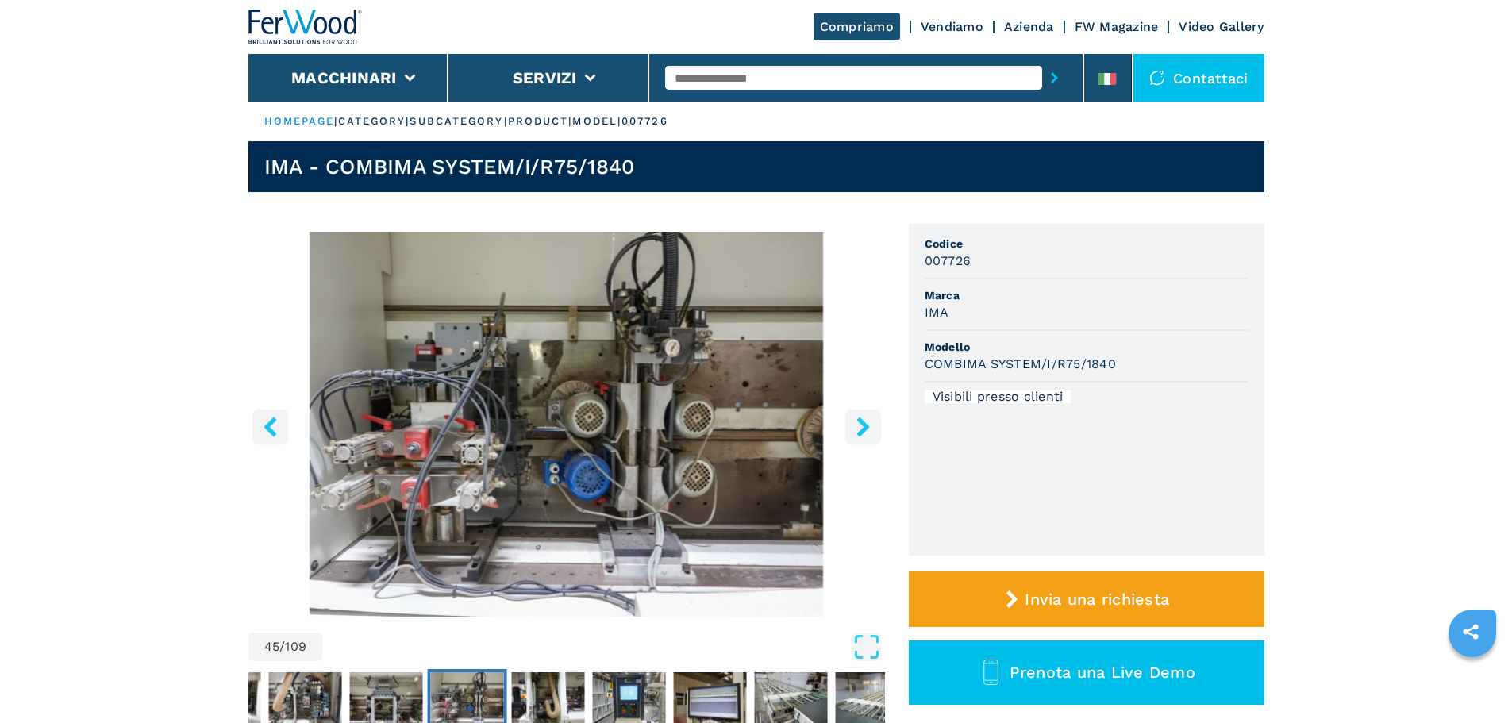
click at [867, 431] on icon "right-button" at bounding box center [863, 427] width 20 height 20
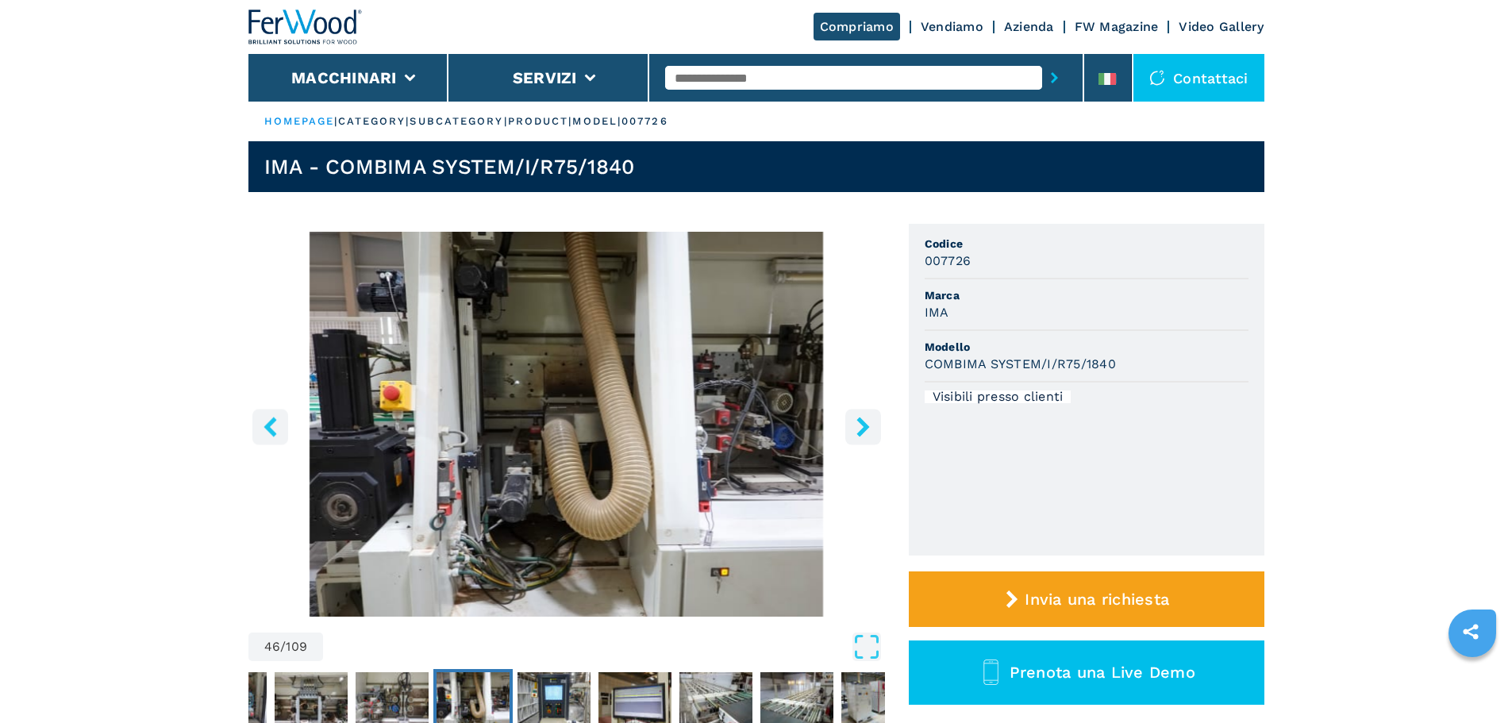
click at [867, 431] on icon "right-button" at bounding box center [863, 427] width 20 height 20
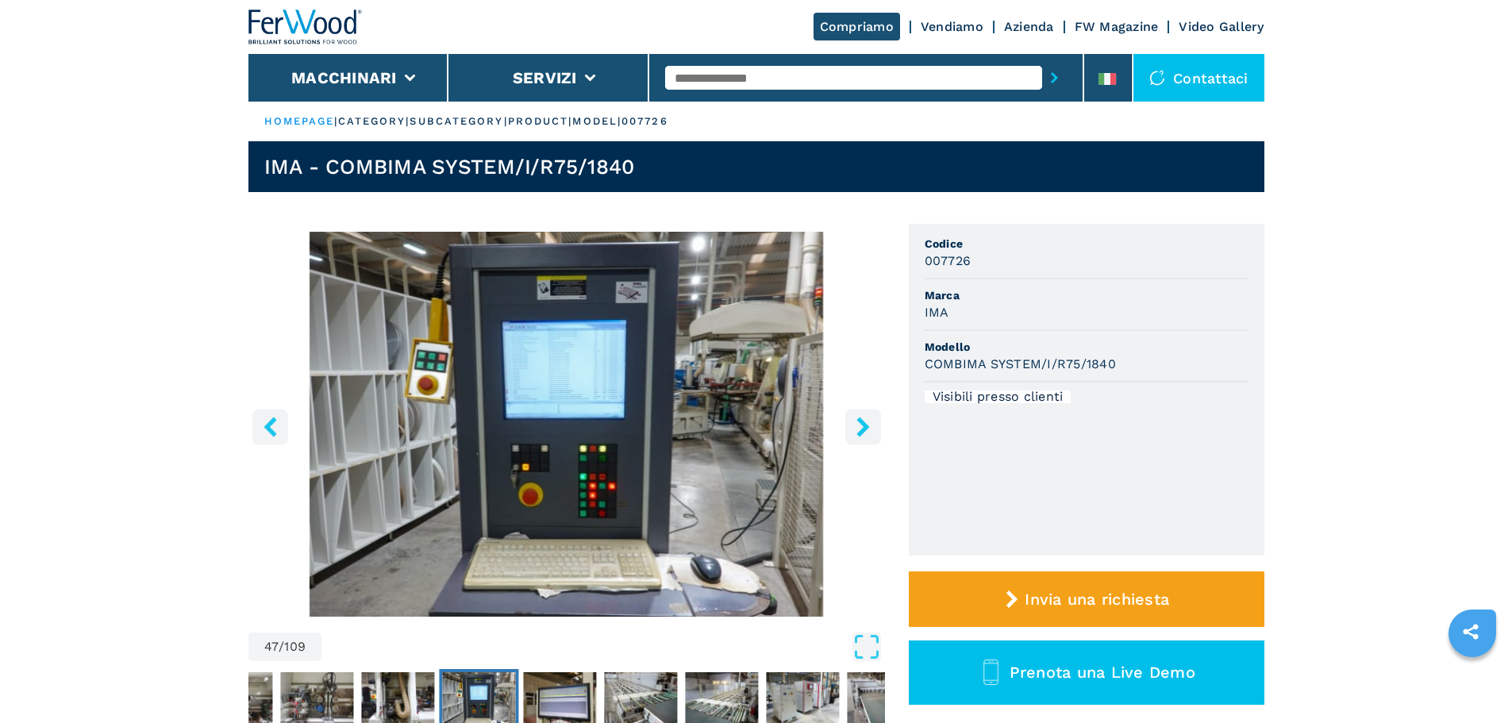
click at [867, 431] on icon "right-button" at bounding box center [863, 427] width 20 height 20
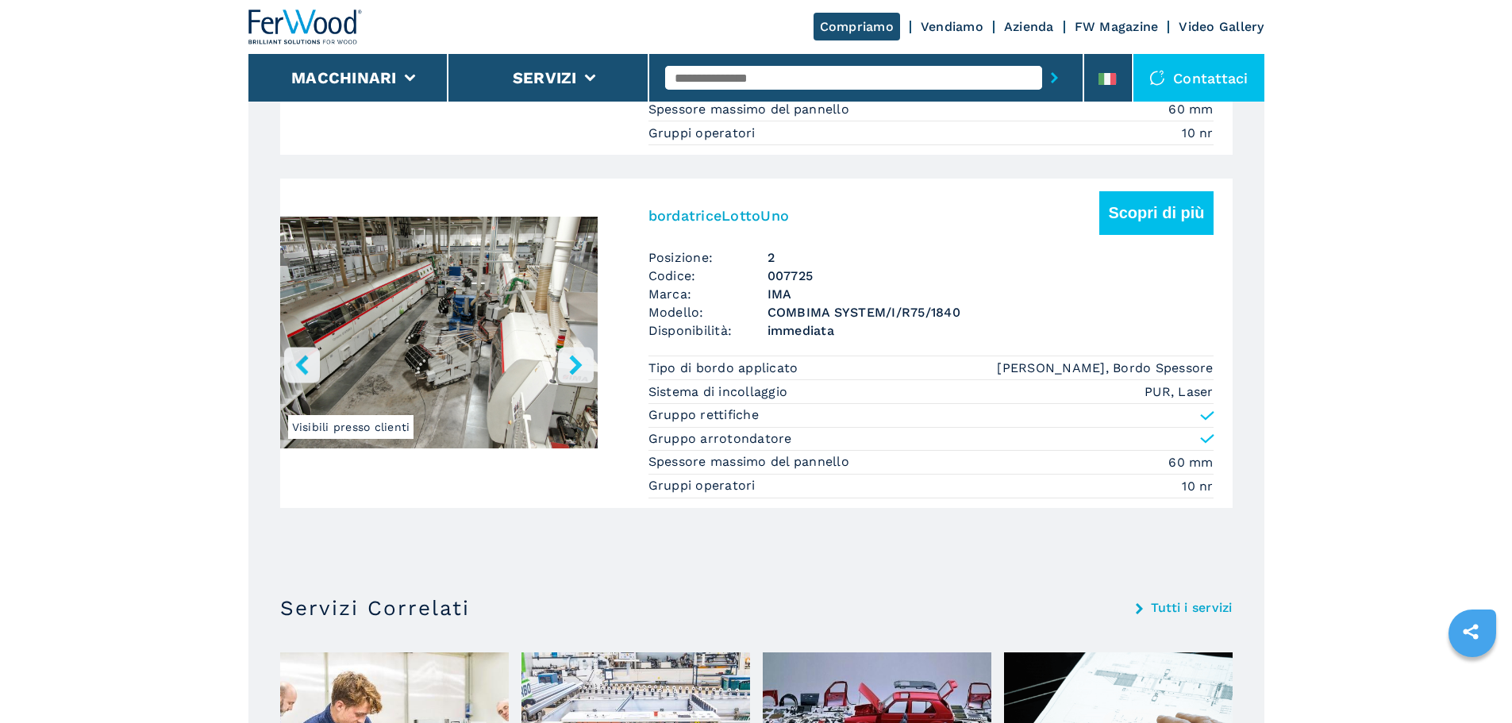
scroll to position [1191, 0]
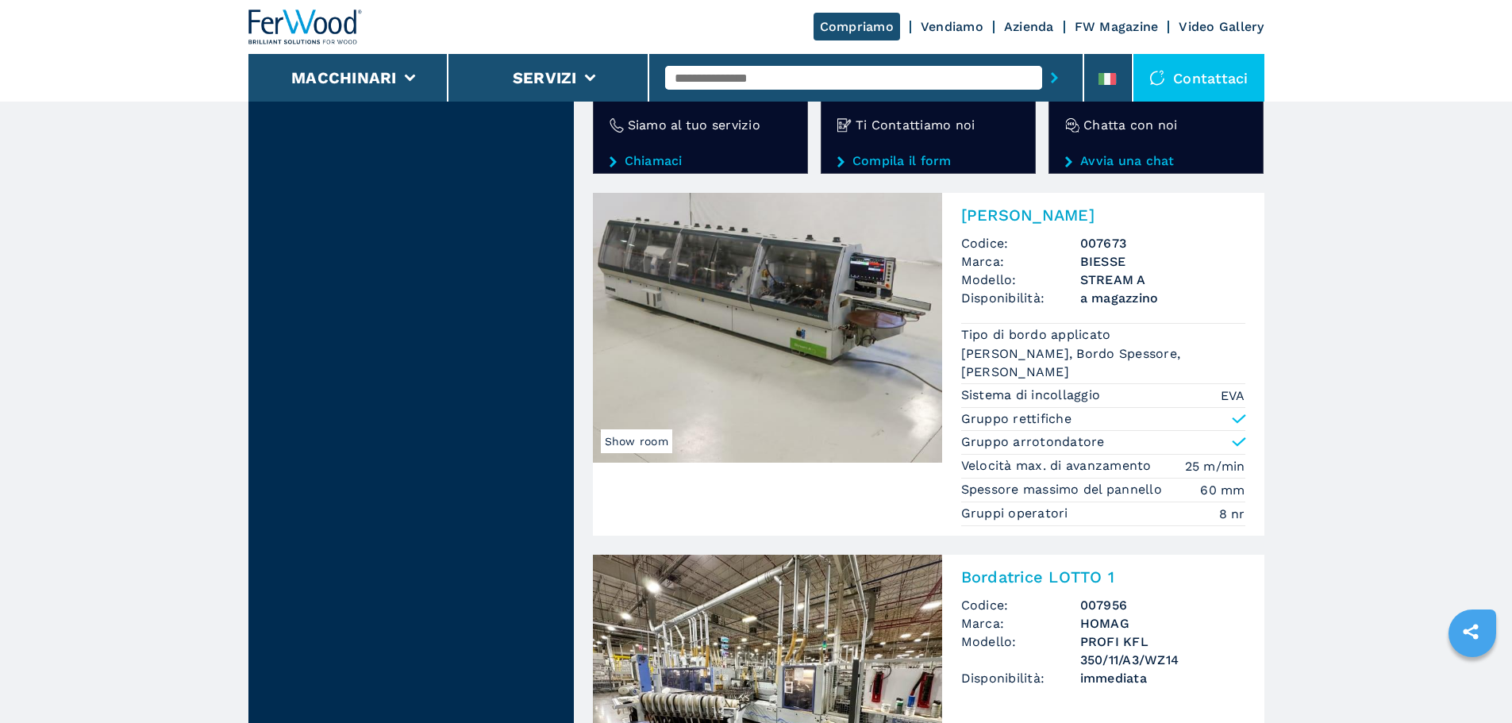
scroll to position [3255, 0]
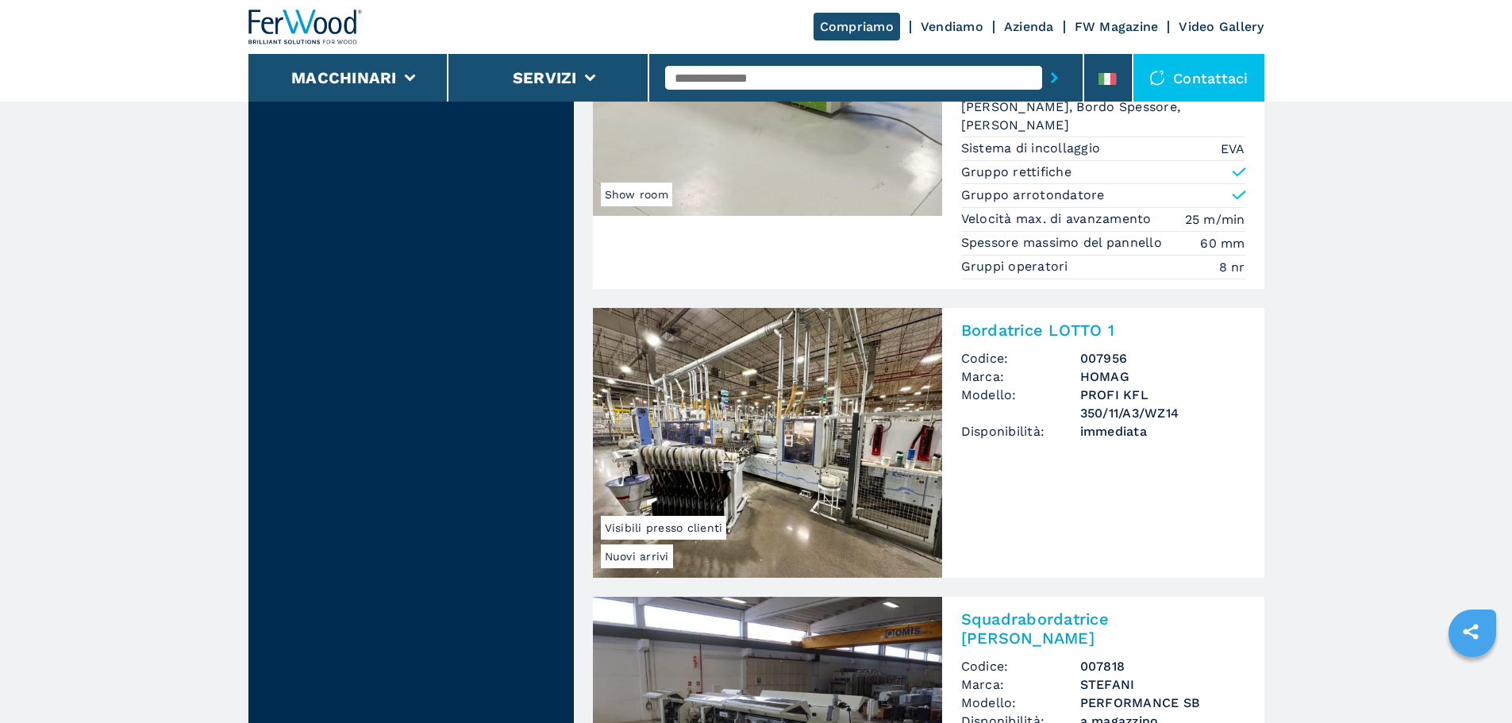
click at [822, 443] on img at bounding box center [767, 443] width 349 height 270
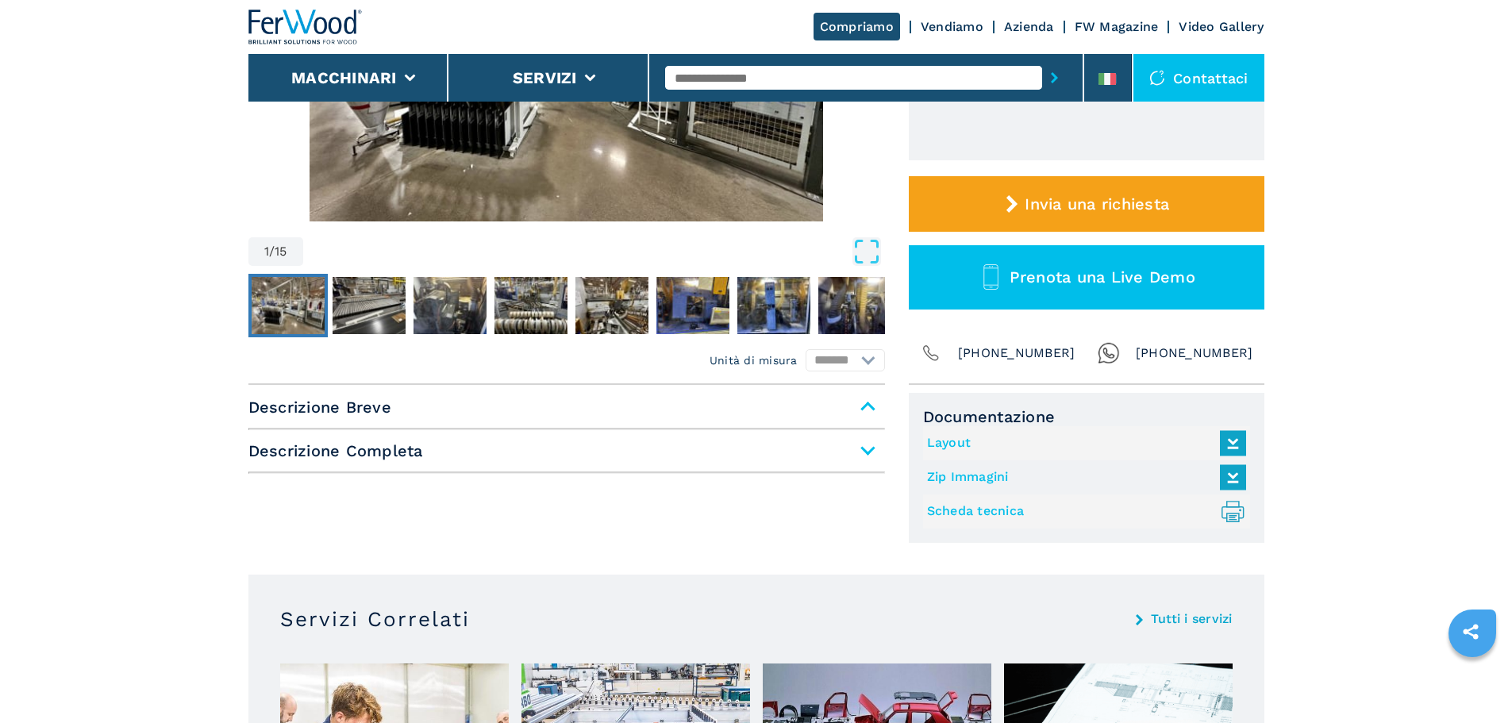
scroll to position [397, 0]
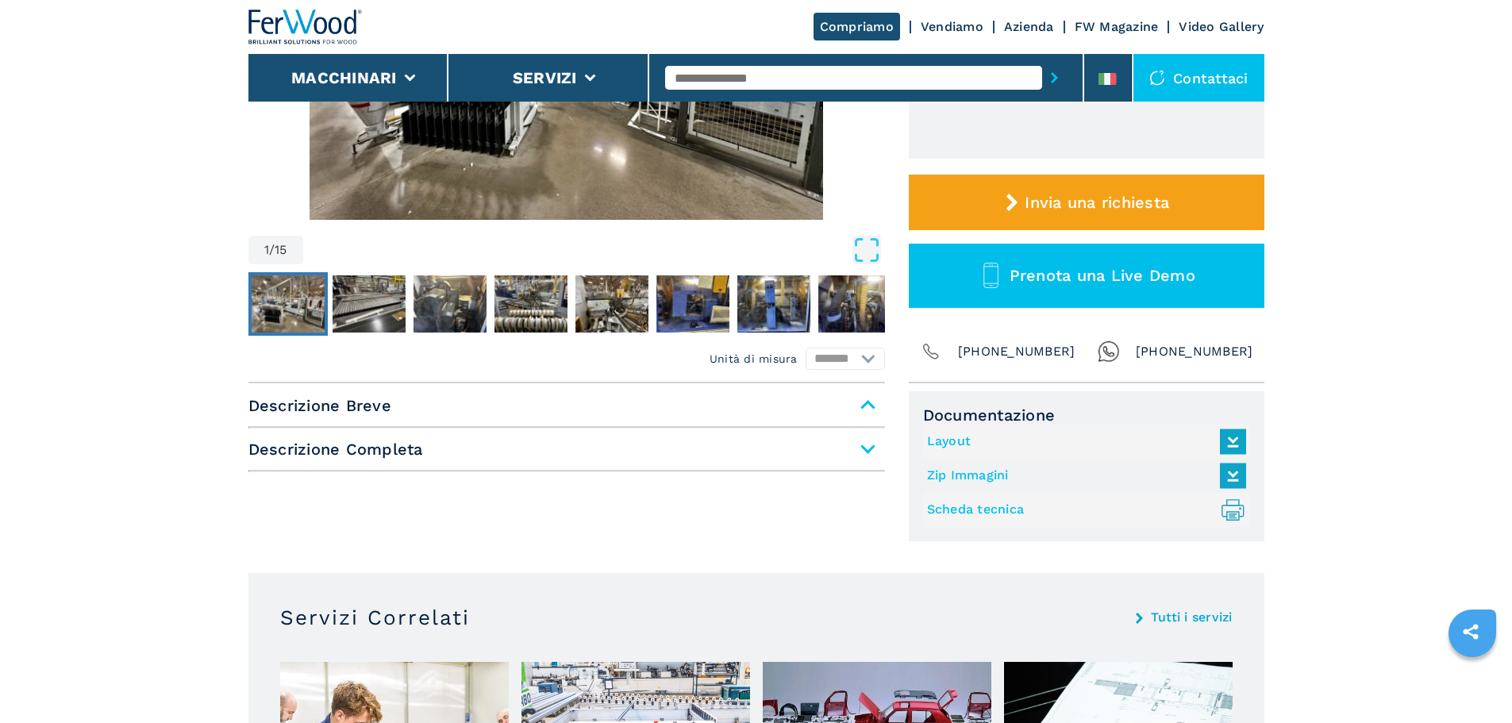
click at [865, 452] on span "Descrizione Completa" at bounding box center [566, 449] width 637 height 29
click at [384, 449] on span "Descrizione Completa" at bounding box center [566, 449] width 637 height 29
click at [868, 448] on span "Descrizione Completa" at bounding box center [566, 449] width 637 height 29
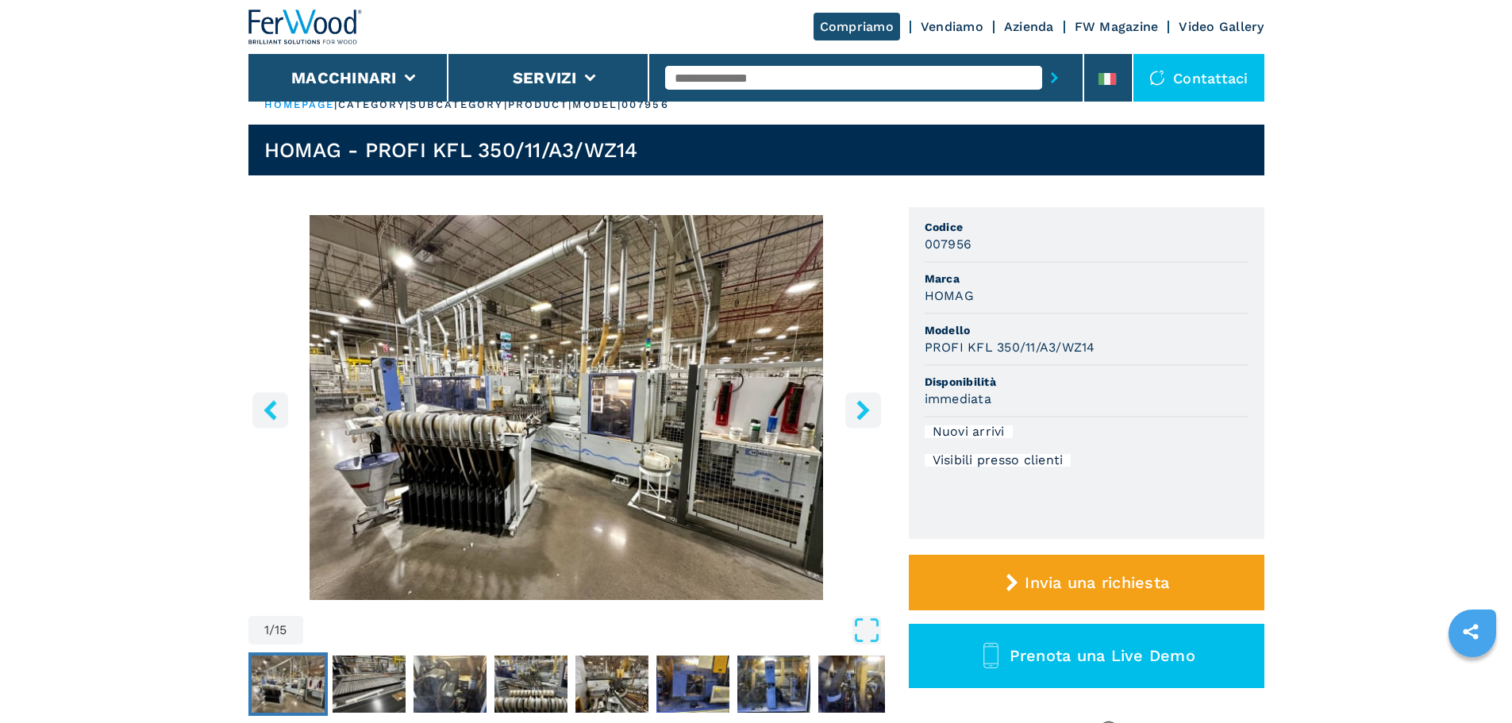
scroll to position [0, 0]
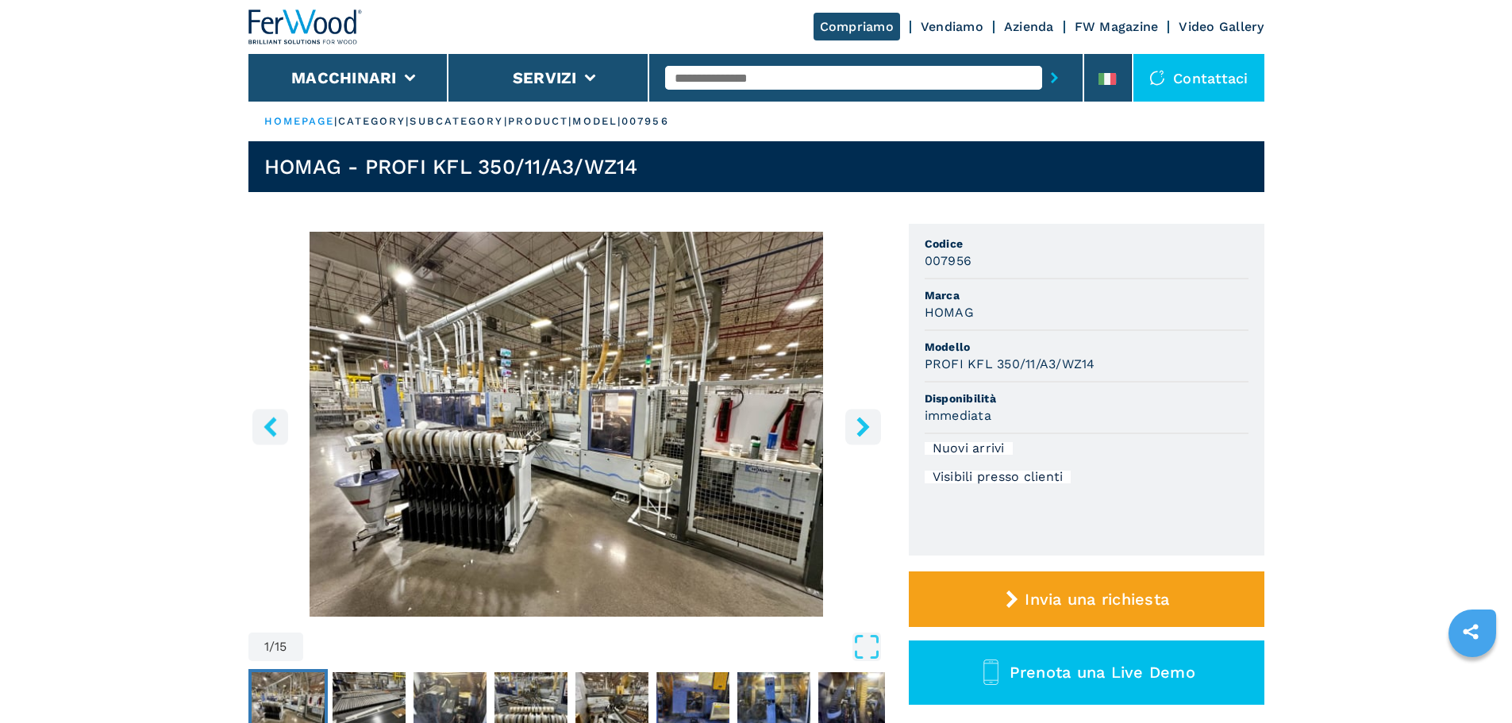
click at [858, 424] on icon "right-button" at bounding box center [863, 427] width 20 height 20
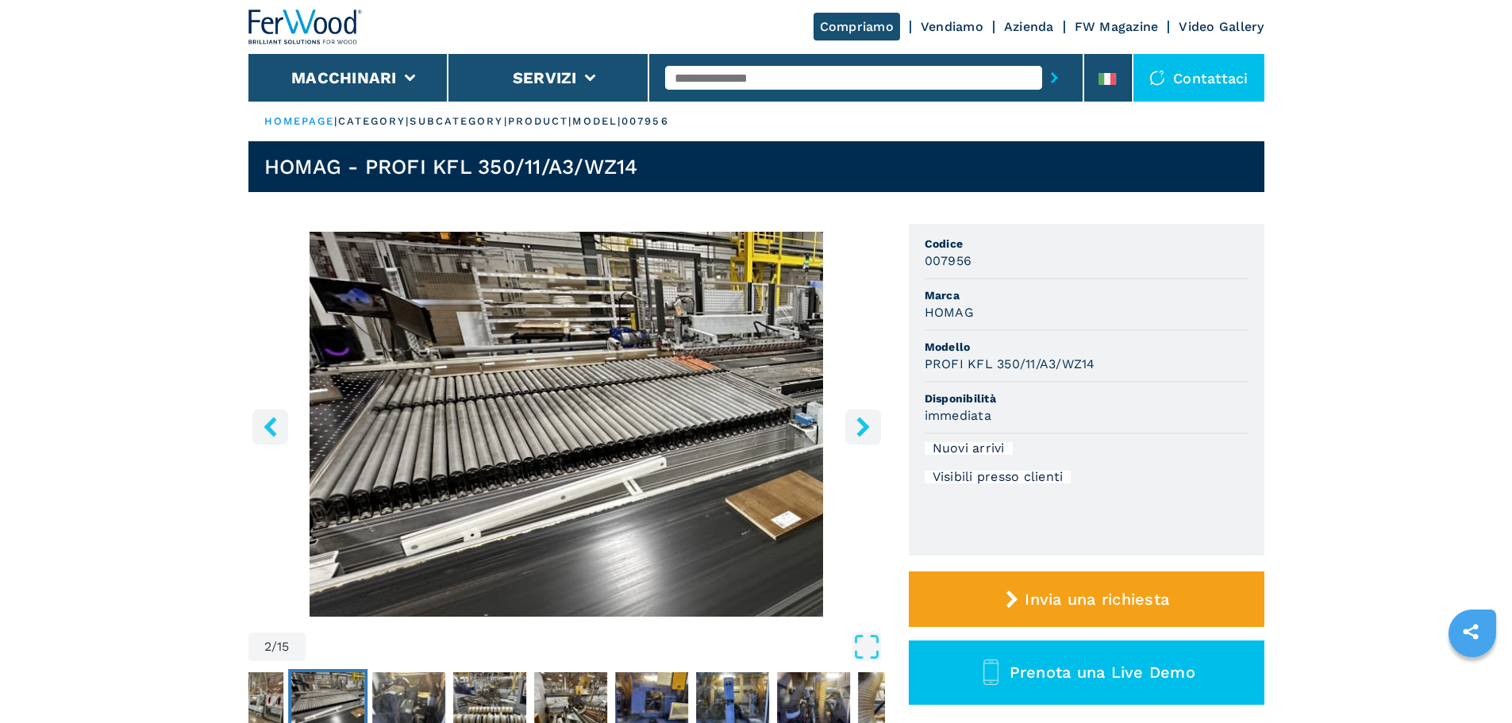
click at [858, 424] on icon "right-button" at bounding box center [863, 427] width 20 height 20
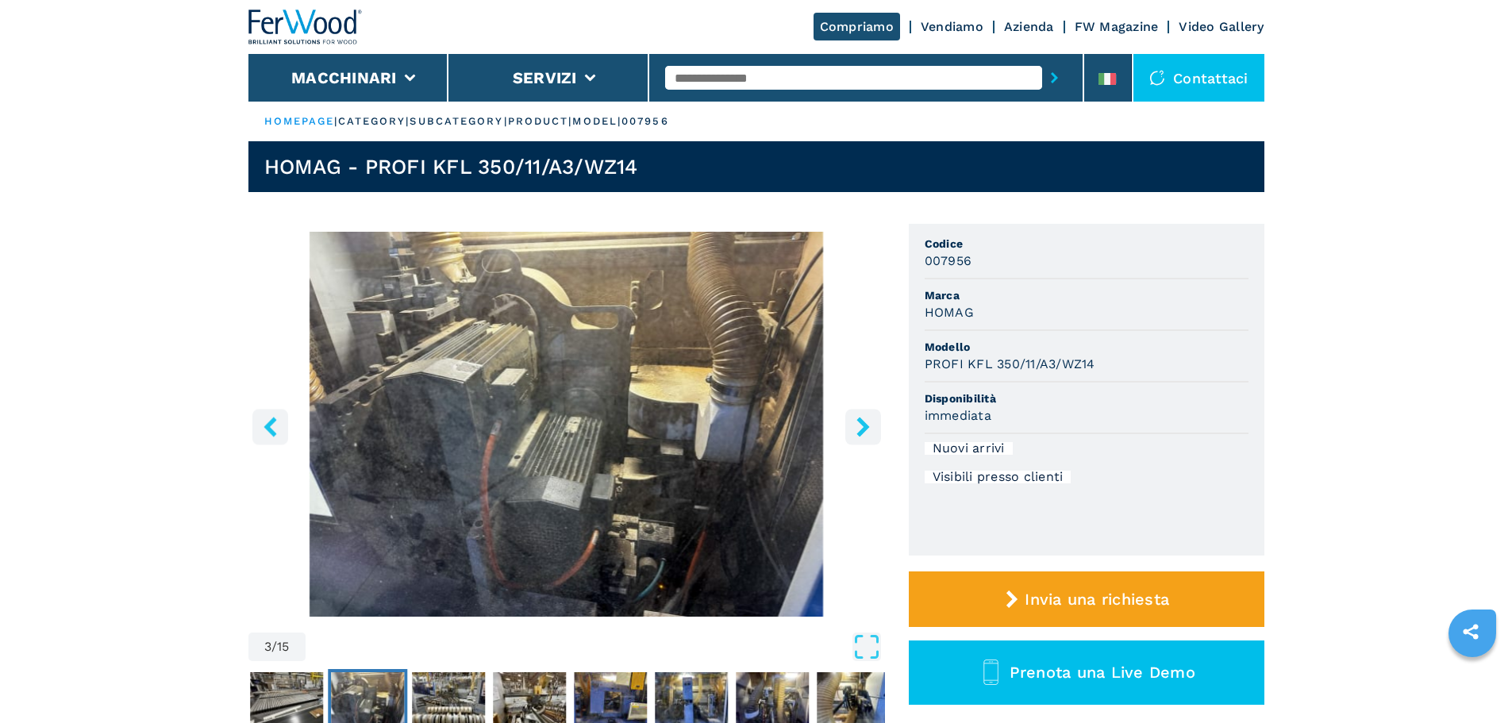
click at [866, 427] on icon "right-button" at bounding box center [863, 427] width 13 height 20
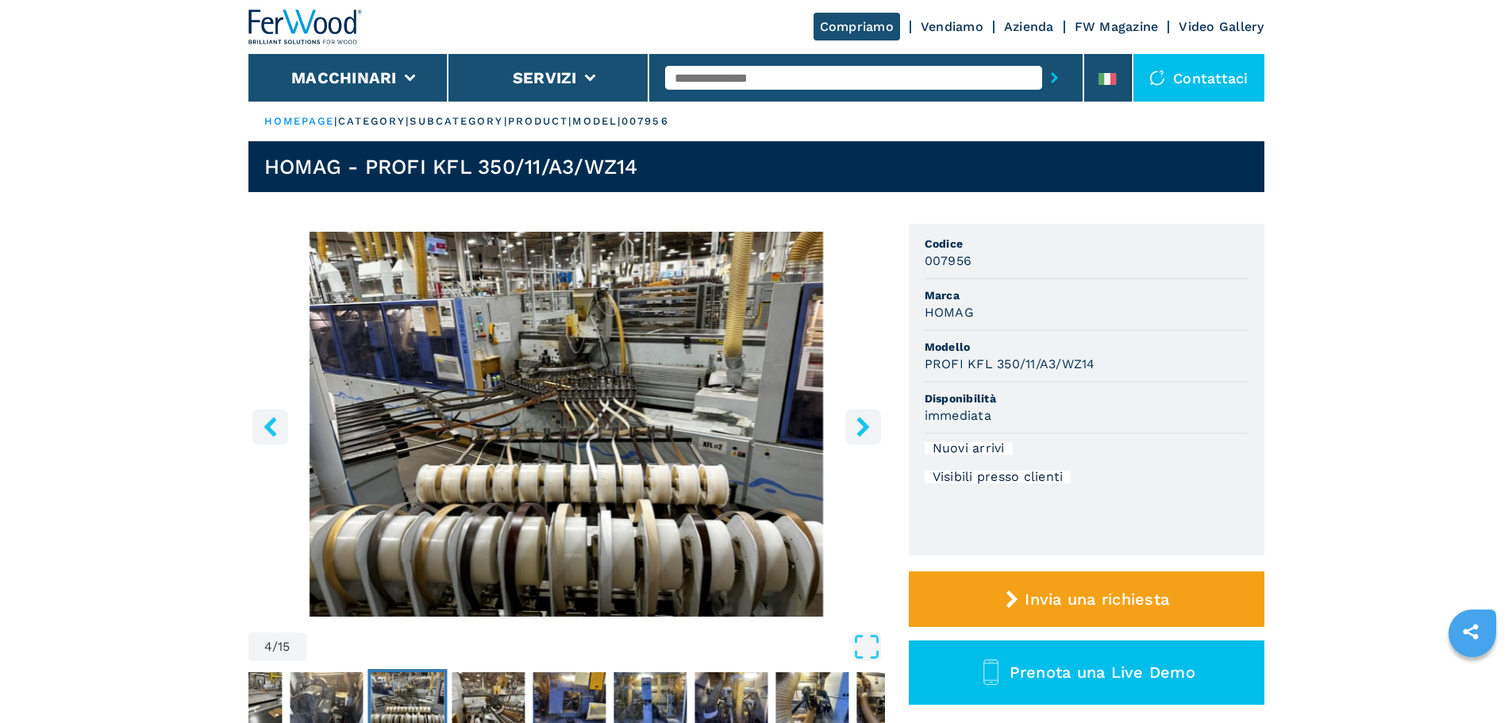
click at [866, 427] on icon "right-button" at bounding box center [863, 427] width 13 height 20
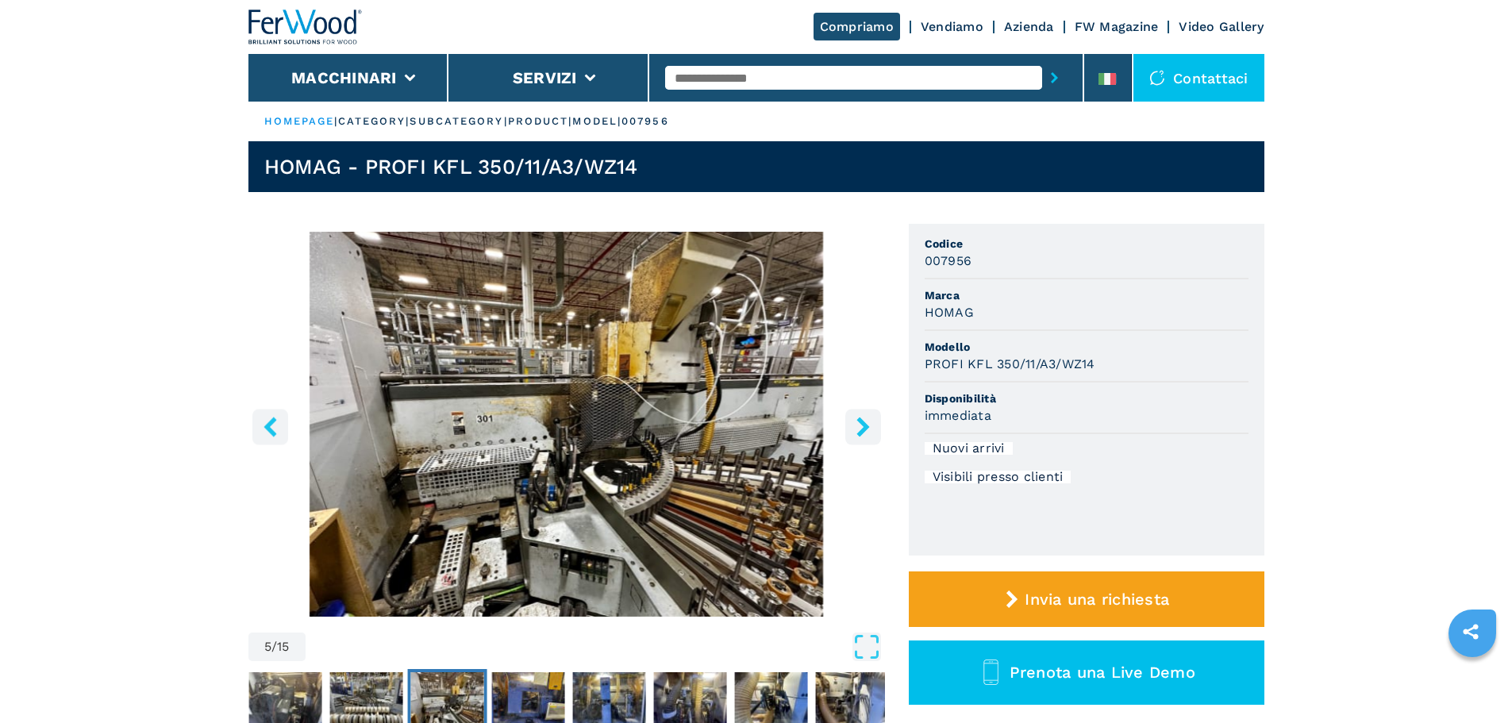
click at [866, 427] on icon "right-button" at bounding box center [863, 427] width 13 height 20
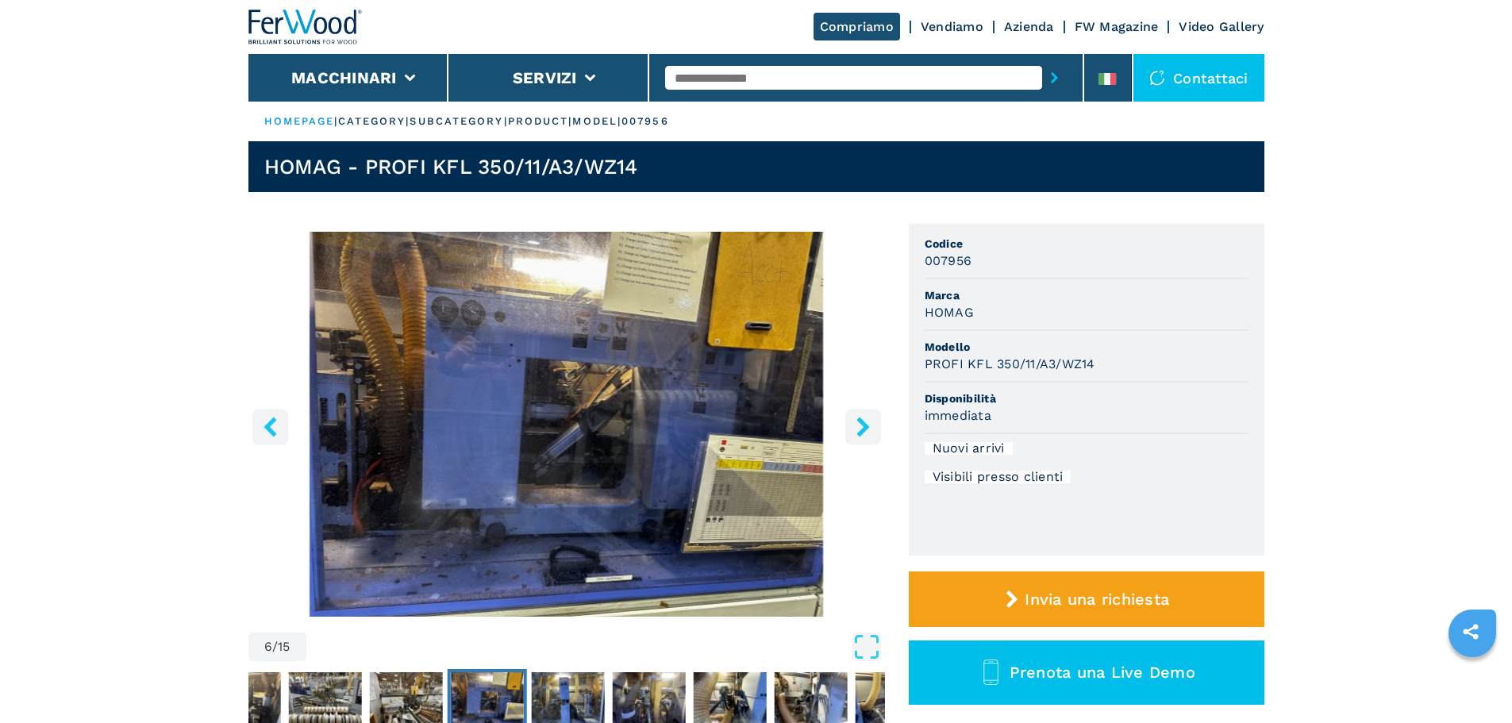
click at [866, 427] on icon "right-button" at bounding box center [863, 427] width 13 height 20
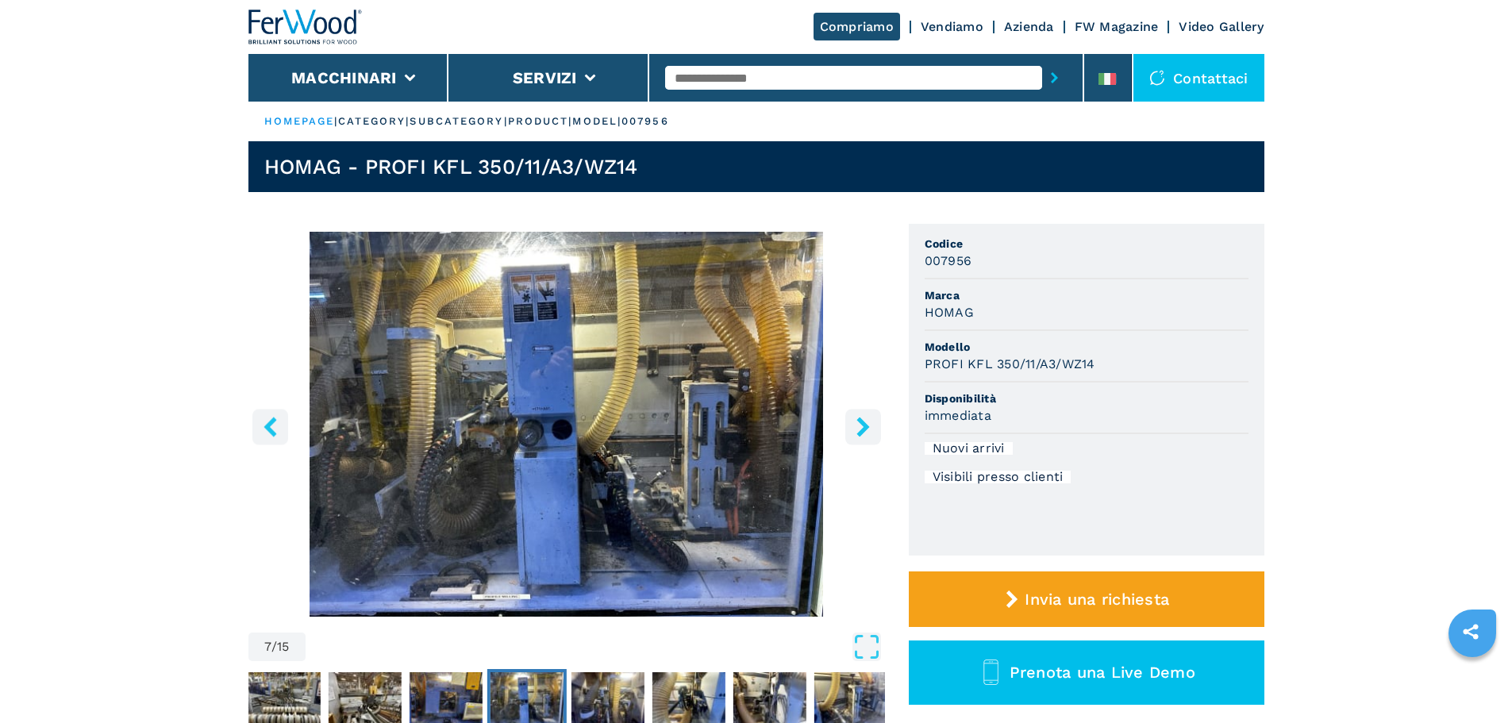
click at [866, 427] on icon "right-button" at bounding box center [863, 427] width 13 height 20
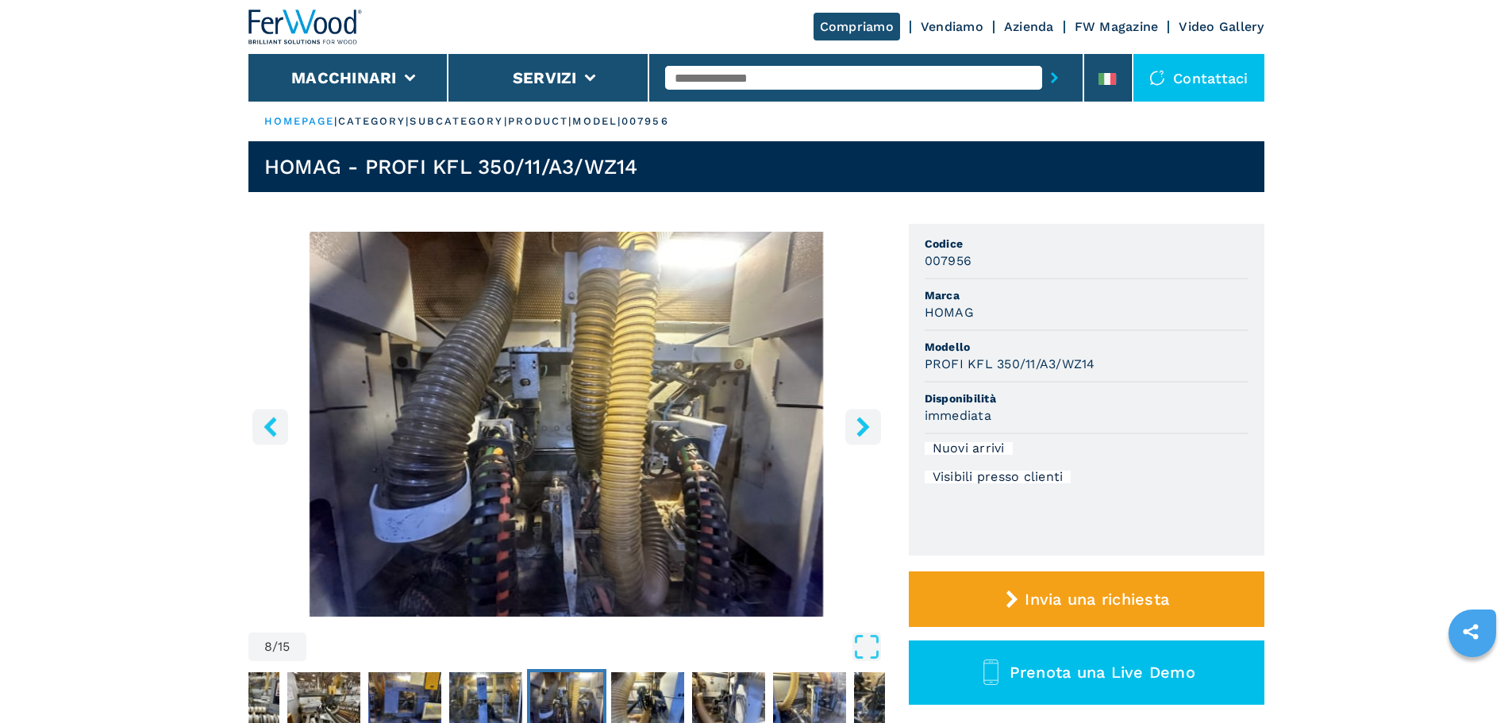
click at [866, 427] on icon "right-button" at bounding box center [863, 427] width 13 height 20
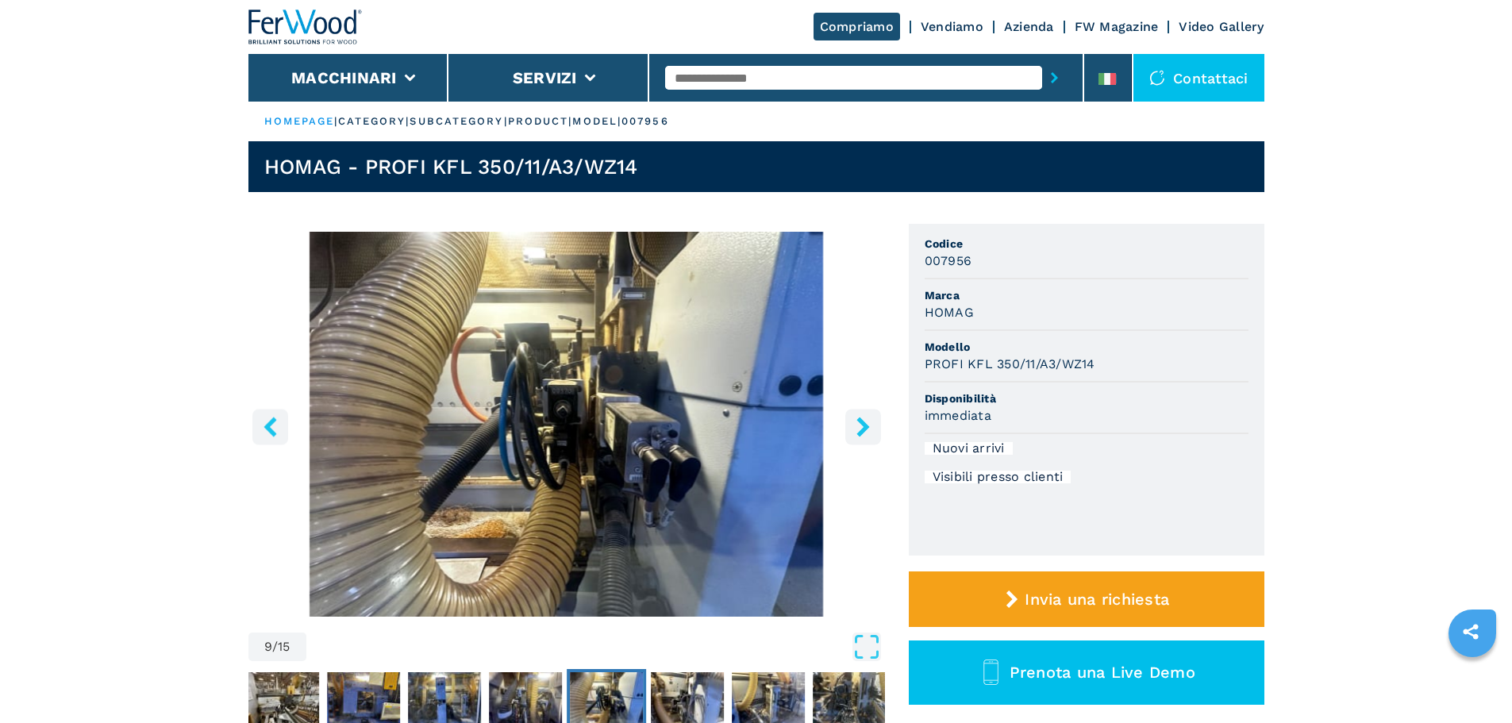
click at [866, 427] on icon "right-button" at bounding box center [863, 427] width 13 height 20
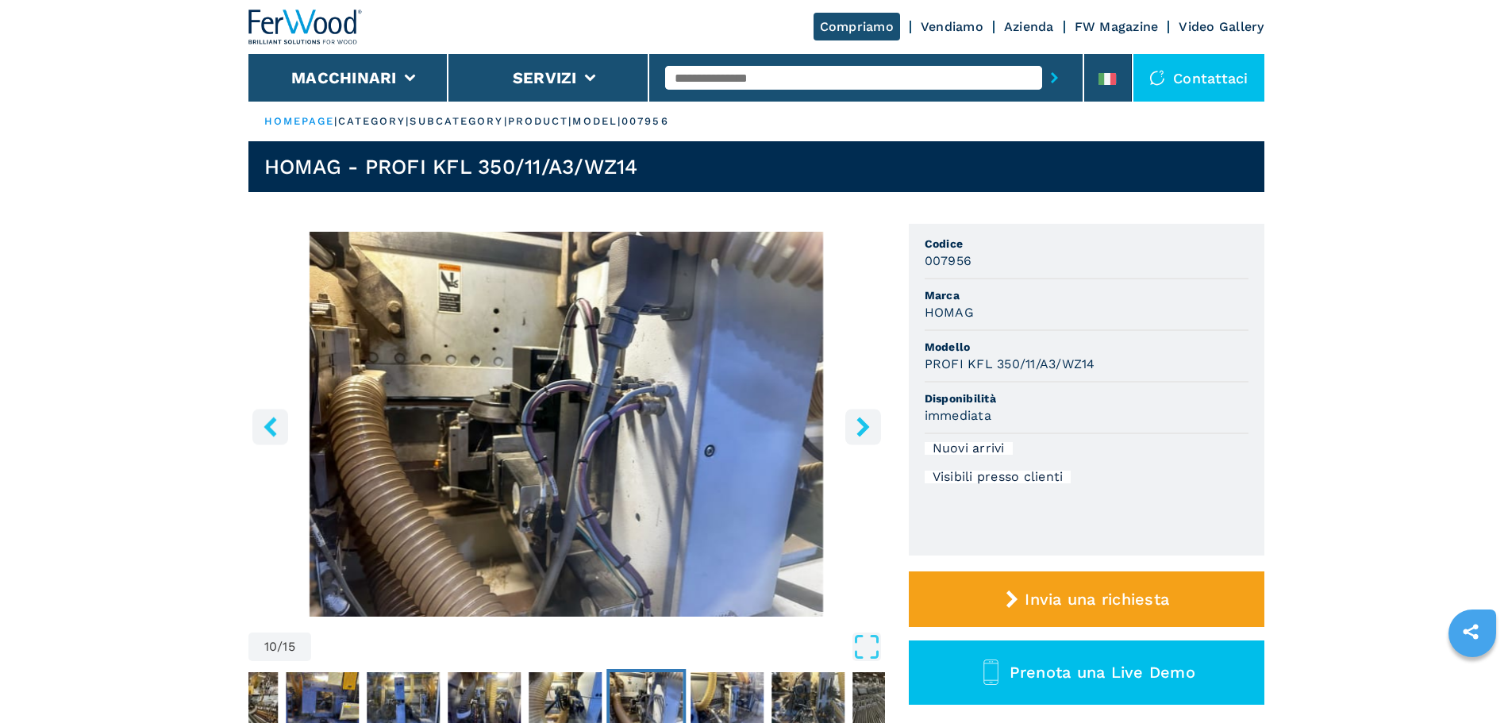
click at [866, 427] on icon "right-button" at bounding box center [863, 427] width 13 height 20
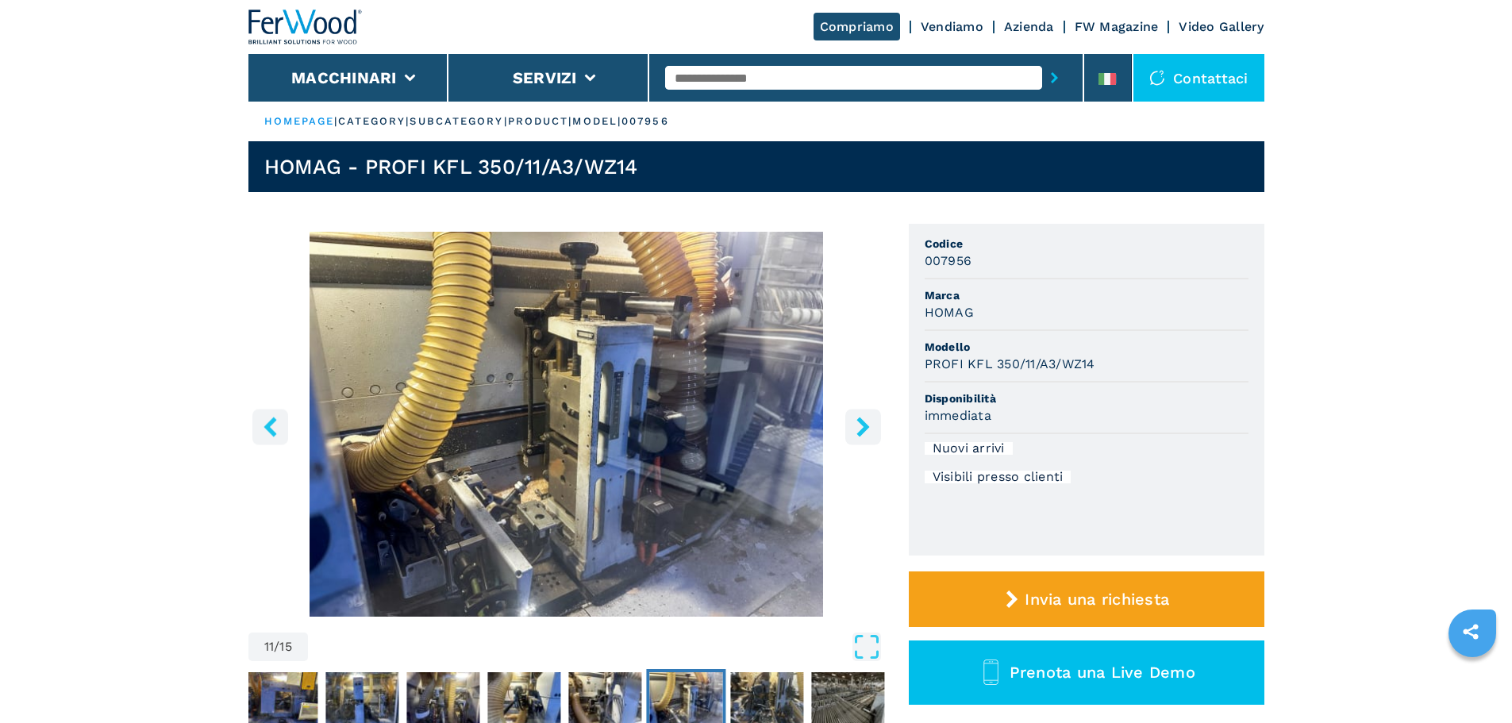
click at [866, 427] on icon "right-button" at bounding box center [863, 427] width 13 height 20
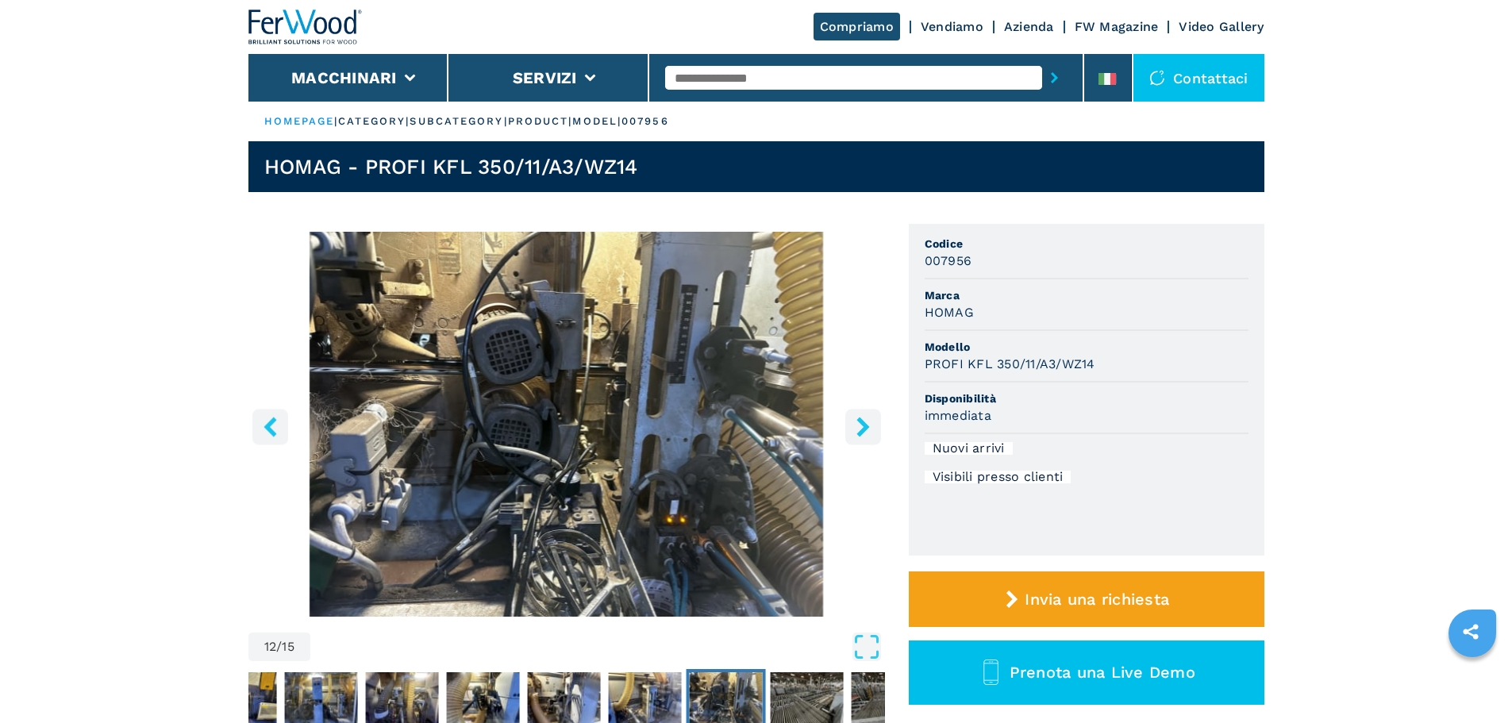
click at [866, 427] on icon "right-button" at bounding box center [863, 427] width 13 height 20
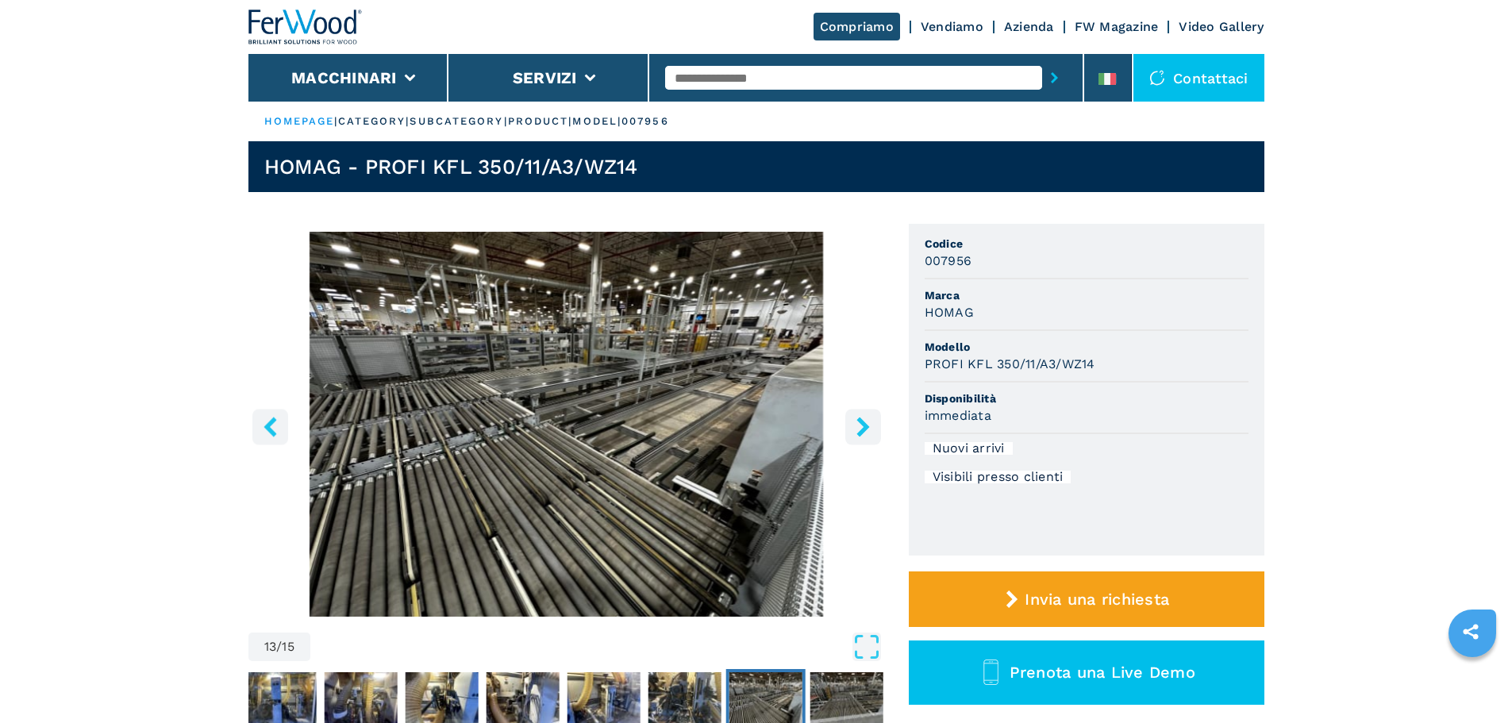
click at [866, 427] on icon "right-button" at bounding box center [863, 427] width 13 height 20
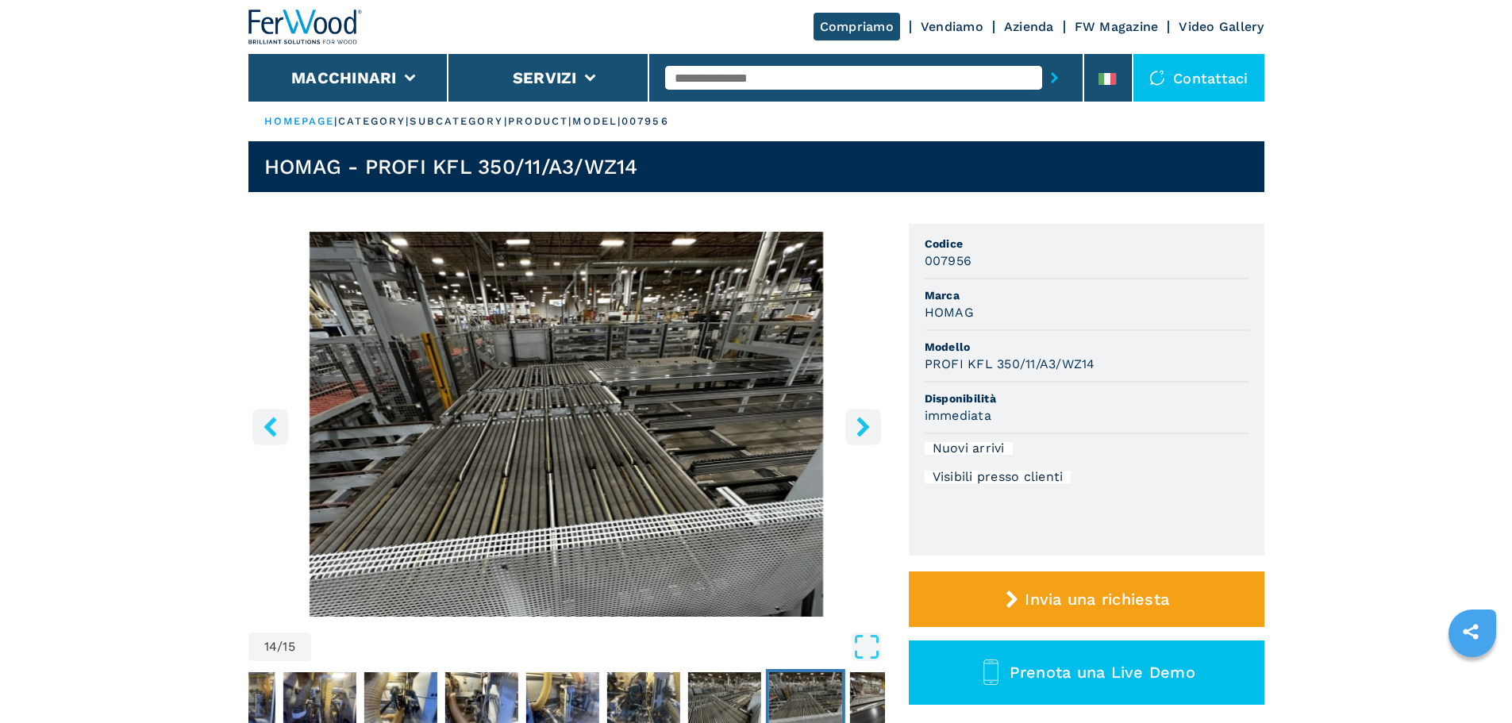
click at [866, 427] on icon "right-button" at bounding box center [863, 427] width 13 height 20
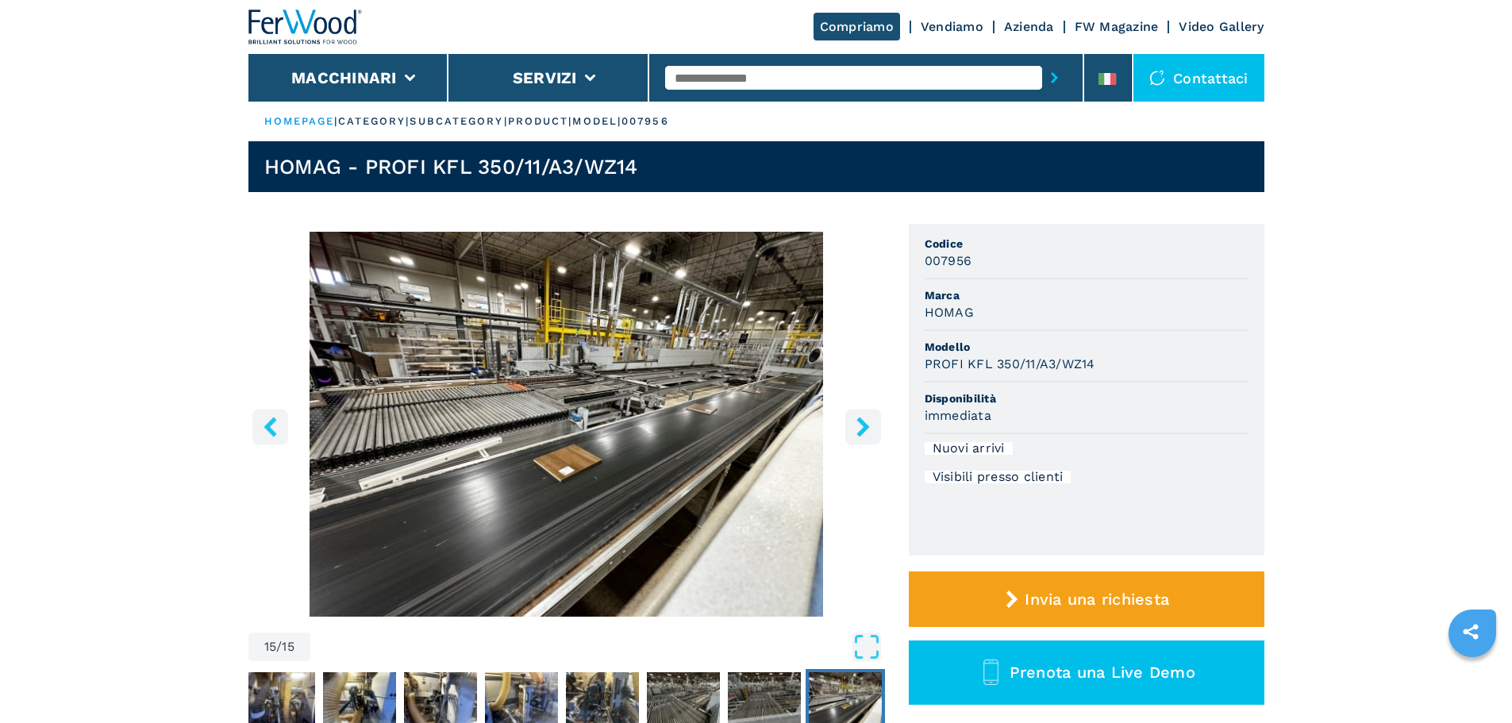
click at [866, 427] on icon "right-button" at bounding box center [863, 427] width 13 height 20
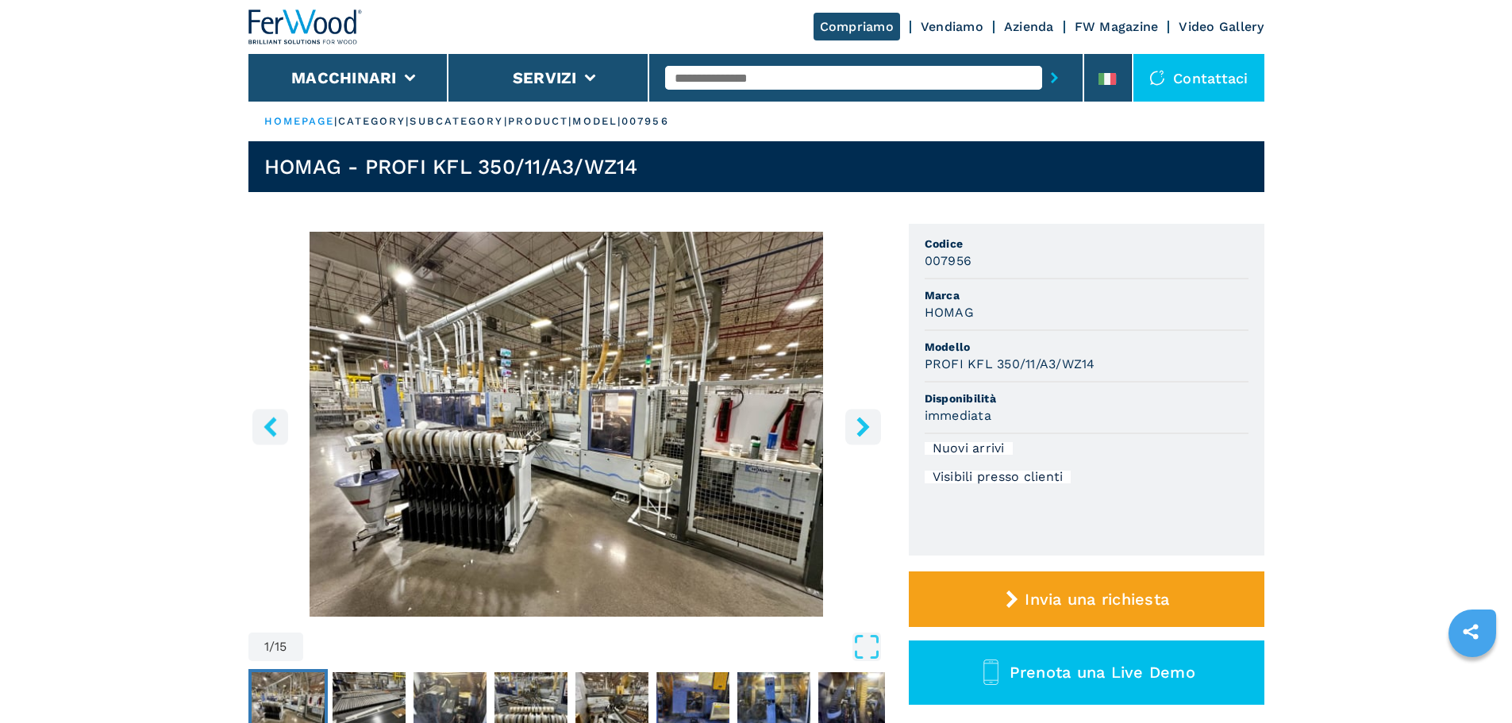
click at [866, 427] on icon "right-button" at bounding box center [863, 427] width 13 height 20
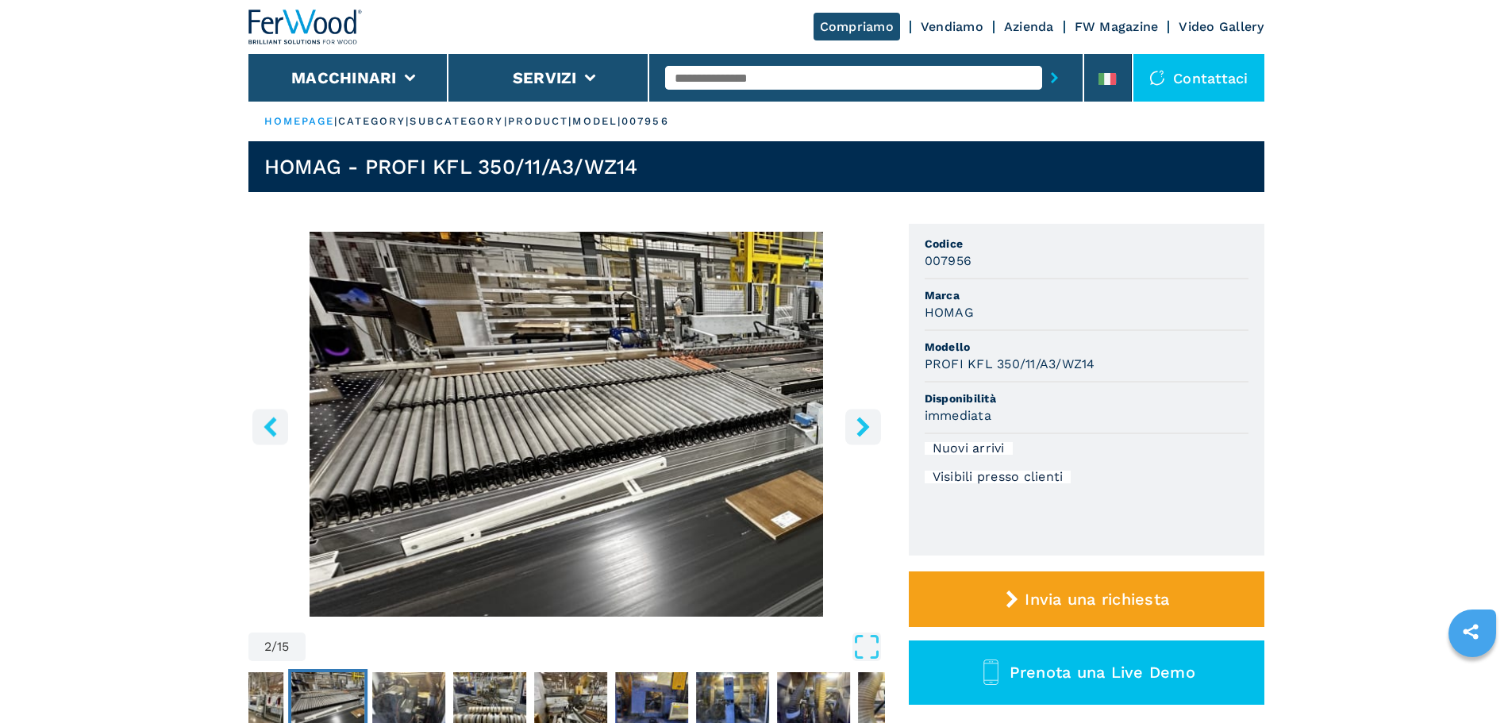
click at [866, 427] on icon "right-button" at bounding box center [863, 427] width 13 height 20
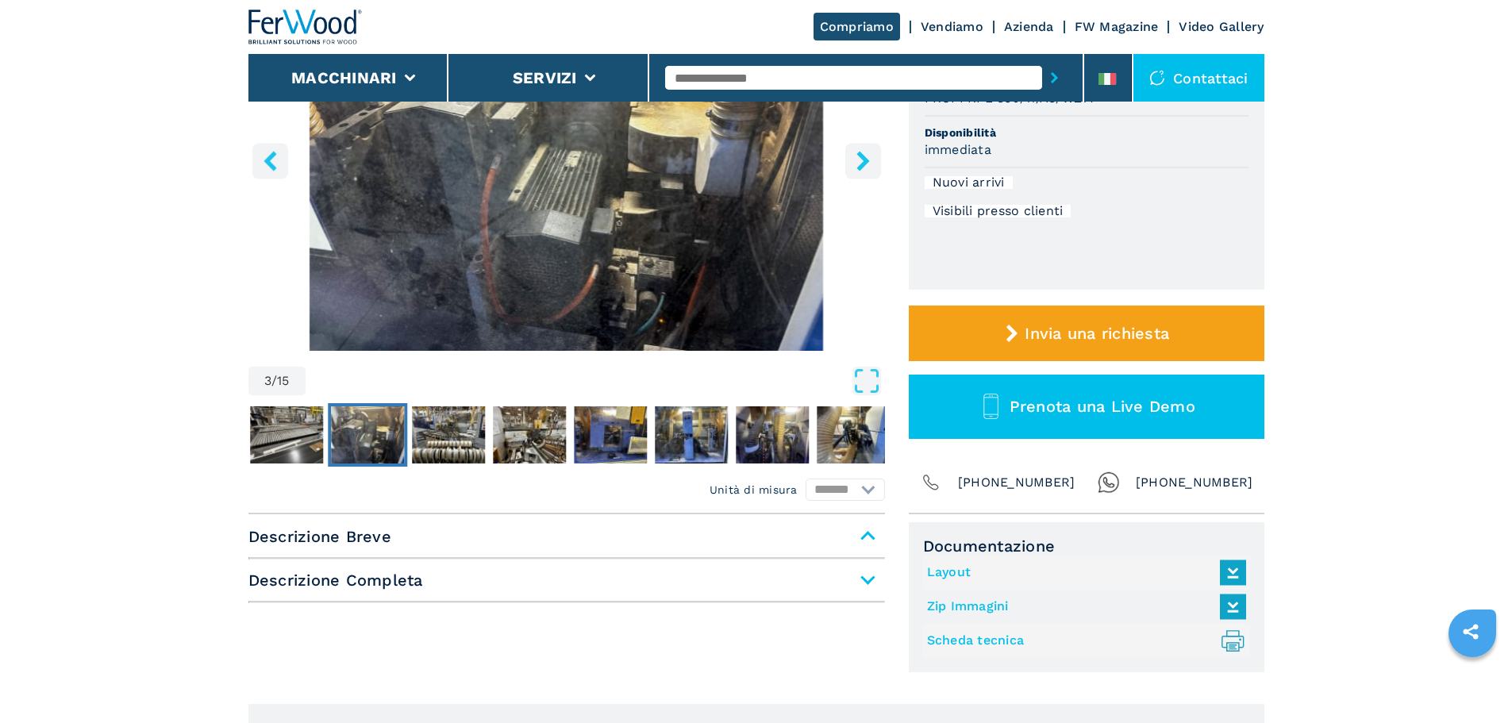
scroll to position [238, 0]
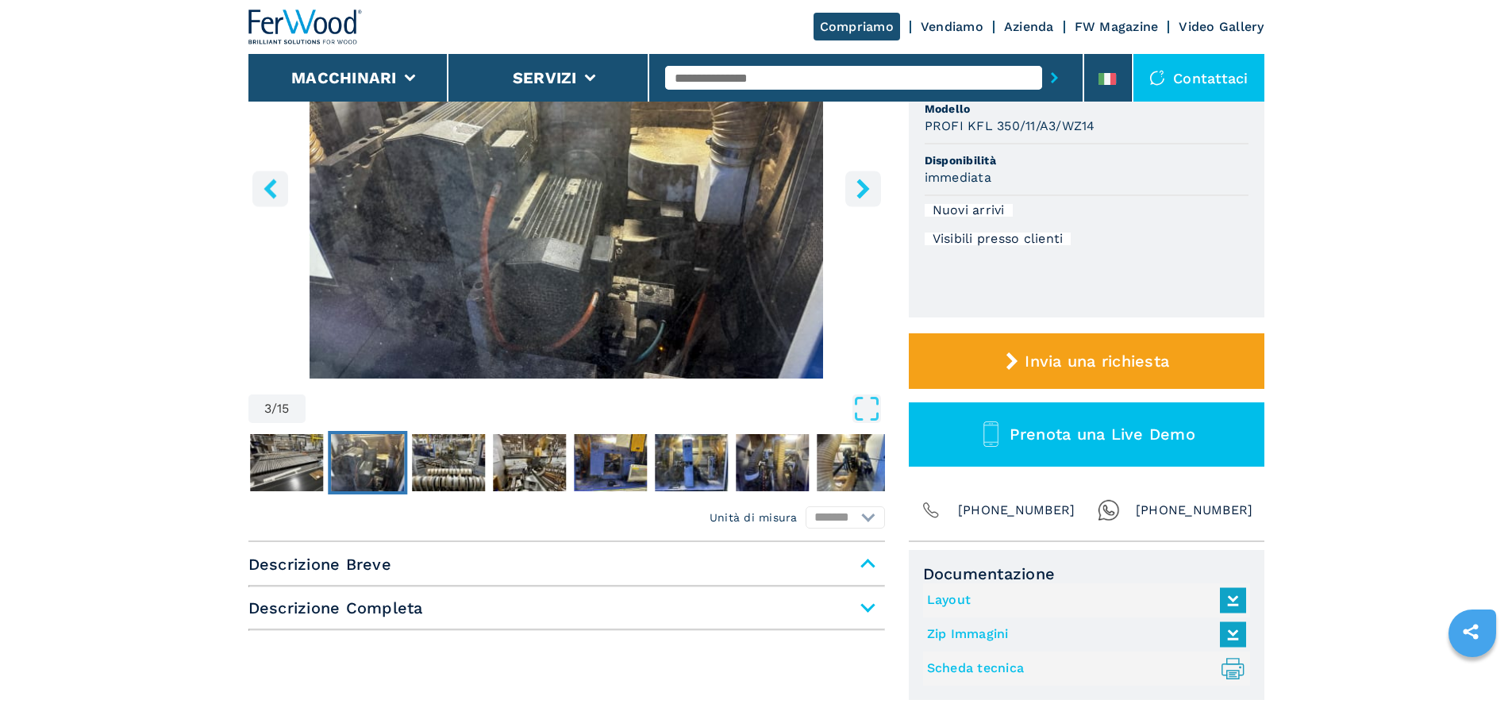
click at [867, 405] on icon "Open Fullscreen" at bounding box center [867, 409] width 29 height 29
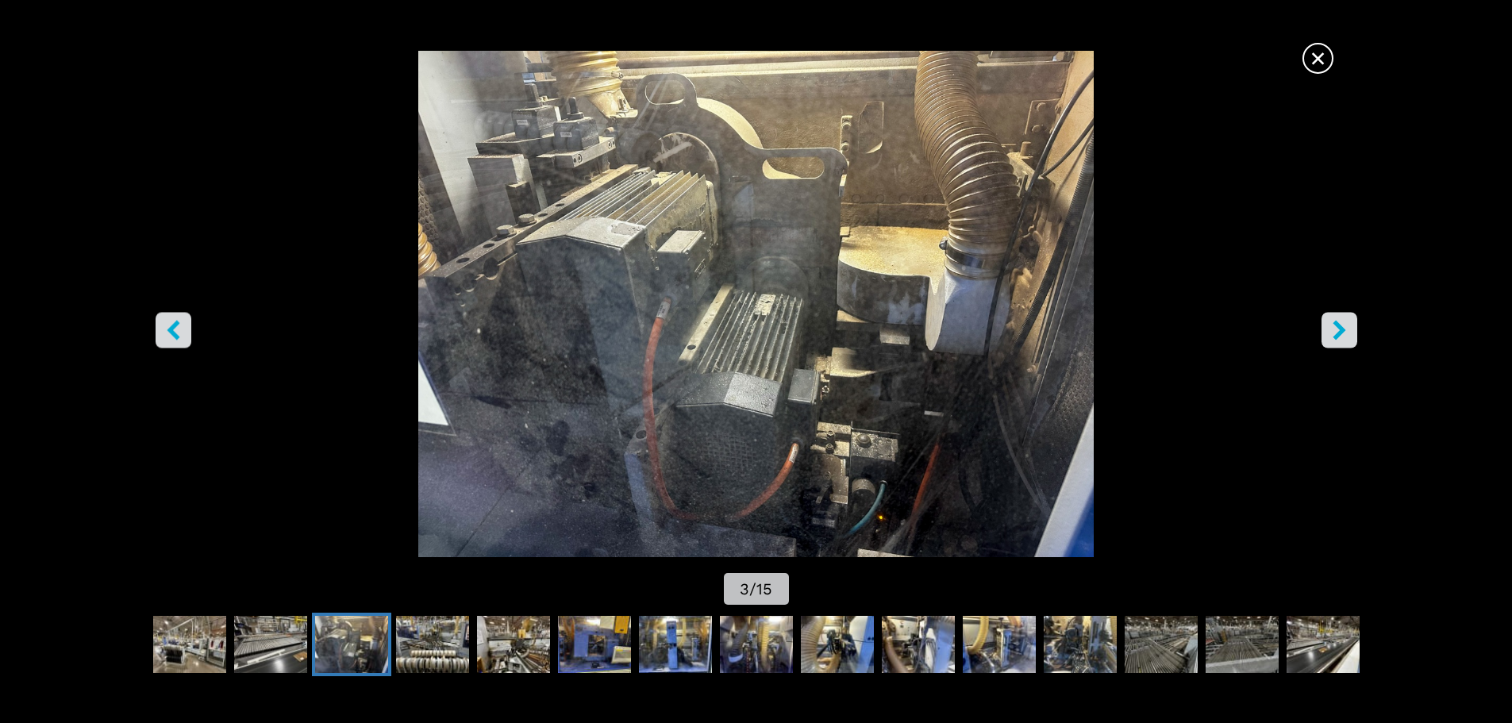
click at [1338, 331] on icon "right-button" at bounding box center [1340, 330] width 20 height 20
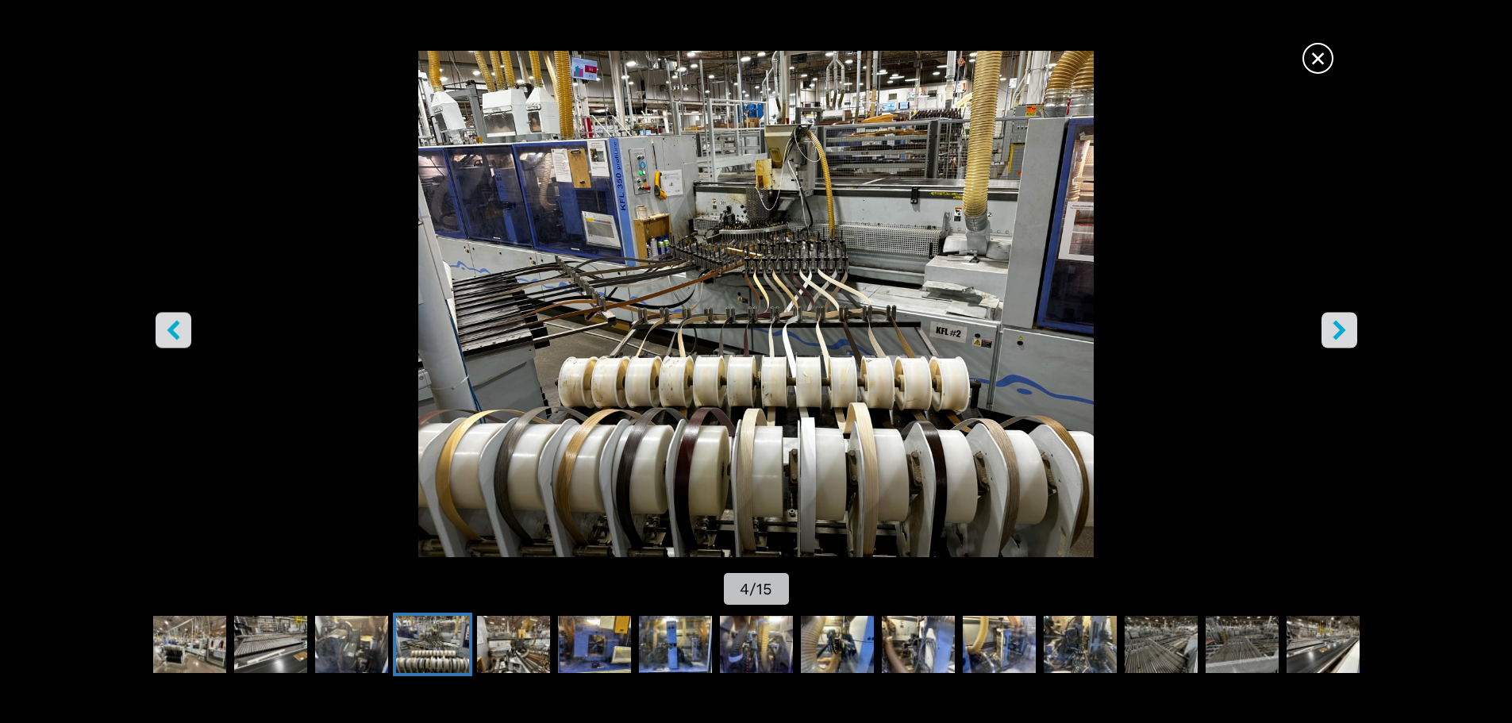
click at [1338, 331] on icon "right-button" at bounding box center [1340, 330] width 20 height 20
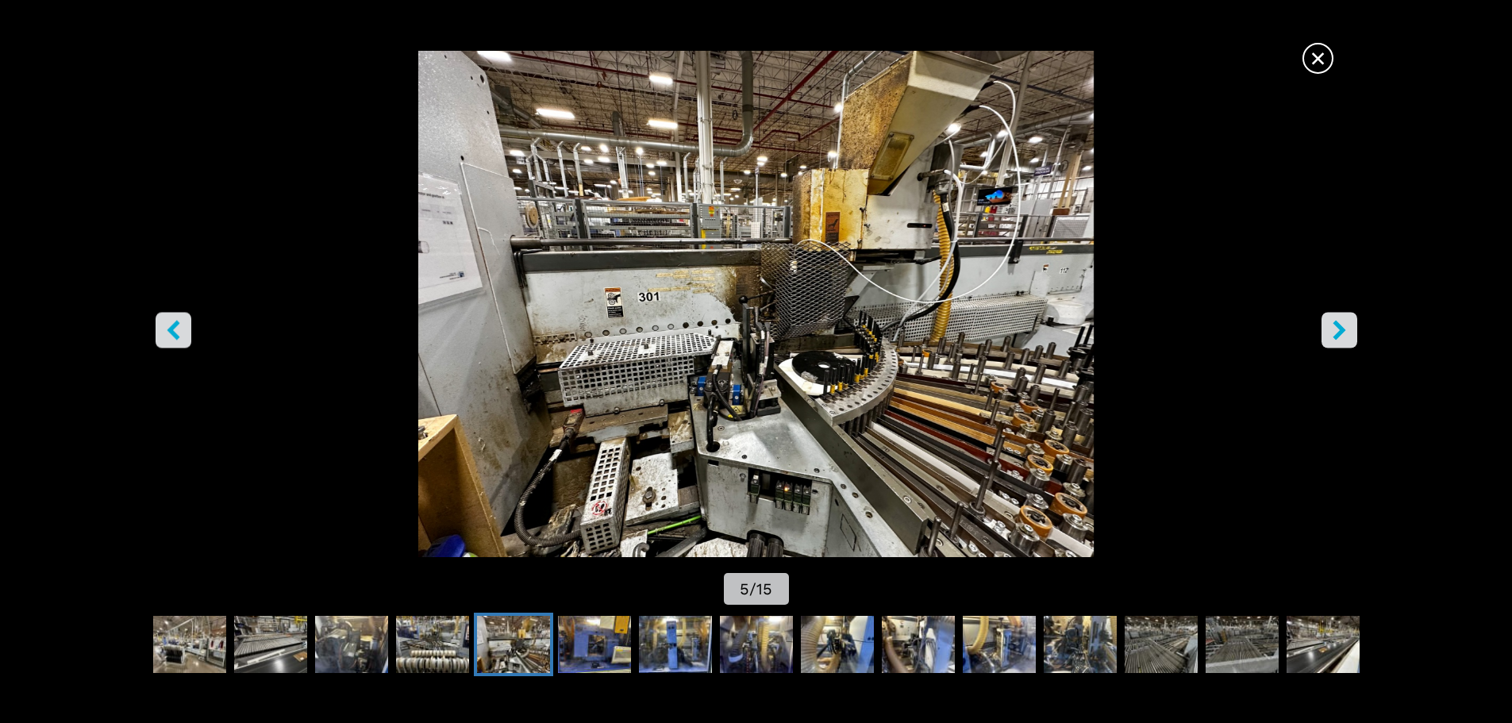
click at [1338, 331] on icon "right-button" at bounding box center [1340, 330] width 20 height 20
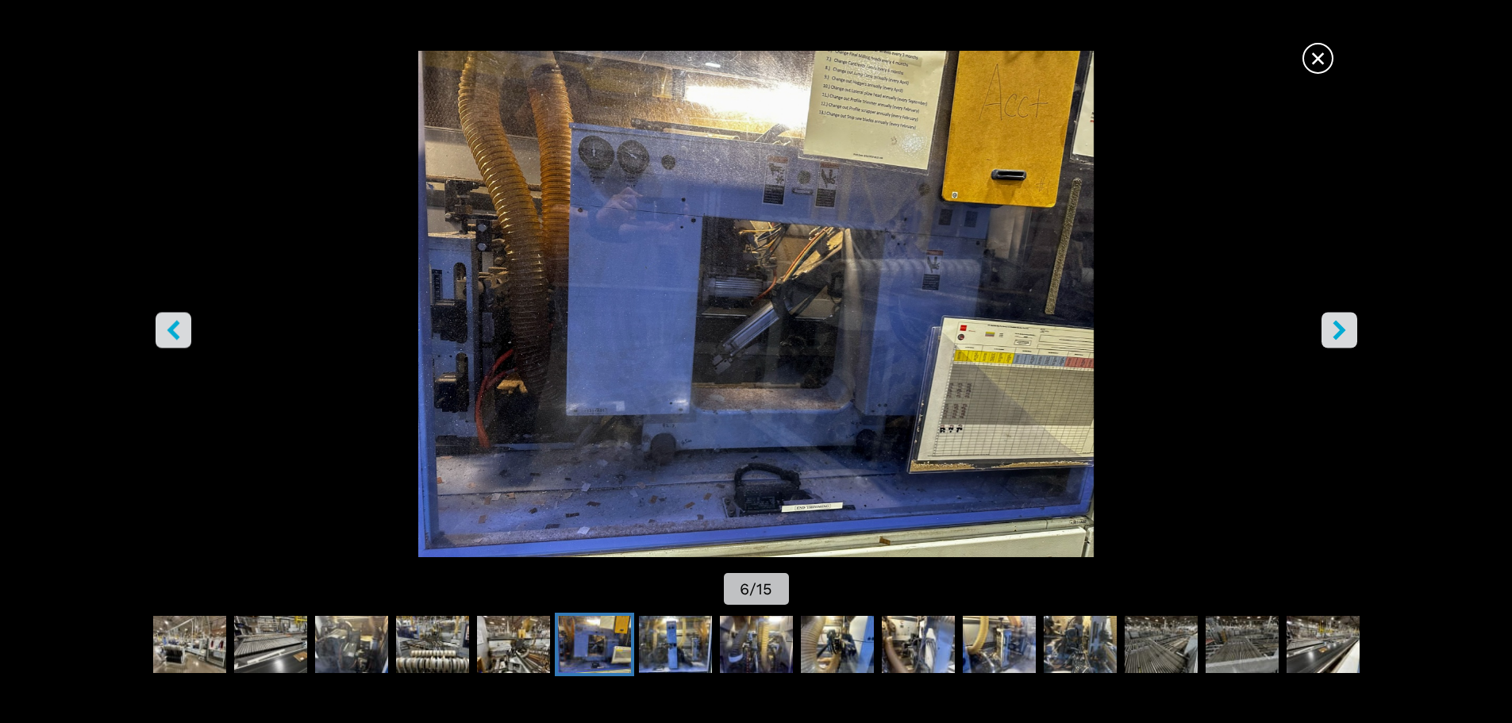
click at [1338, 331] on icon "right-button" at bounding box center [1340, 330] width 20 height 20
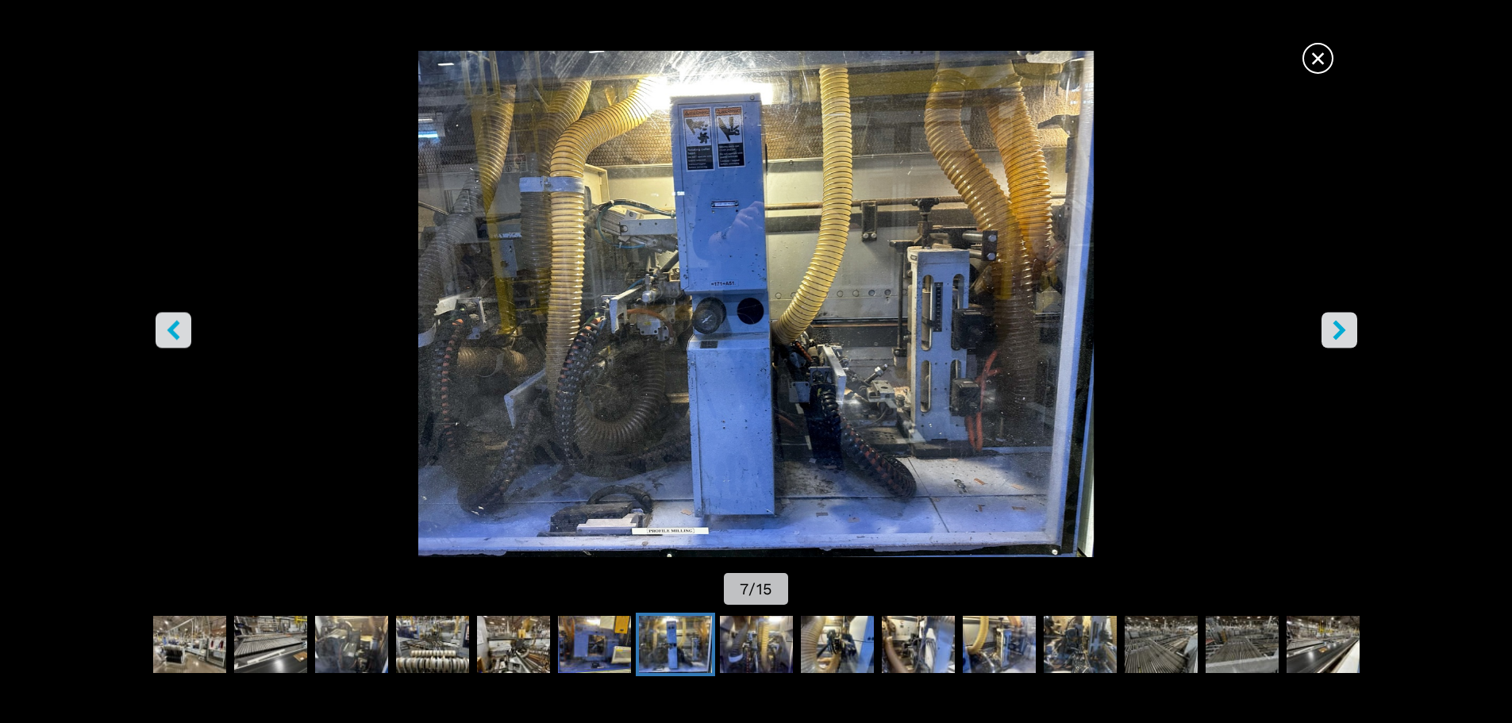
click at [1338, 331] on icon "right-button" at bounding box center [1340, 330] width 20 height 20
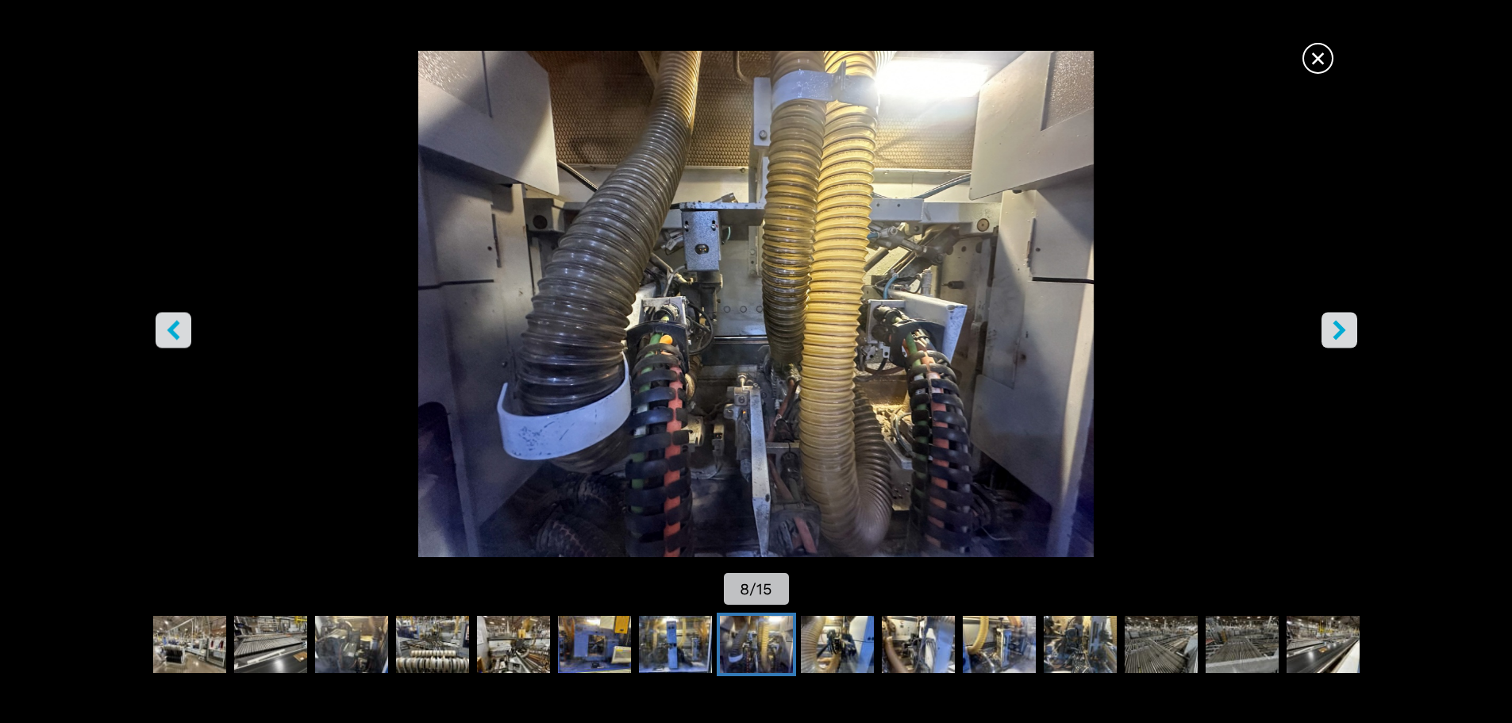
click at [1338, 331] on icon "right-button" at bounding box center [1340, 330] width 20 height 20
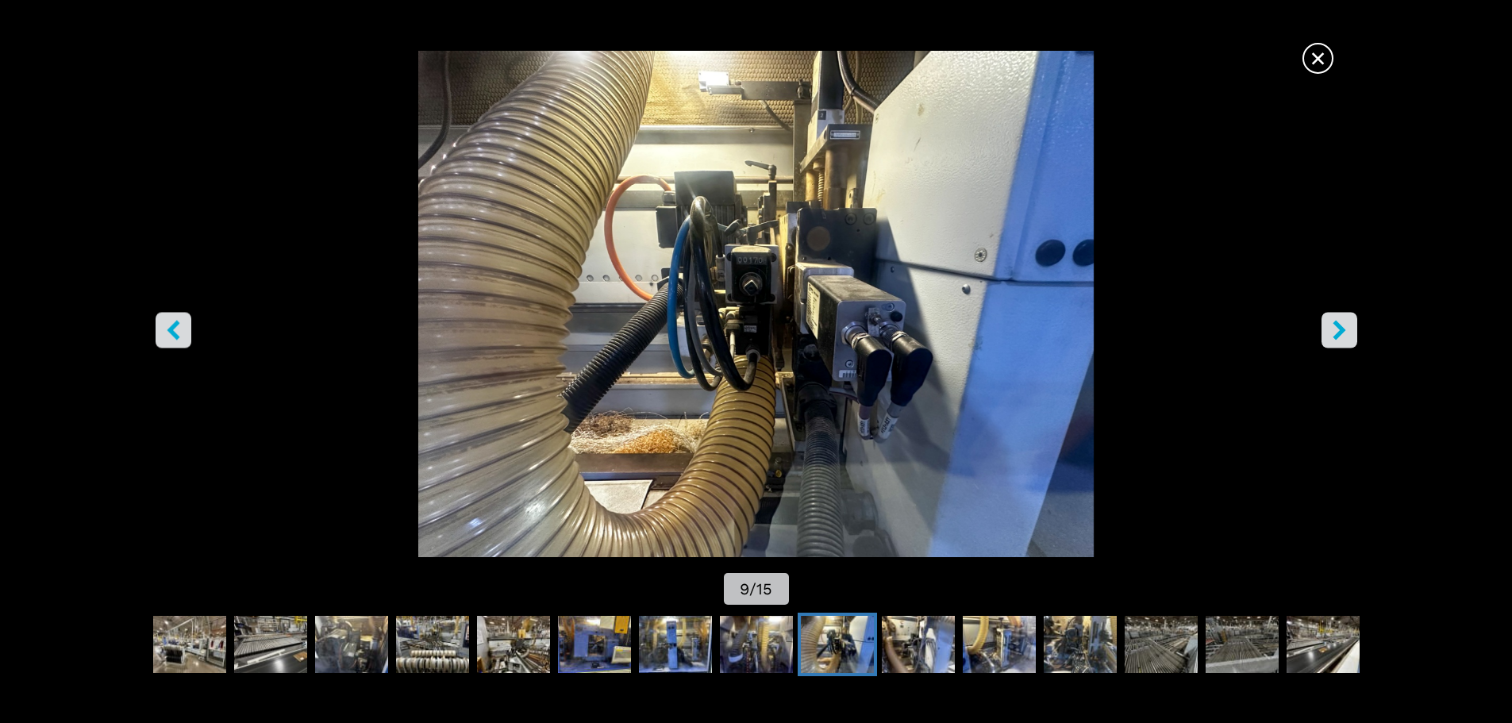
click at [1338, 331] on icon "right-button" at bounding box center [1340, 330] width 20 height 20
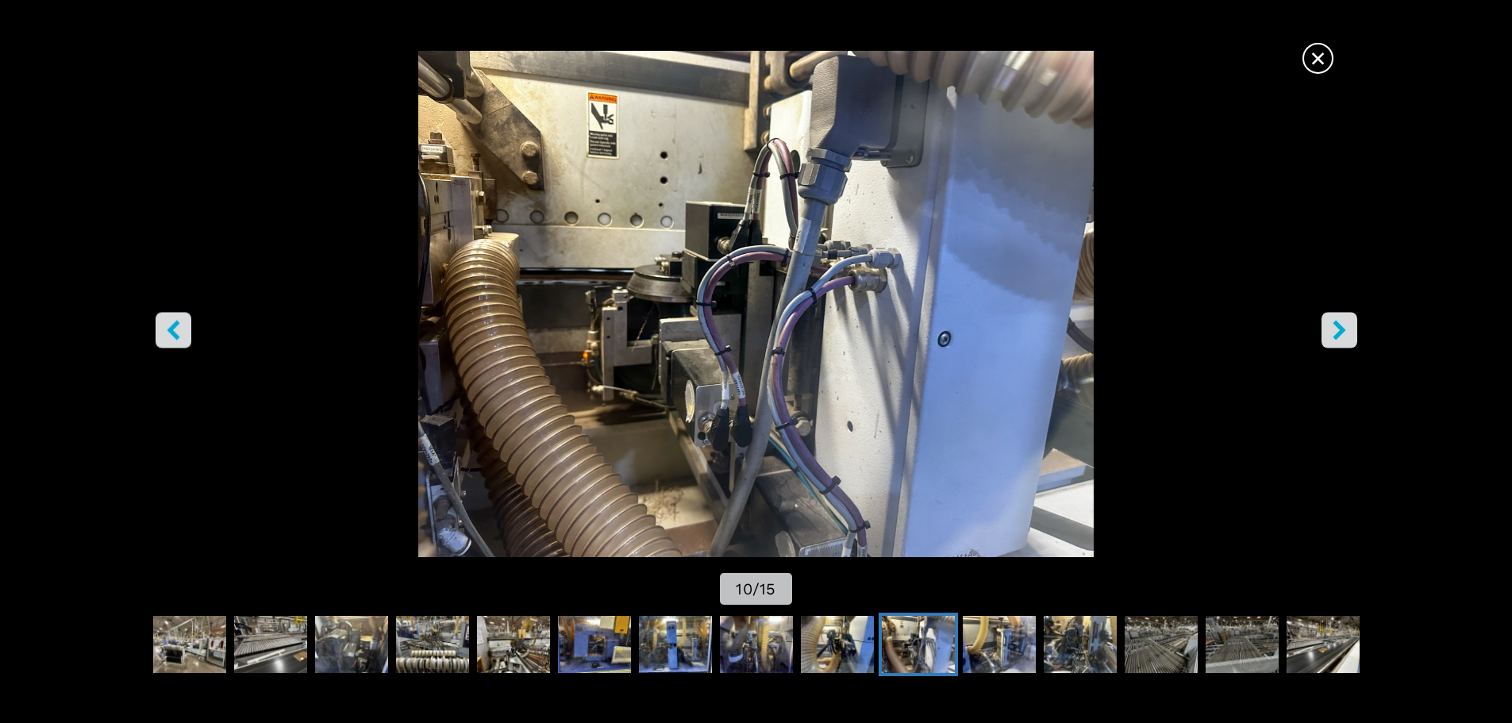
click at [1338, 331] on icon "right-button" at bounding box center [1340, 330] width 20 height 20
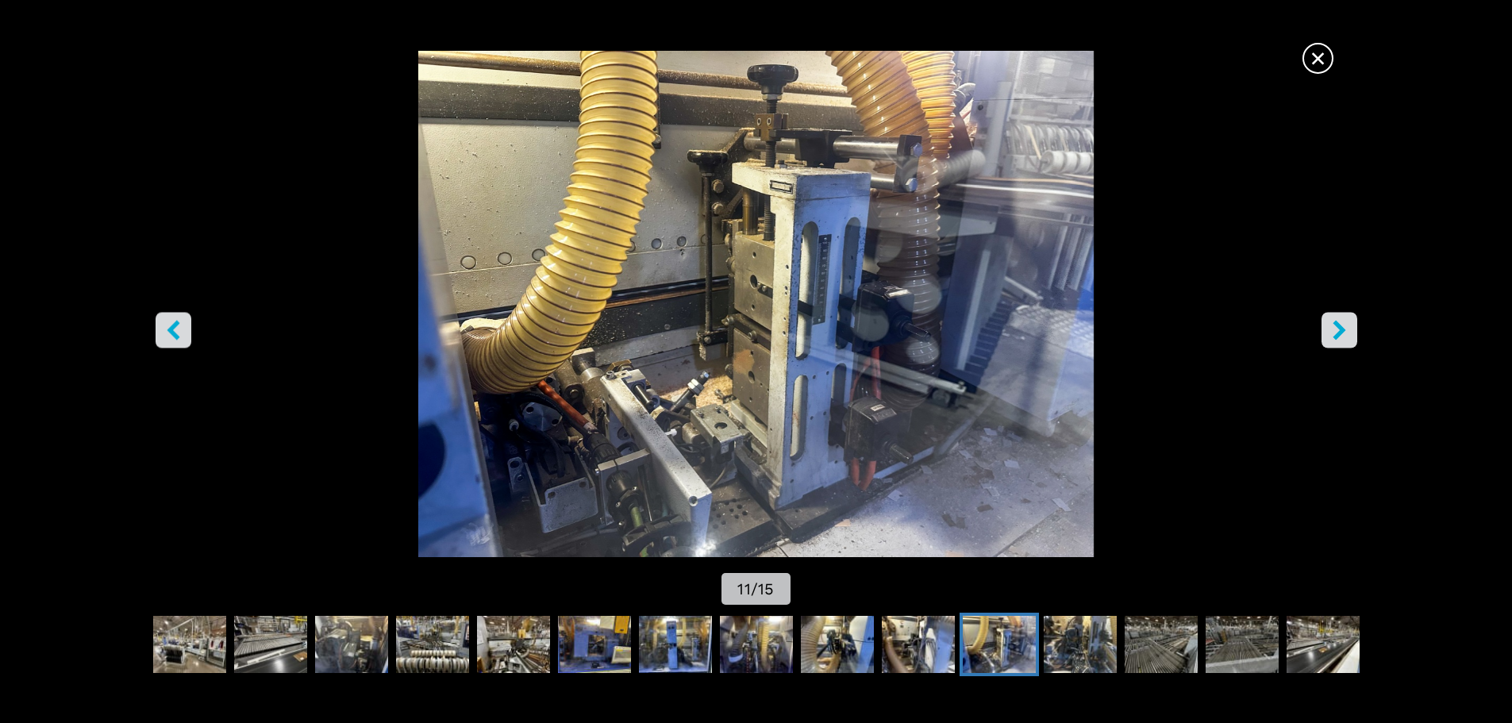
click at [1338, 331] on icon "right-button" at bounding box center [1340, 330] width 20 height 20
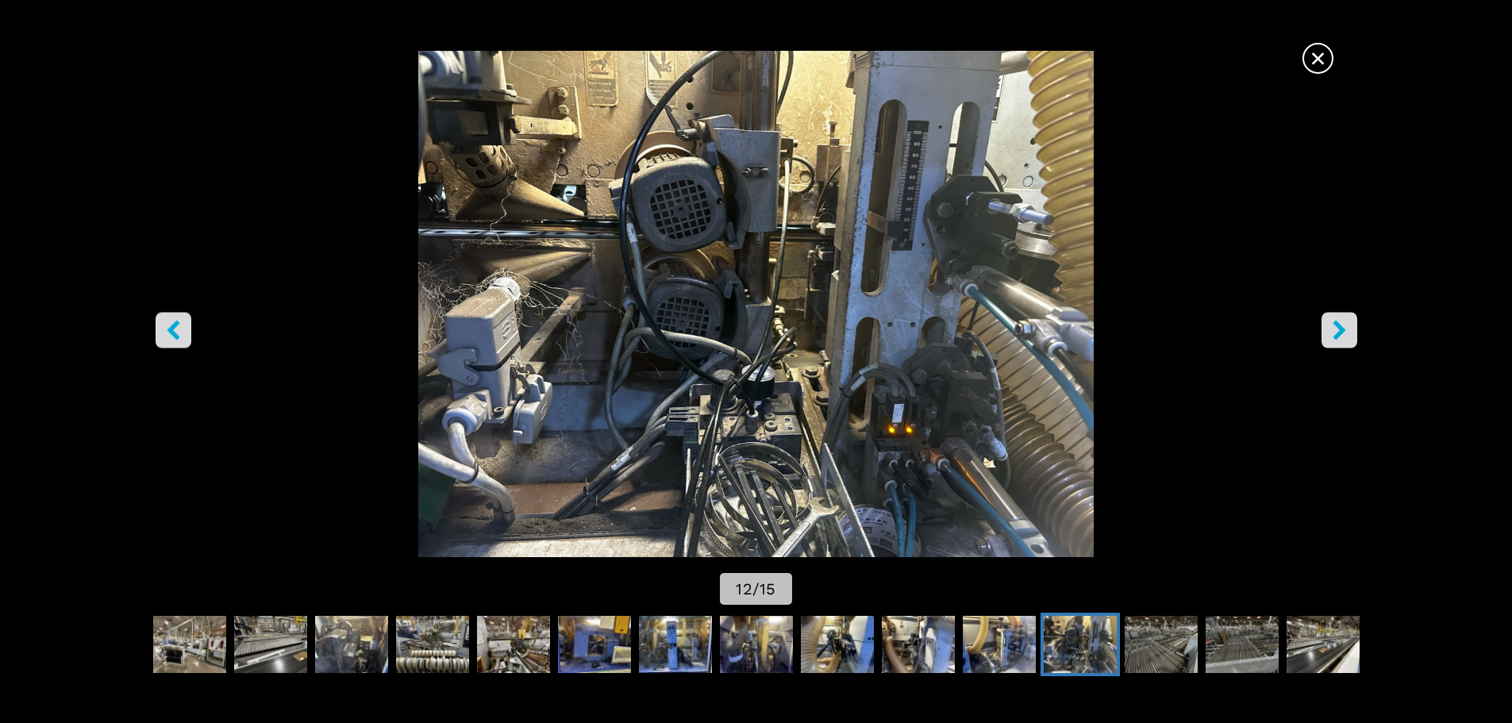
click at [156, 333] on button "left-button" at bounding box center [174, 330] width 36 height 36
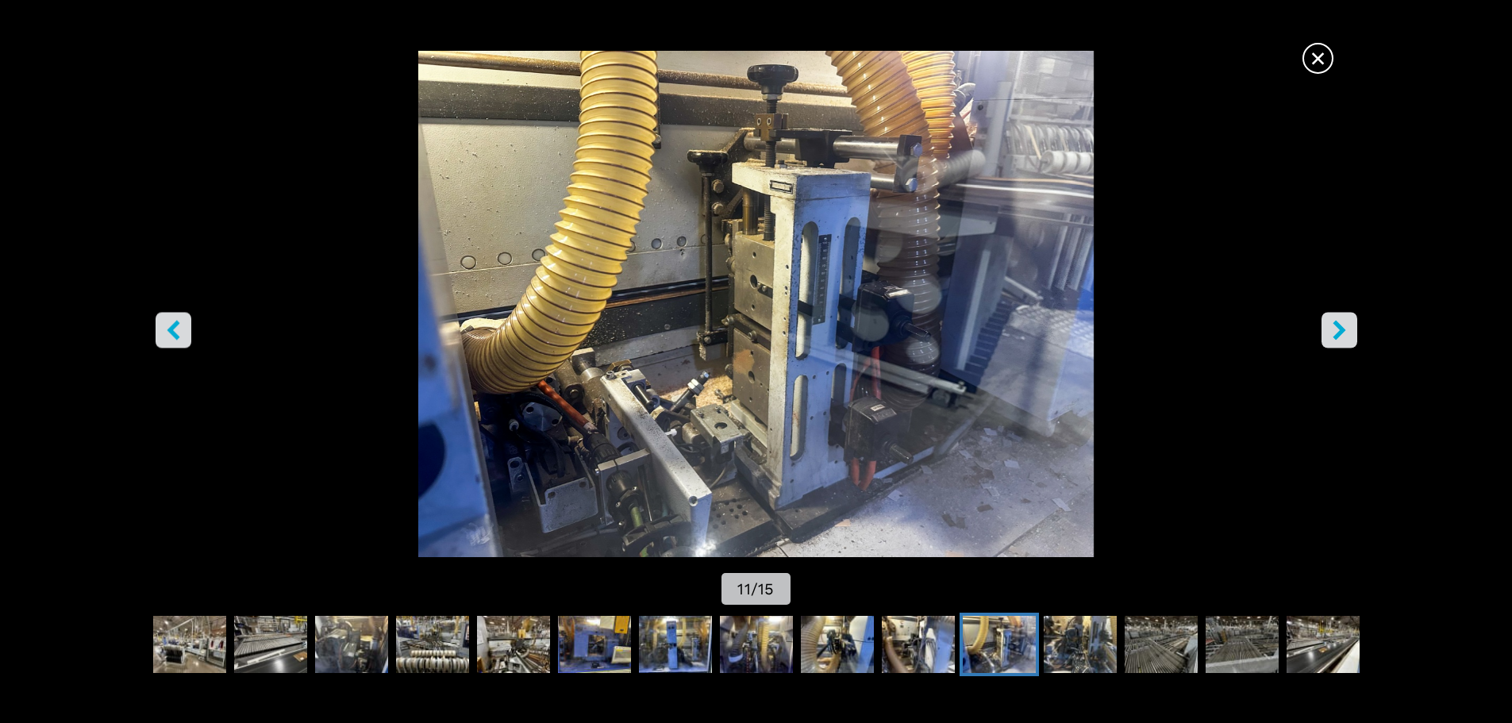
click at [1356, 334] on button "right-button" at bounding box center [1340, 330] width 36 height 36
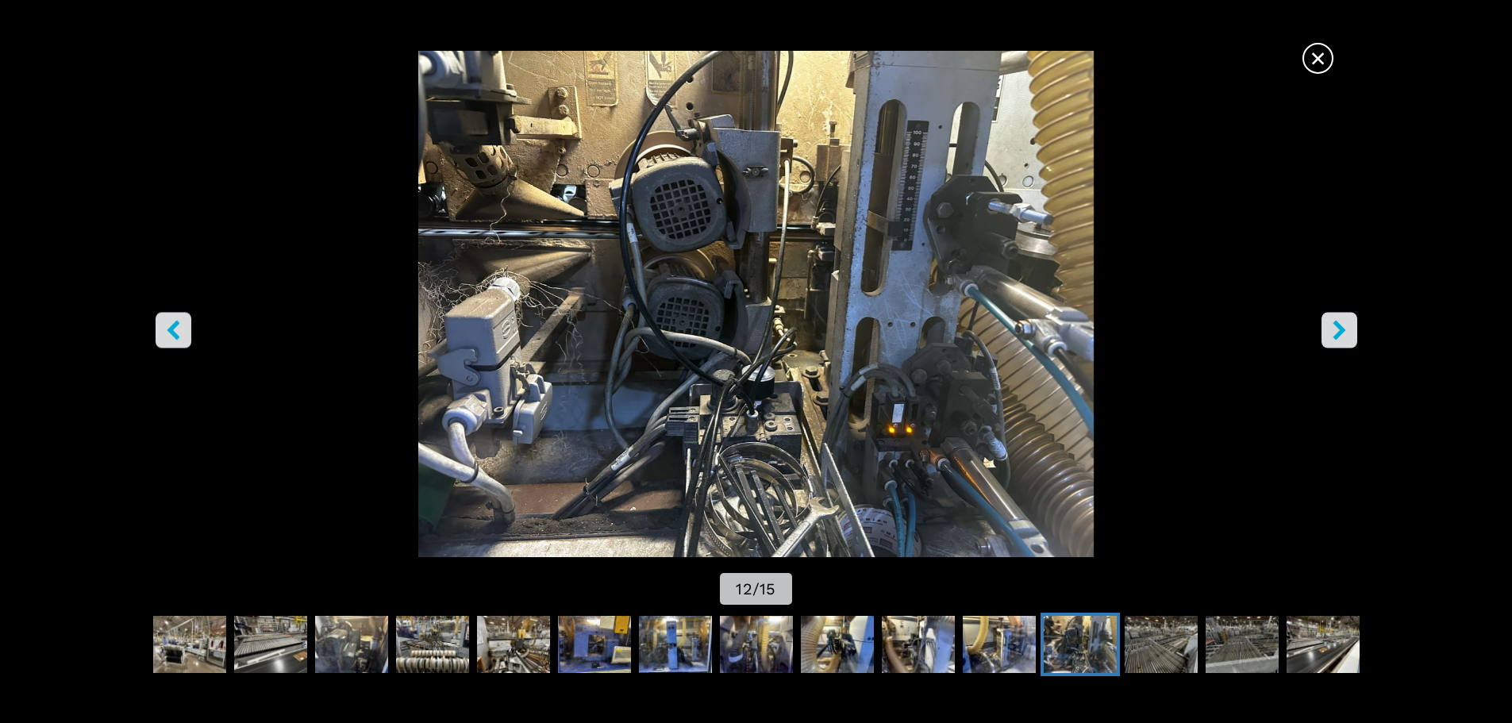
click at [1351, 336] on button "right-button" at bounding box center [1340, 330] width 36 height 36
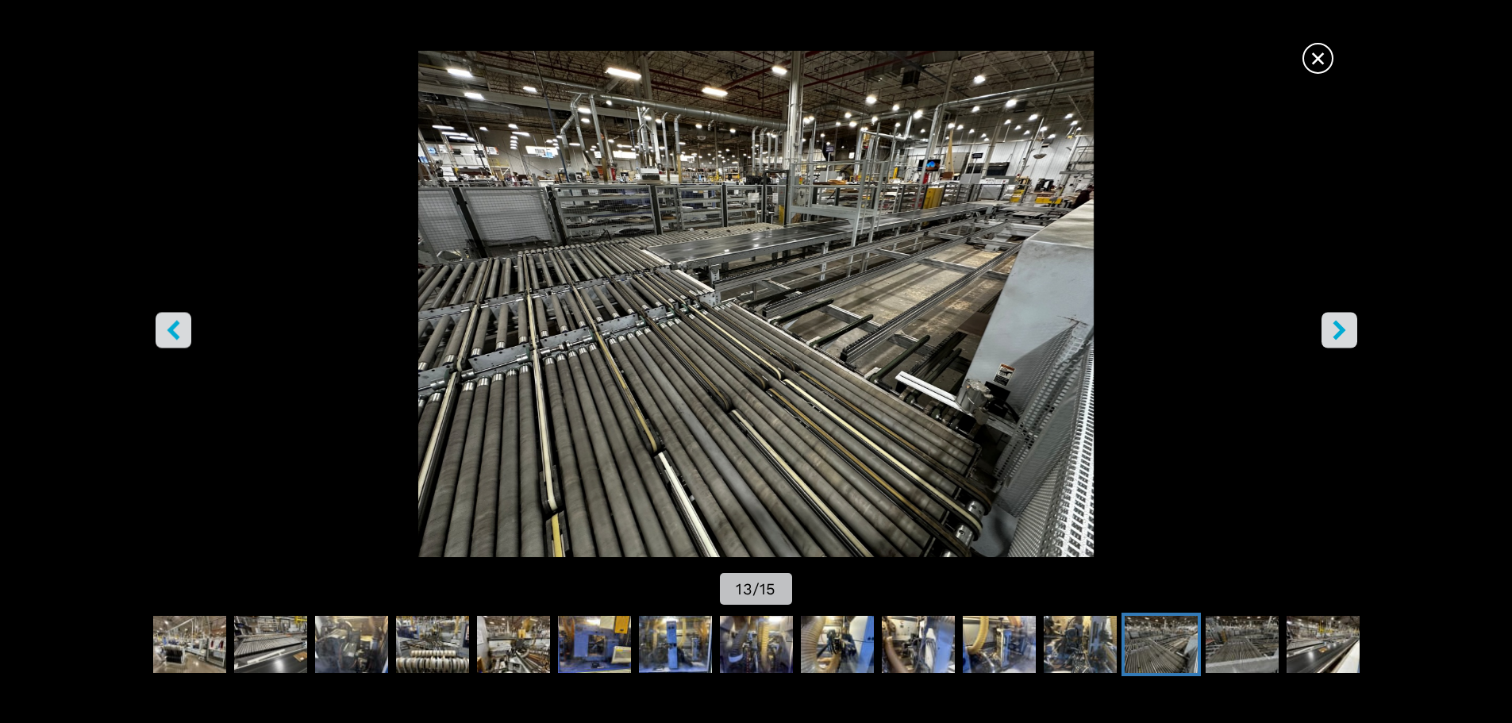
click at [1351, 336] on button "right-button" at bounding box center [1340, 330] width 36 height 36
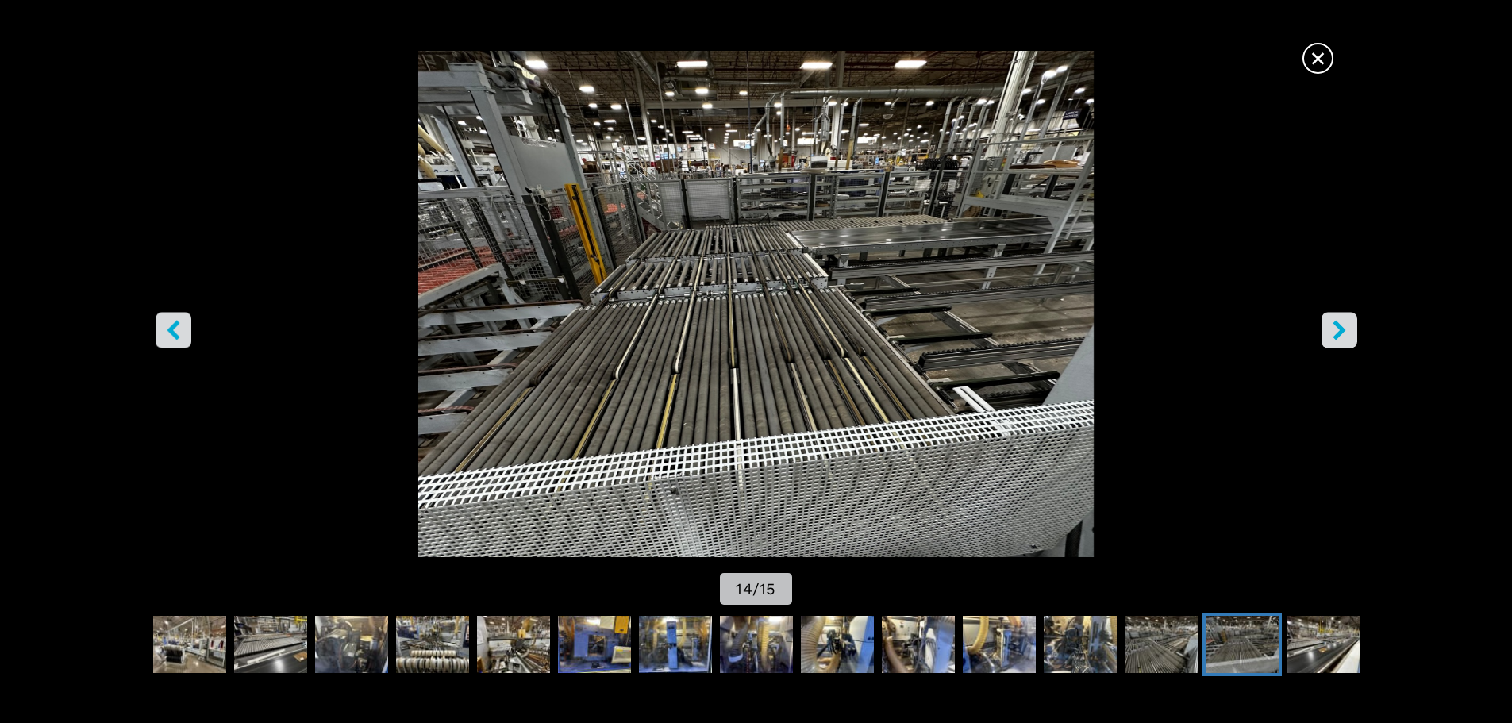
click at [1315, 48] on span "×" at bounding box center [1318, 55] width 28 height 28
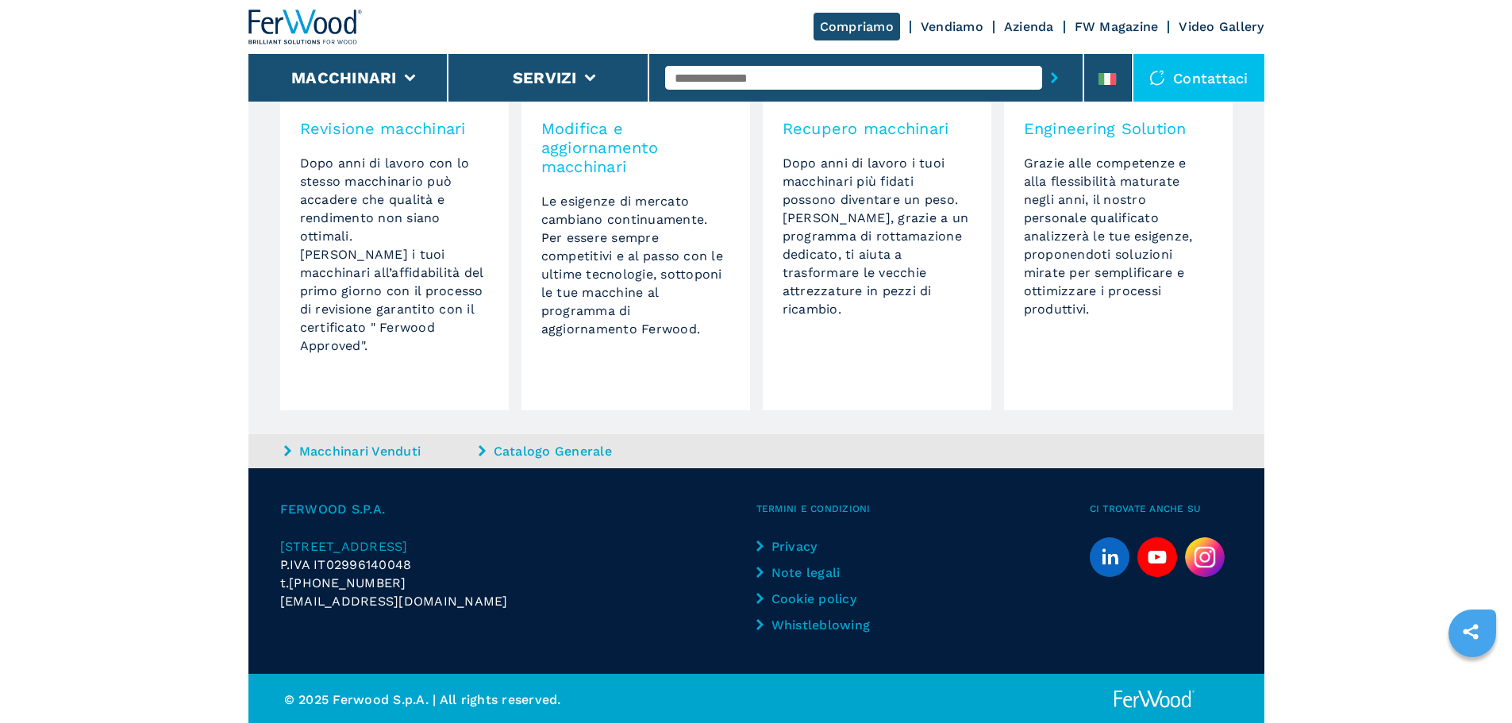
scroll to position [1145, 0]
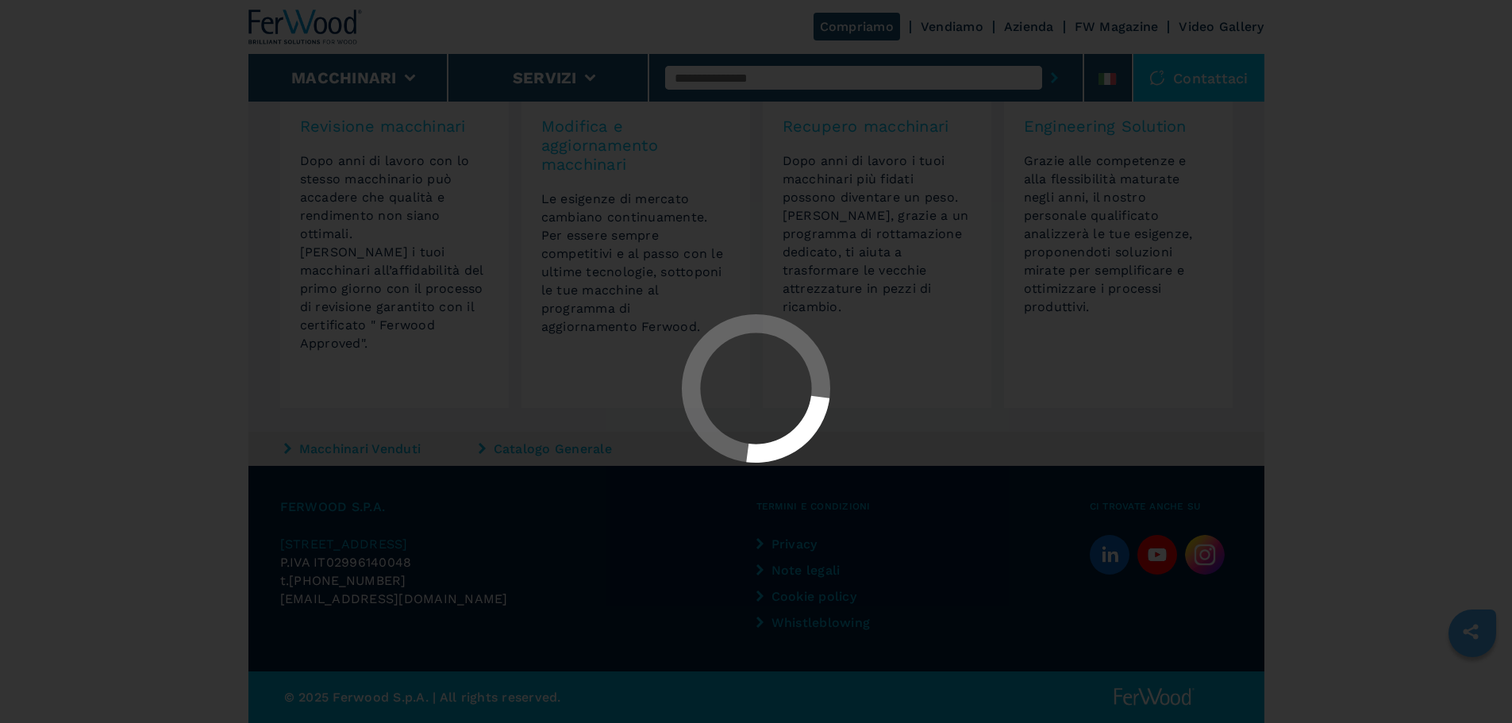
select select "**********"
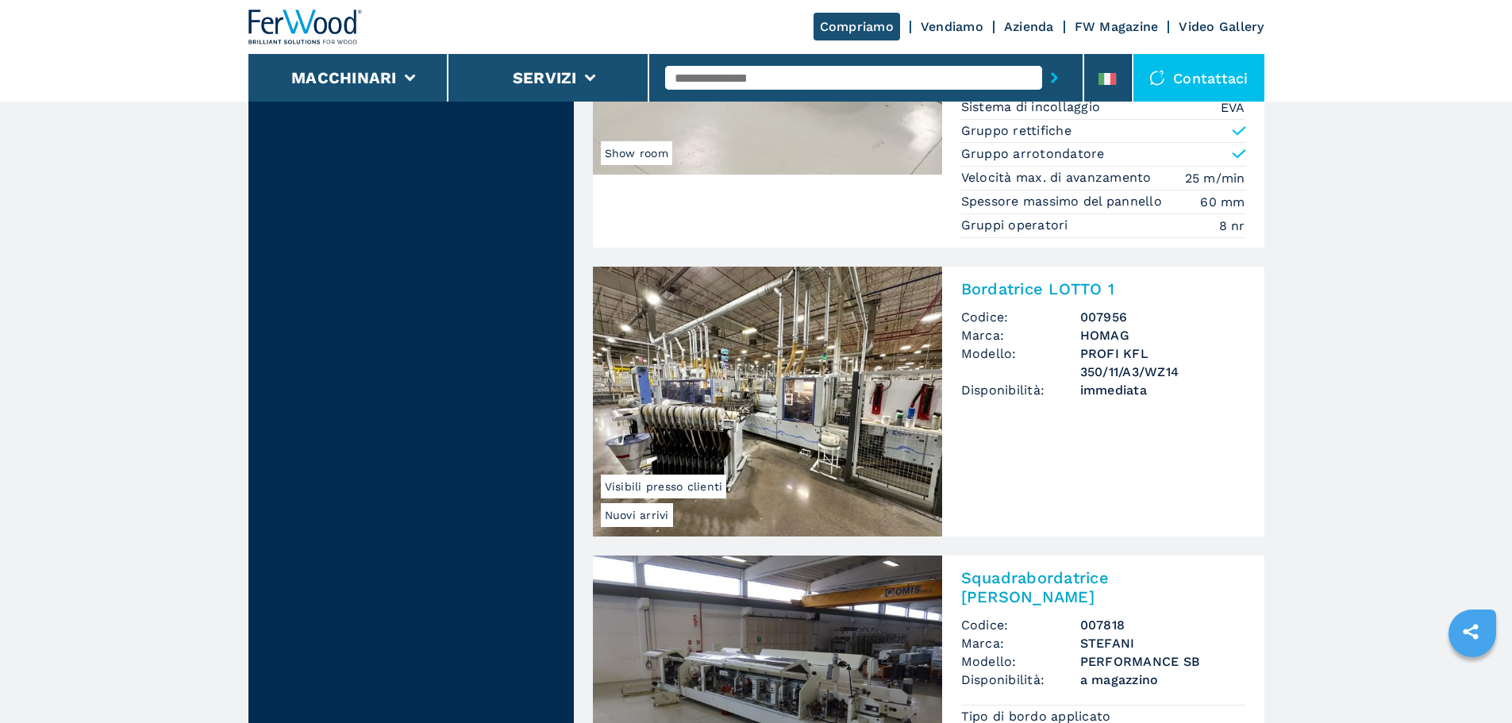
scroll to position [3414, 0]
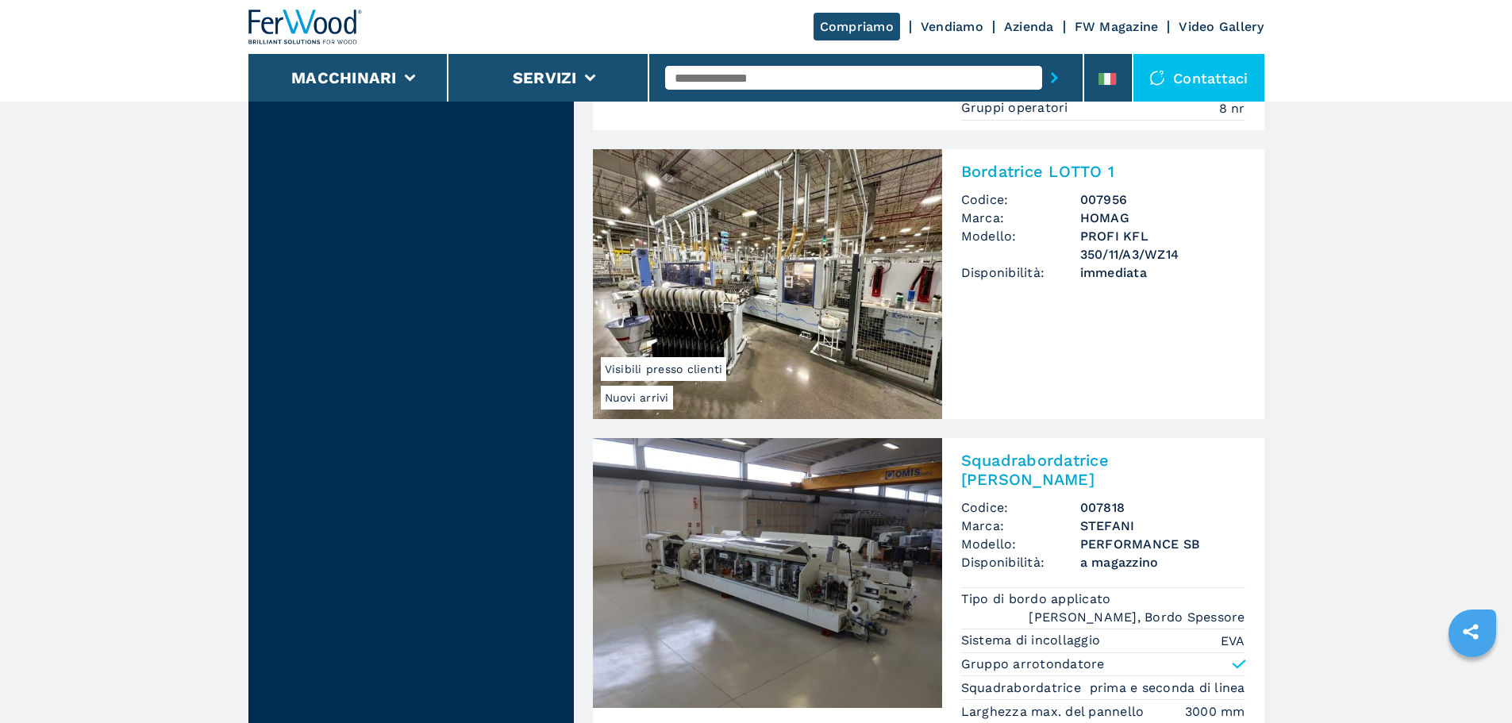
click at [840, 279] on img at bounding box center [767, 284] width 349 height 270
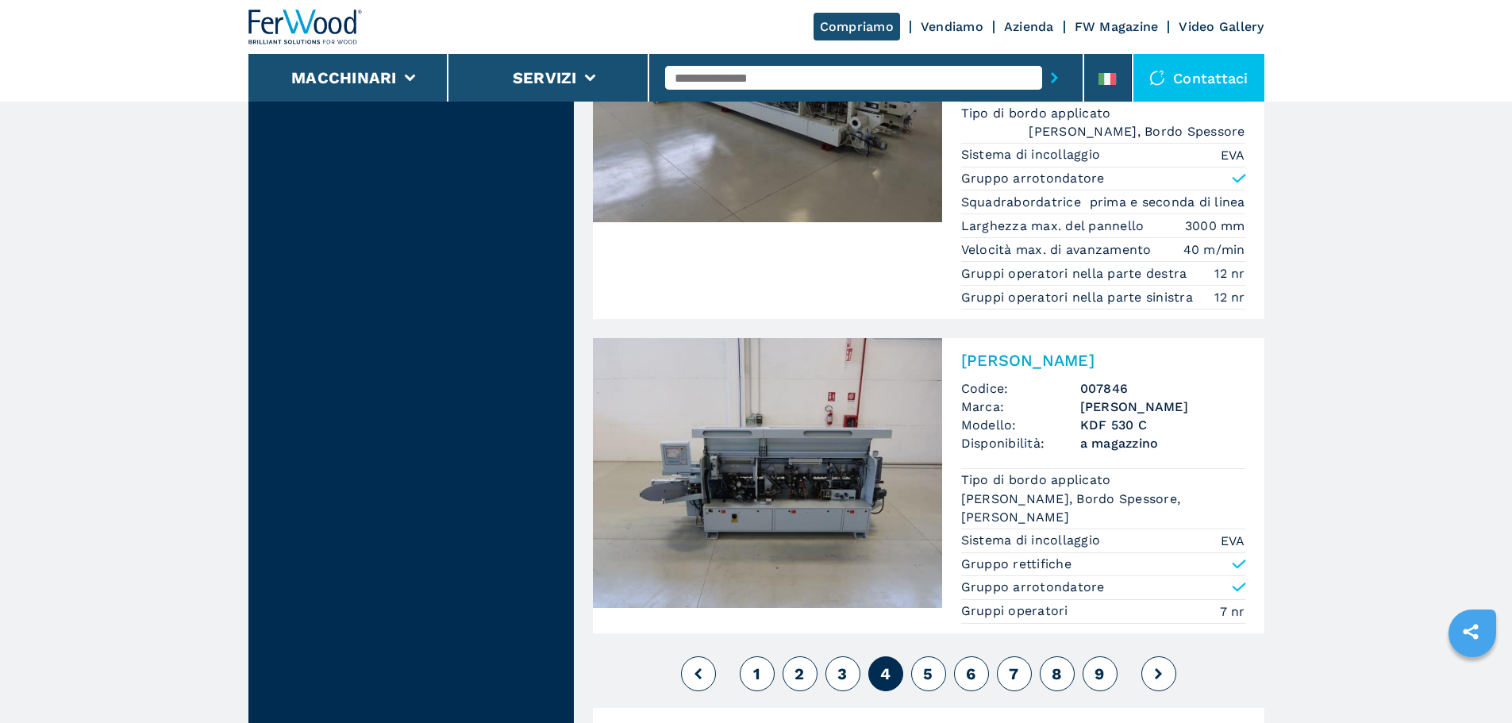
scroll to position [4207, 0]
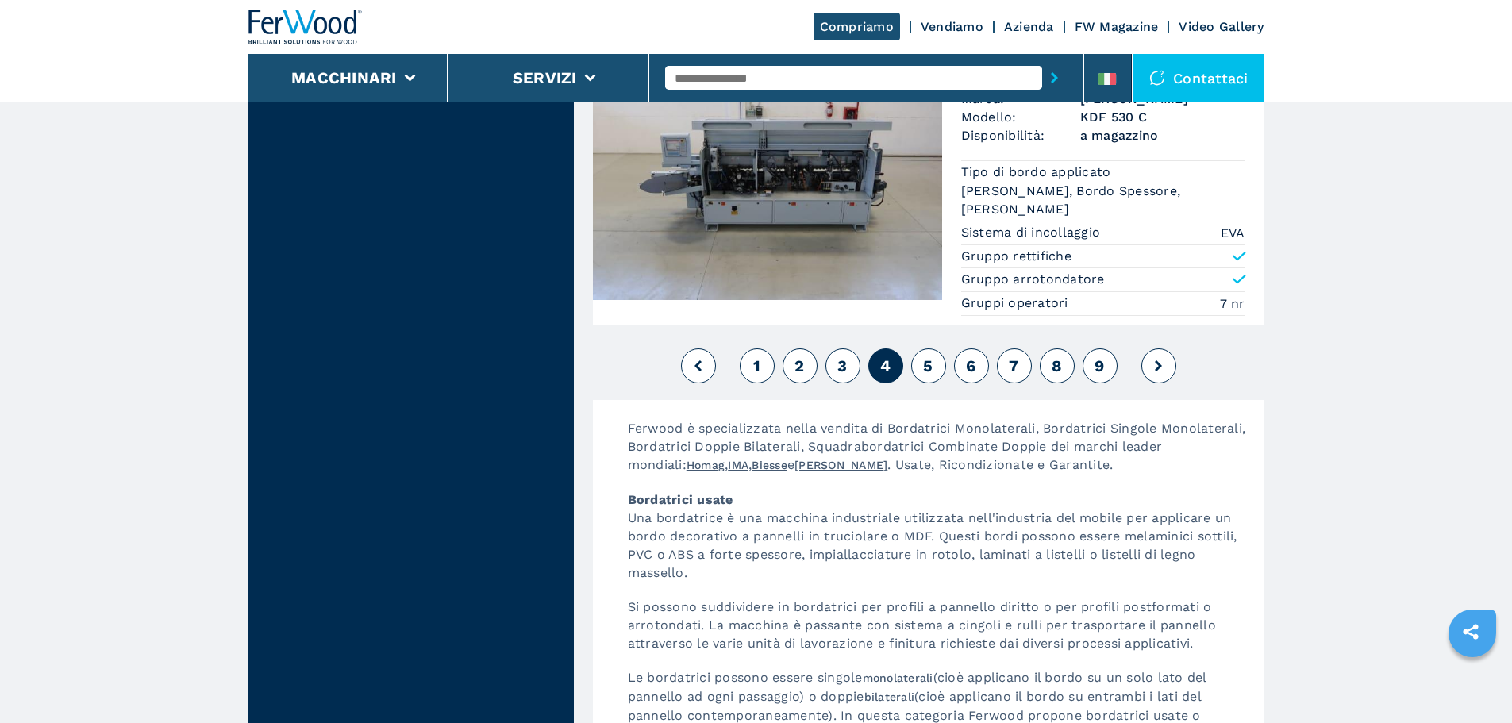
click at [932, 356] on span "5" at bounding box center [928, 365] width 10 height 19
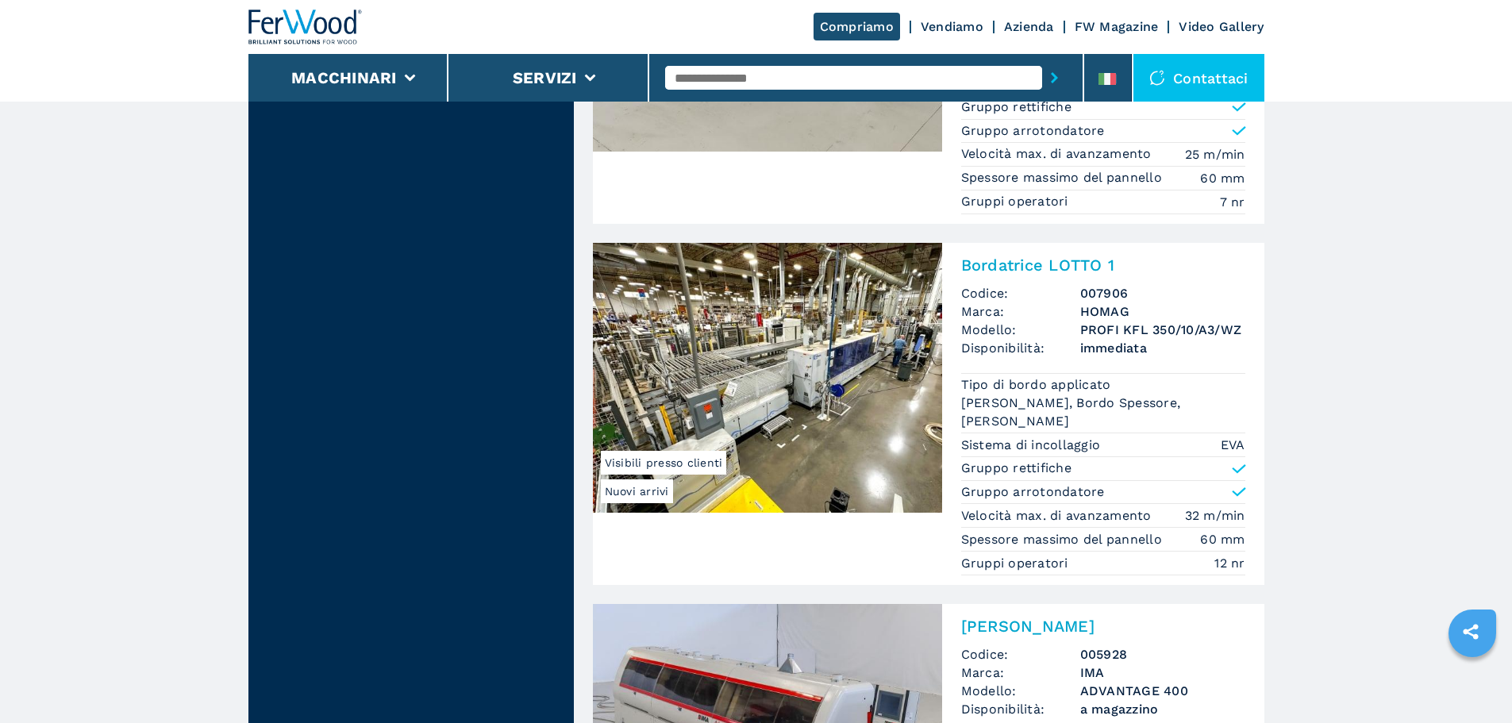
scroll to position [1826, 0]
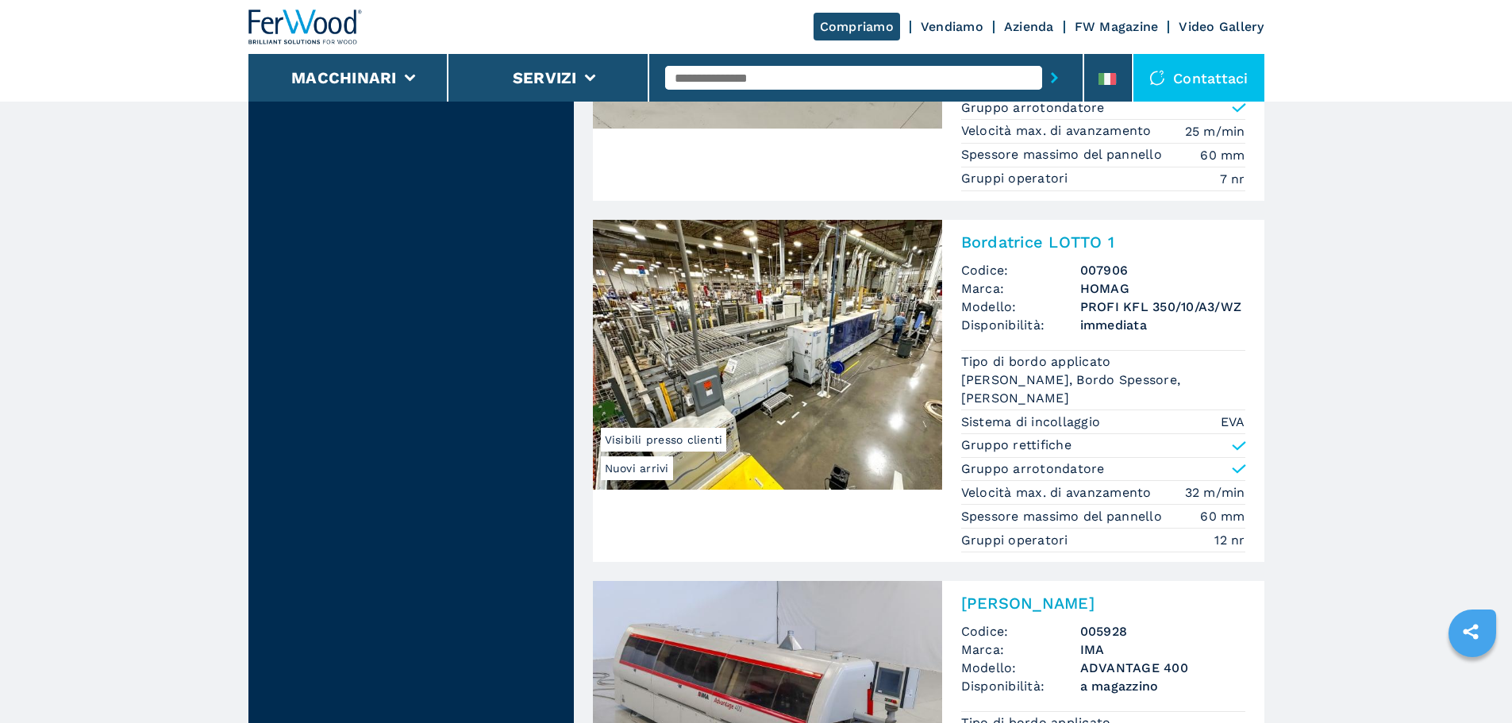
click at [790, 339] on img at bounding box center [767, 355] width 349 height 270
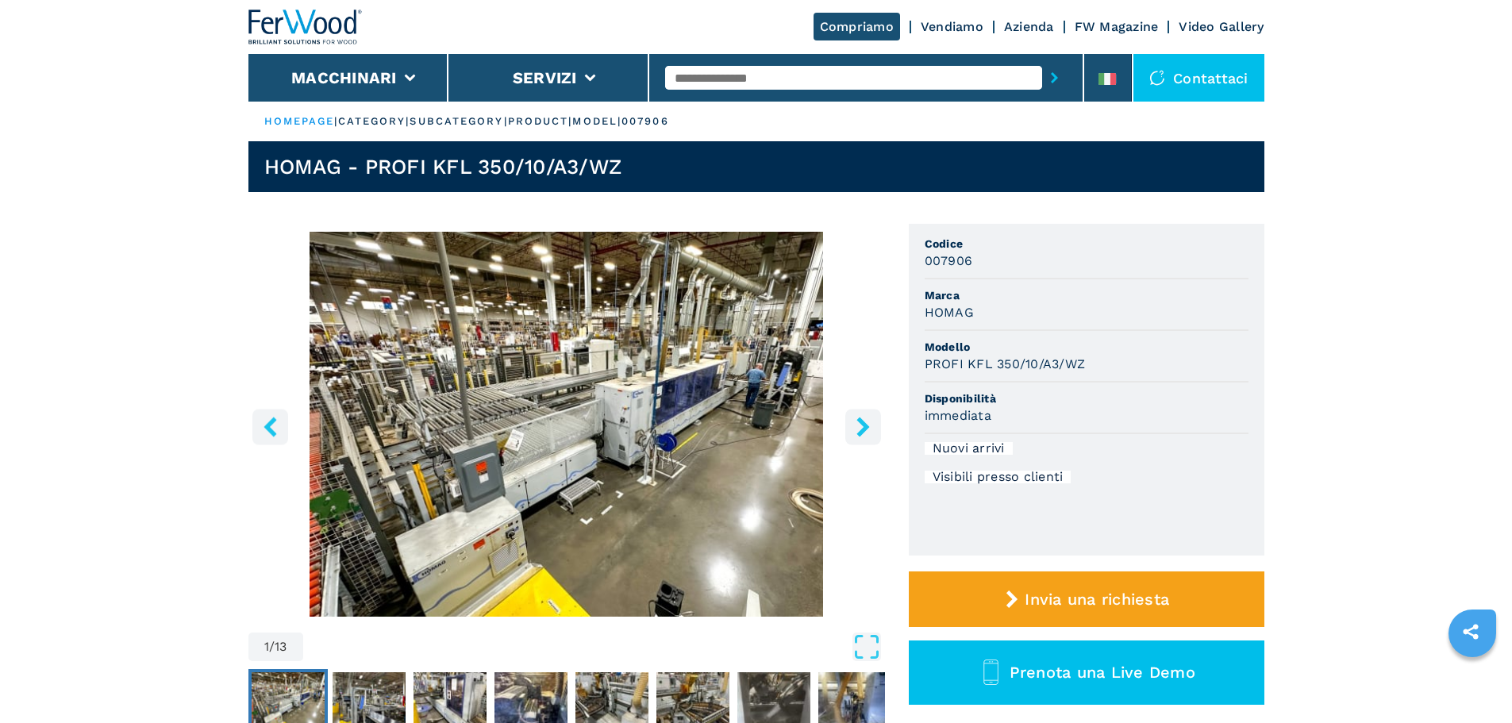
click at [871, 432] on icon "right-button" at bounding box center [863, 427] width 20 height 20
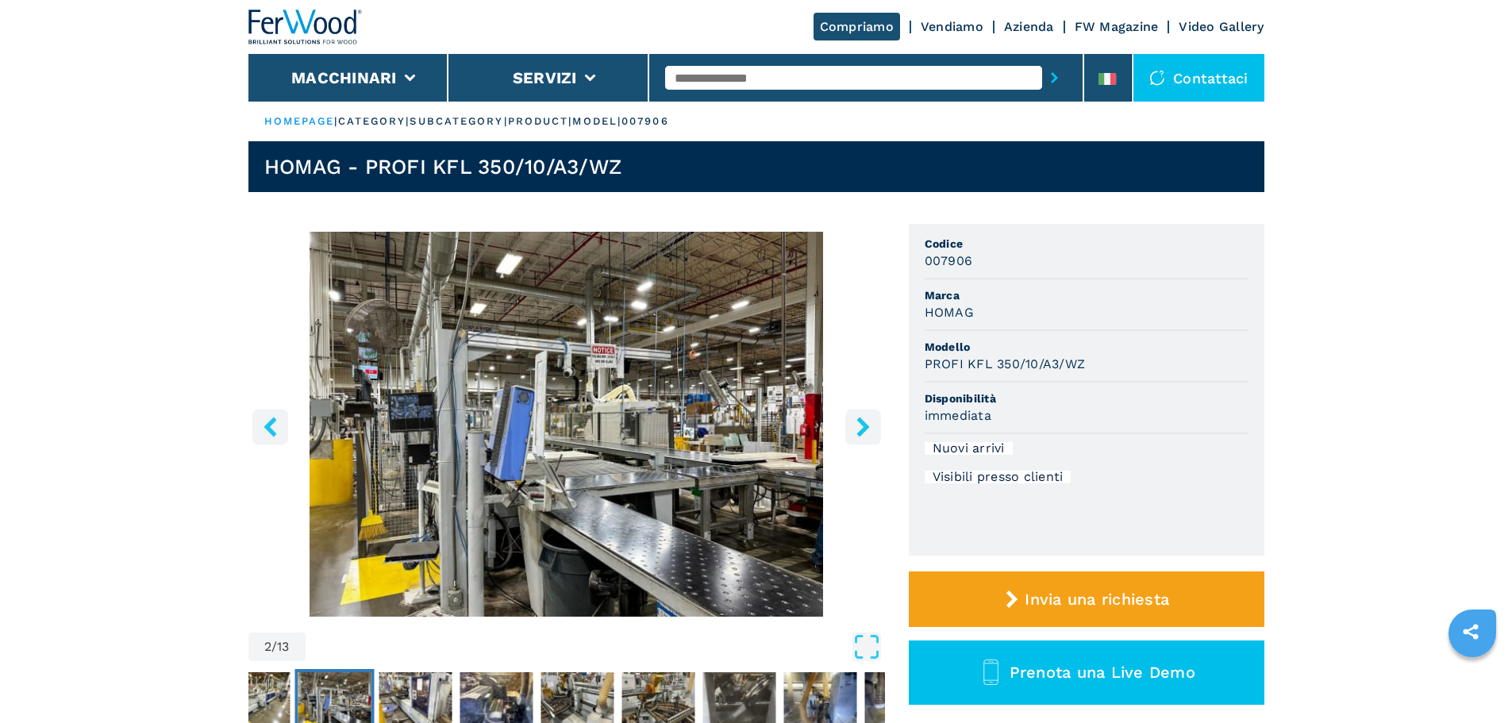
click at [870, 432] on icon "right-button" at bounding box center [863, 427] width 20 height 20
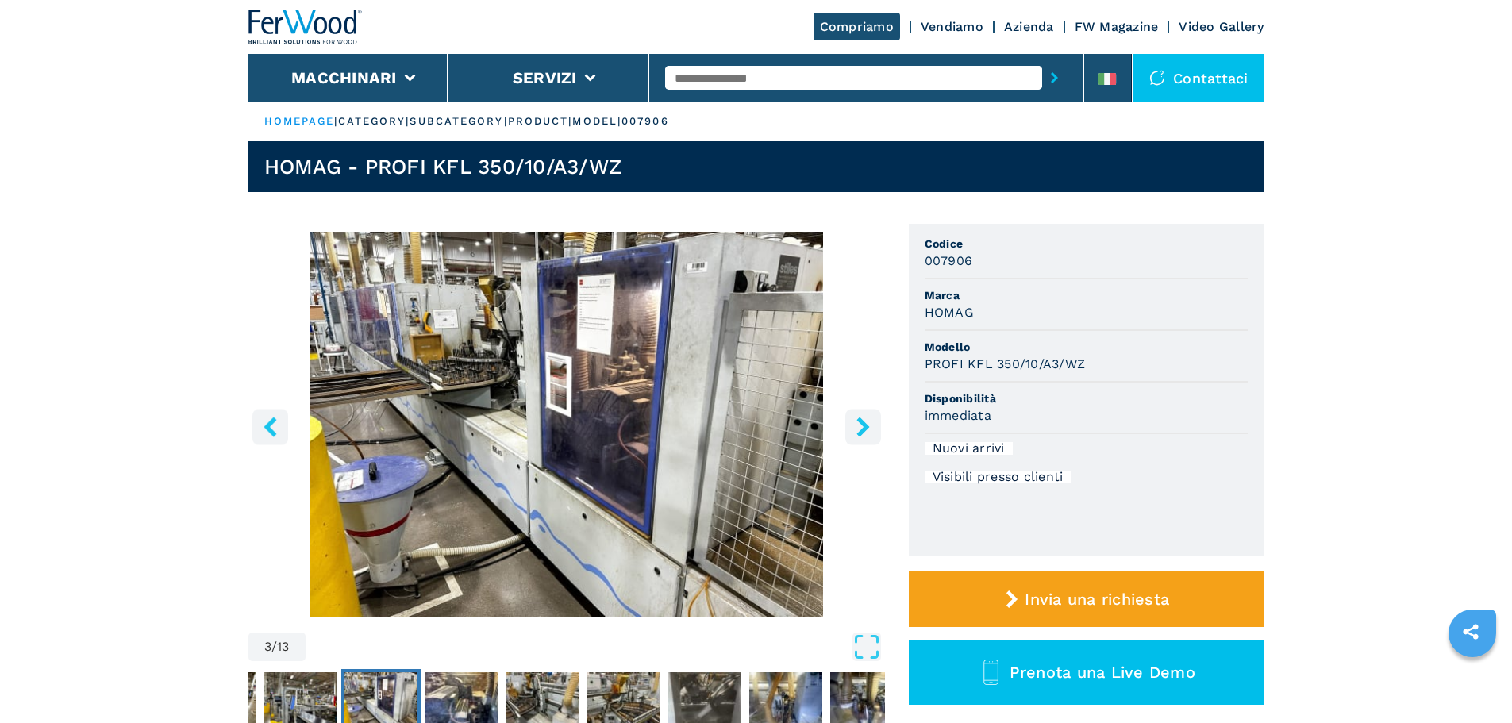
click at [870, 432] on icon "right-button" at bounding box center [863, 427] width 20 height 20
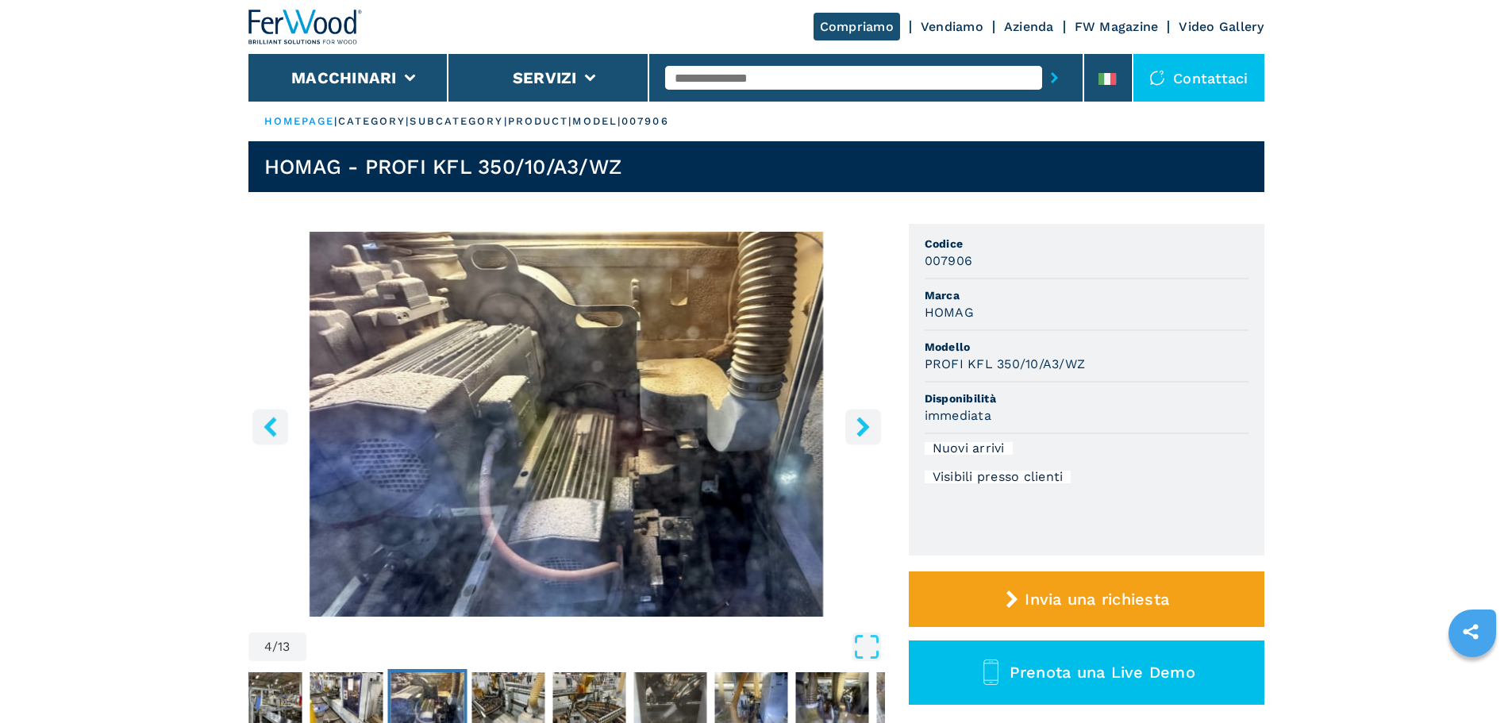
click at [870, 432] on icon "right-button" at bounding box center [863, 427] width 20 height 20
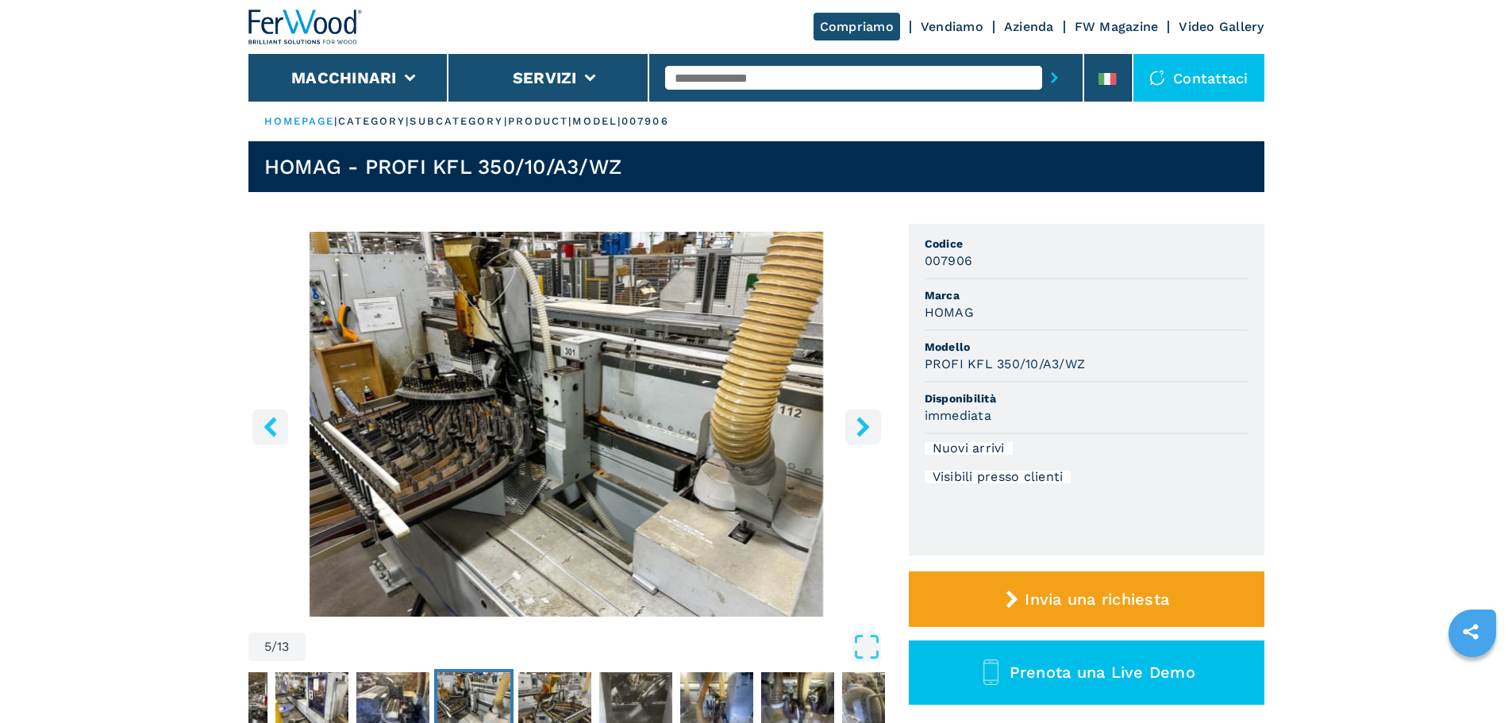
click at [870, 432] on icon "right-button" at bounding box center [863, 427] width 20 height 20
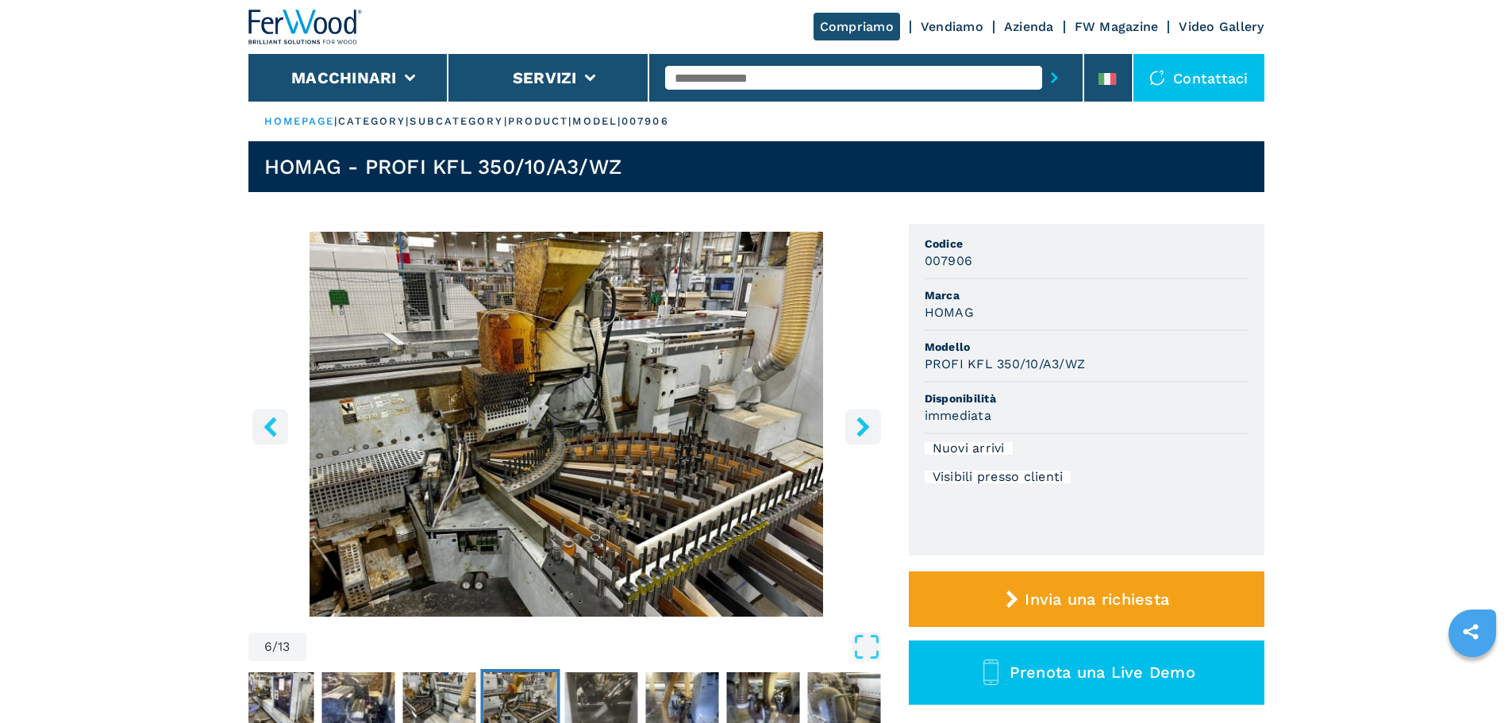
click at [870, 432] on icon "right-button" at bounding box center [863, 427] width 20 height 20
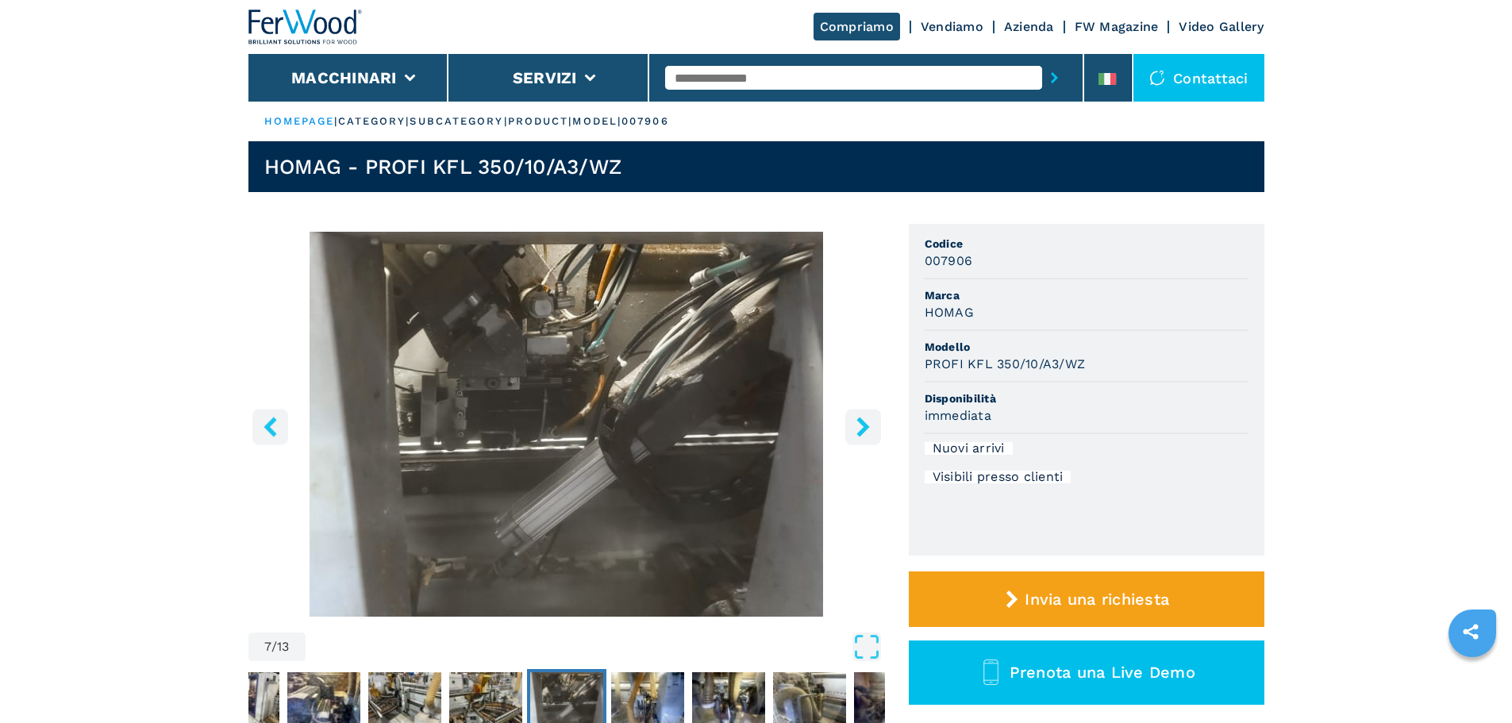
click at [870, 432] on icon "right-button" at bounding box center [863, 427] width 20 height 20
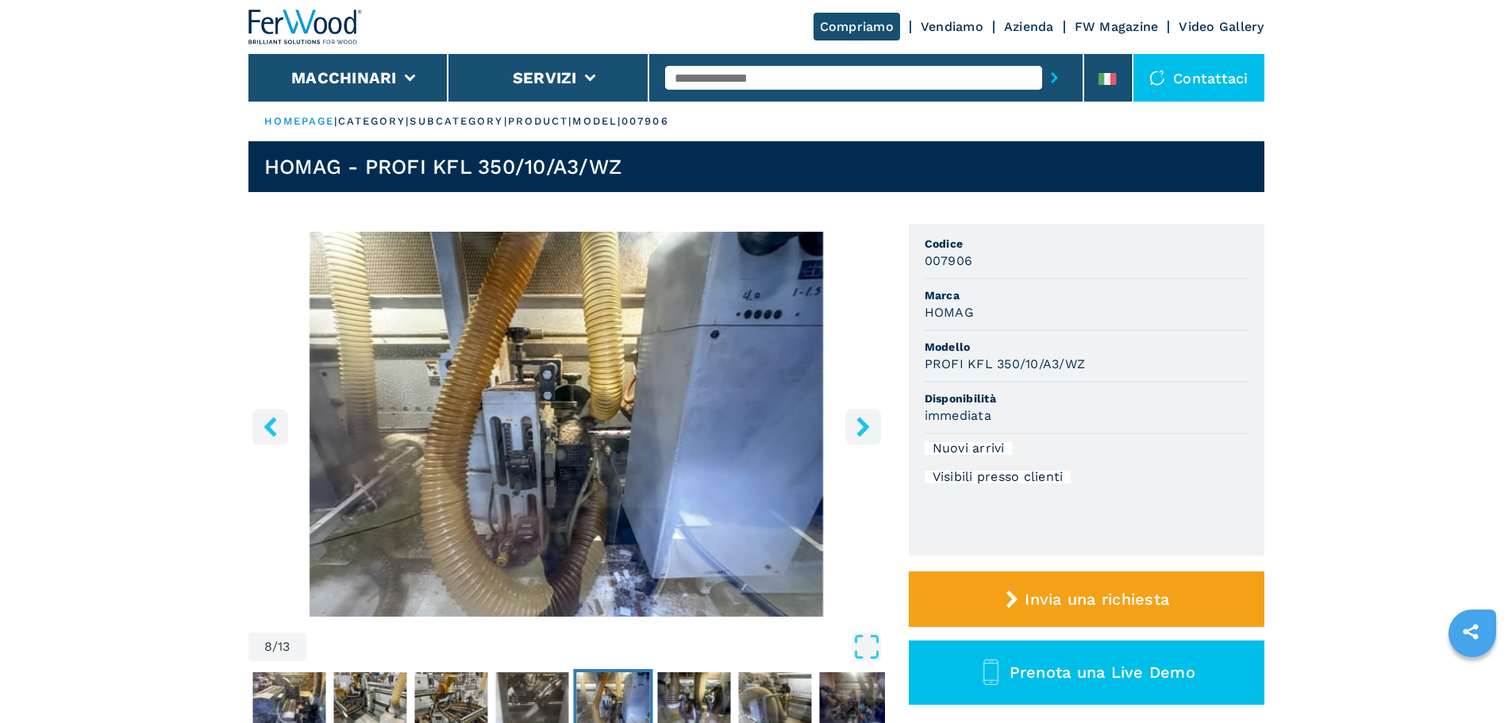
click at [870, 432] on icon "right-button" at bounding box center [863, 427] width 20 height 20
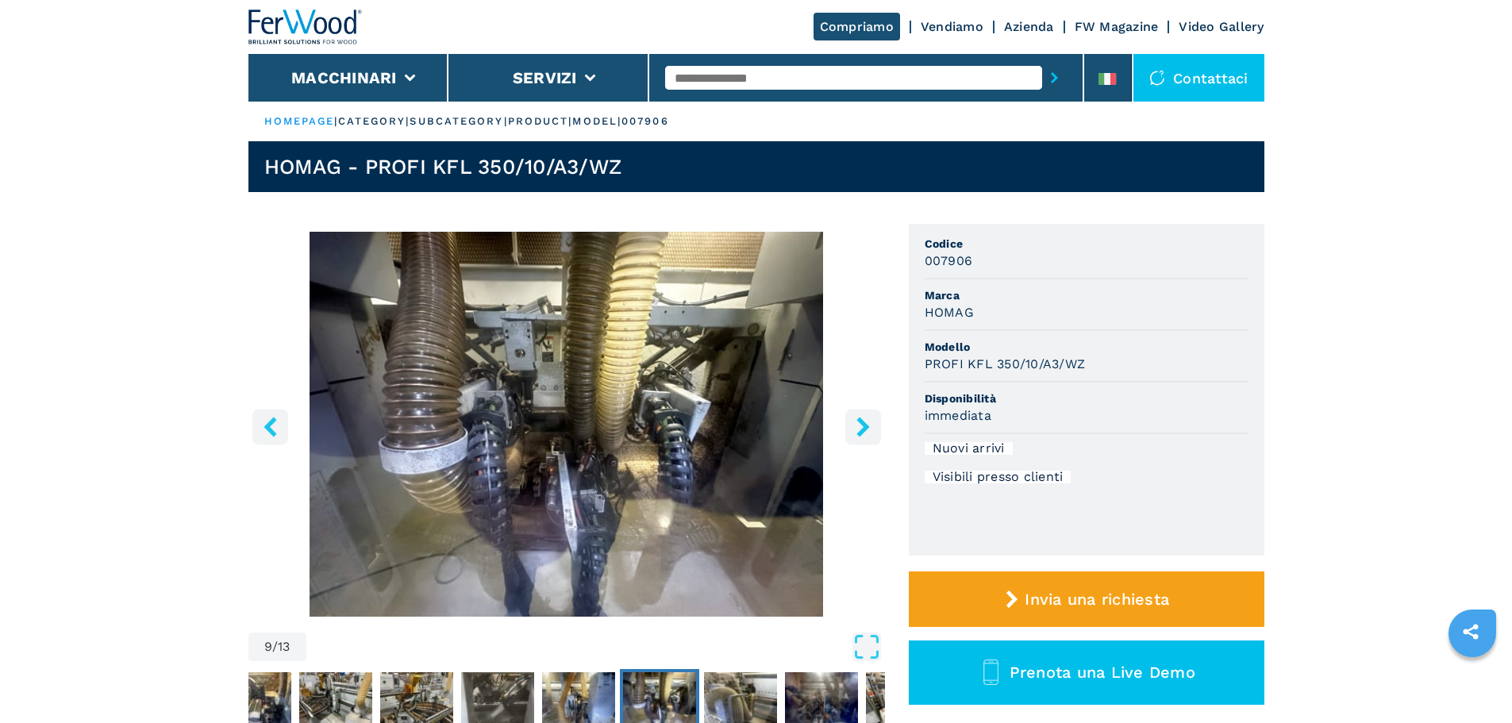
click at [870, 432] on icon "right-button" at bounding box center [863, 427] width 20 height 20
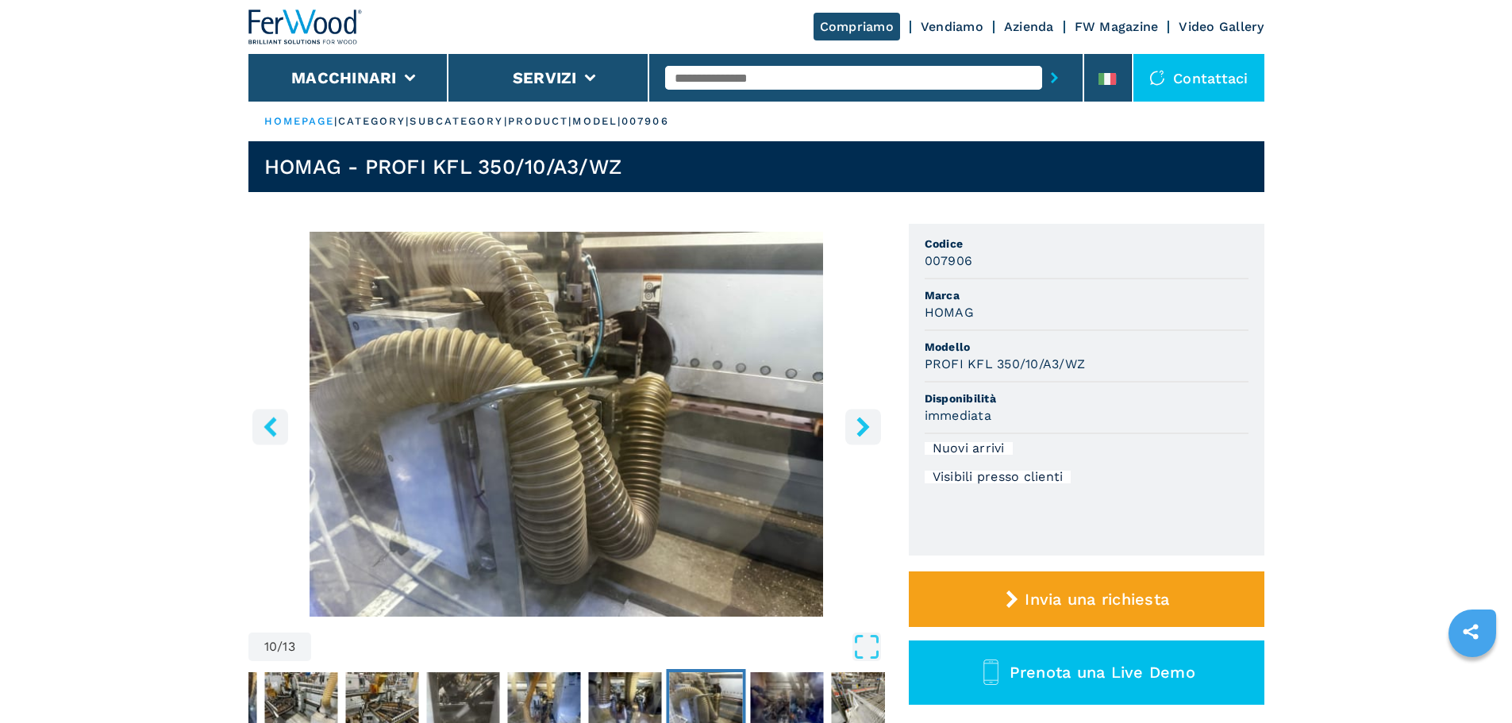
click at [870, 432] on icon "right-button" at bounding box center [863, 427] width 20 height 20
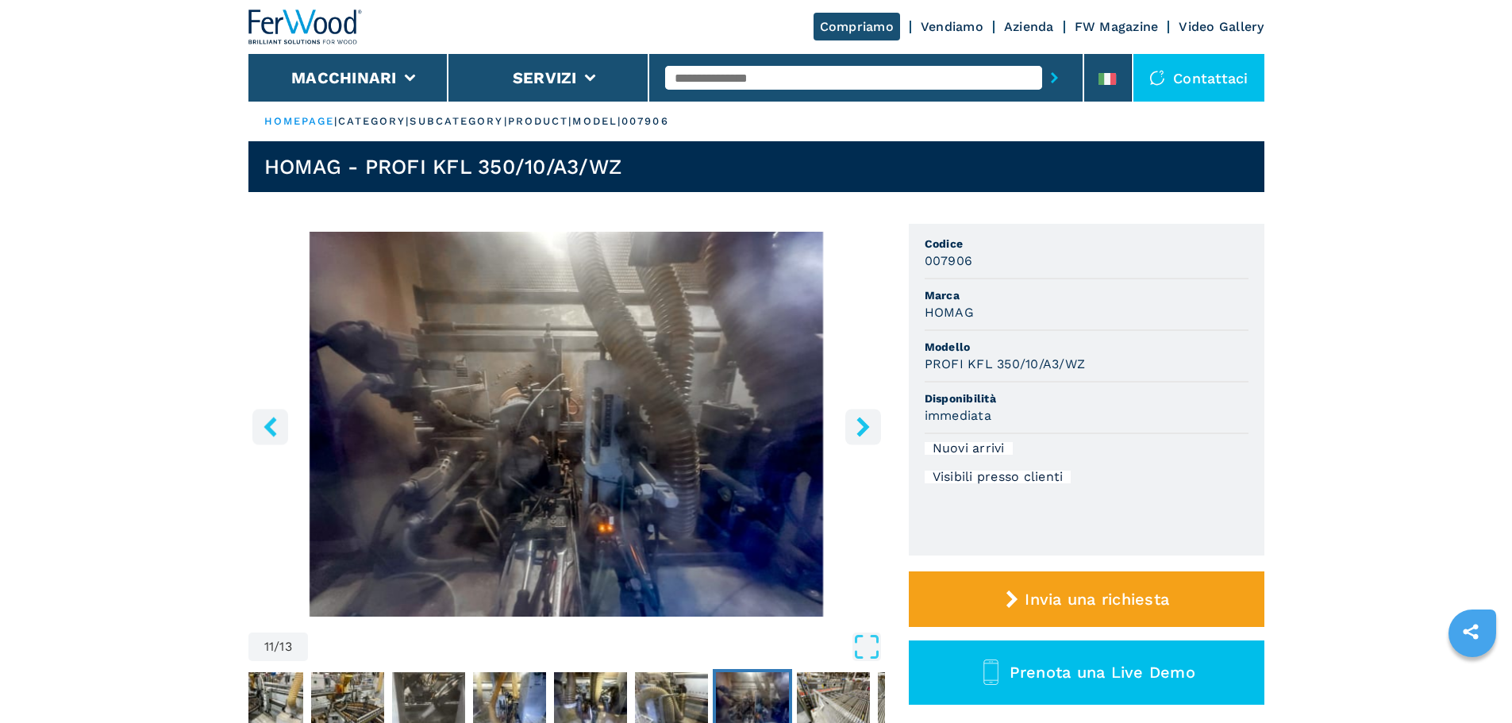
click at [870, 432] on icon "right-button" at bounding box center [863, 427] width 20 height 20
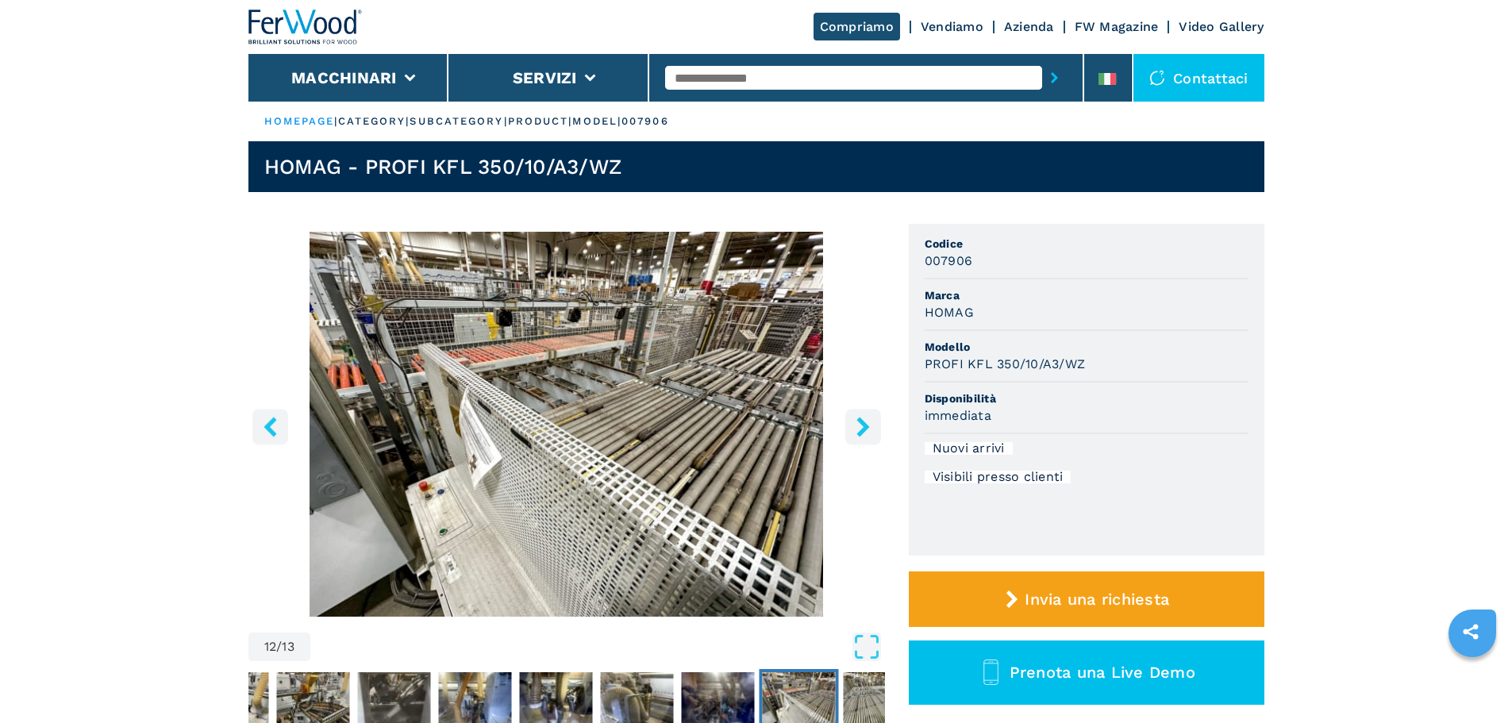
click at [870, 432] on icon "right-button" at bounding box center [863, 427] width 20 height 20
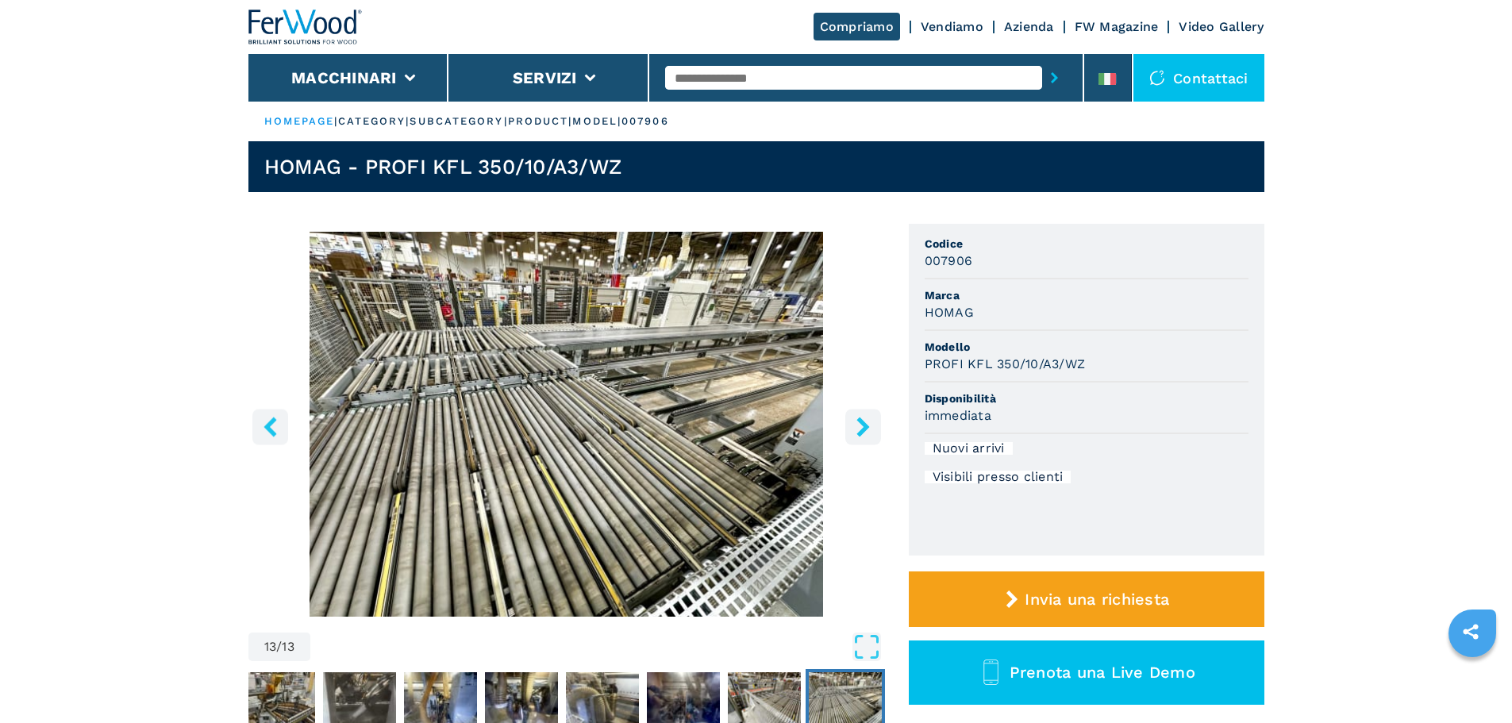
click at [870, 432] on icon "right-button" at bounding box center [863, 427] width 20 height 20
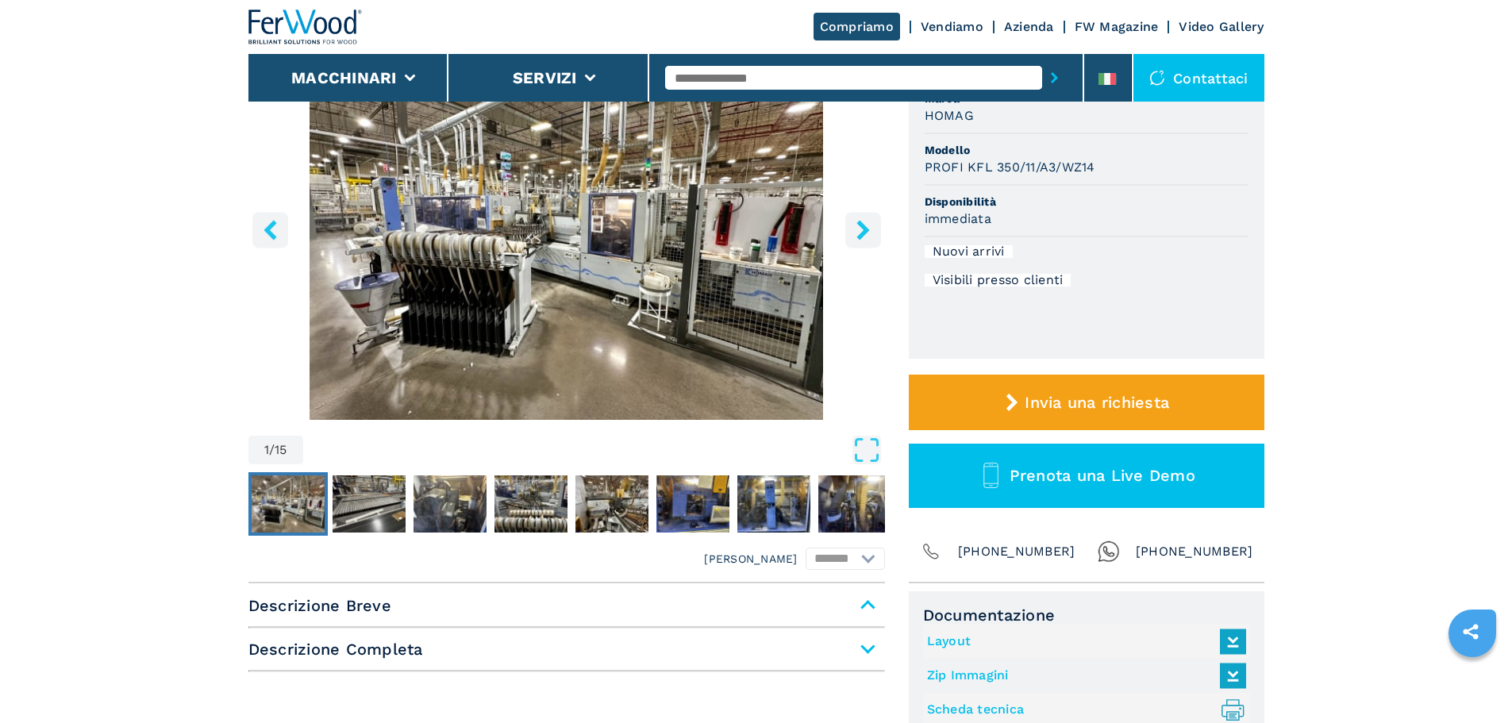
scroll to position [159, 0]
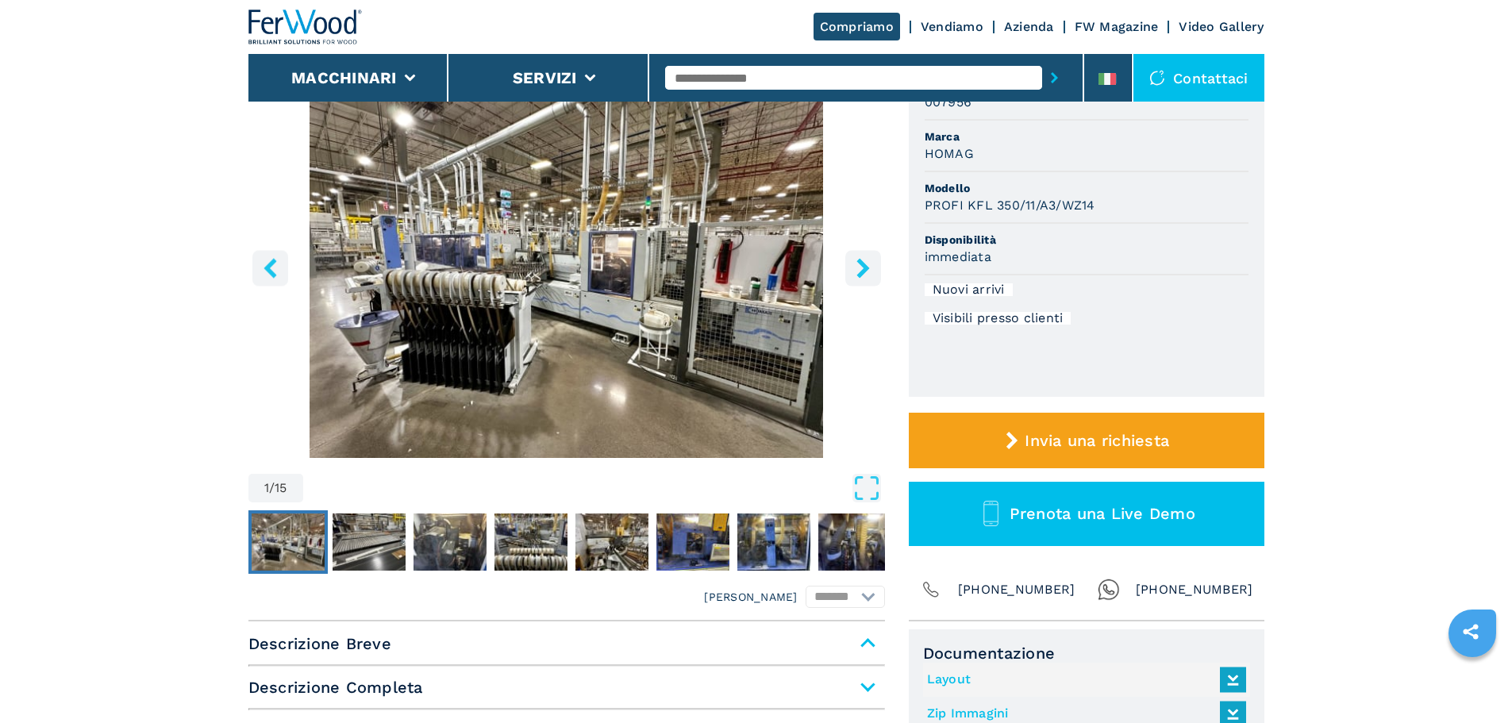
click at [850, 268] on button "right-button" at bounding box center [863, 268] width 36 height 36
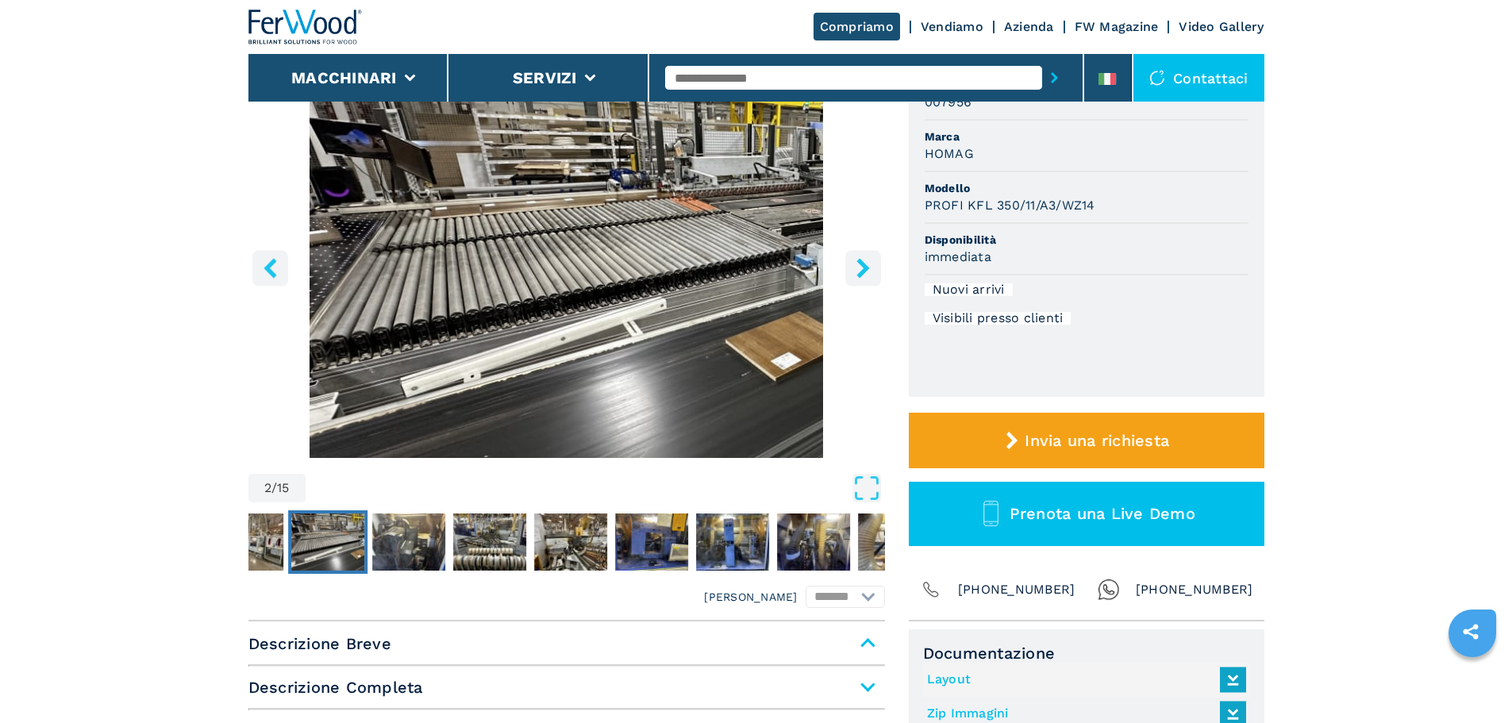
click at [850, 268] on button "right-button" at bounding box center [863, 268] width 36 height 36
click at [860, 265] on icon "right-button" at bounding box center [863, 268] width 20 height 20
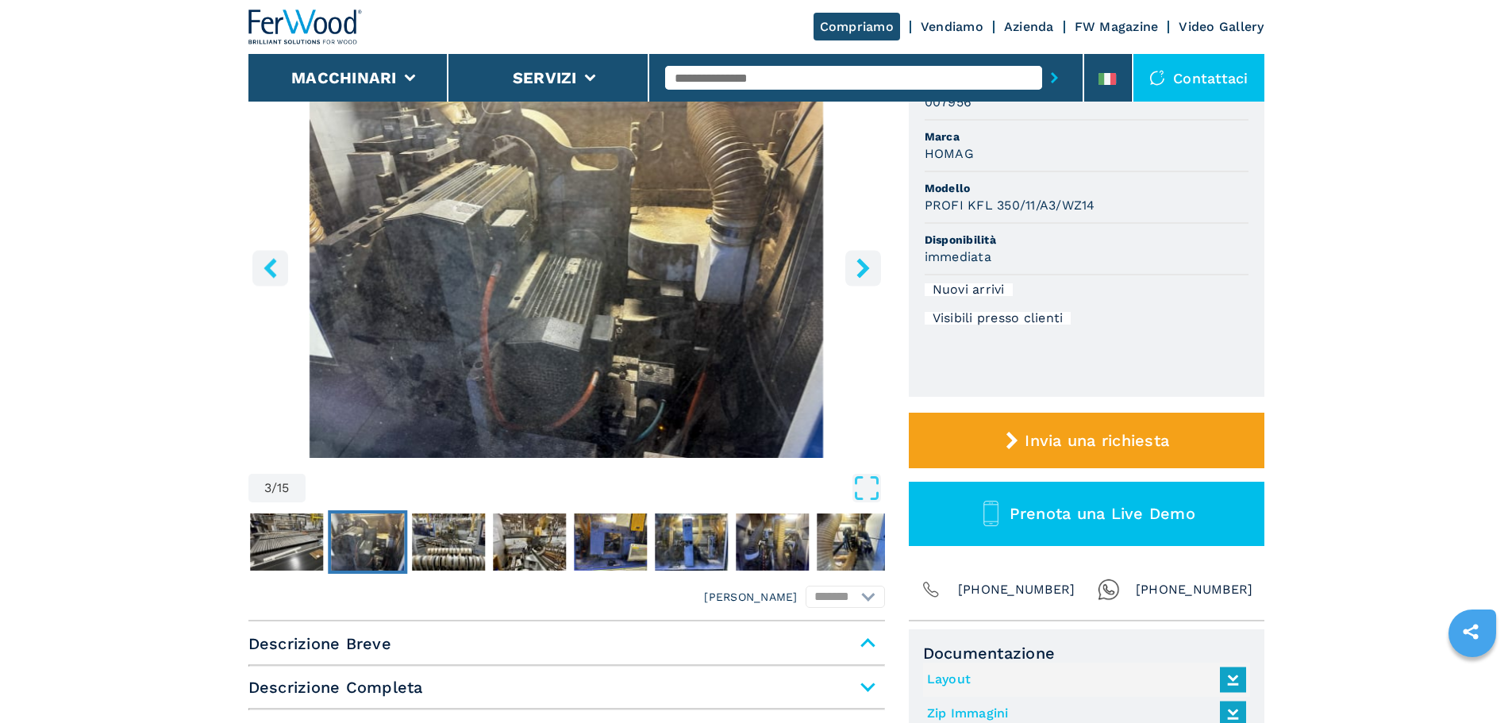
click at [860, 265] on icon "right-button" at bounding box center [863, 268] width 20 height 20
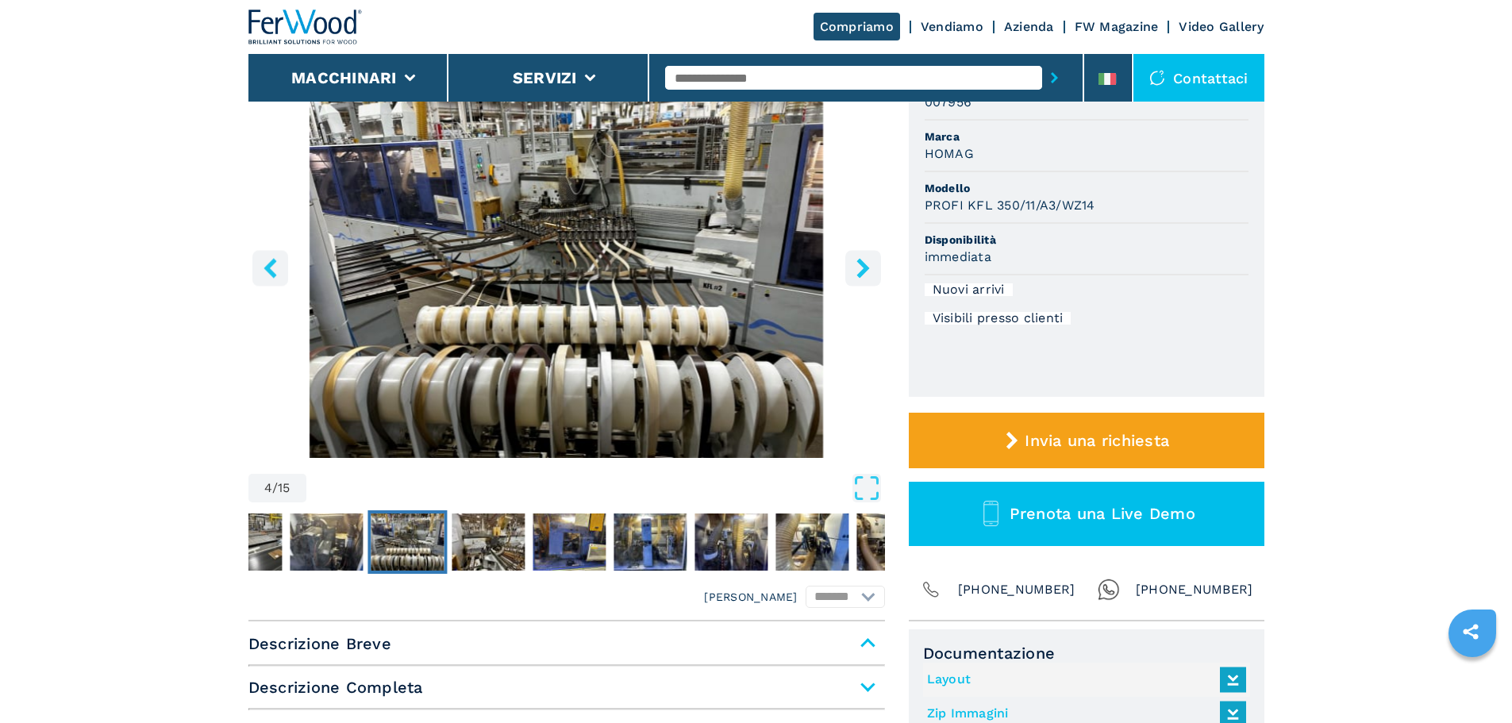
click at [860, 265] on icon "right-button" at bounding box center [863, 268] width 20 height 20
